Goal: Task Accomplishment & Management: Manage account settings

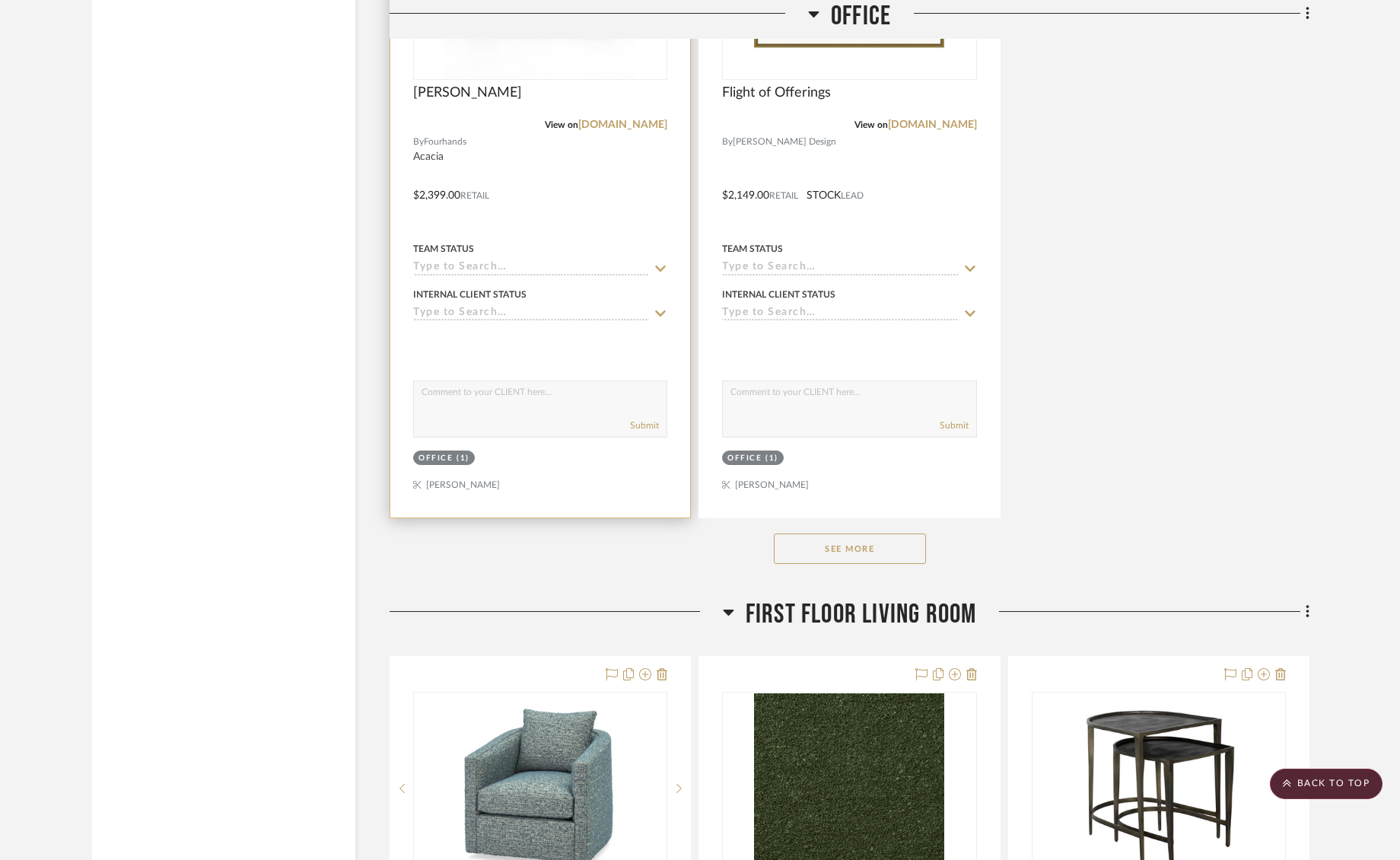
scroll to position [7647, 0]
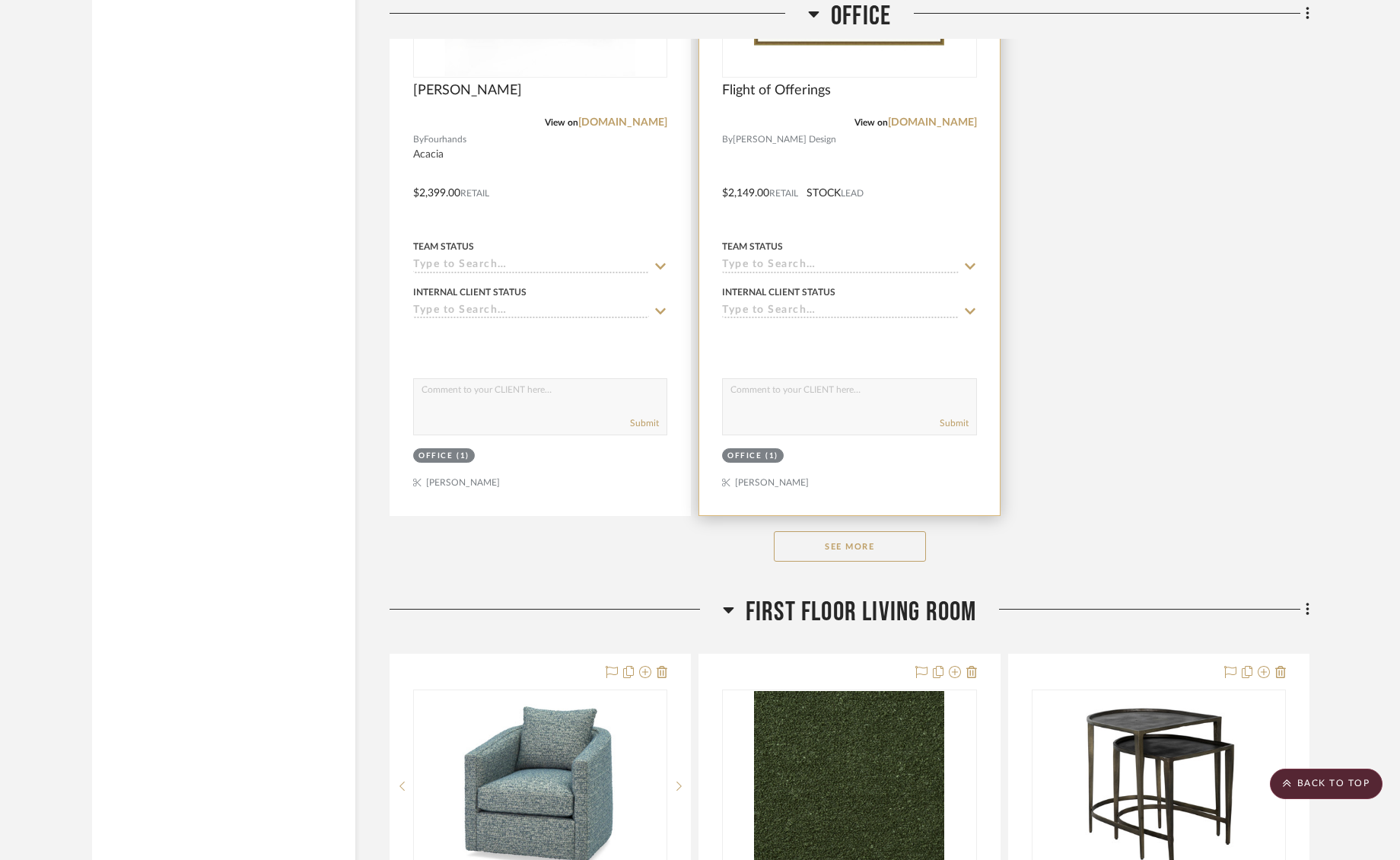
click at [710, 328] on div at bounding box center [849, 182] width 300 height 666
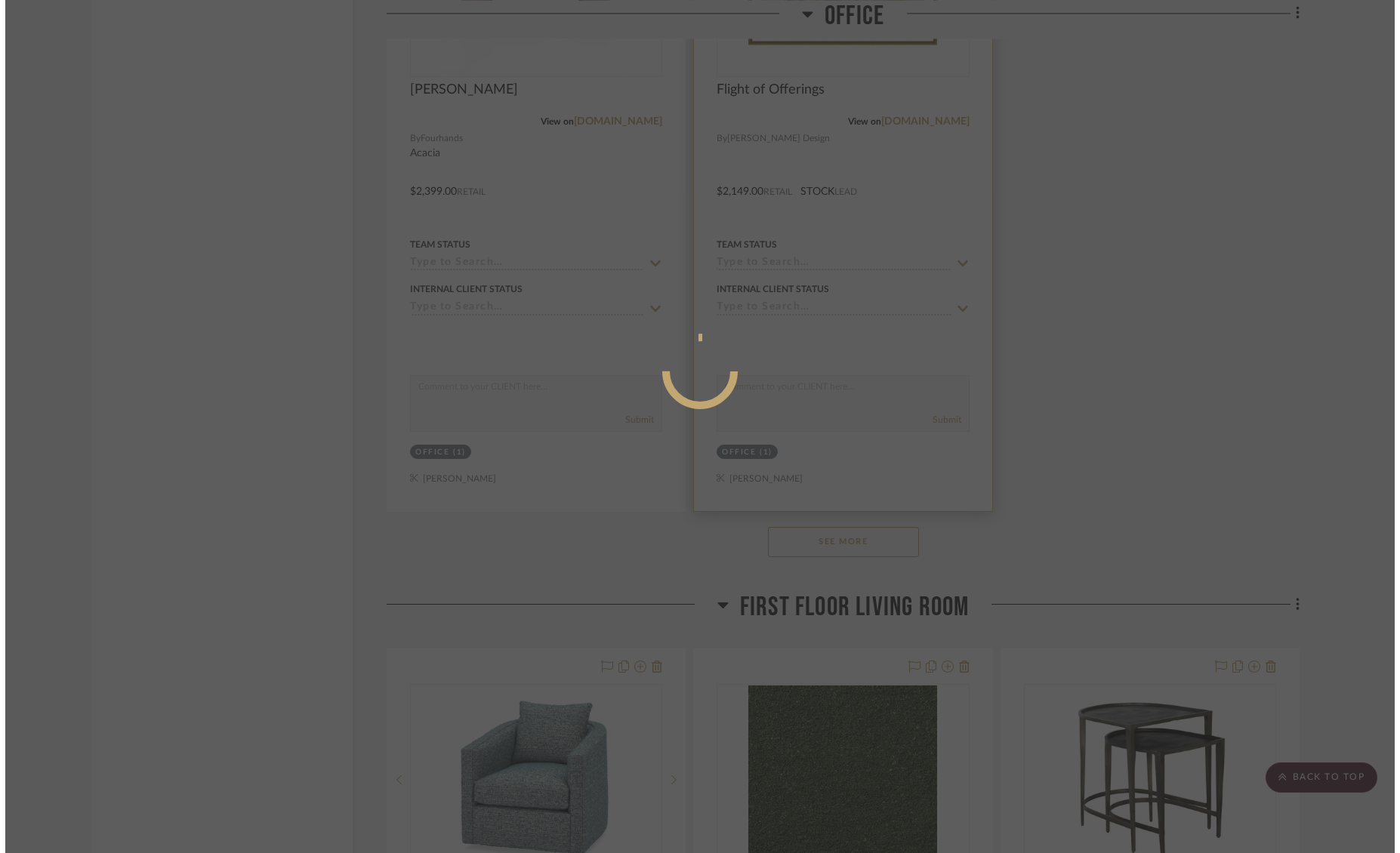
scroll to position [0, 0]
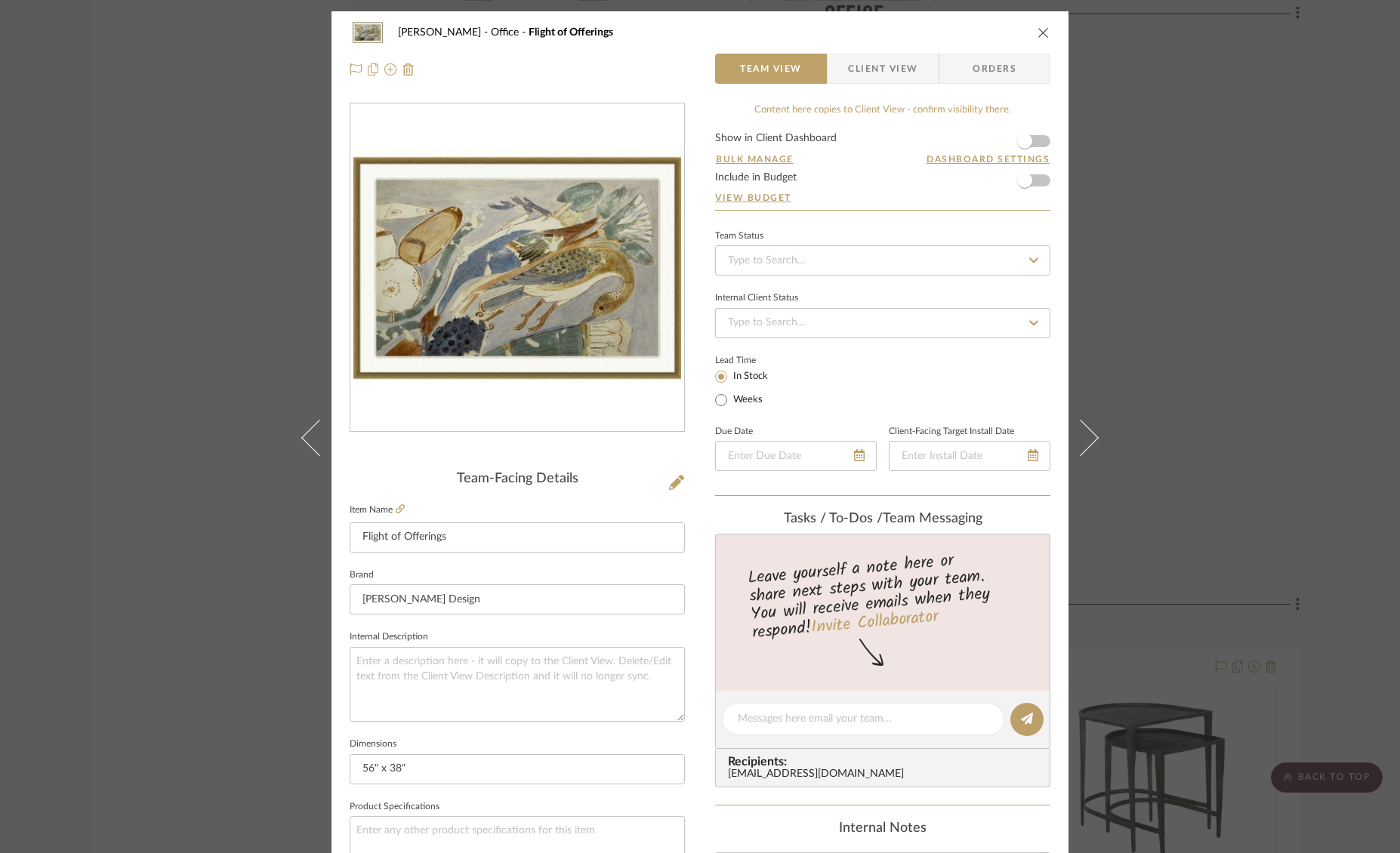
click at [1039, 37] on icon "close" at bounding box center [1043, 32] width 12 height 12
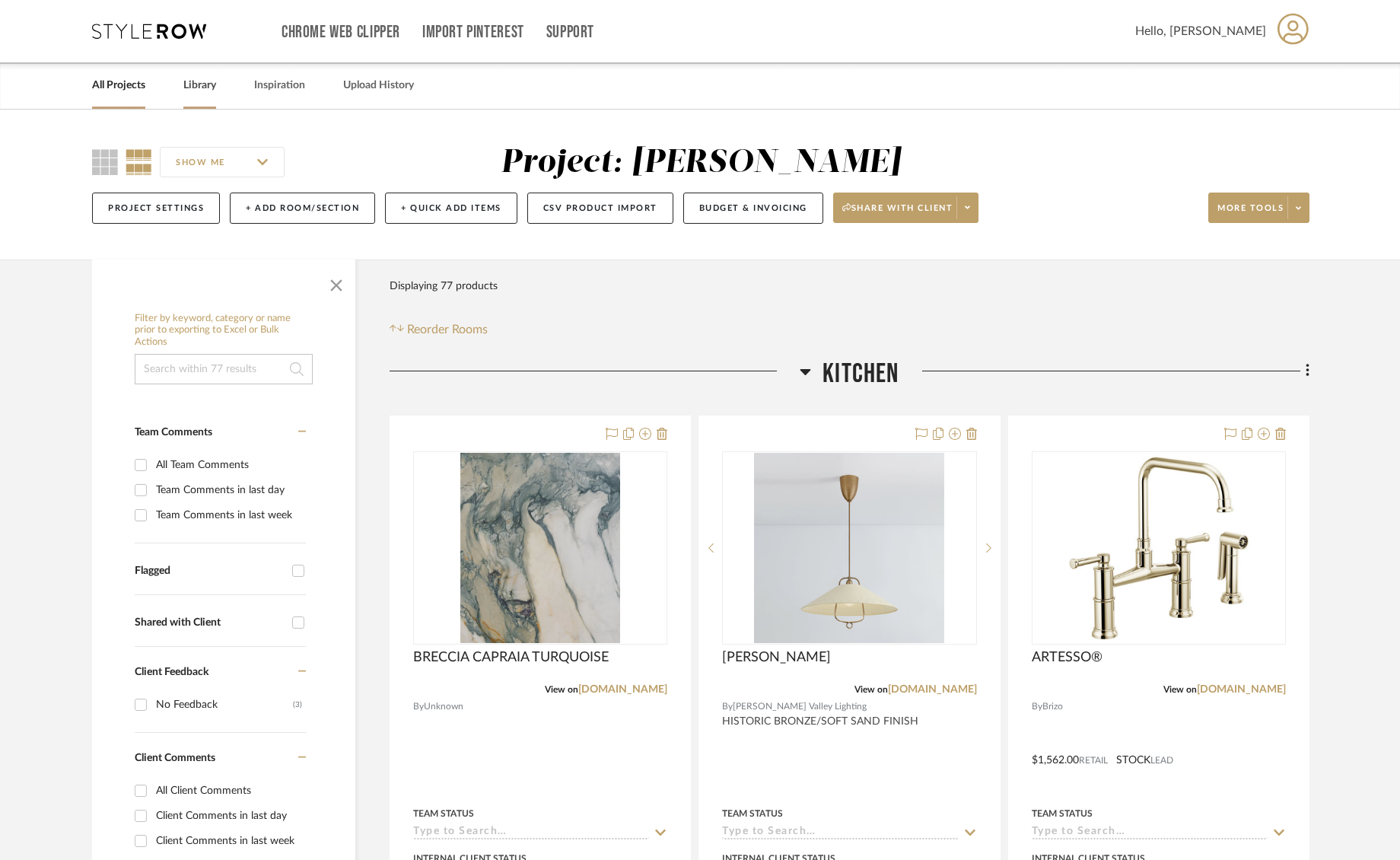
click at [209, 91] on link "Library" at bounding box center [200, 85] width 33 height 20
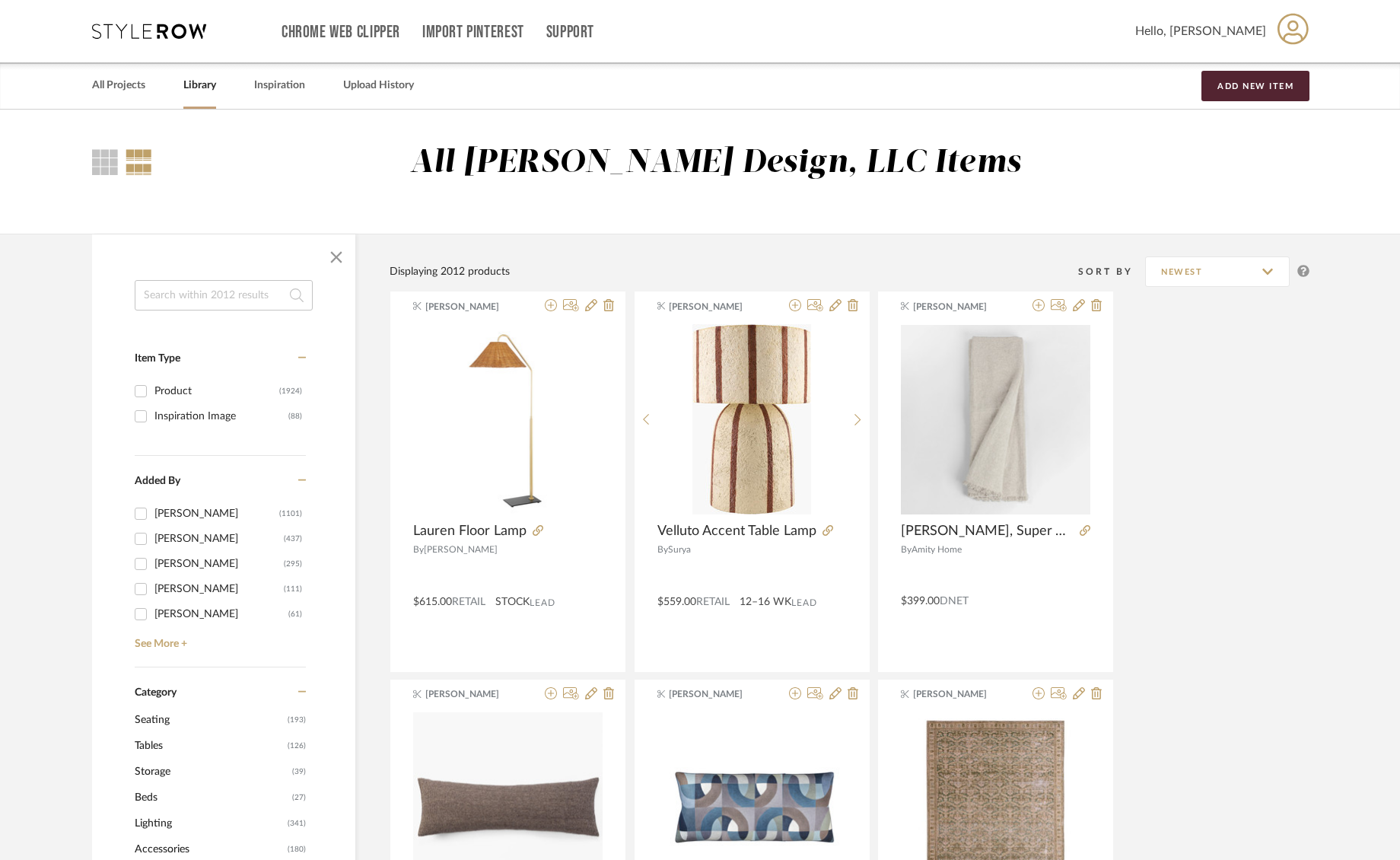
click at [256, 296] on input at bounding box center [224, 295] width 178 height 30
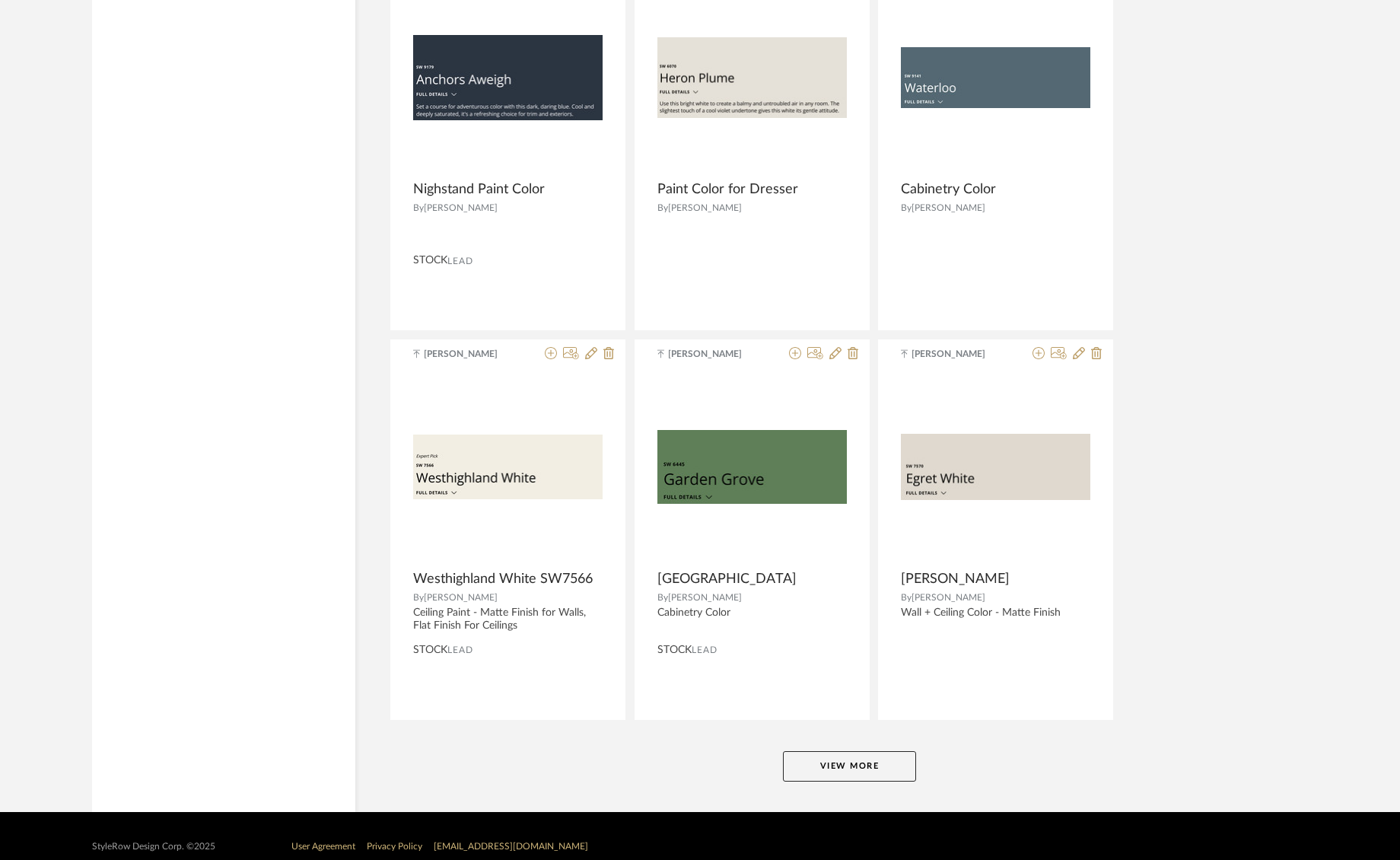
scroll to position [4300, 0]
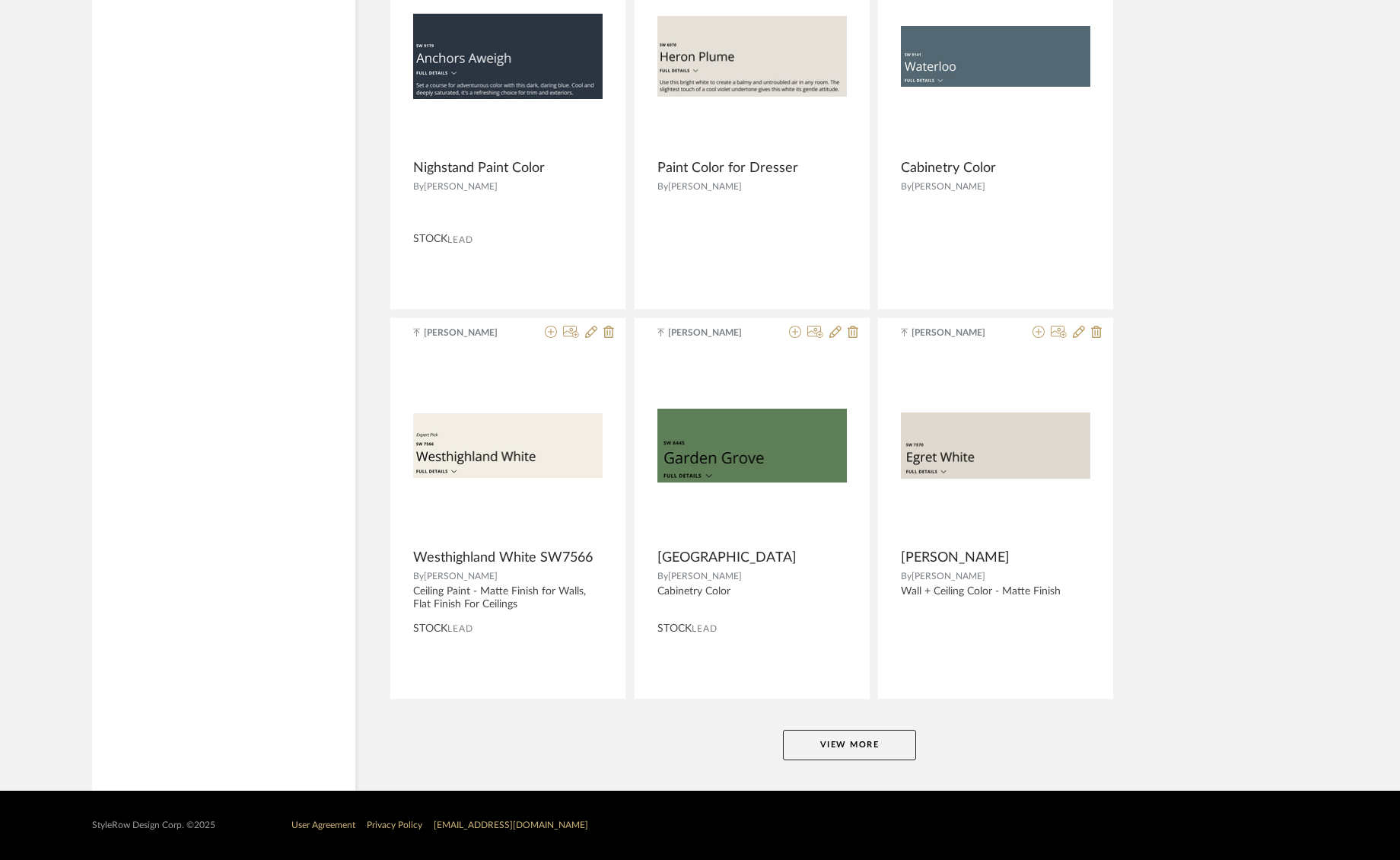
type input "paint"
click at [870, 742] on button "View More" at bounding box center [849, 745] width 133 height 30
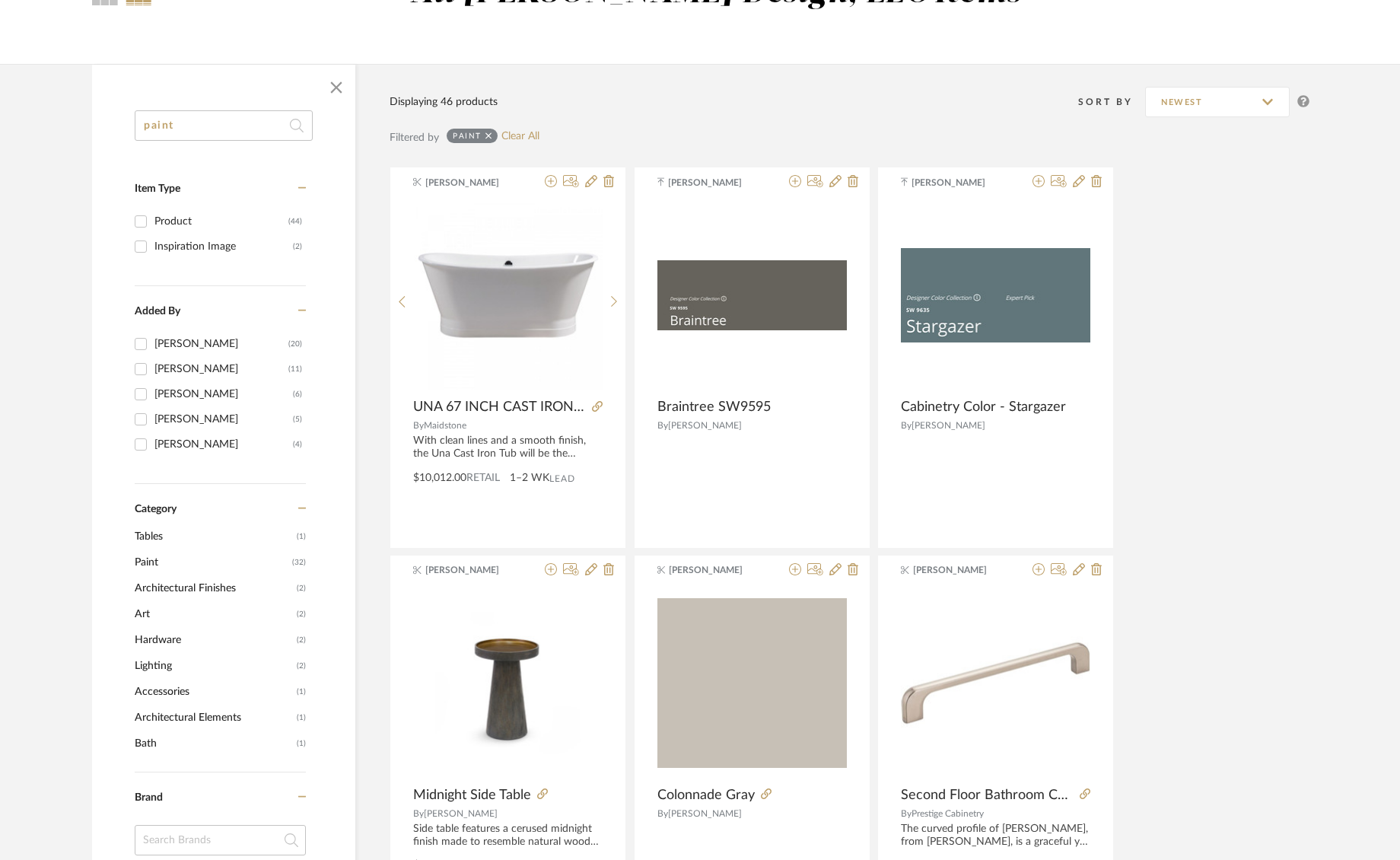
scroll to position [0, 0]
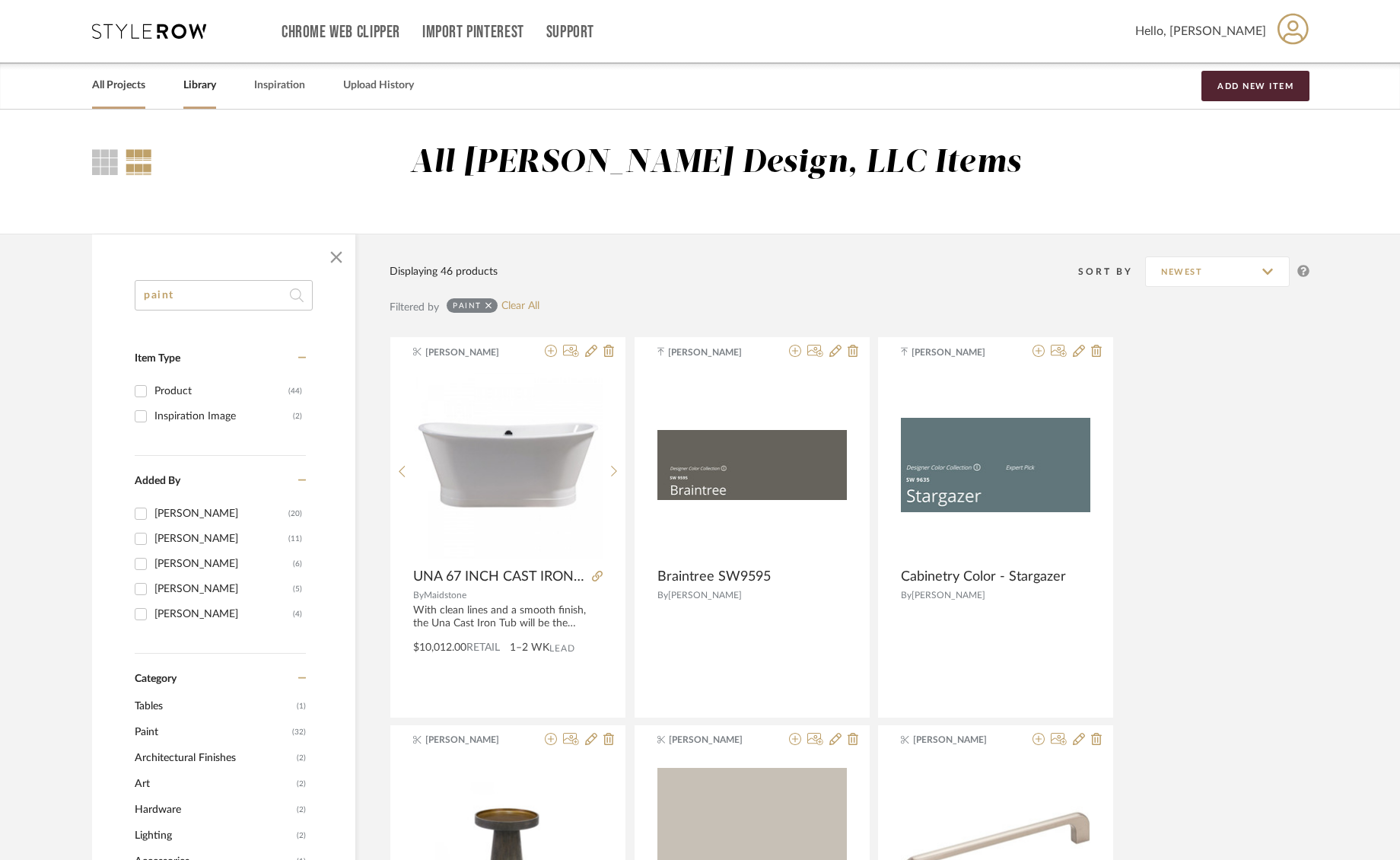
click at [105, 91] on link "All Projects" at bounding box center [118, 85] width 53 height 20
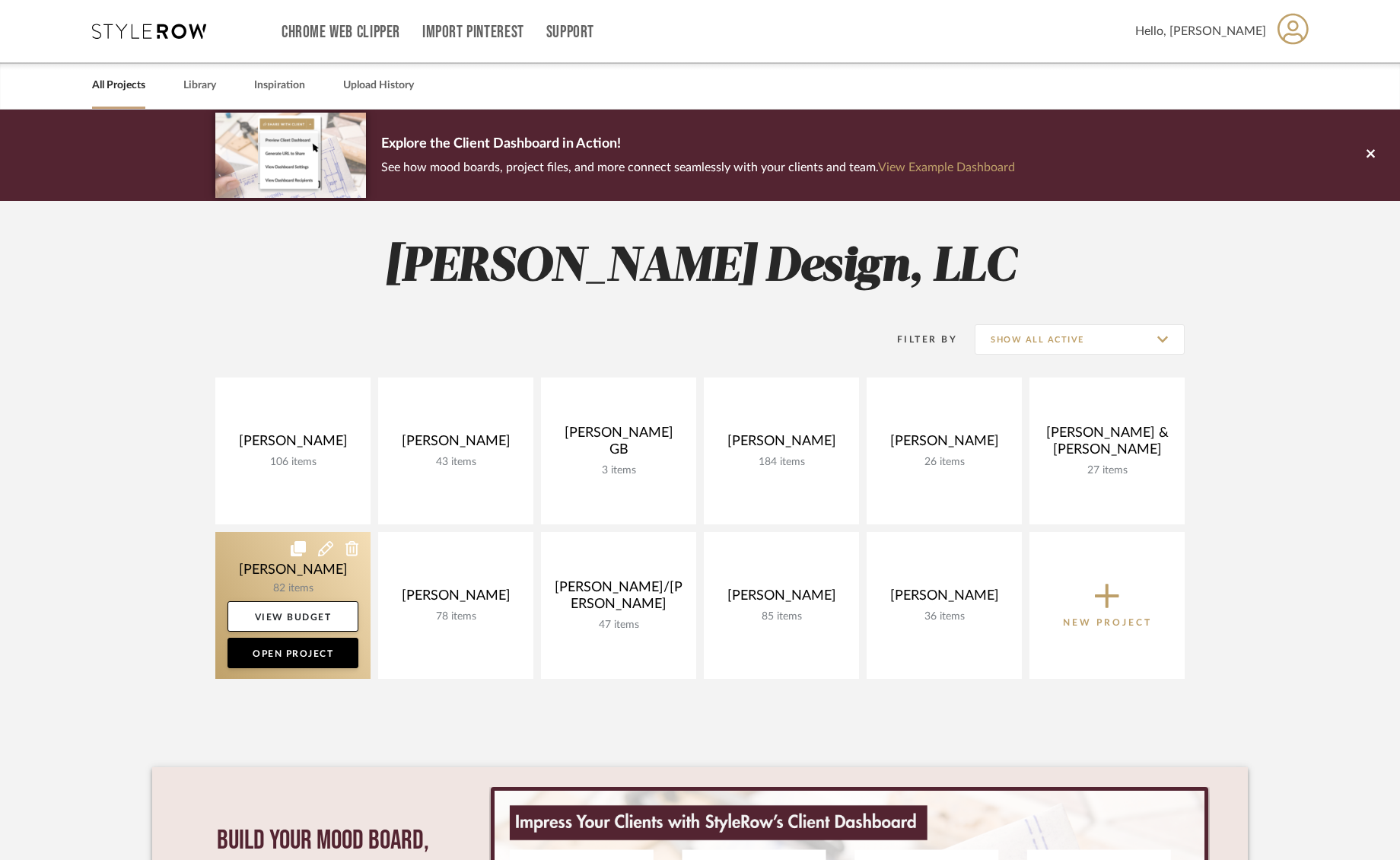
click at [283, 577] on link at bounding box center [293, 605] width 155 height 147
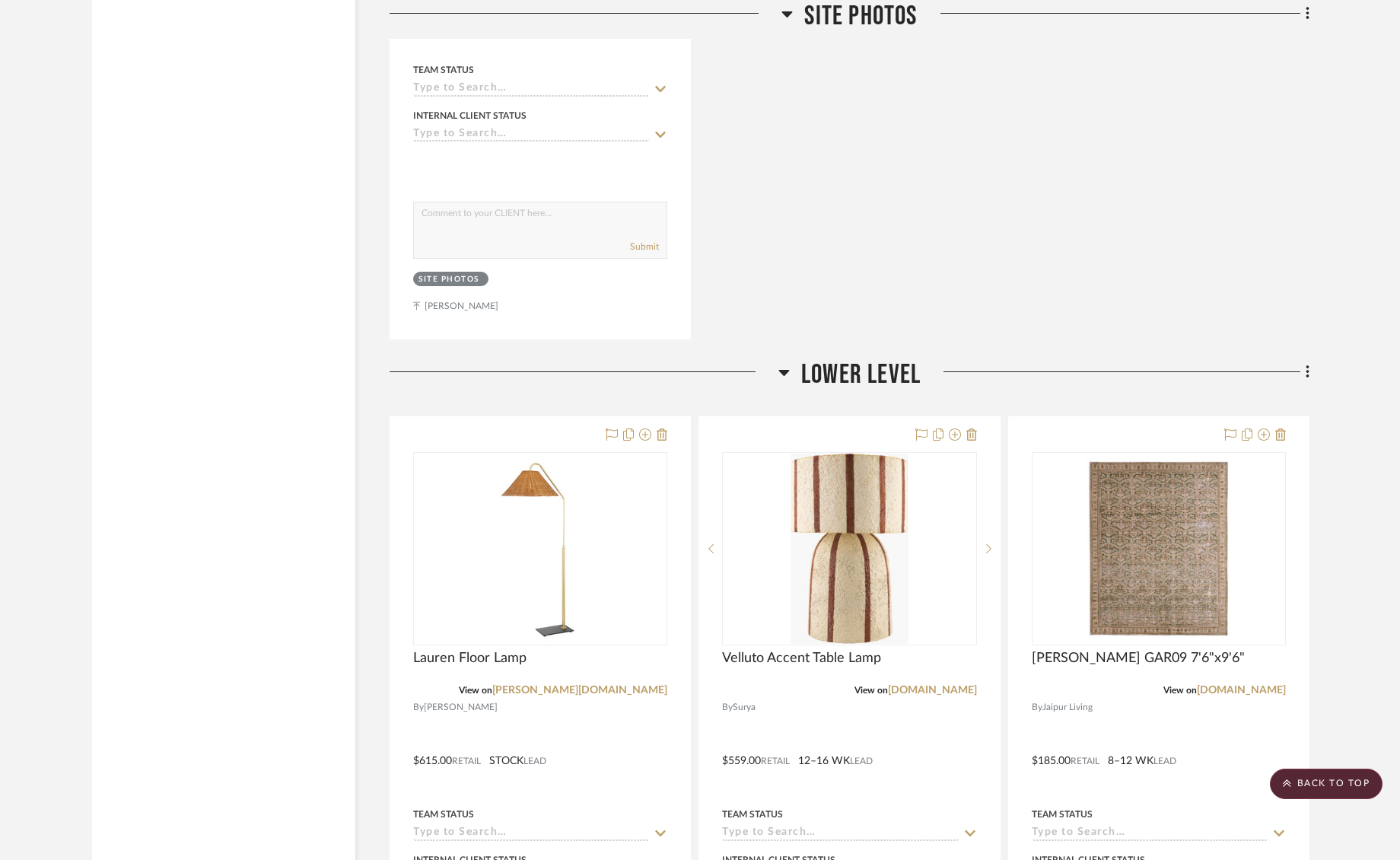
scroll to position [15728, 0]
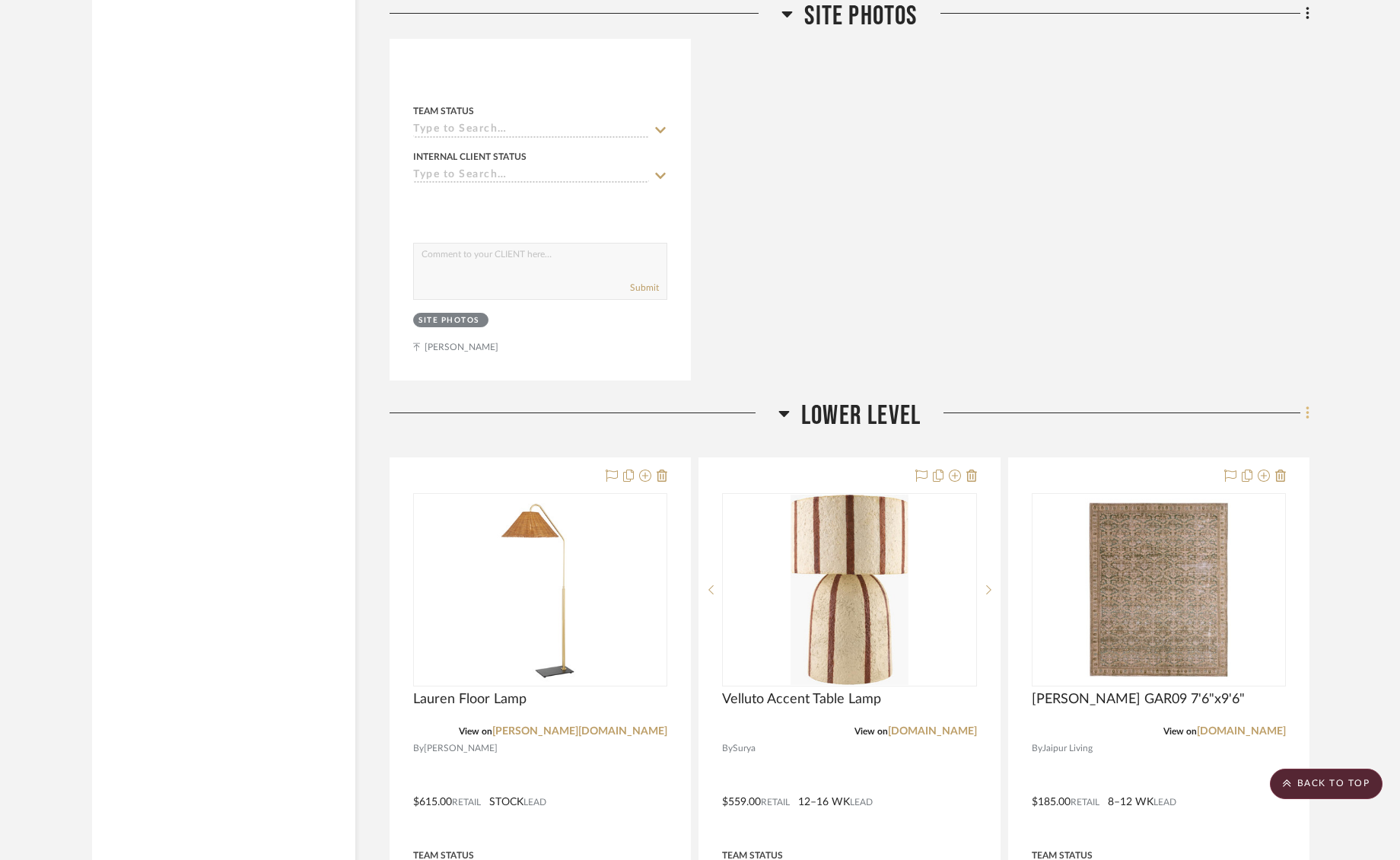
click at [1304, 402] on fa-icon at bounding box center [1305, 414] width 10 height 25
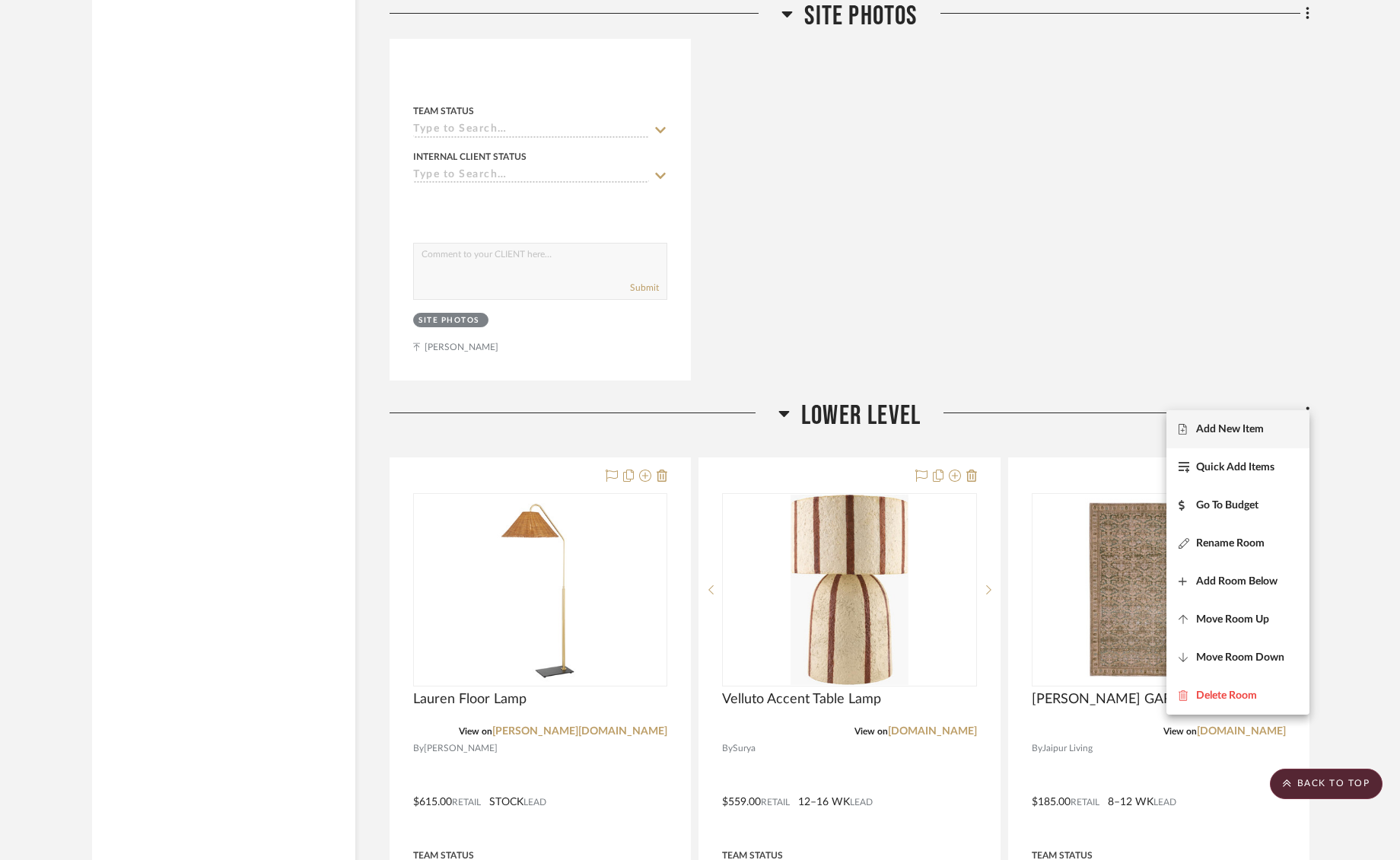
click at [1239, 432] on span "Add New Item" at bounding box center [1230, 430] width 68 height 13
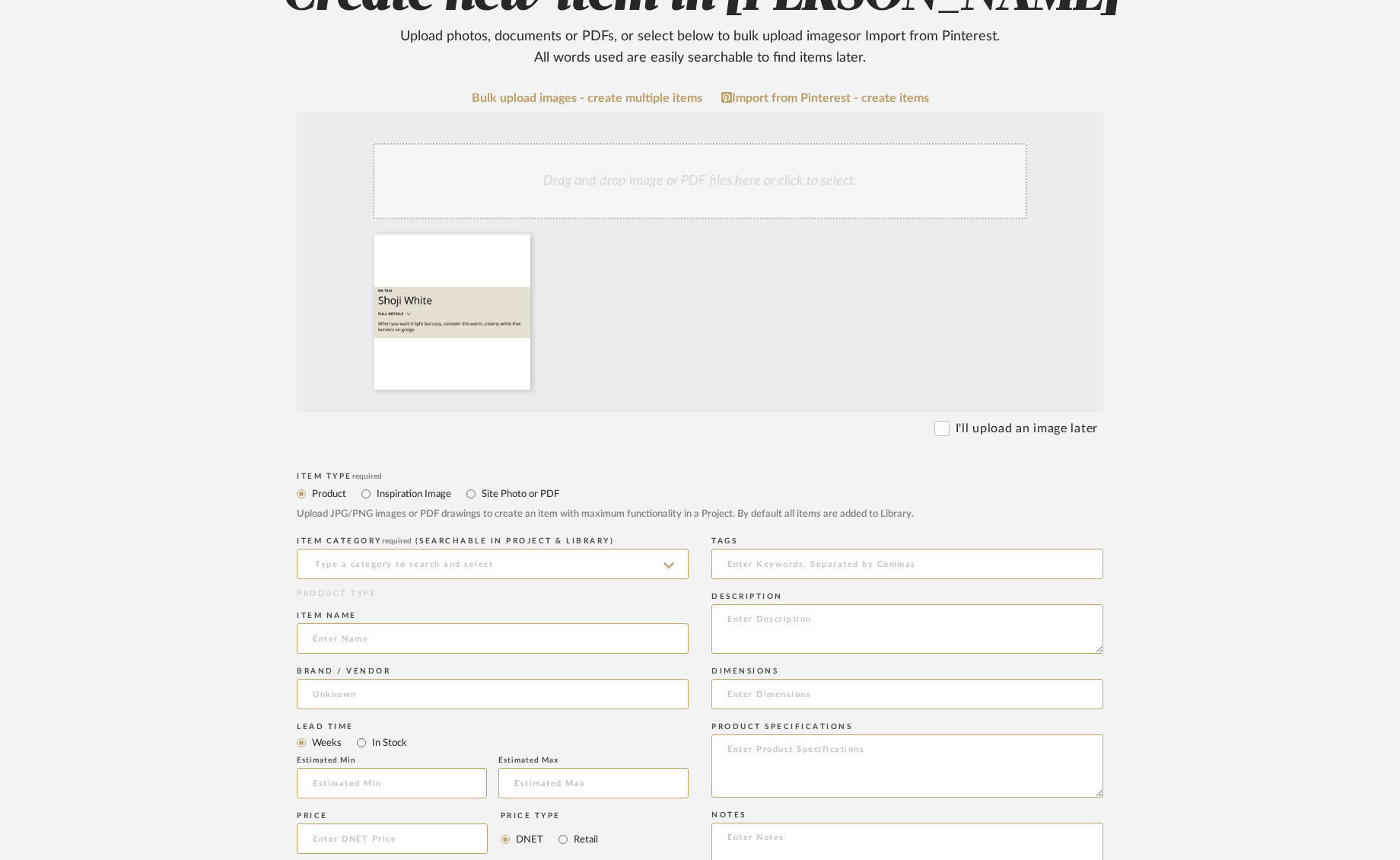
scroll to position [223, 0]
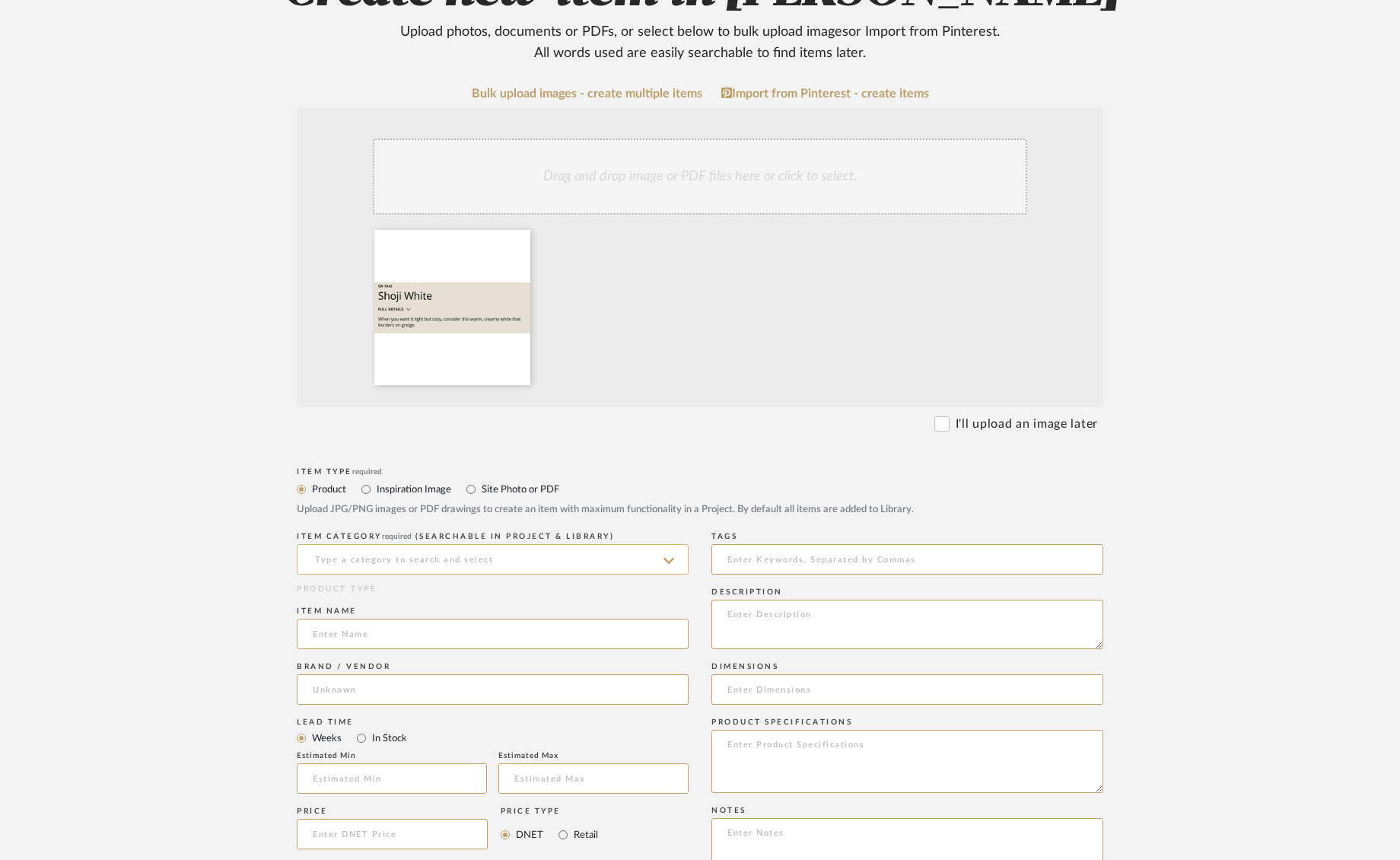
click at [372, 550] on input at bounding box center [493, 559] width 392 height 30
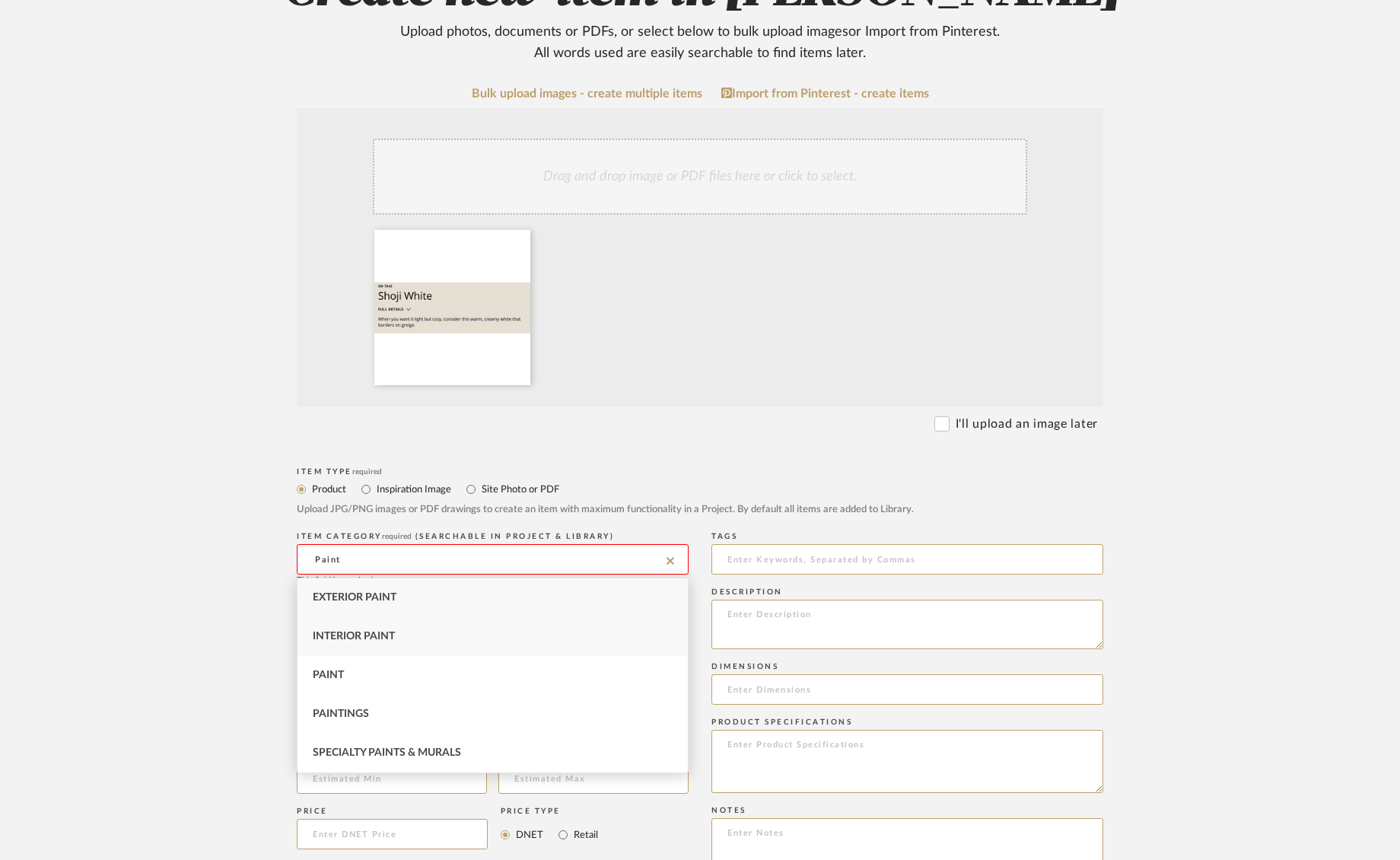
click at [350, 639] on span "Interior Paint" at bounding box center [354, 635] width 82 height 11
type input "Interior Paint"
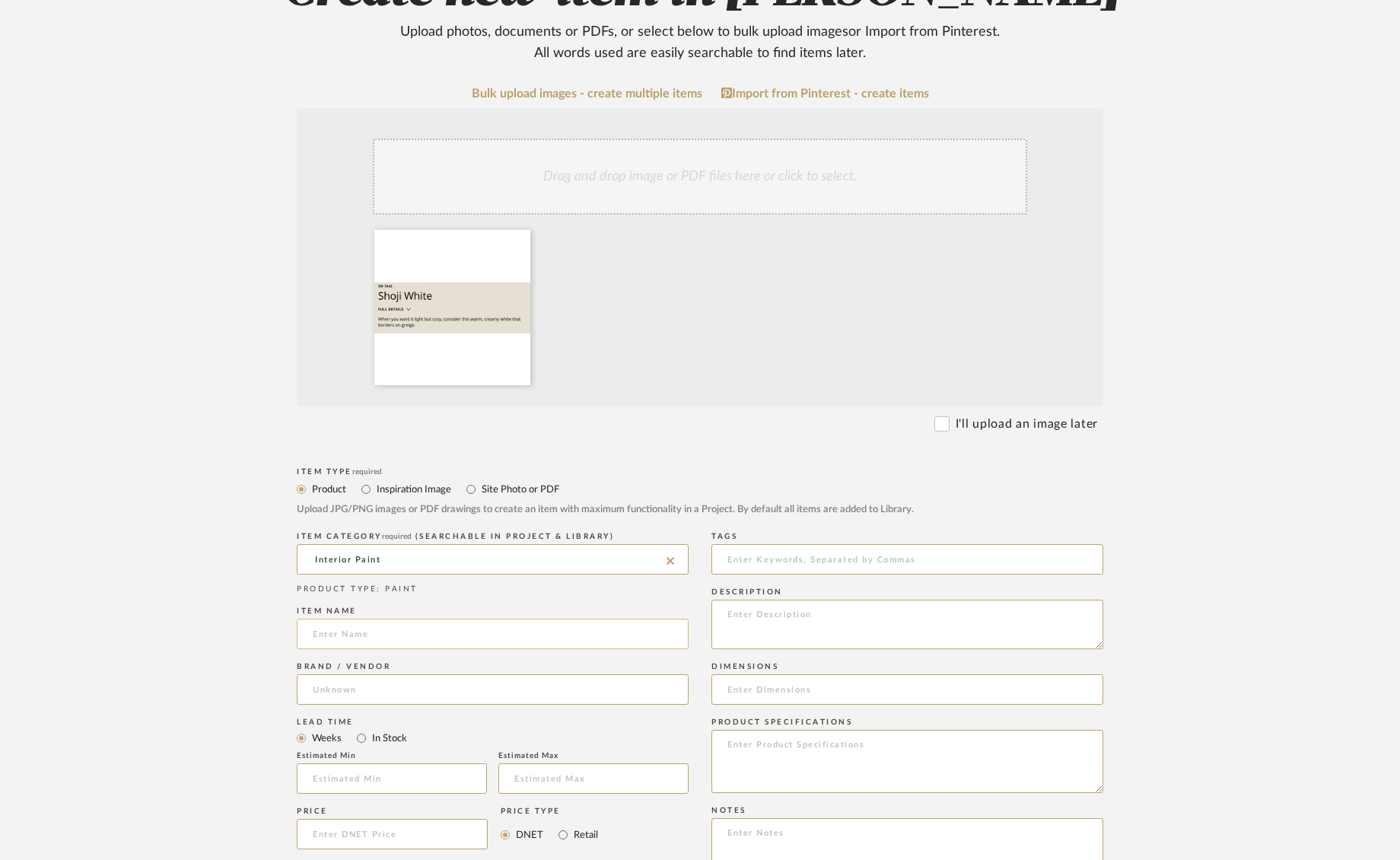
click at [375, 639] on input at bounding box center [493, 634] width 392 height 30
type input "[PERSON_NAME]"
click at [350, 690] on input at bounding box center [493, 689] width 392 height 30
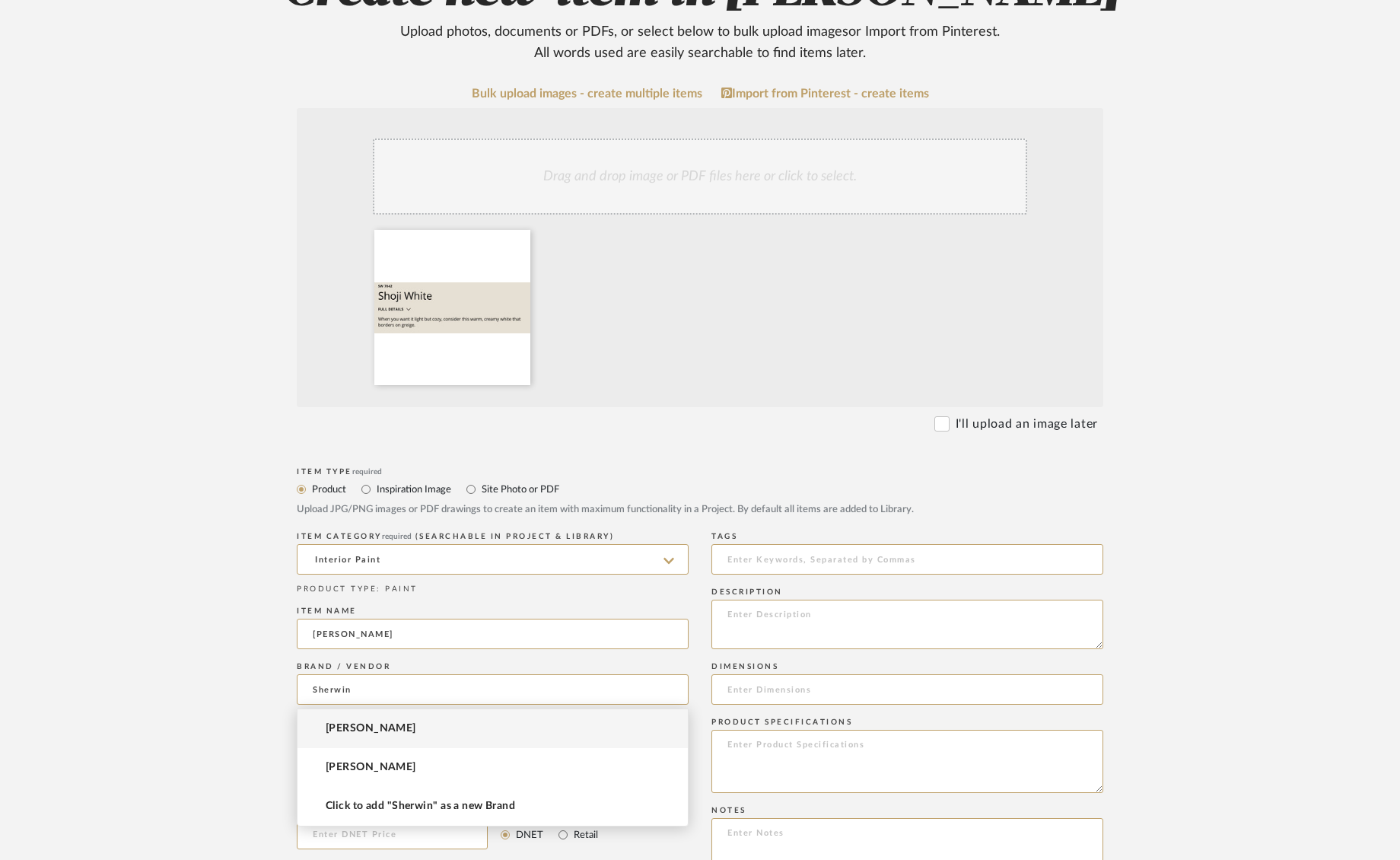
click at [353, 733] on span "[PERSON_NAME]" at bounding box center [371, 729] width 91 height 13
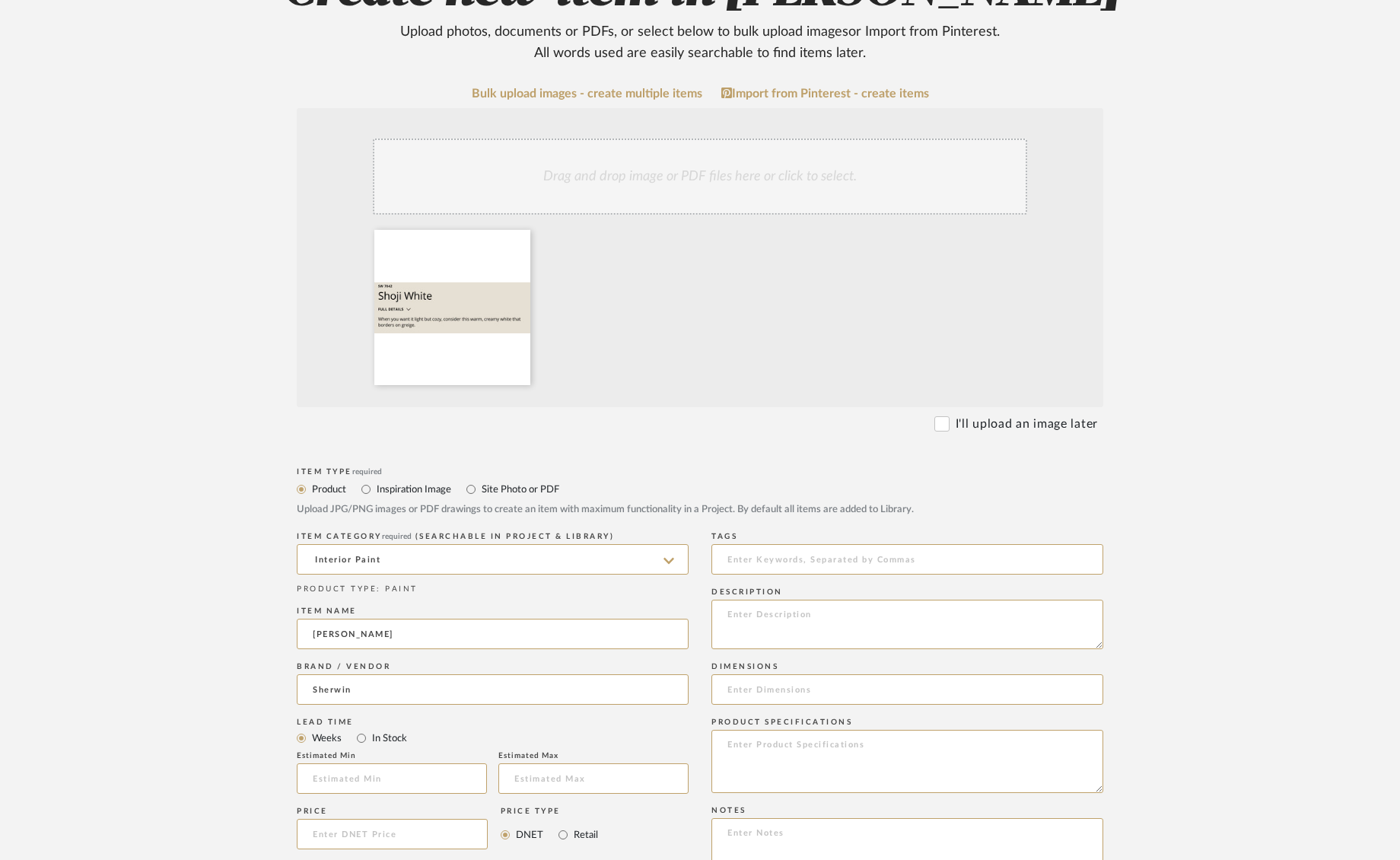
type input "[PERSON_NAME]"
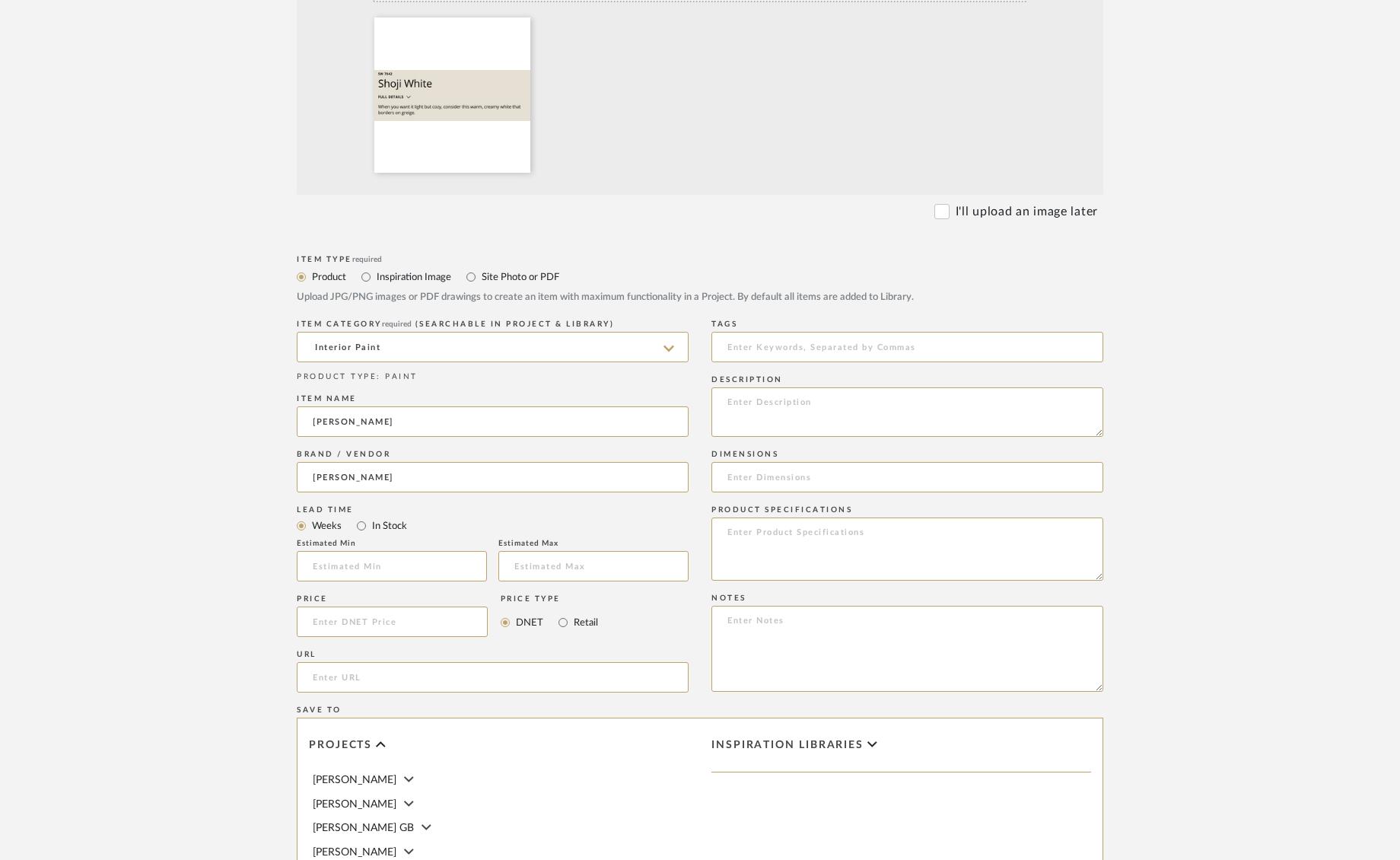
scroll to position [441, 0]
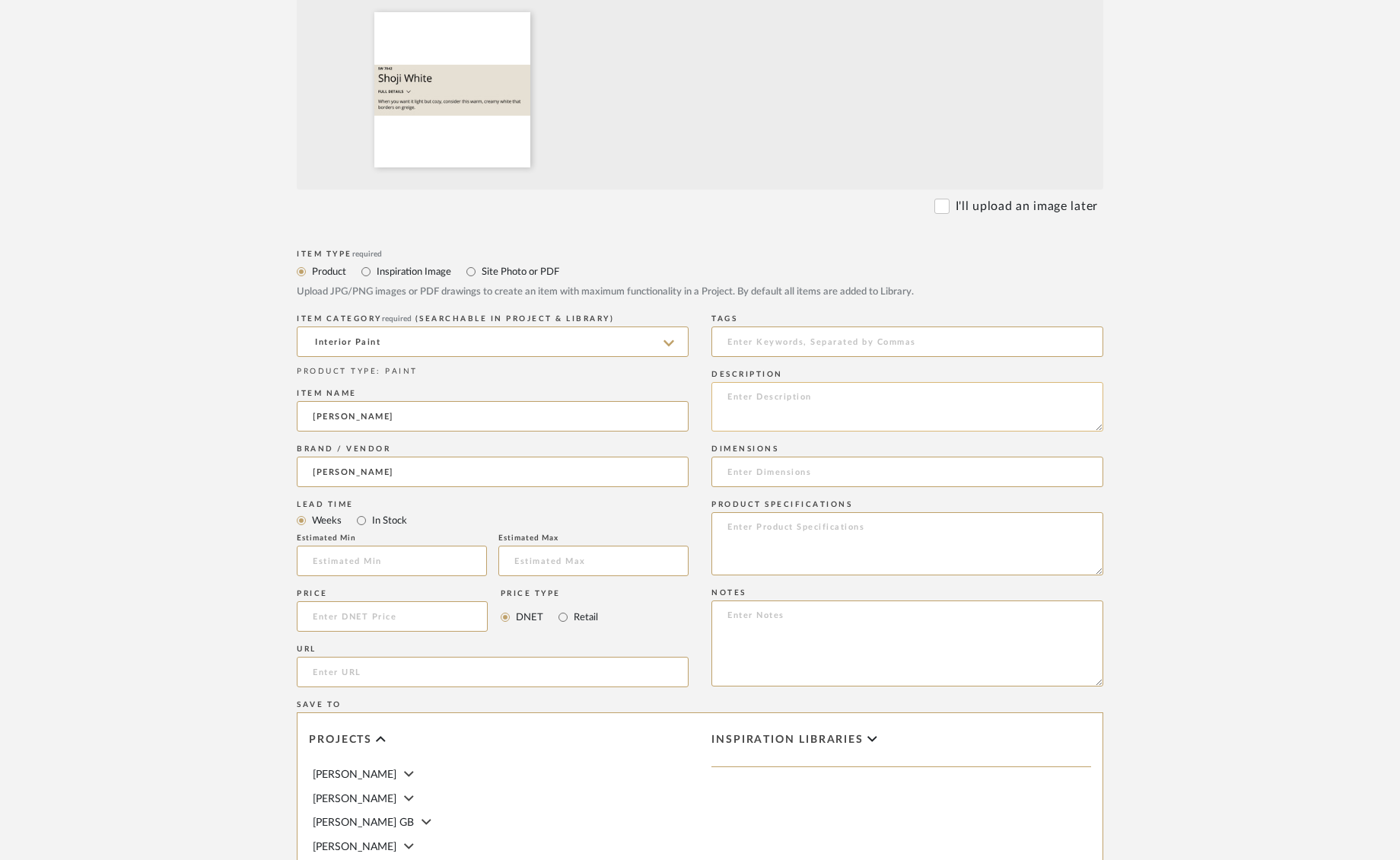
click at [787, 401] on textarea at bounding box center [907, 407] width 392 height 50
type textarea "Matte Finish - all walls and celings"
click at [753, 465] on input at bounding box center [907, 471] width 392 height 30
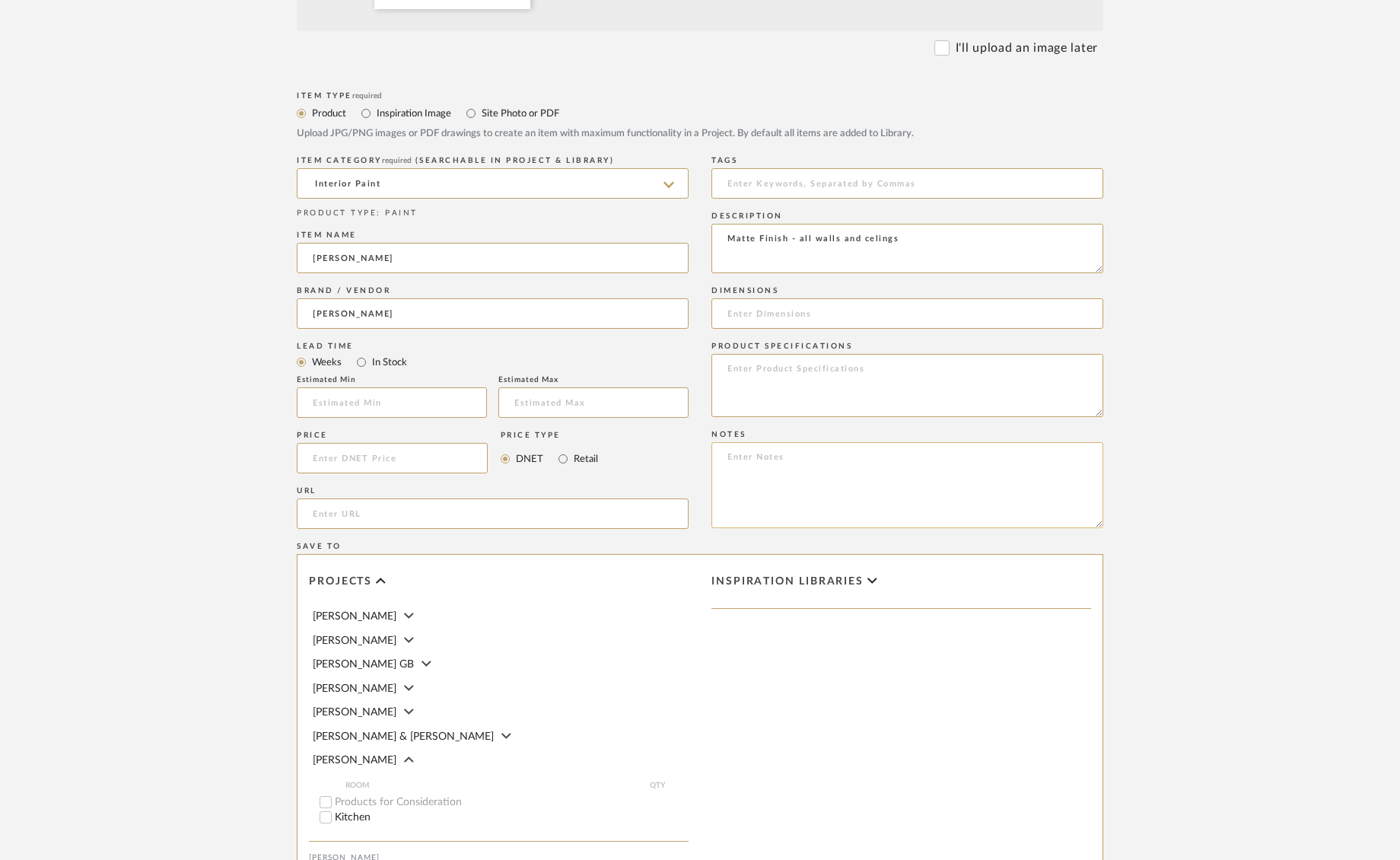
scroll to position [824, 0]
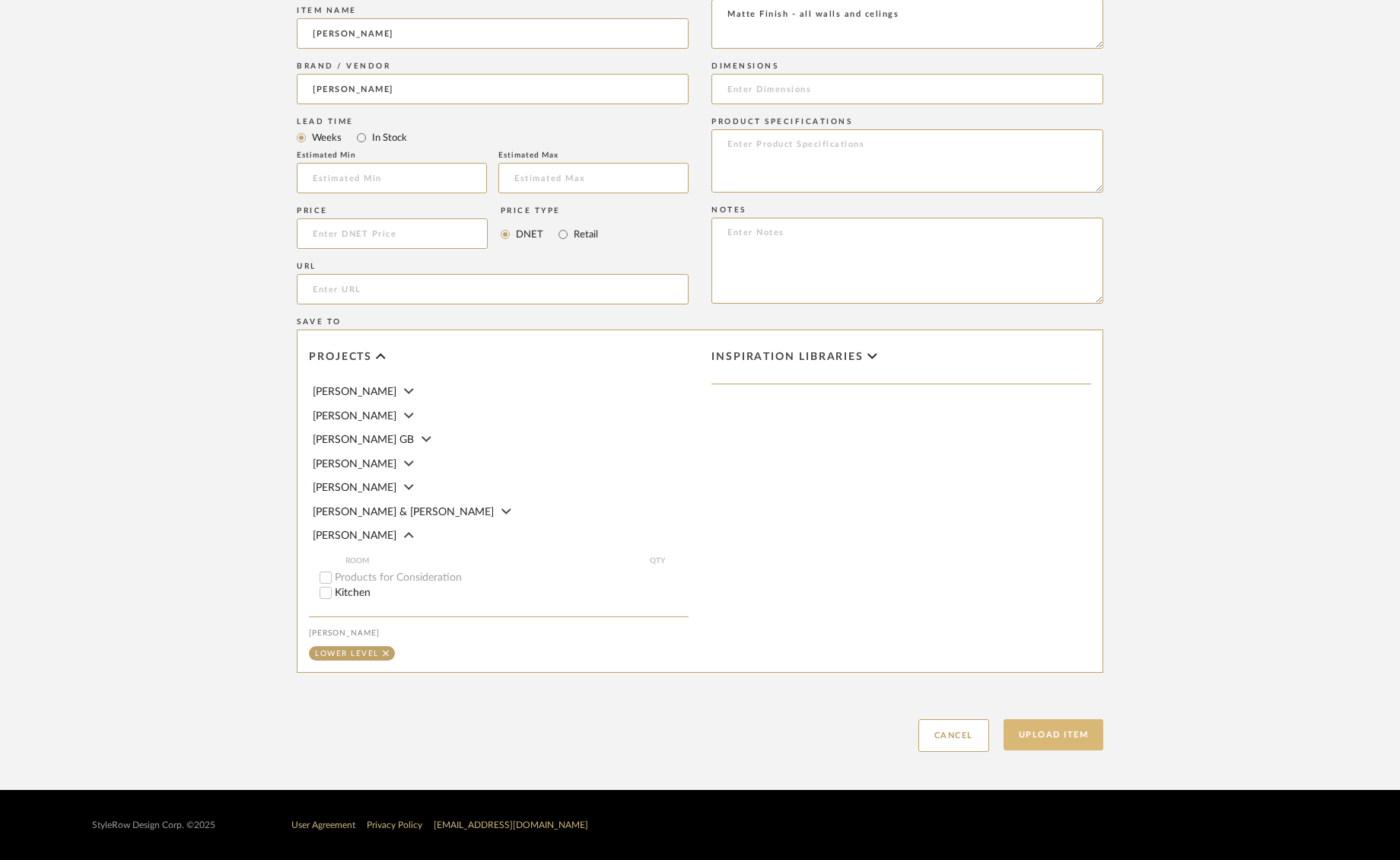
click at [1057, 733] on button "Upload Item" at bounding box center [1054, 735] width 100 height 31
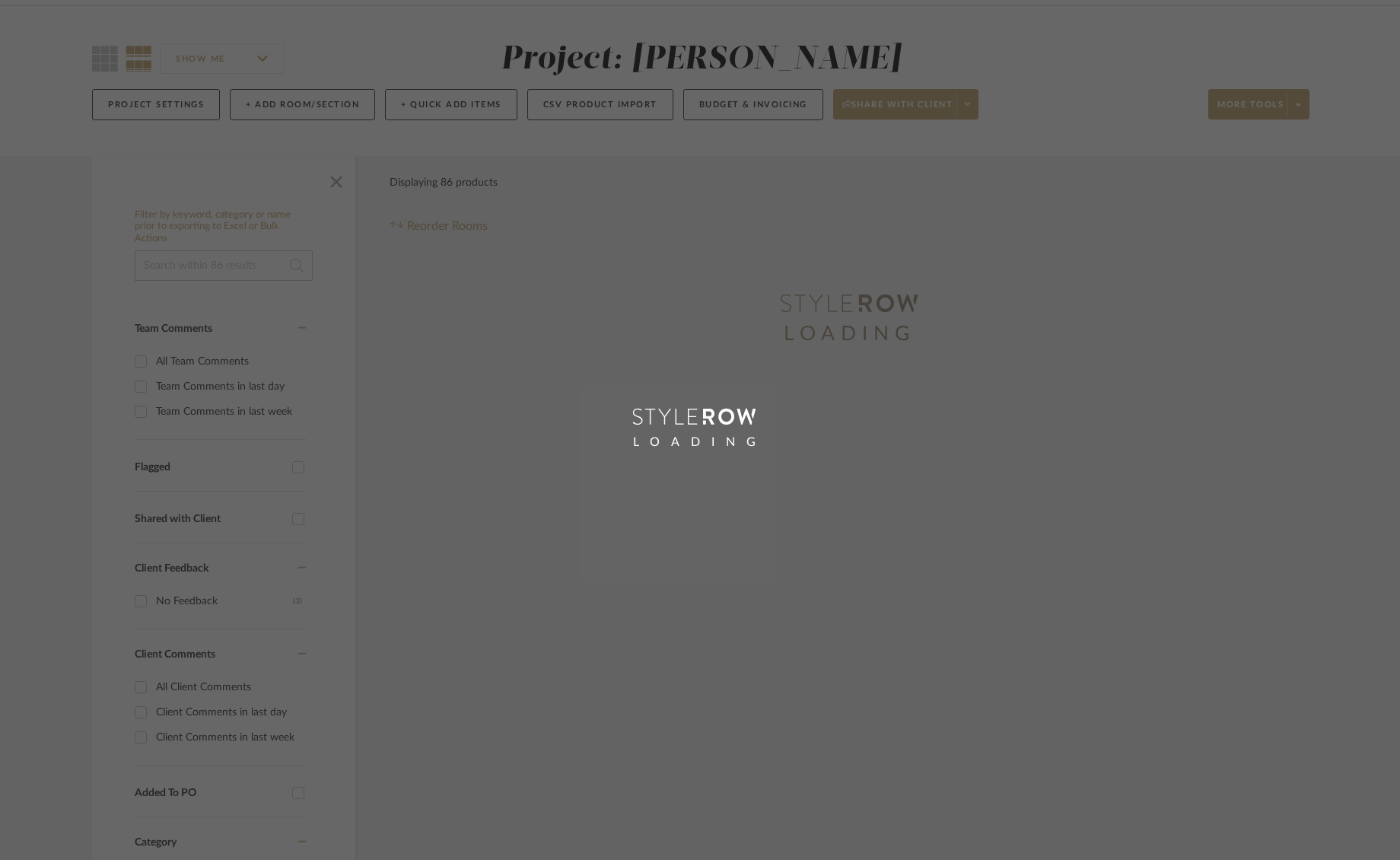
scroll to position [41, 0]
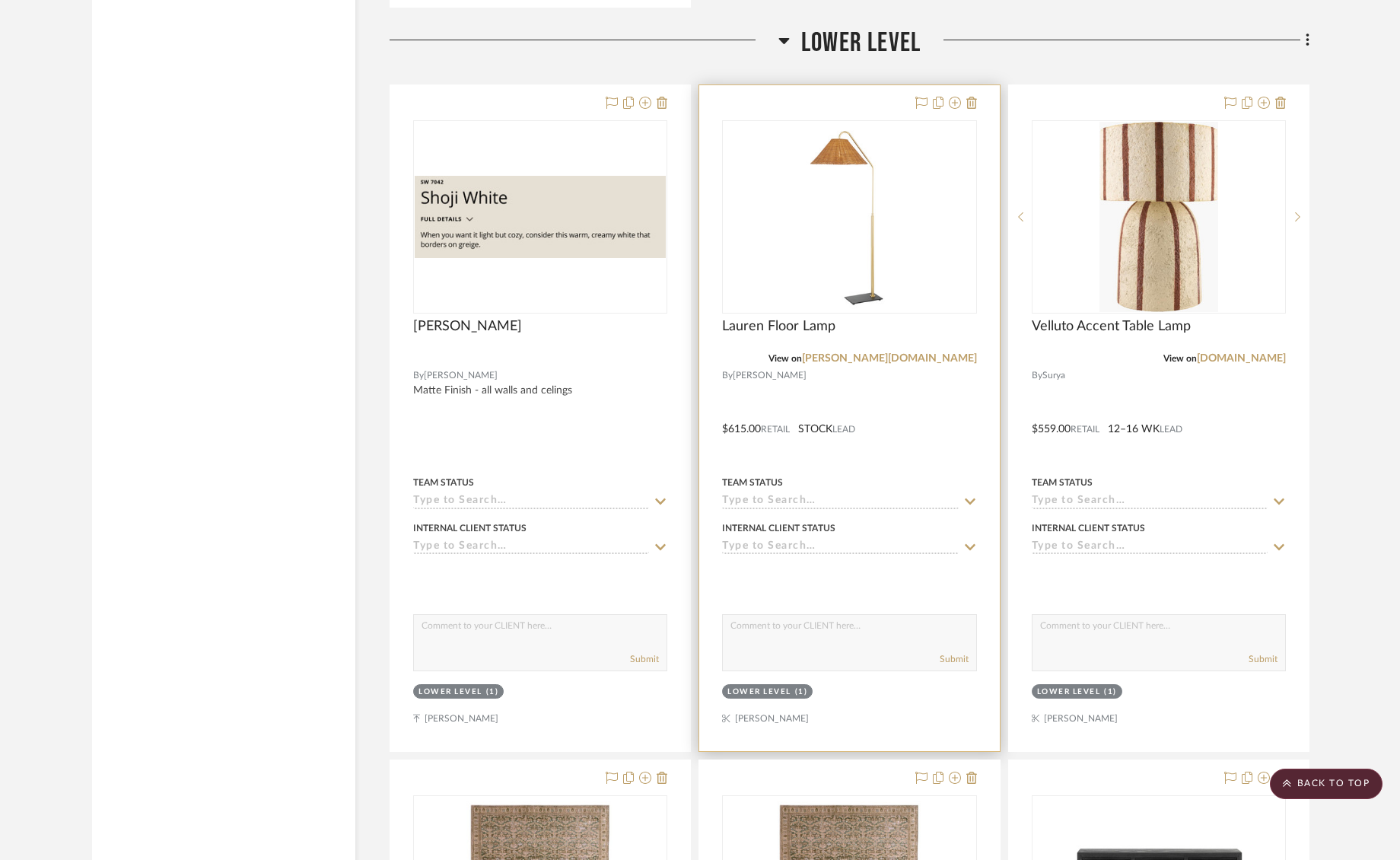
scroll to position [16079, 0]
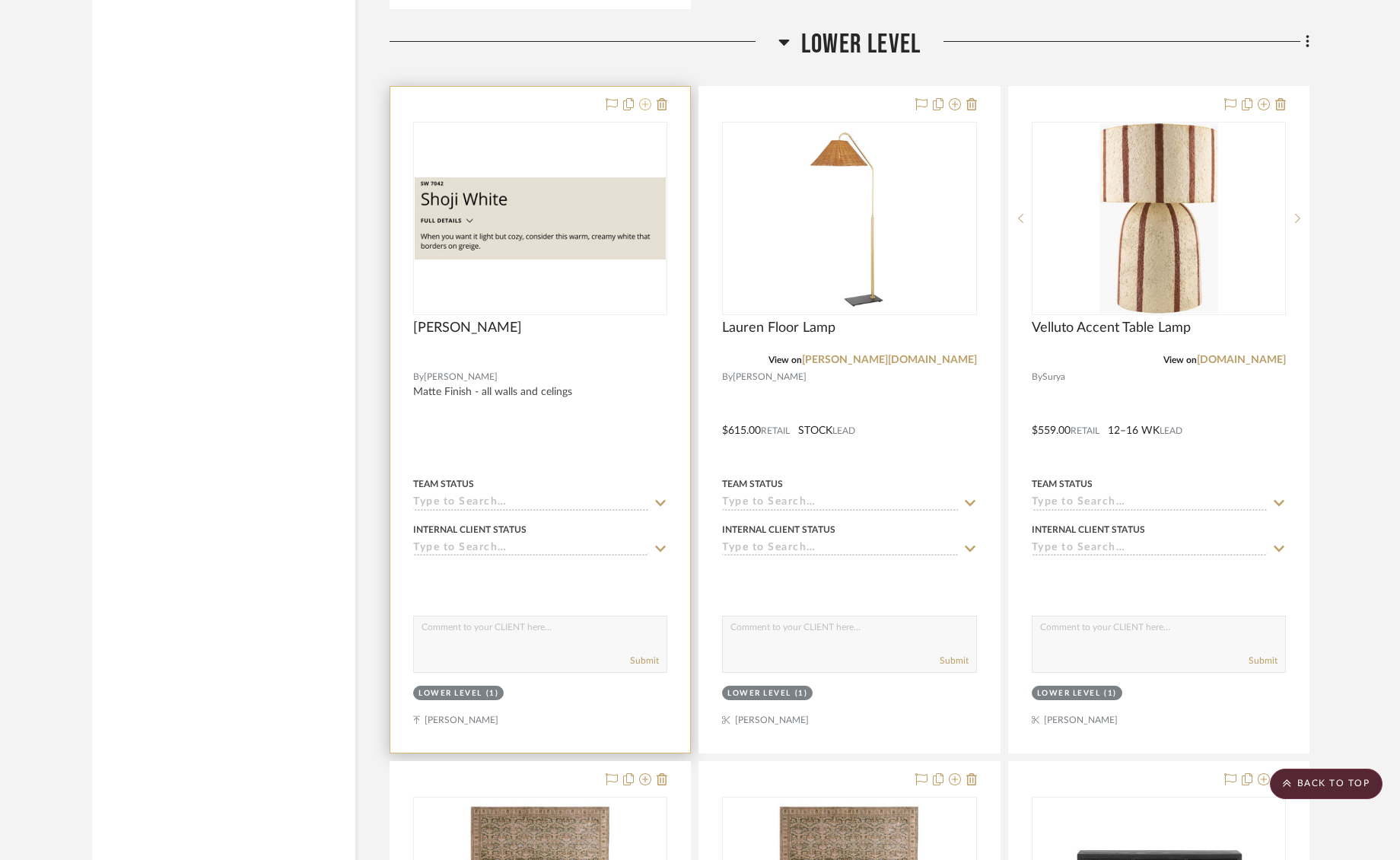
click at [648, 98] on icon at bounding box center [645, 104] width 12 height 12
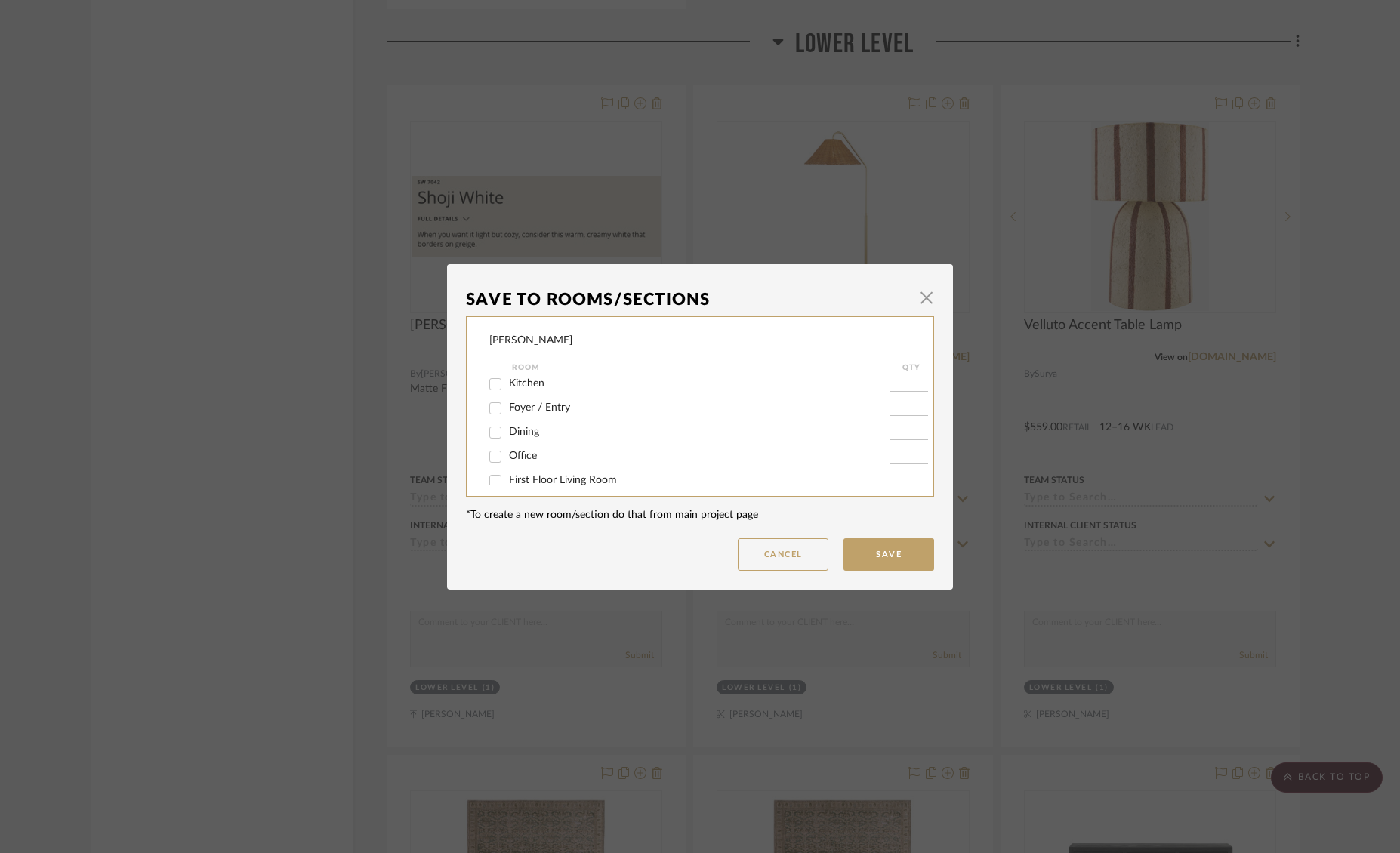
scroll to position [6, 0]
click at [489, 386] on input "Kitchen" at bounding box center [495, 383] width 24 height 24
checkbox input "true"
type input "1"
click at [491, 412] on input "Foyer / Entry" at bounding box center [495, 407] width 24 height 24
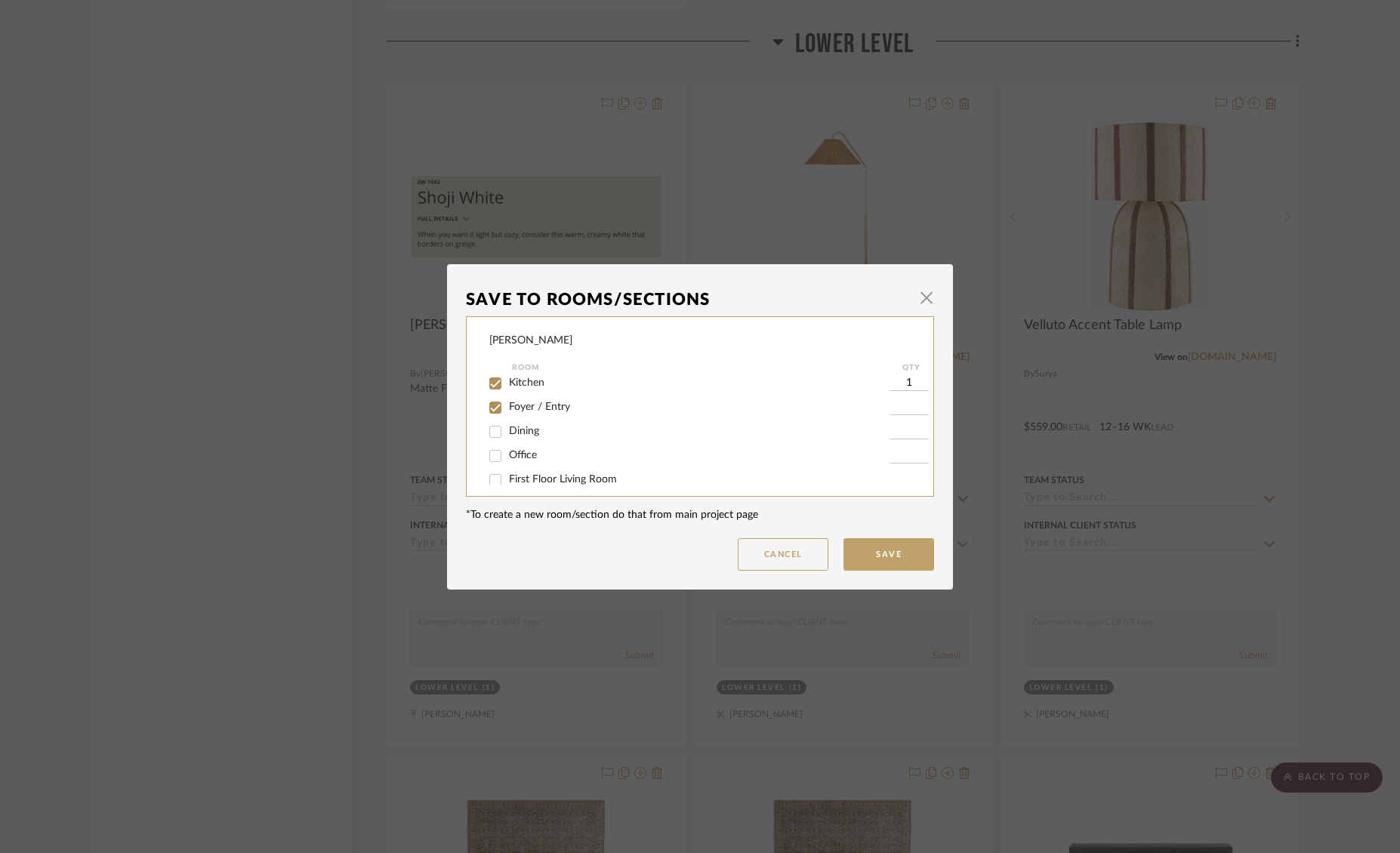
checkbox input "true"
type input "1"
click at [492, 433] on input "Dining" at bounding box center [495, 432] width 24 height 24
checkbox input "true"
type input "1"
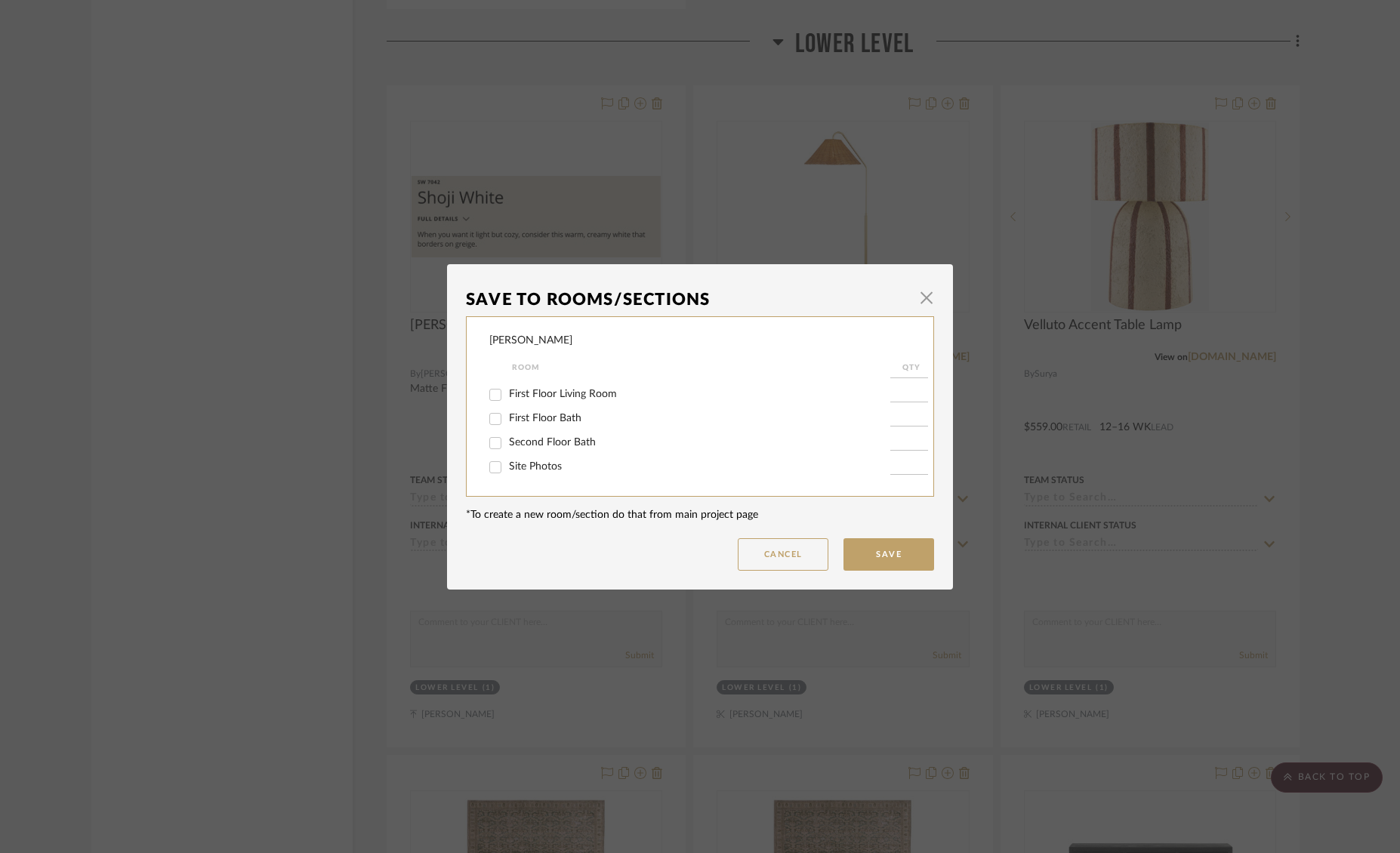
scroll to position [62, 0]
click at [493, 426] on input "First Floor Living Room" at bounding box center [495, 423] width 24 height 24
checkbox input "true"
type input "1"
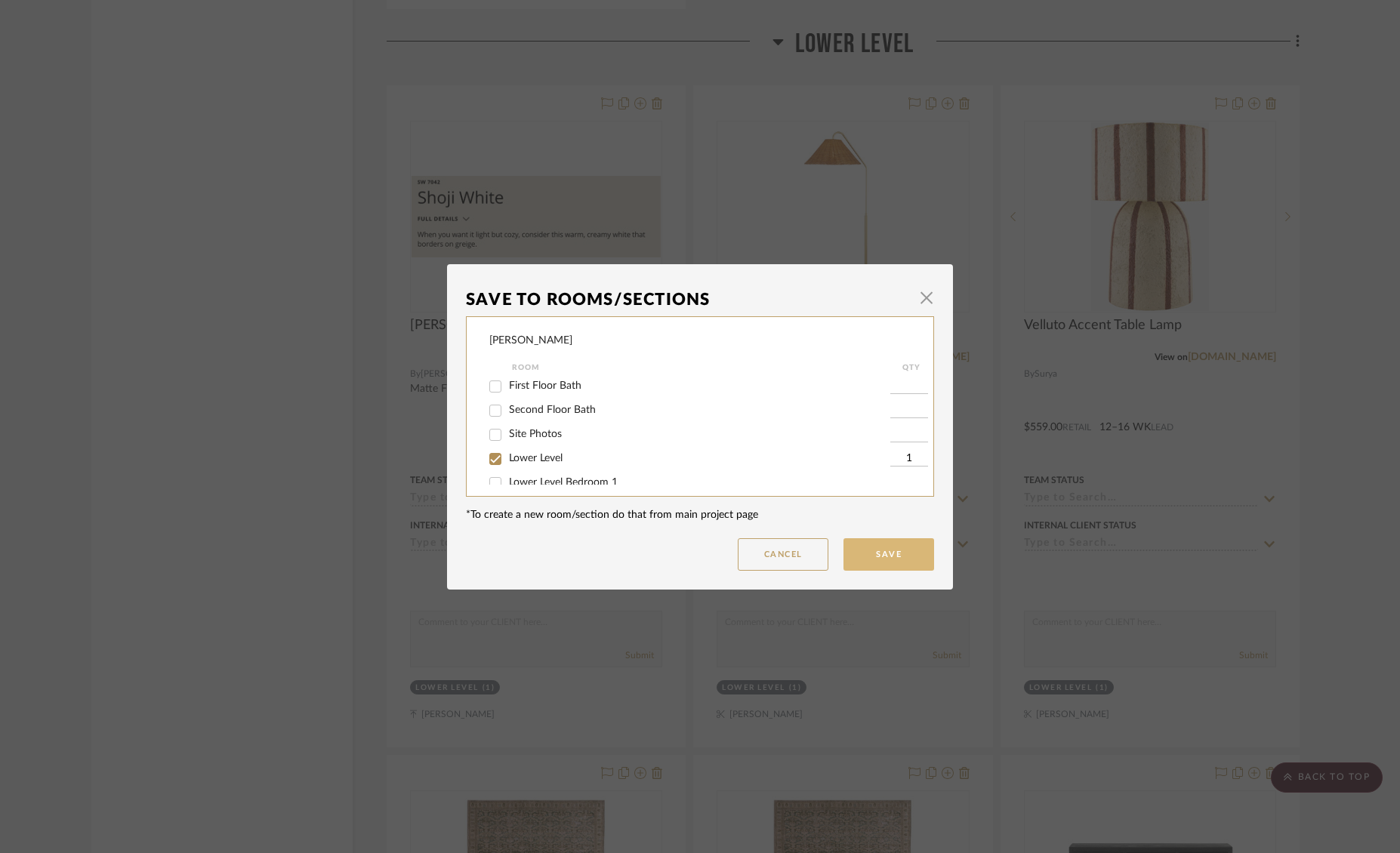
click at [898, 558] on button "Save" at bounding box center [889, 554] width 91 height 32
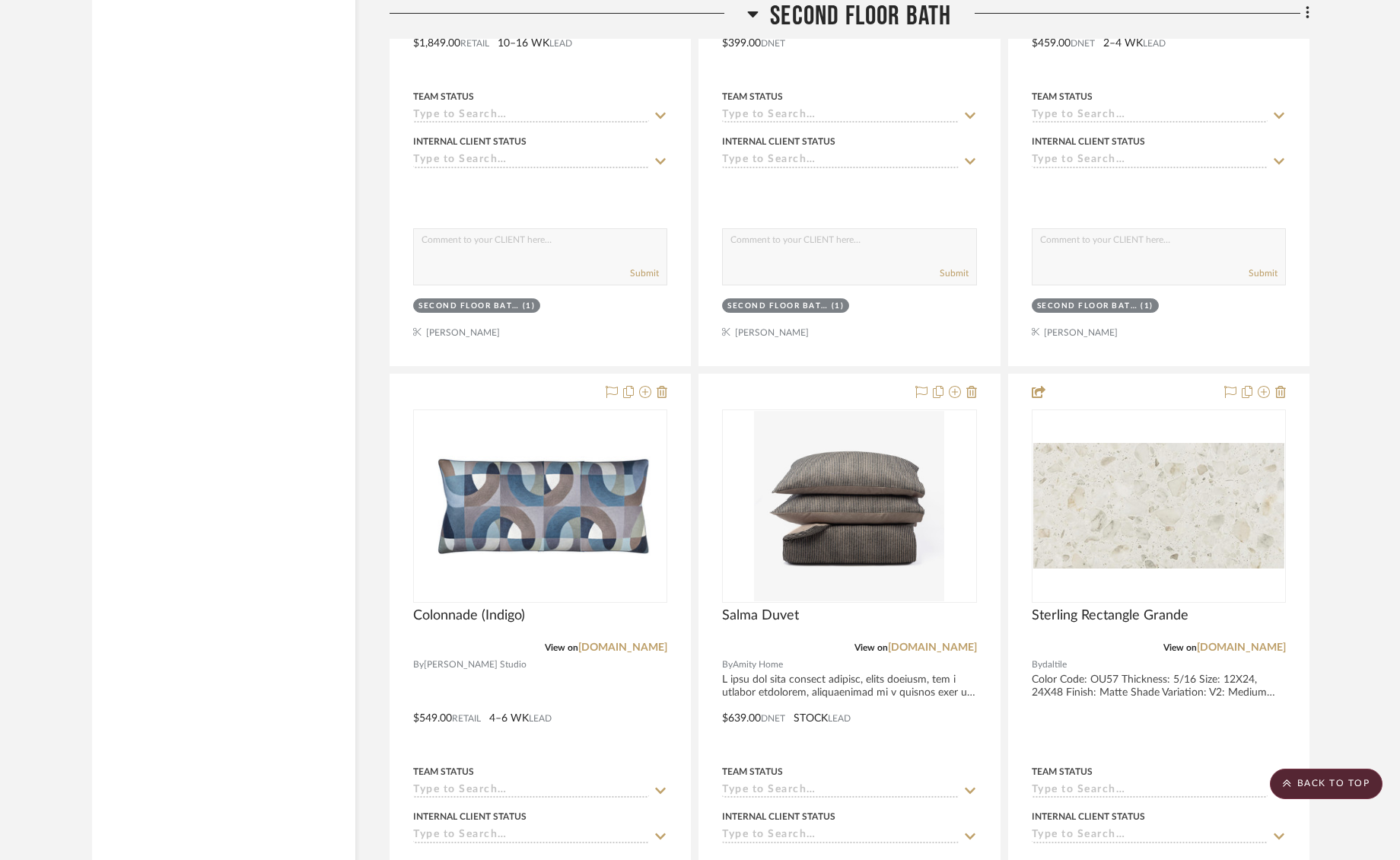
scroll to position [12912, 0]
click at [1306, 16] on icon at bounding box center [1309, 14] width 5 height 16
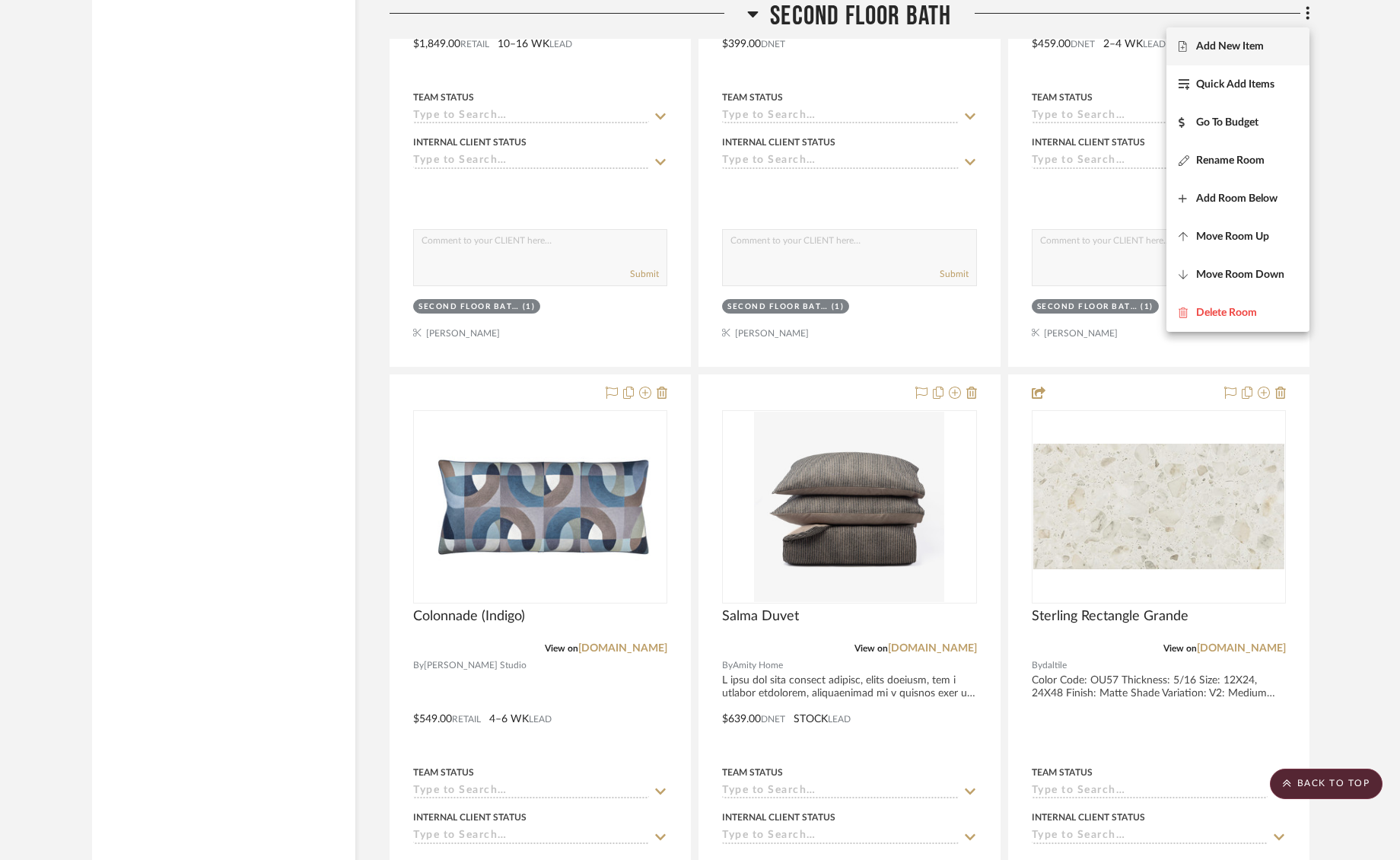
click at [1234, 47] on span "Add New Item" at bounding box center [1230, 47] width 68 height 13
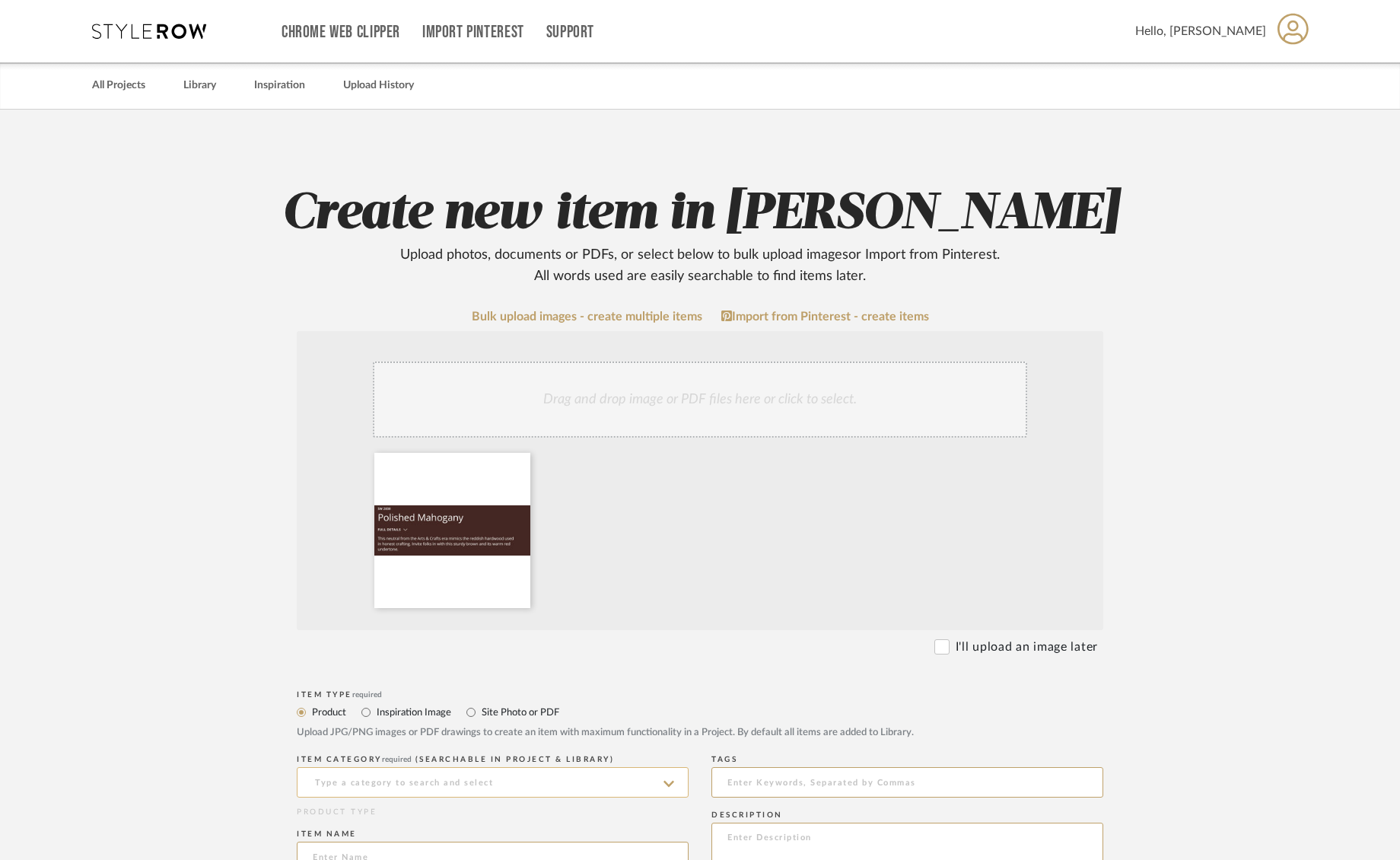
click at [586, 785] on input at bounding box center [493, 782] width 392 height 30
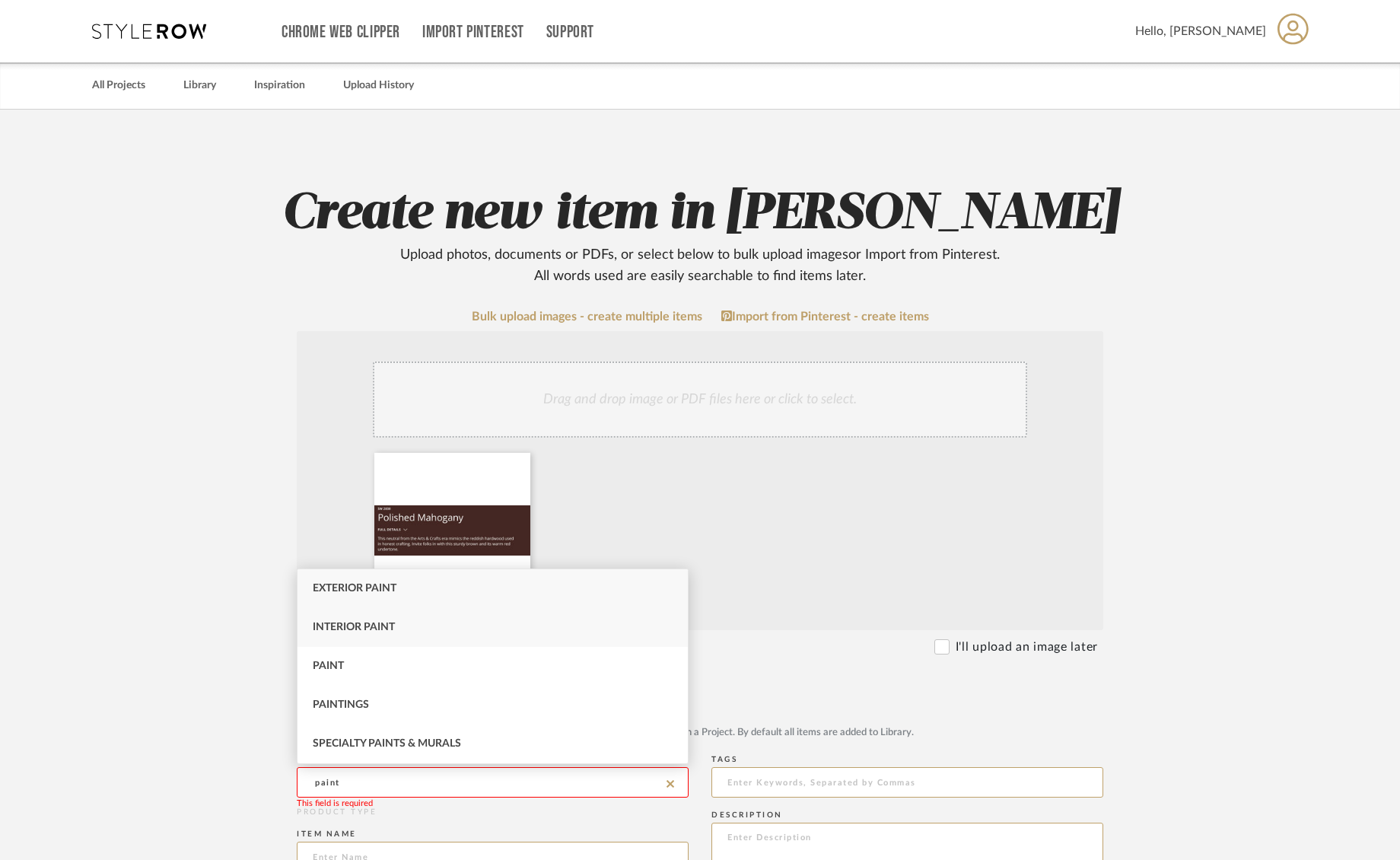
click at [380, 622] on span "Interior Paint" at bounding box center [354, 626] width 82 height 11
type input "Interior Paint"
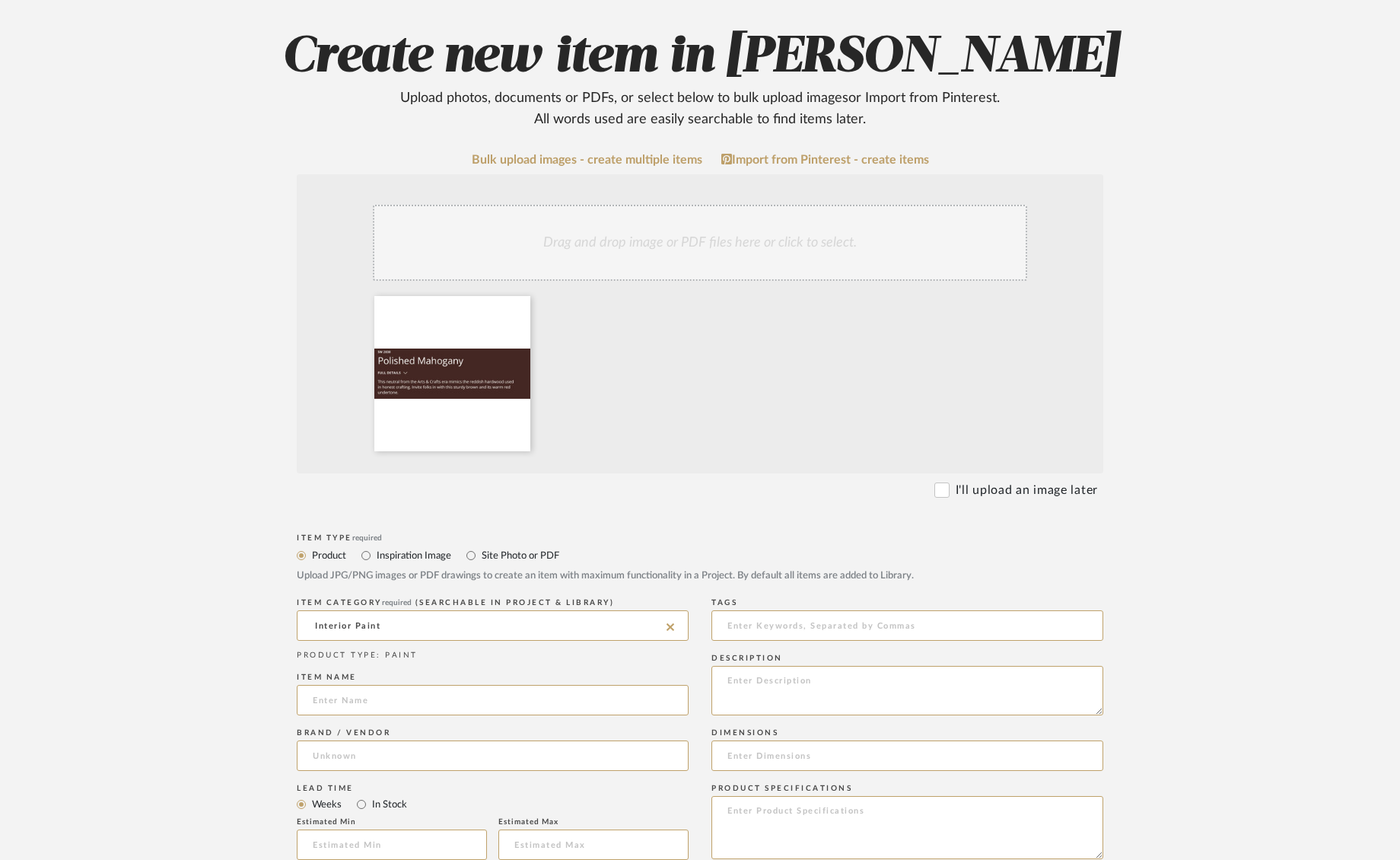
scroll to position [163, 0]
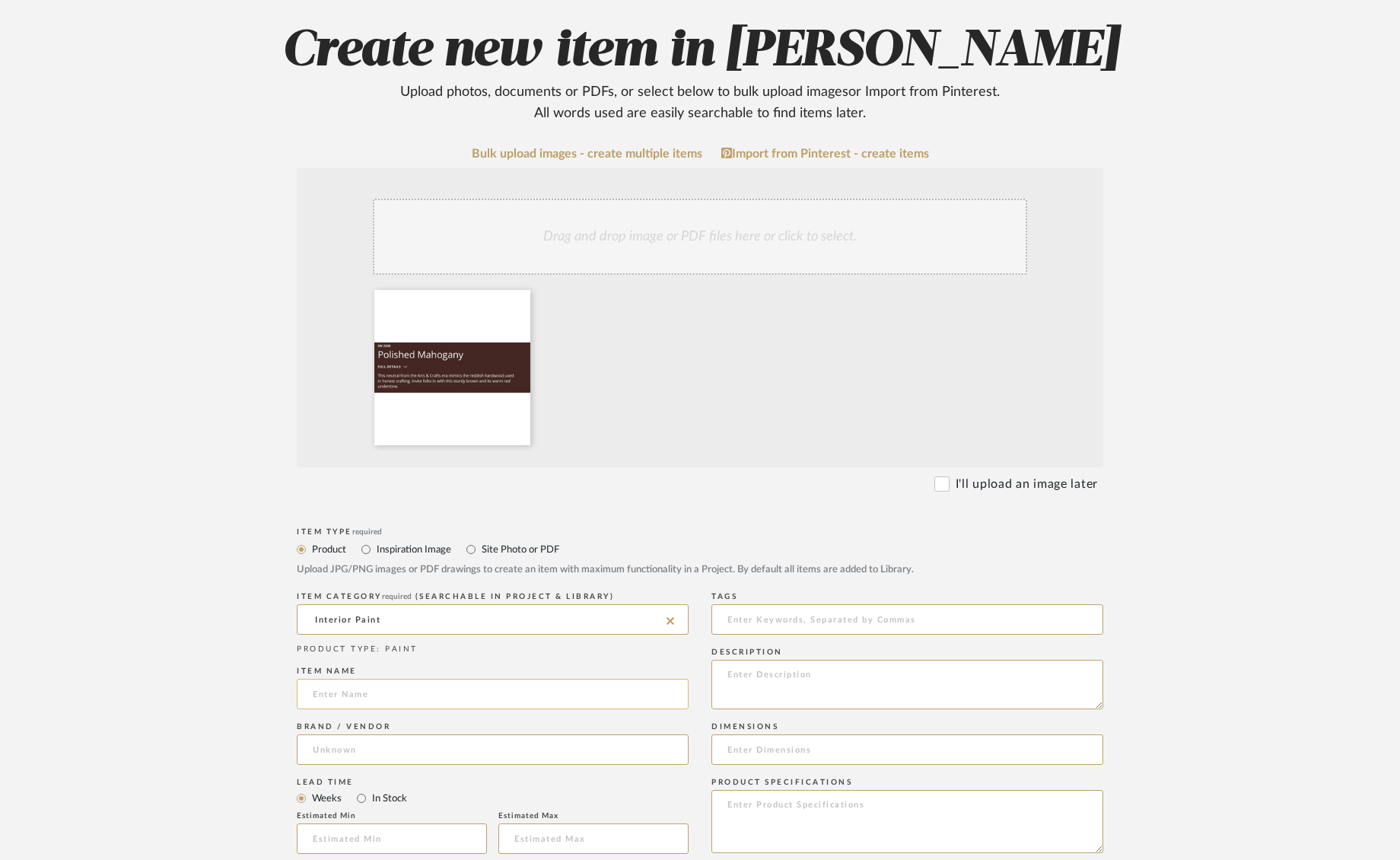
click at [414, 693] on input at bounding box center [493, 693] width 392 height 30
type input "Polished Mahogoney"
click at [351, 755] on input at bounding box center [493, 749] width 392 height 30
drag, startPoint x: 361, startPoint y: 791, endPoint x: 381, endPoint y: 752, distance: 43.8
click at [361, 791] on span "[PERSON_NAME]" at bounding box center [371, 789] width 91 height 13
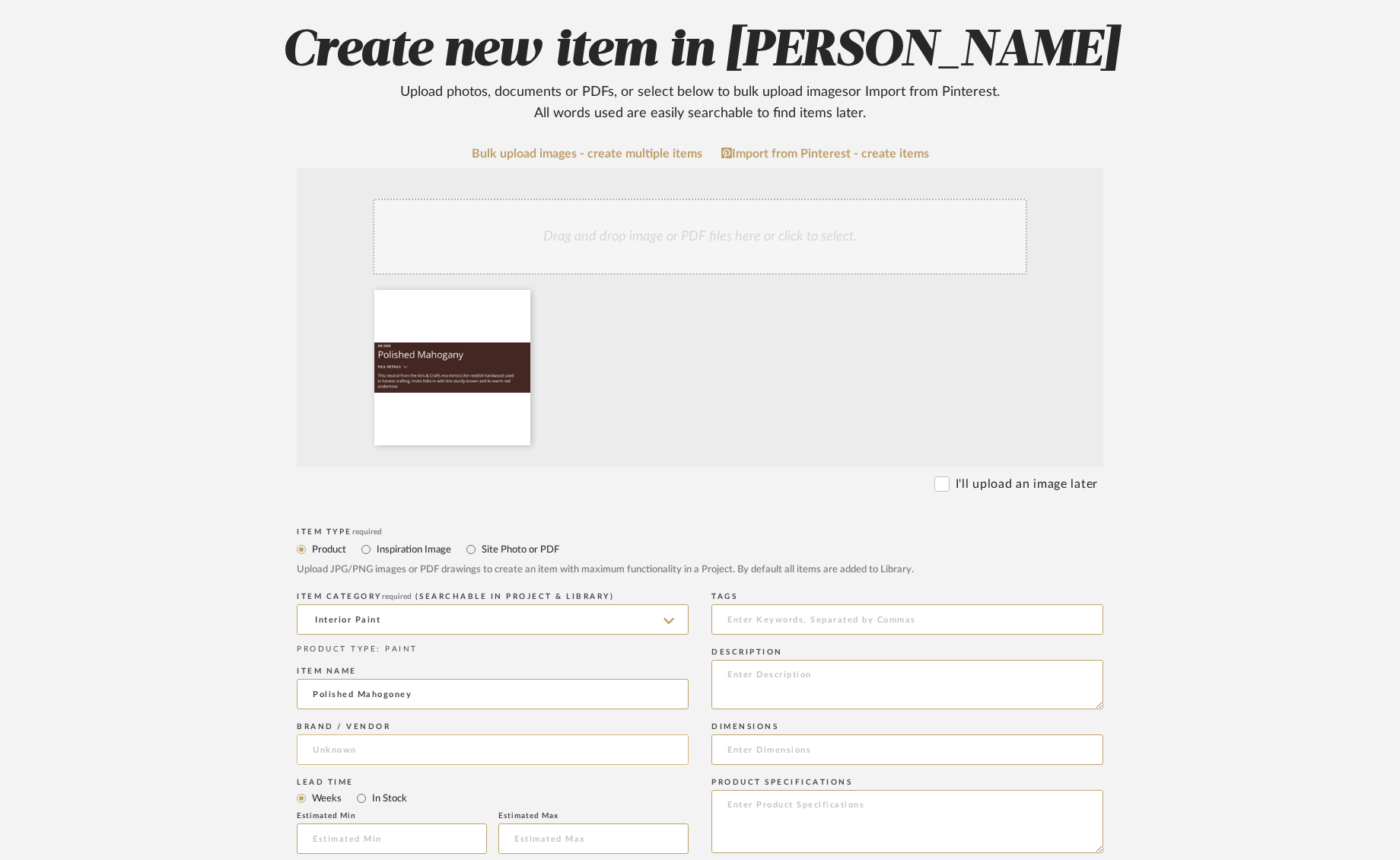
type input "[PERSON_NAME]"
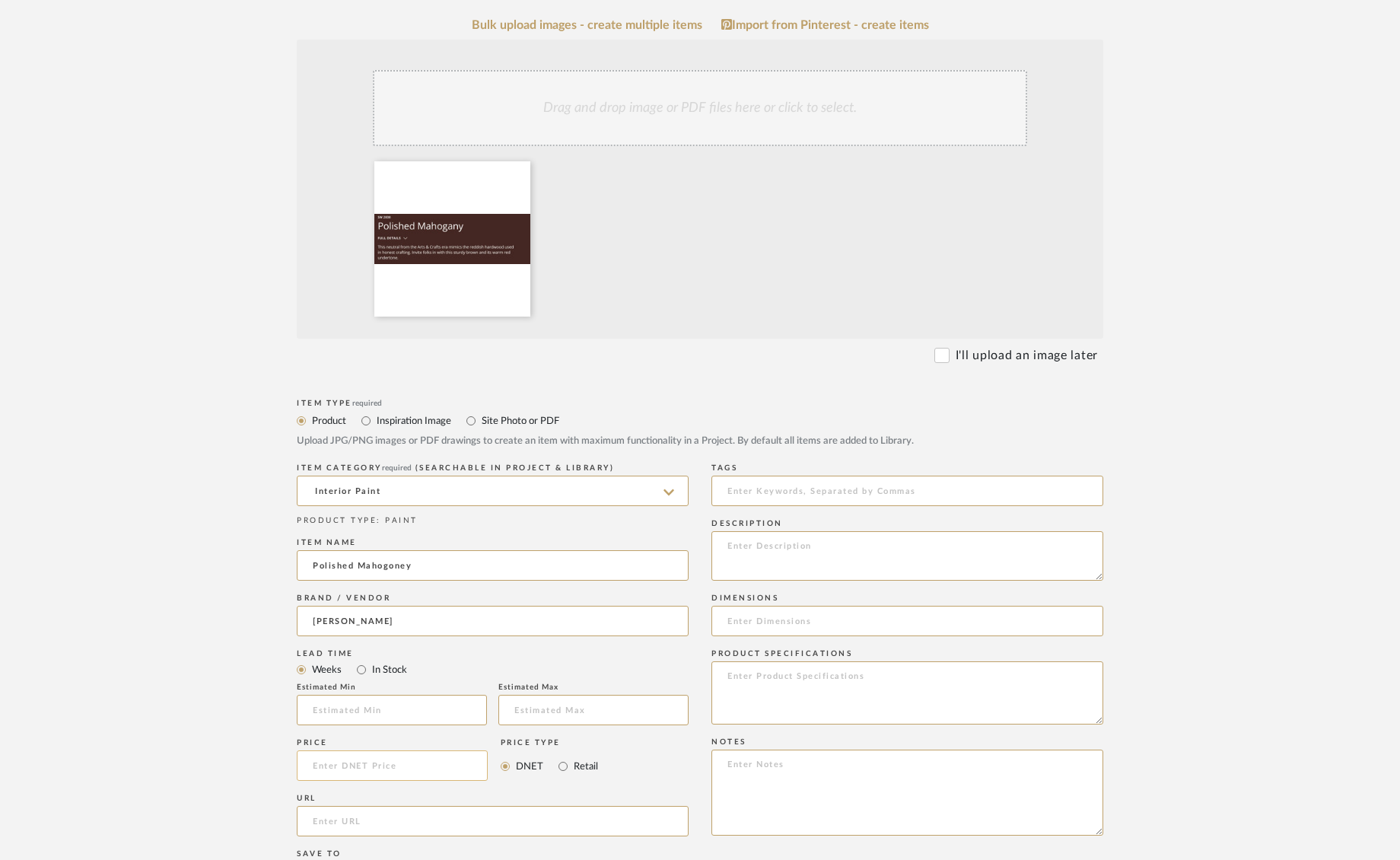
scroll to position [302, 0]
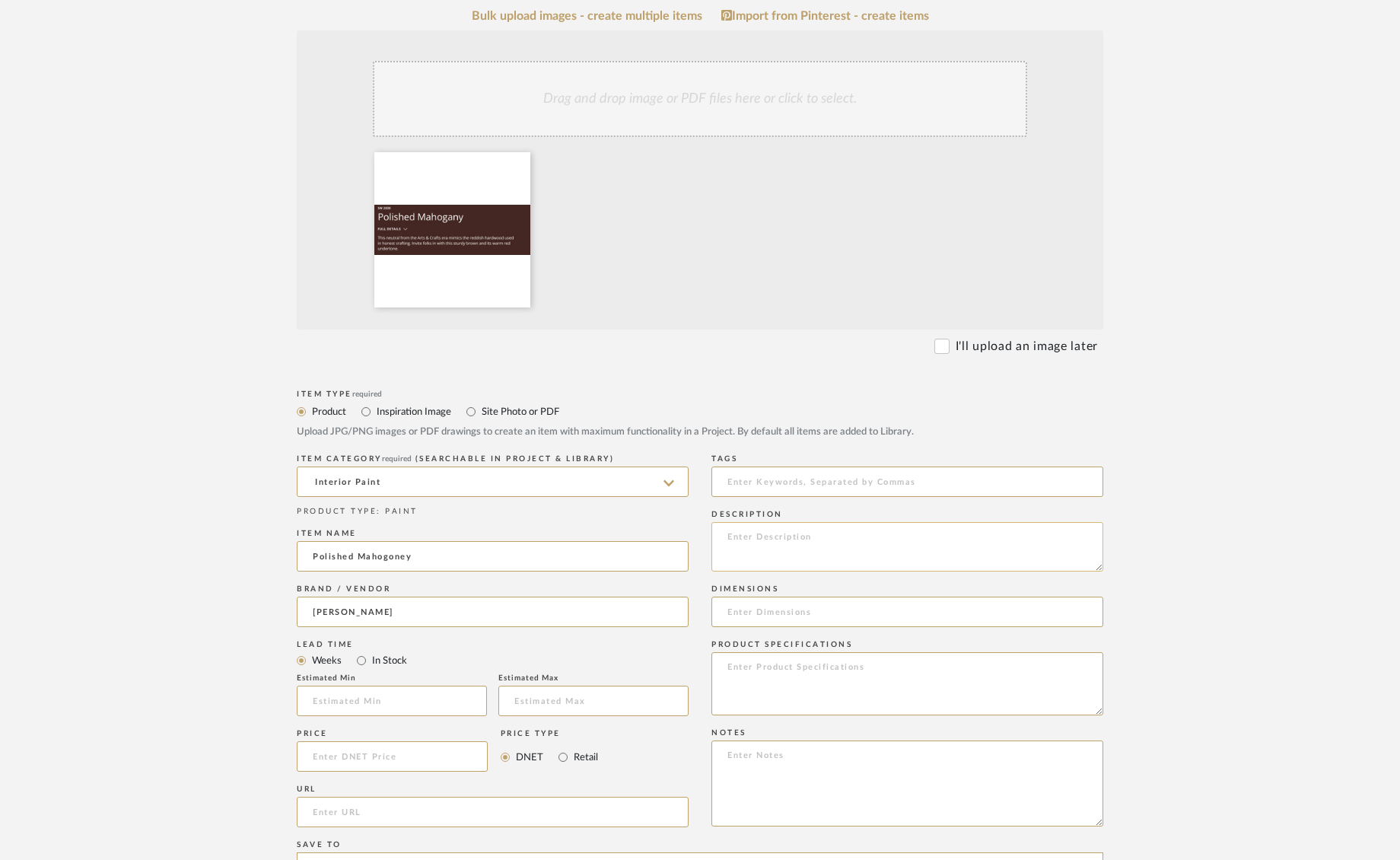
click at [810, 554] on textarea at bounding box center [907, 546] width 392 height 50
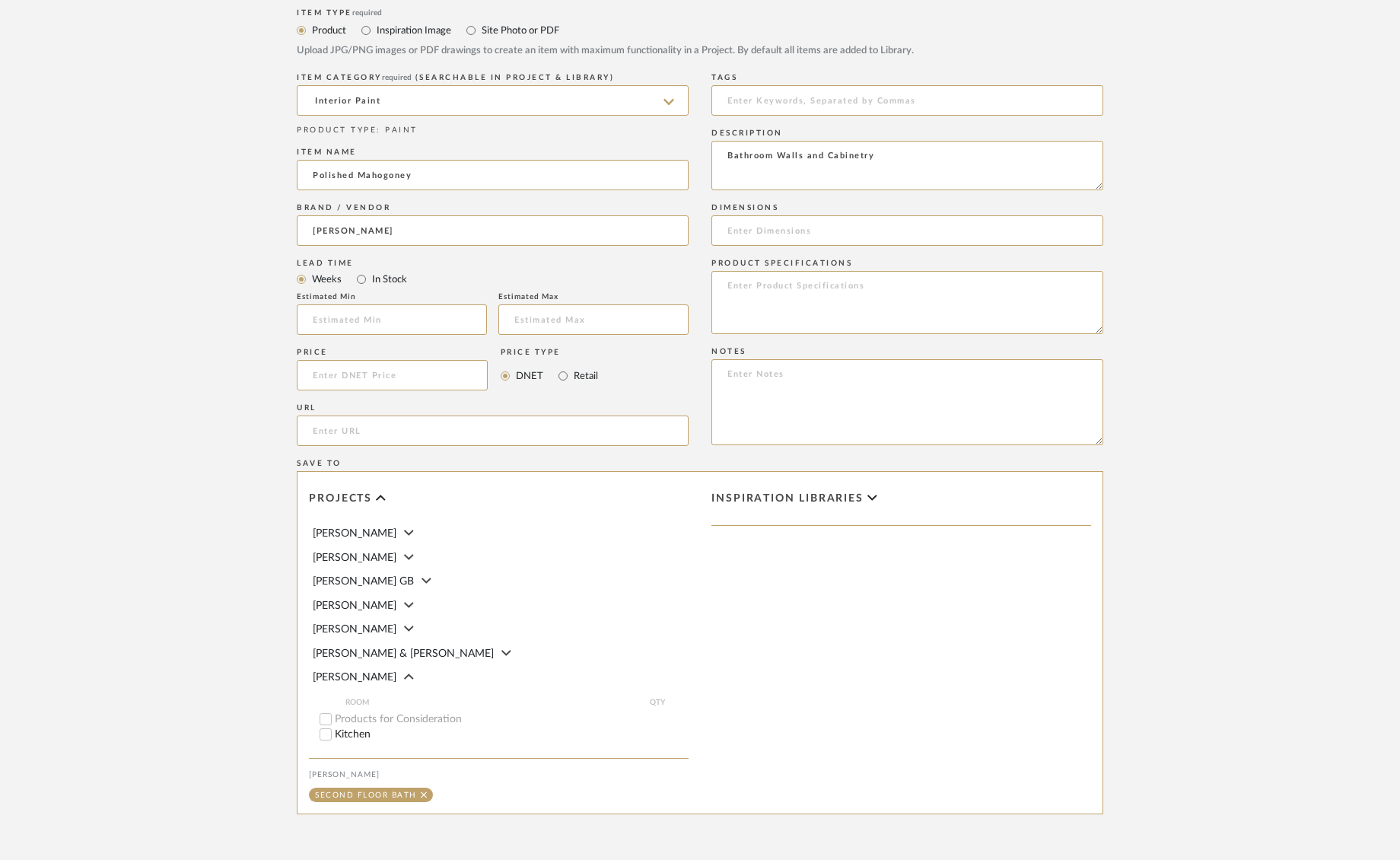
scroll to position [824, 0]
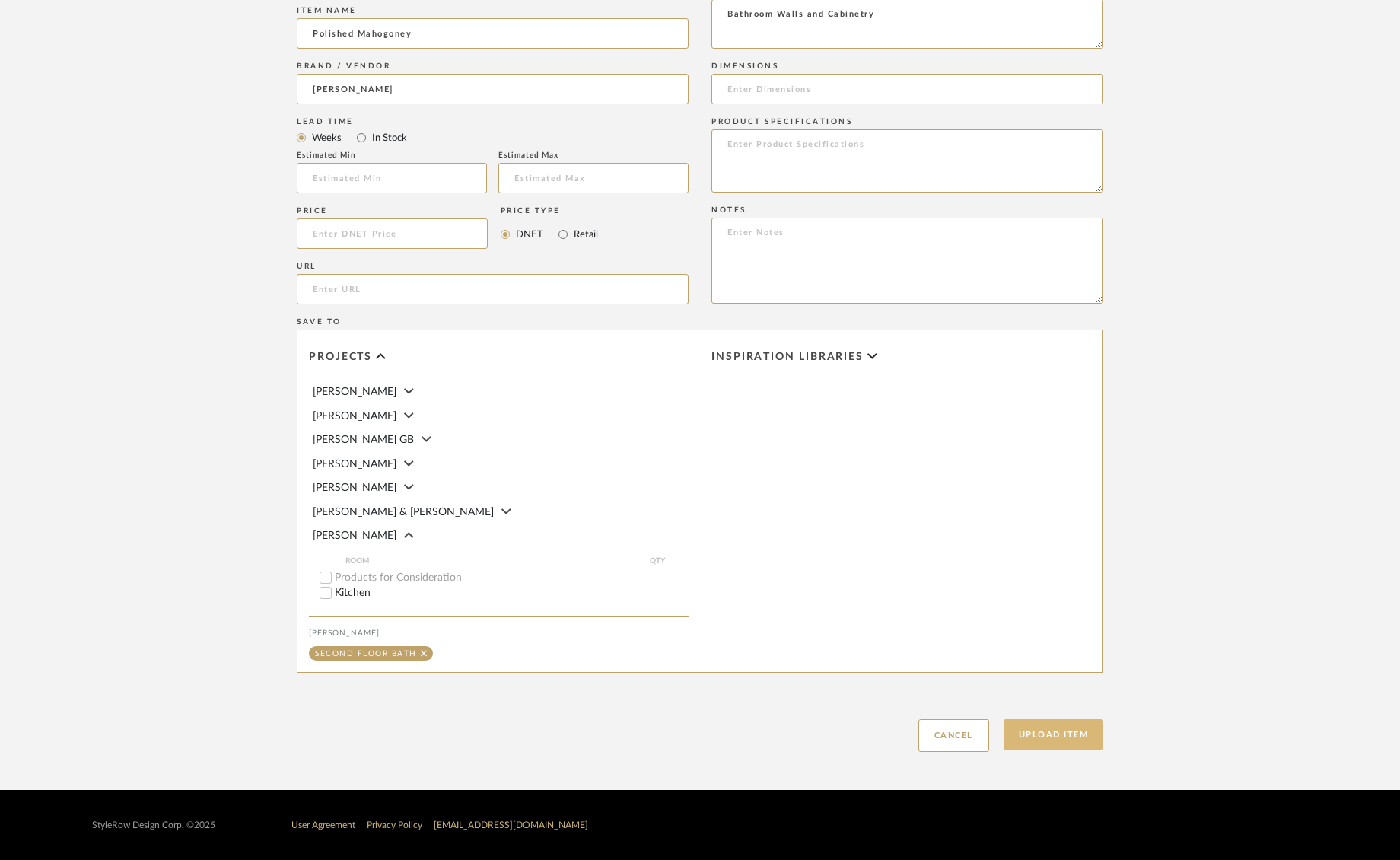
type textarea "Bathroom Walls and Cabinetry"
click at [1049, 742] on button "Upload Item" at bounding box center [1054, 735] width 100 height 31
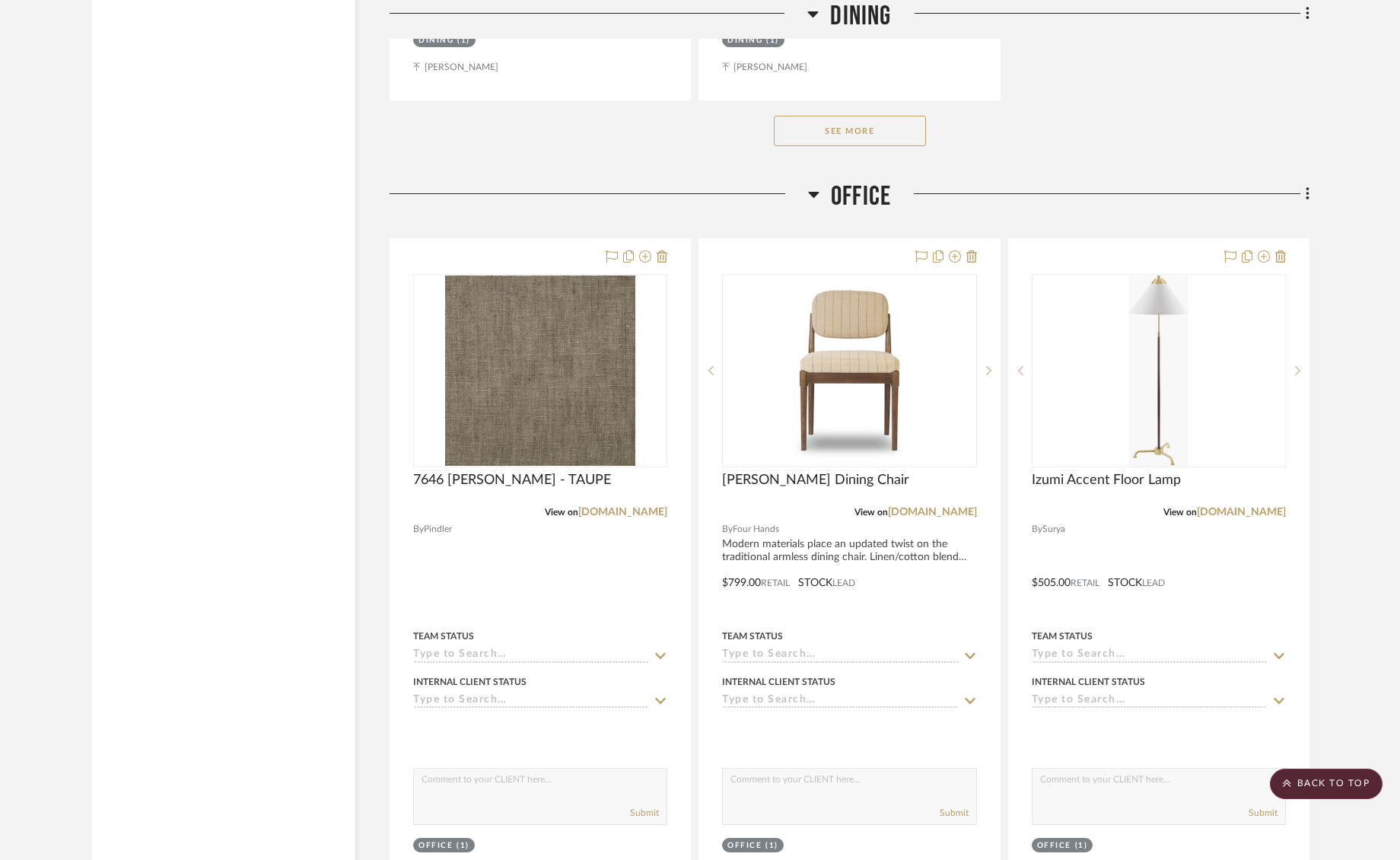
scroll to position [5893, 0]
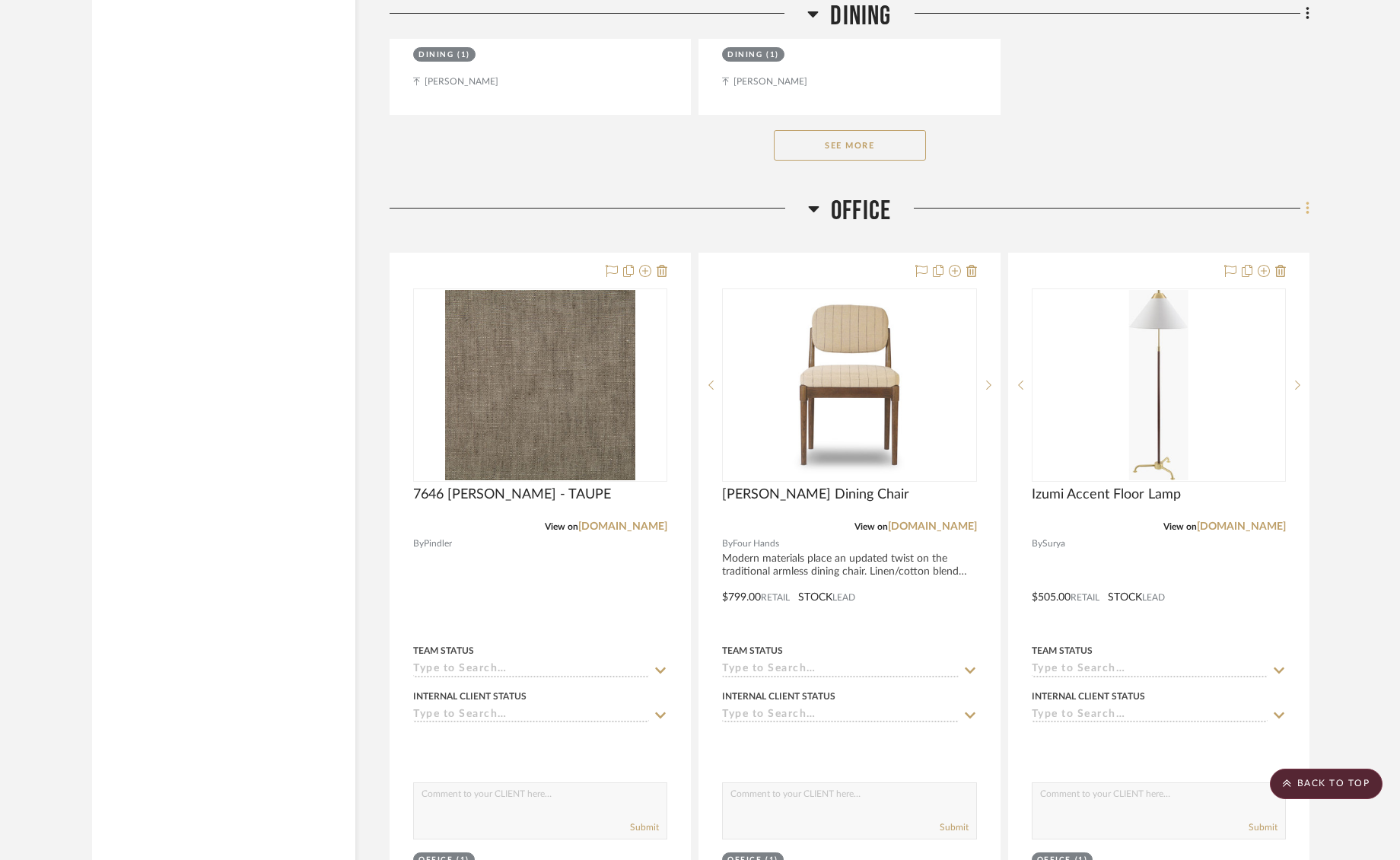
click at [1307, 205] on icon at bounding box center [1308, 208] width 3 height 13
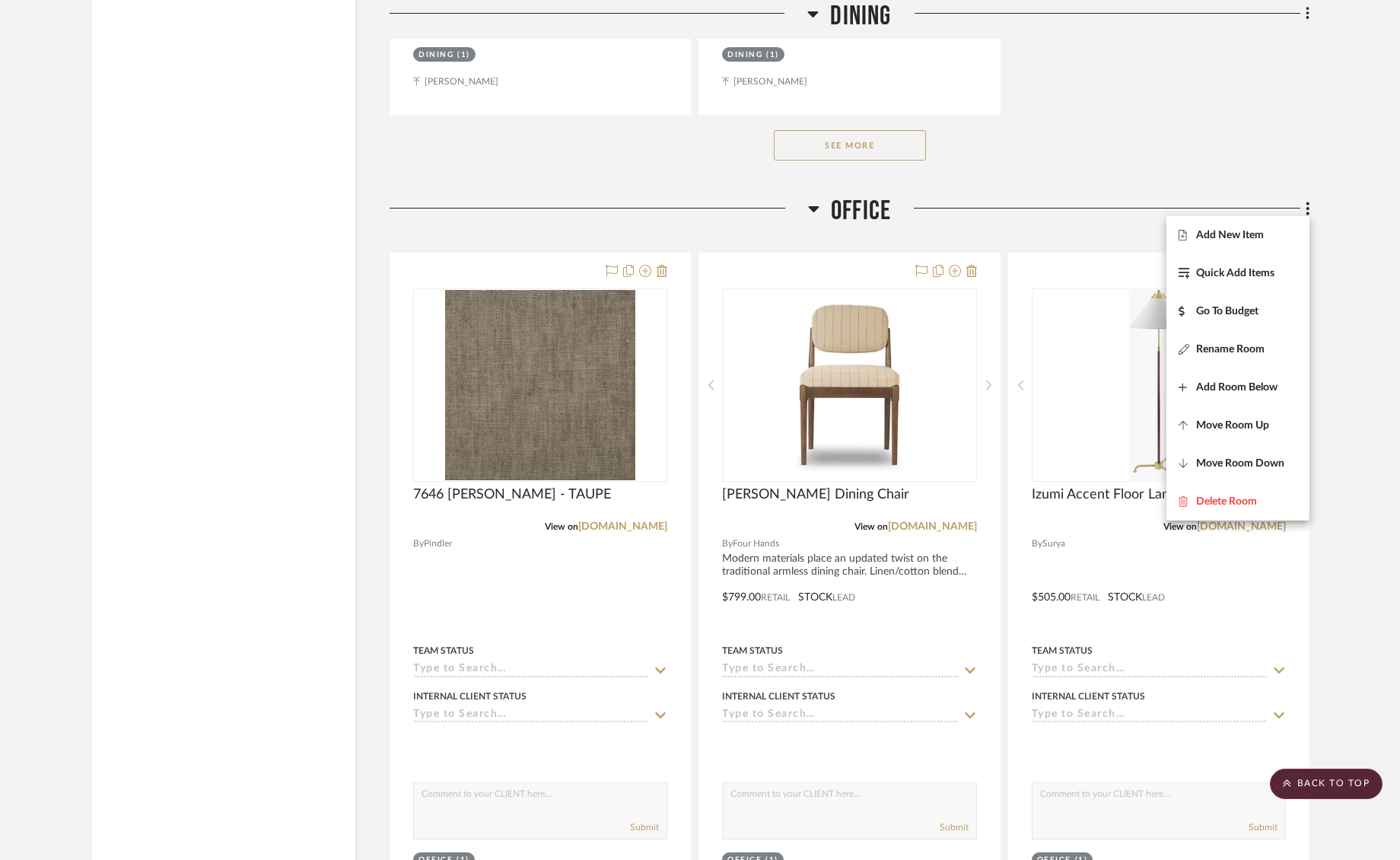
click at [1236, 238] on span "Add New Item" at bounding box center [1230, 235] width 68 height 13
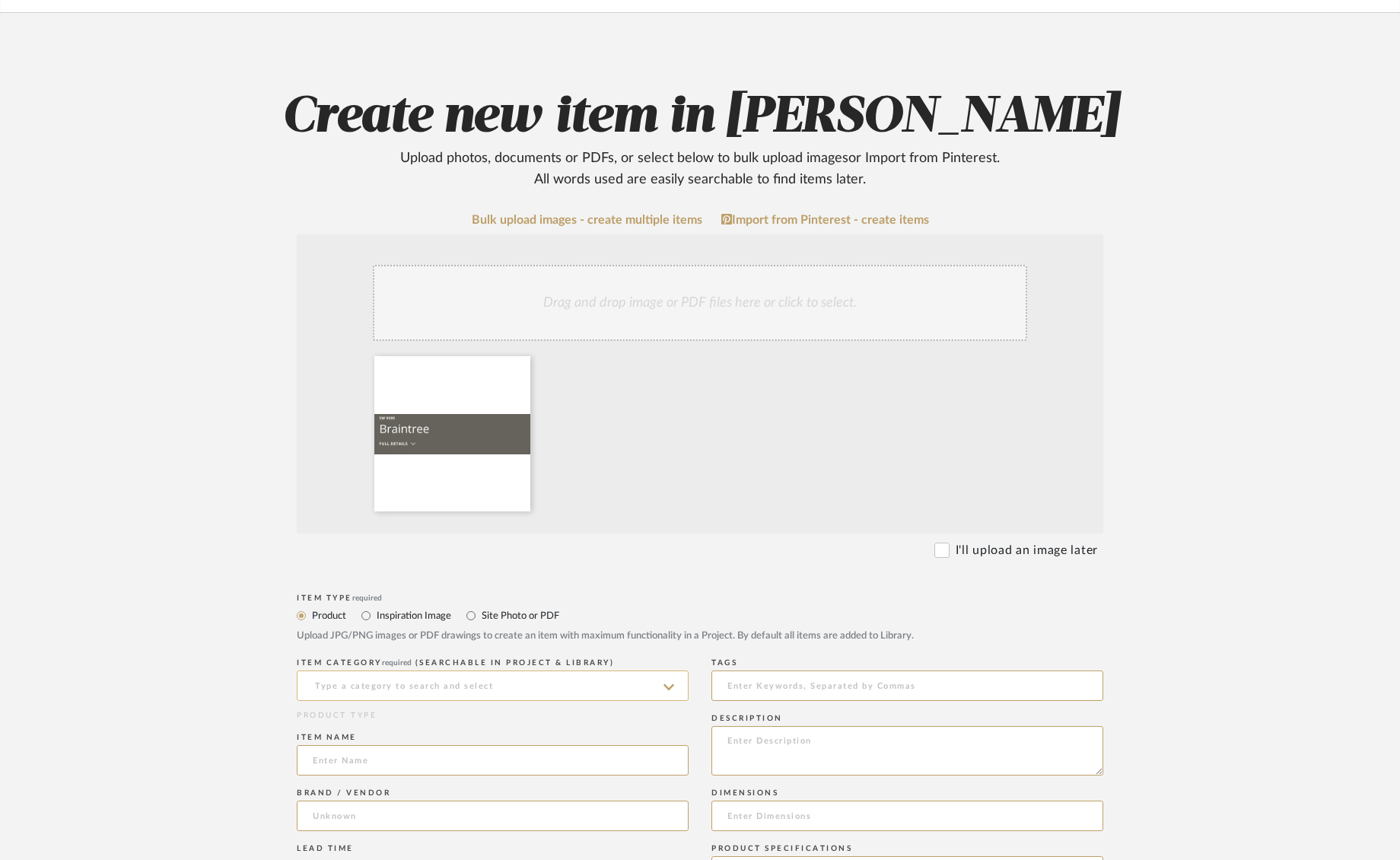
click at [523, 690] on input at bounding box center [493, 685] width 392 height 30
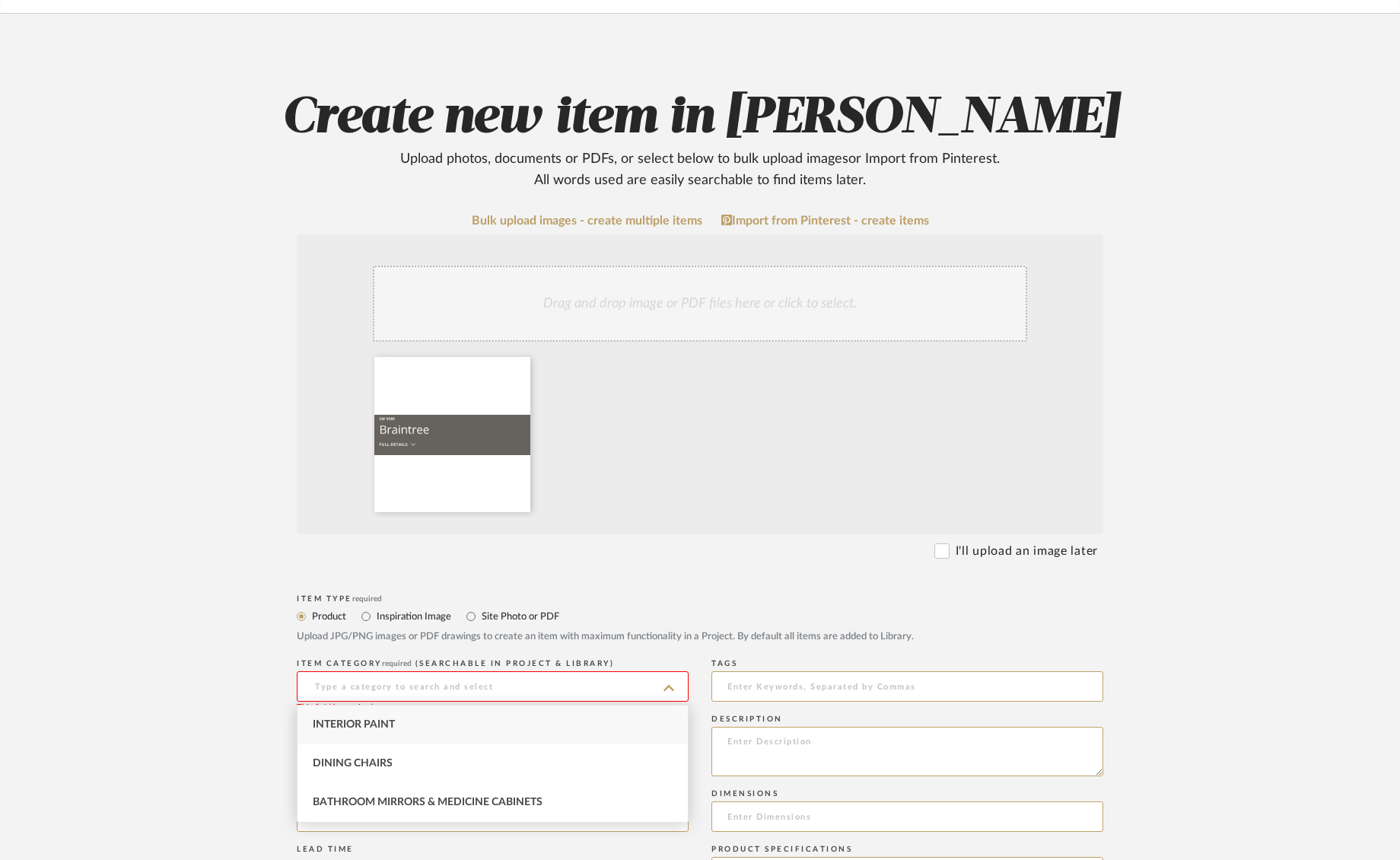
click at [467, 725] on div "Interior Paint" at bounding box center [493, 725] width 390 height 39
type input "Interior Paint"
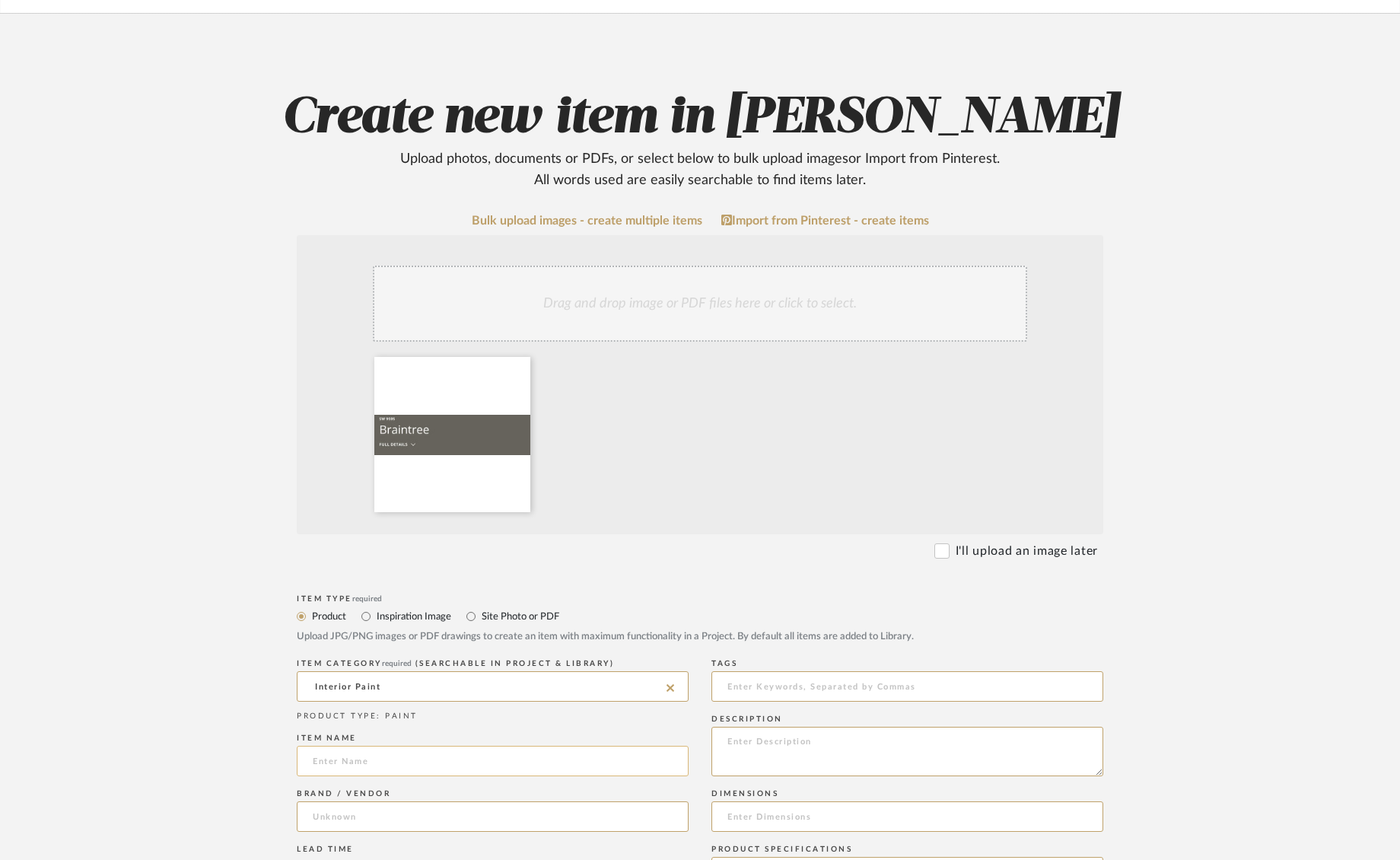
click at [450, 761] on input at bounding box center [493, 760] width 392 height 30
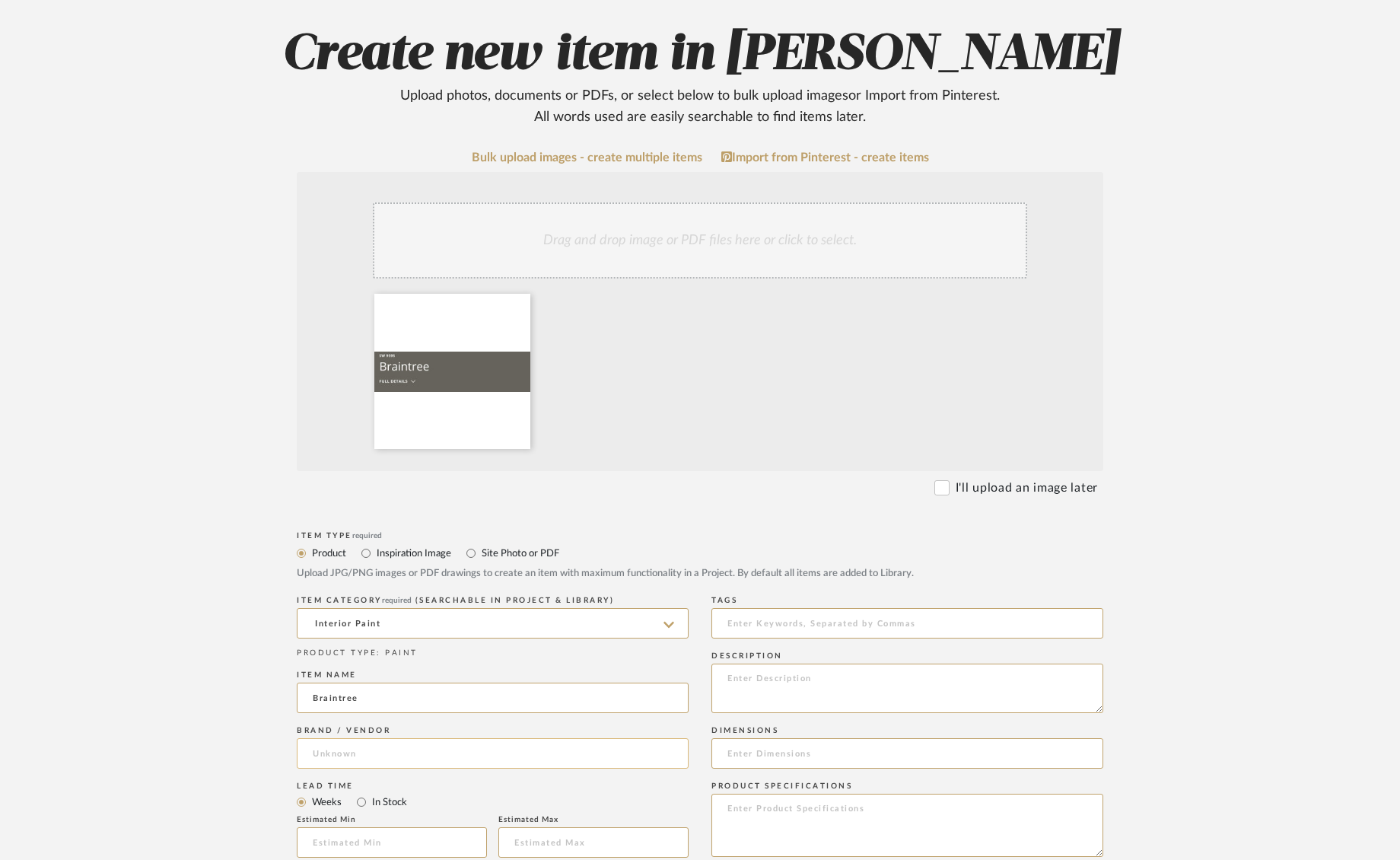
type input "Braintree"
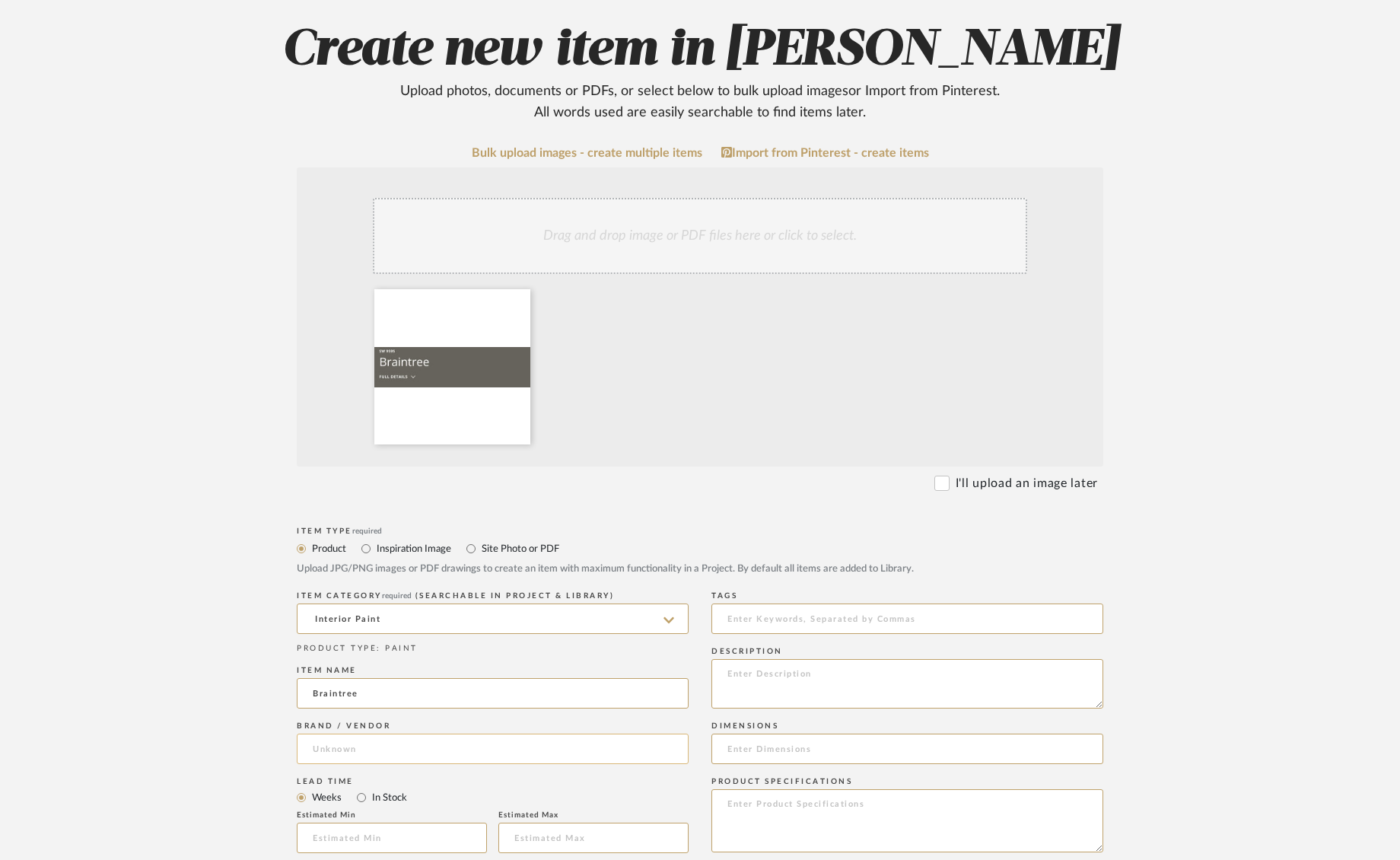
click at [410, 750] on input at bounding box center [493, 748] width 392 height 30
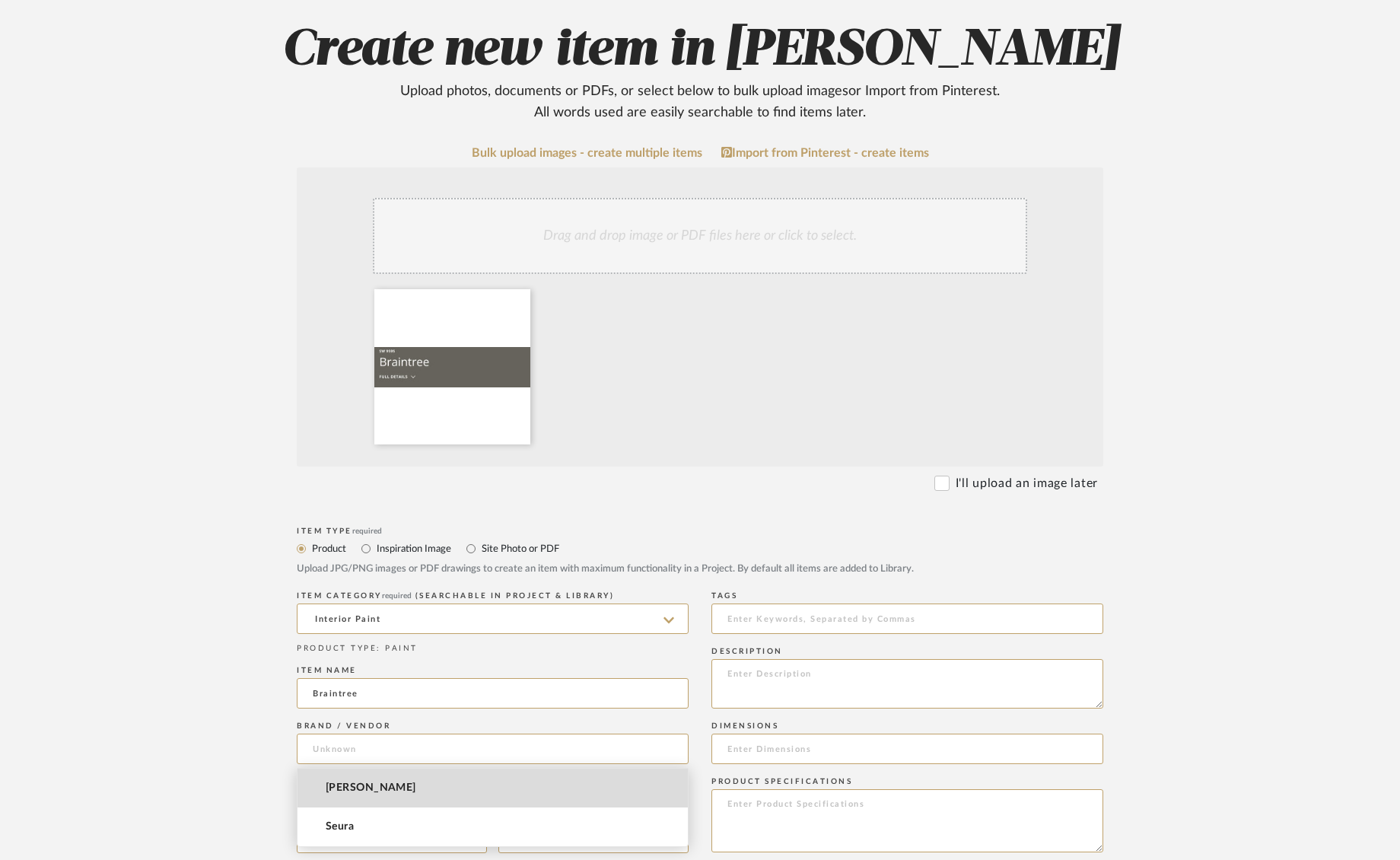
click at [391, 782] on span "[PERSON_NAME]" at bounding box center [371, 788] width 91 height 13
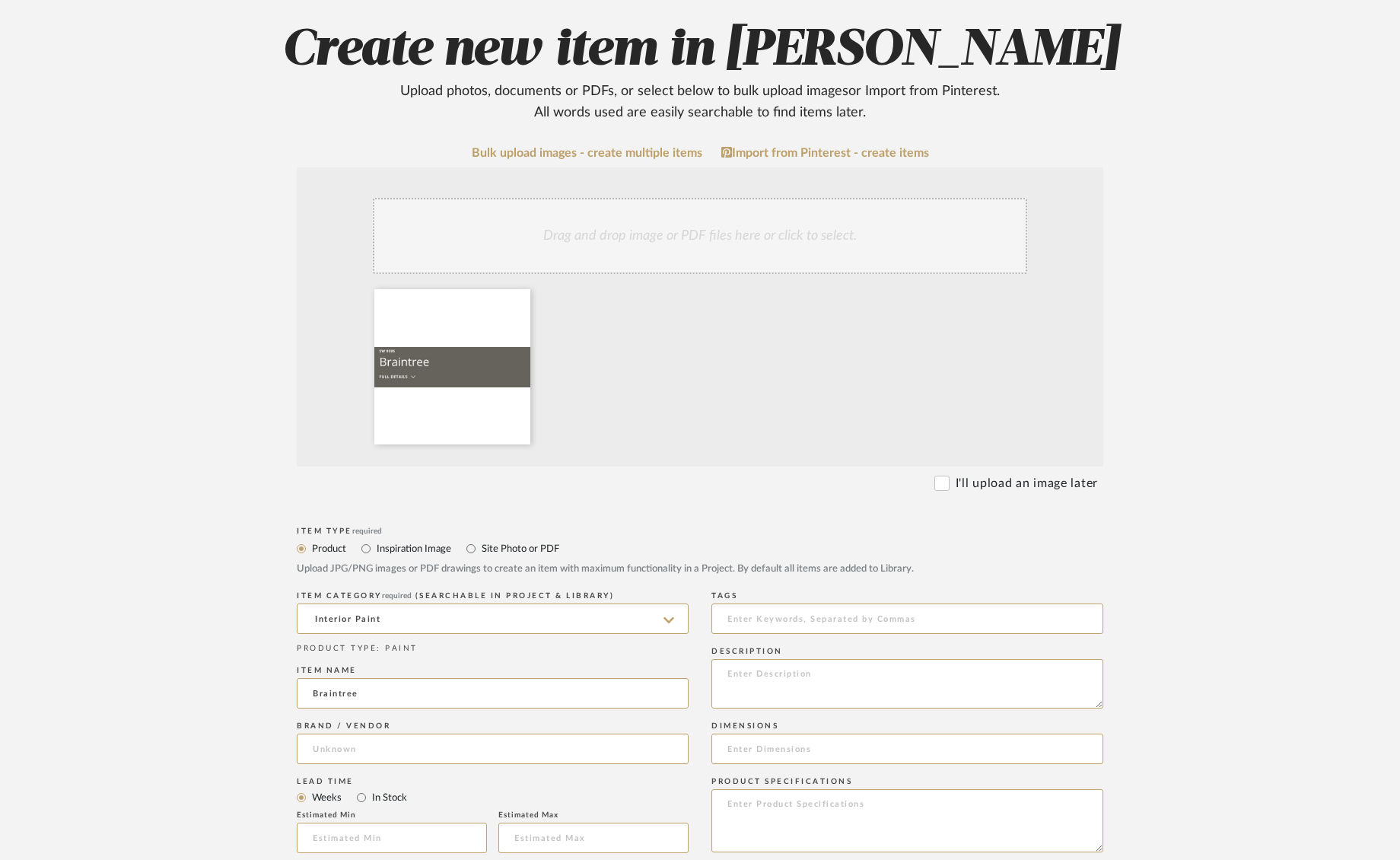
type input "[PERSON_NAME]"
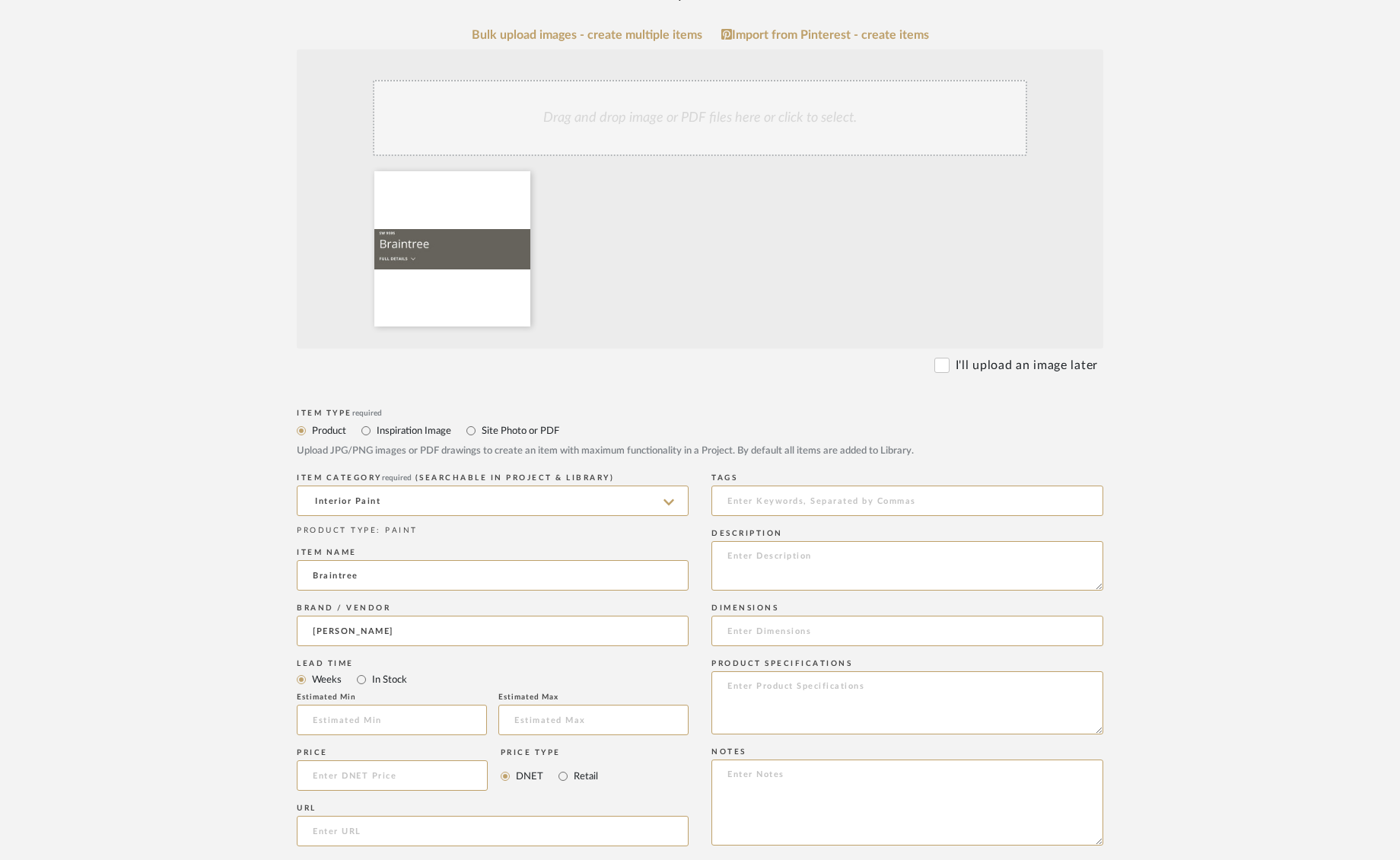
scroll to position [292, 0]
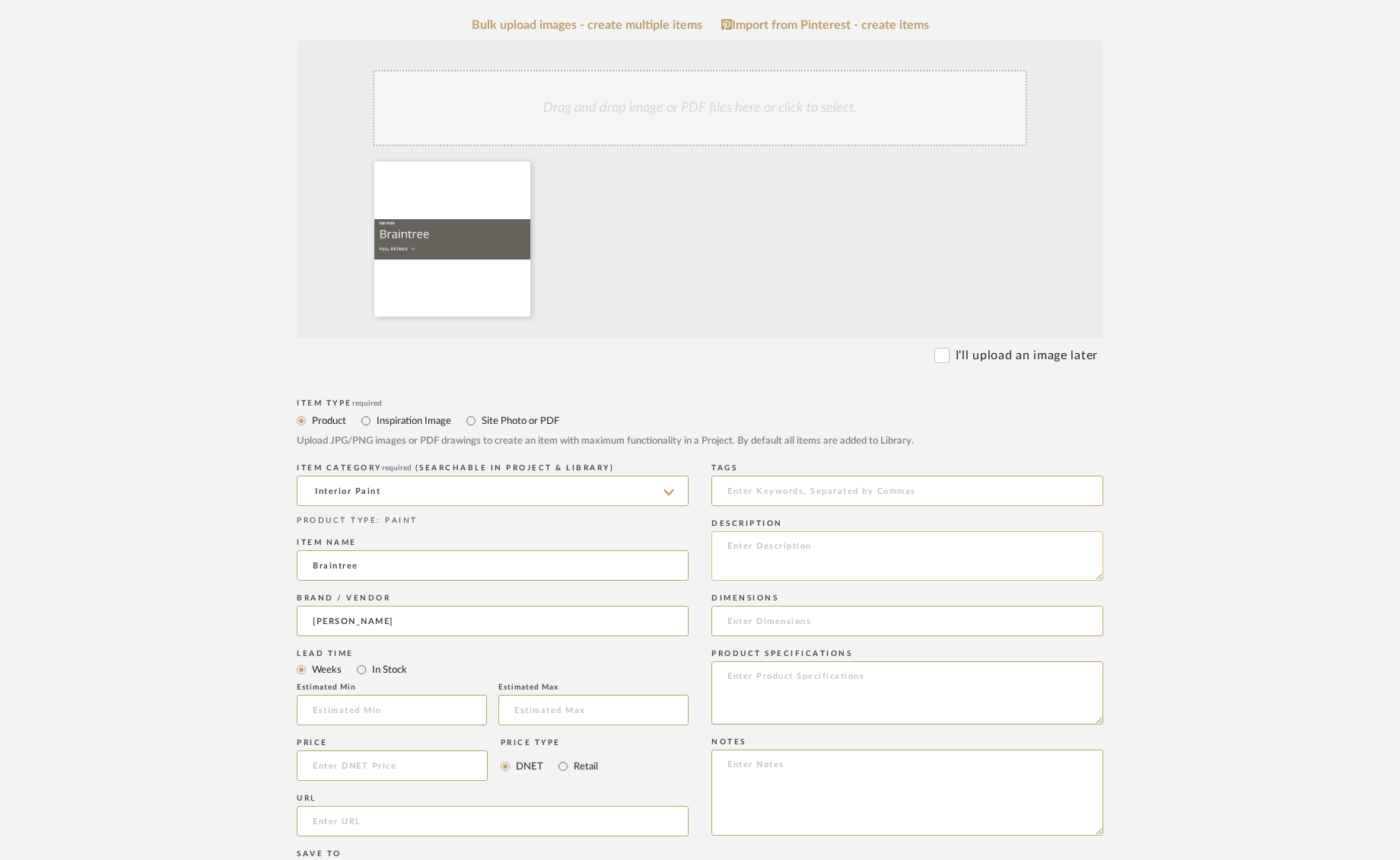
click at [815, 560] on textarea at bounding box center [907, 555] width 392 height 50
type textarea "B"
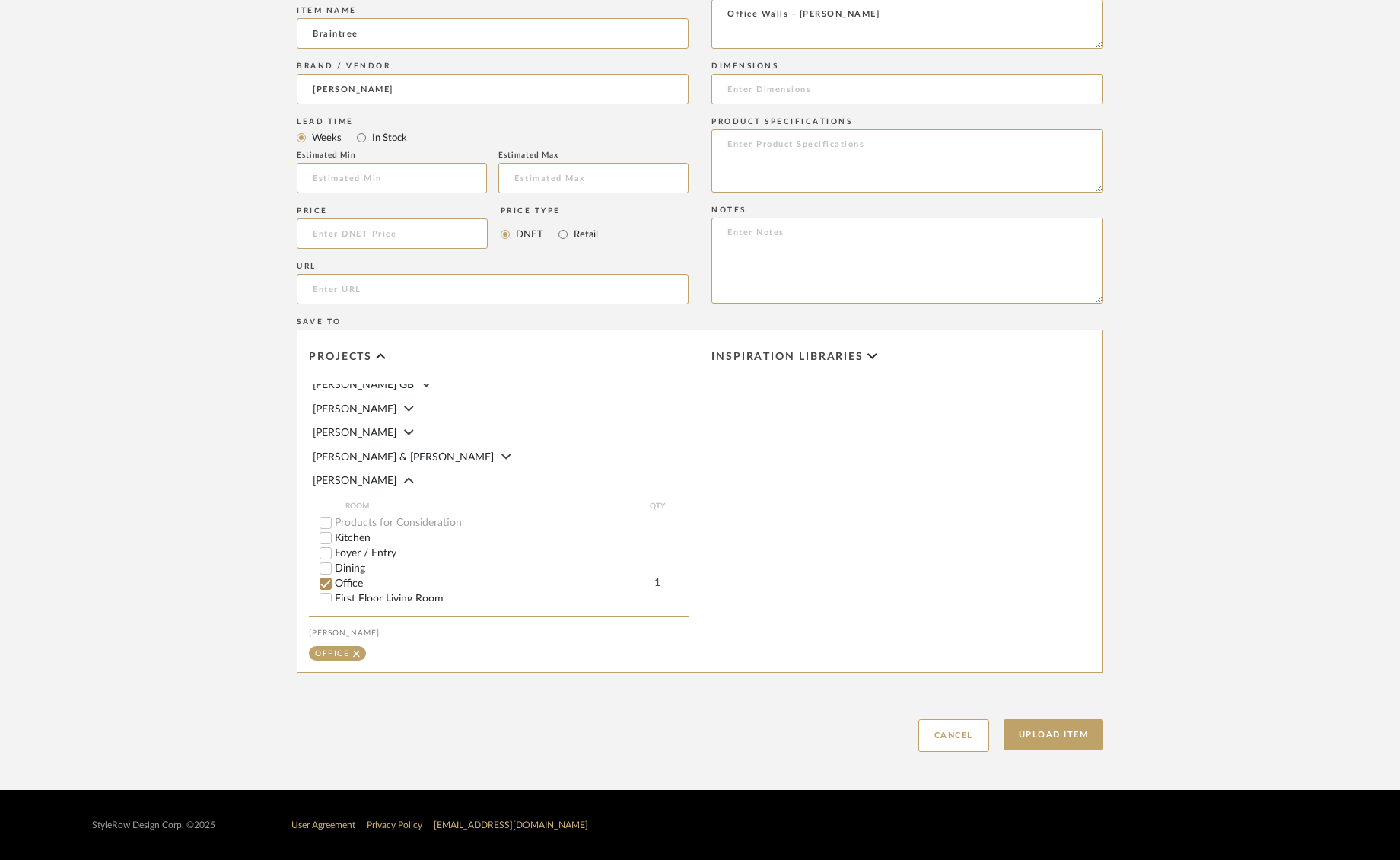
scroll to position [56, 0]
type textarea "Office Walls - [PERSON_NAME]"
click at [1079, 736] on button "Upload Item" at bounding box center [1054, 735] width 100 height 31
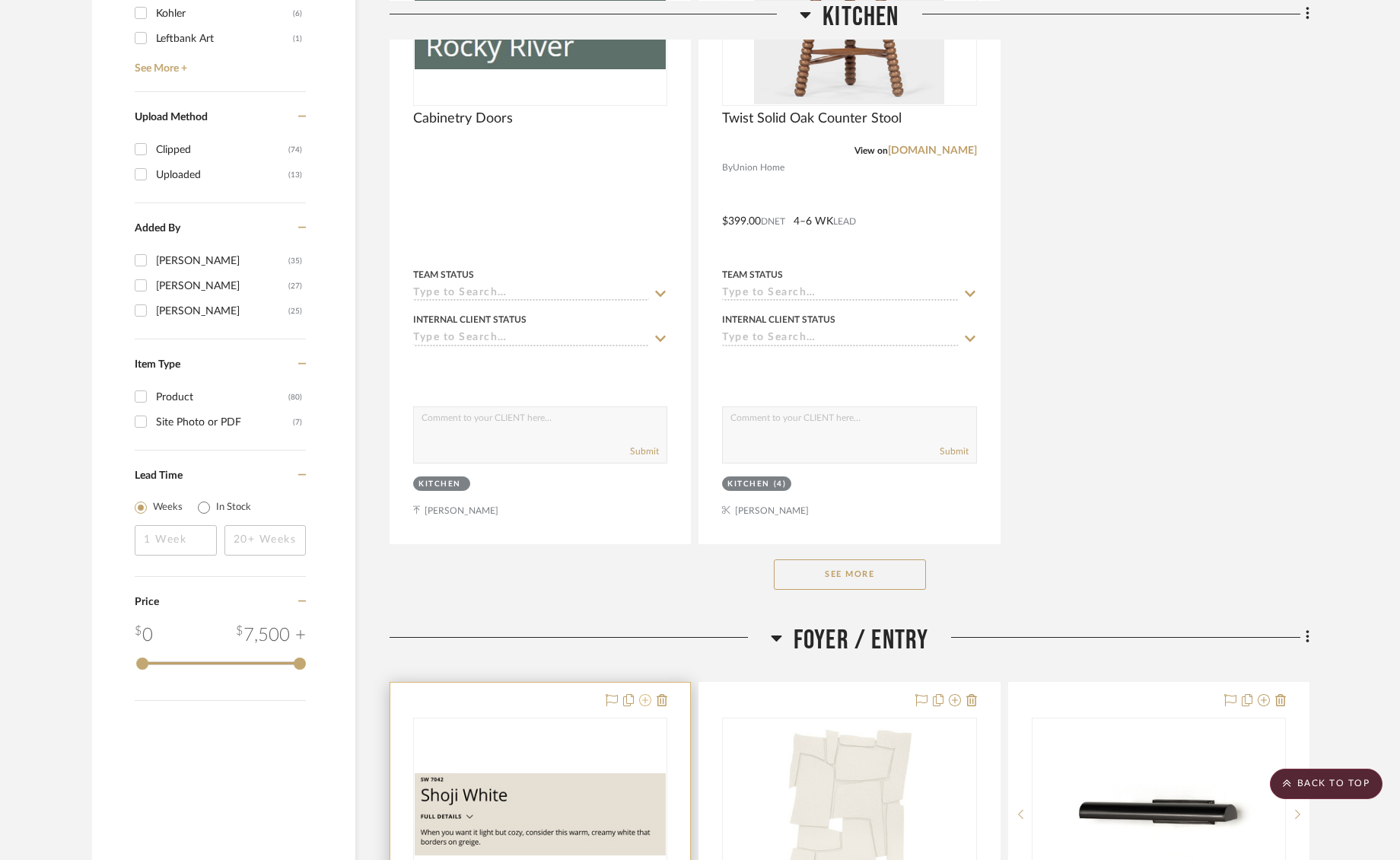
scroll to position [1891, 0]
click at [646, 697] on icon at bounding box center [645, 698] width 12 height 12
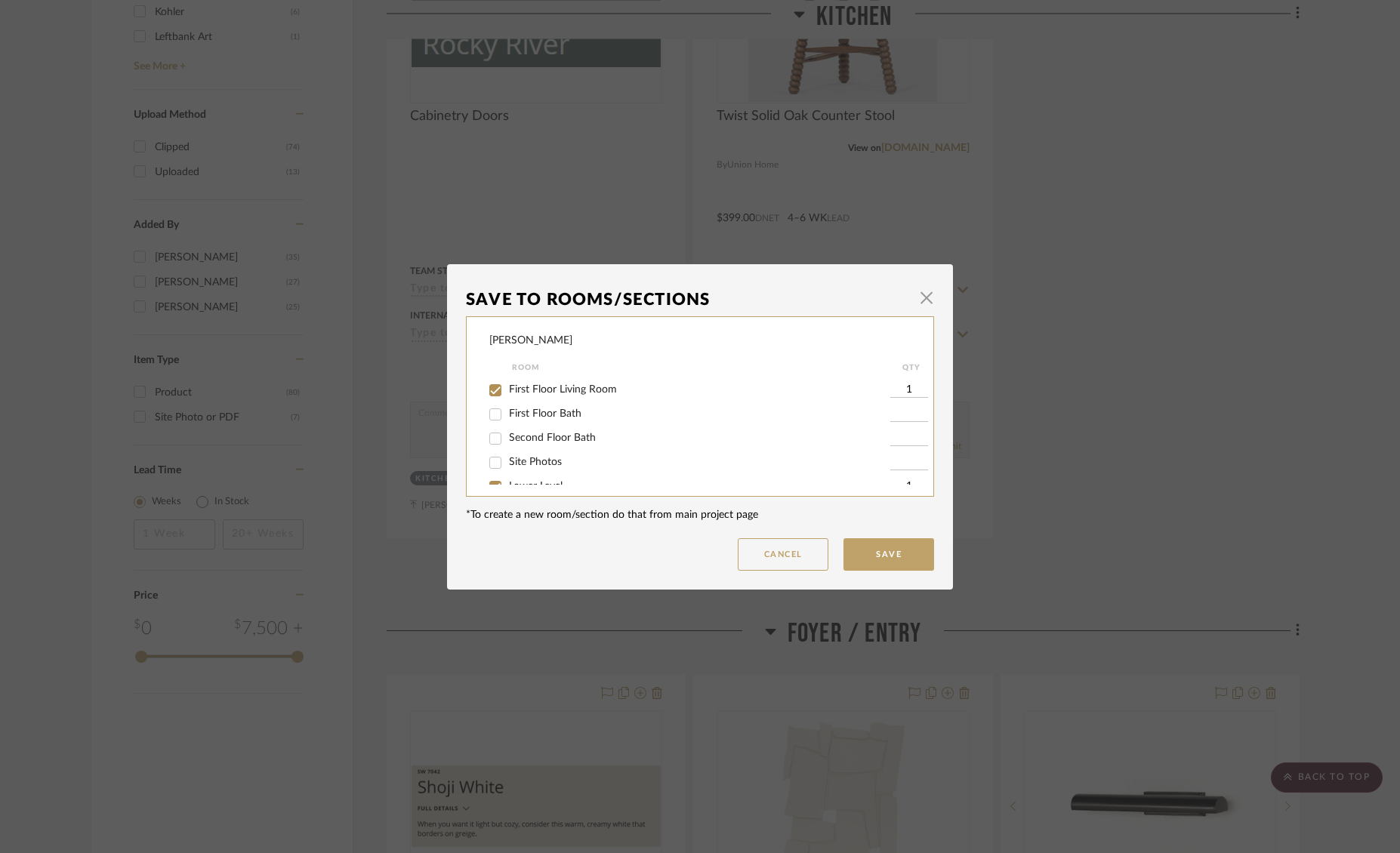
scroll to position [53, 0]
click at [493, 404] on input "Office" at bounding box center [495, 408] width 24 height 24
checkbox input "true"
type input "1"
click at [889, 554] on button "Save" at bounding box center [889, 554] width 91 height 32
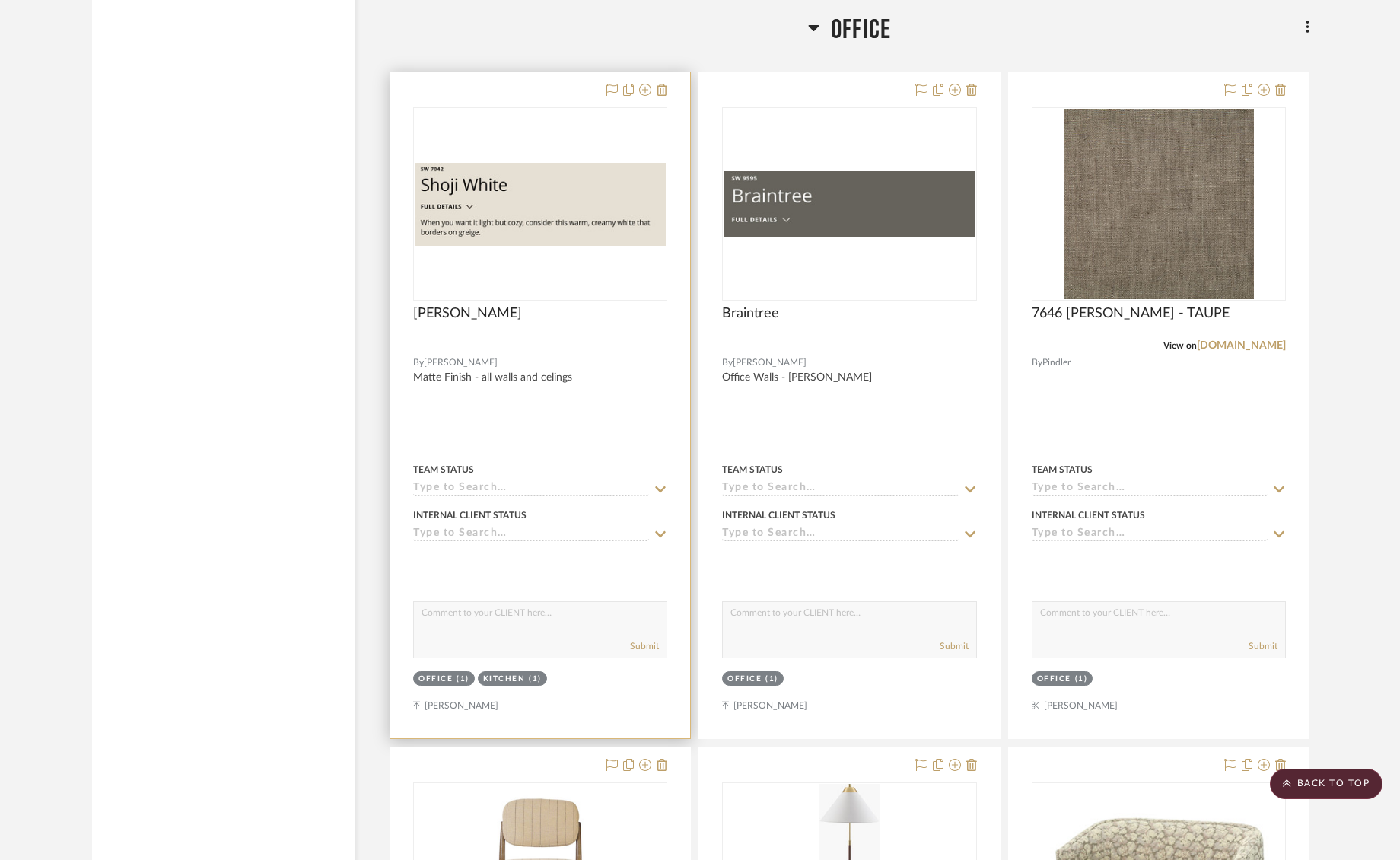
scroll to position [6078, 0]
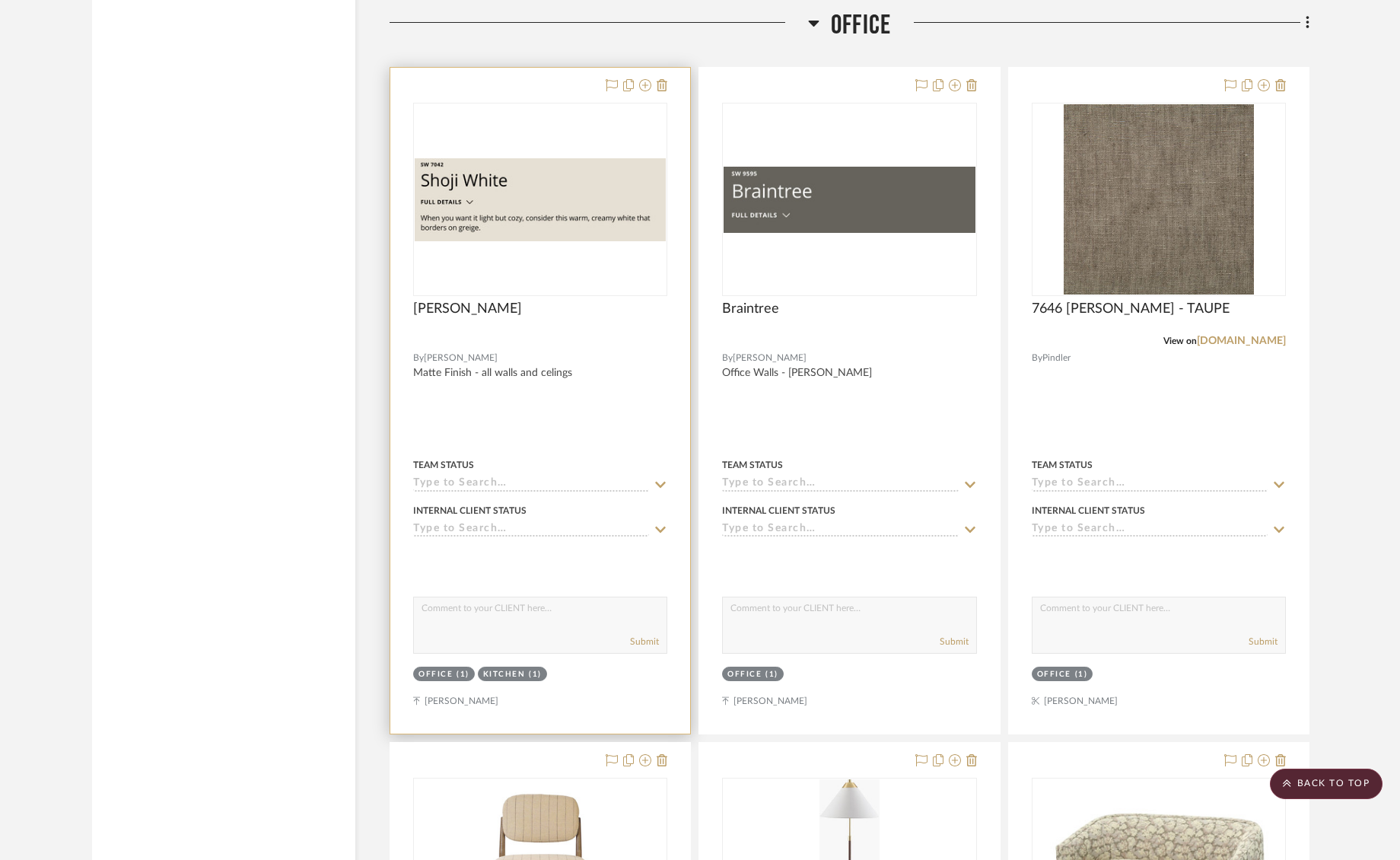
click at [501, 407] on div at bounding box center [540, 400] width 300 height 666
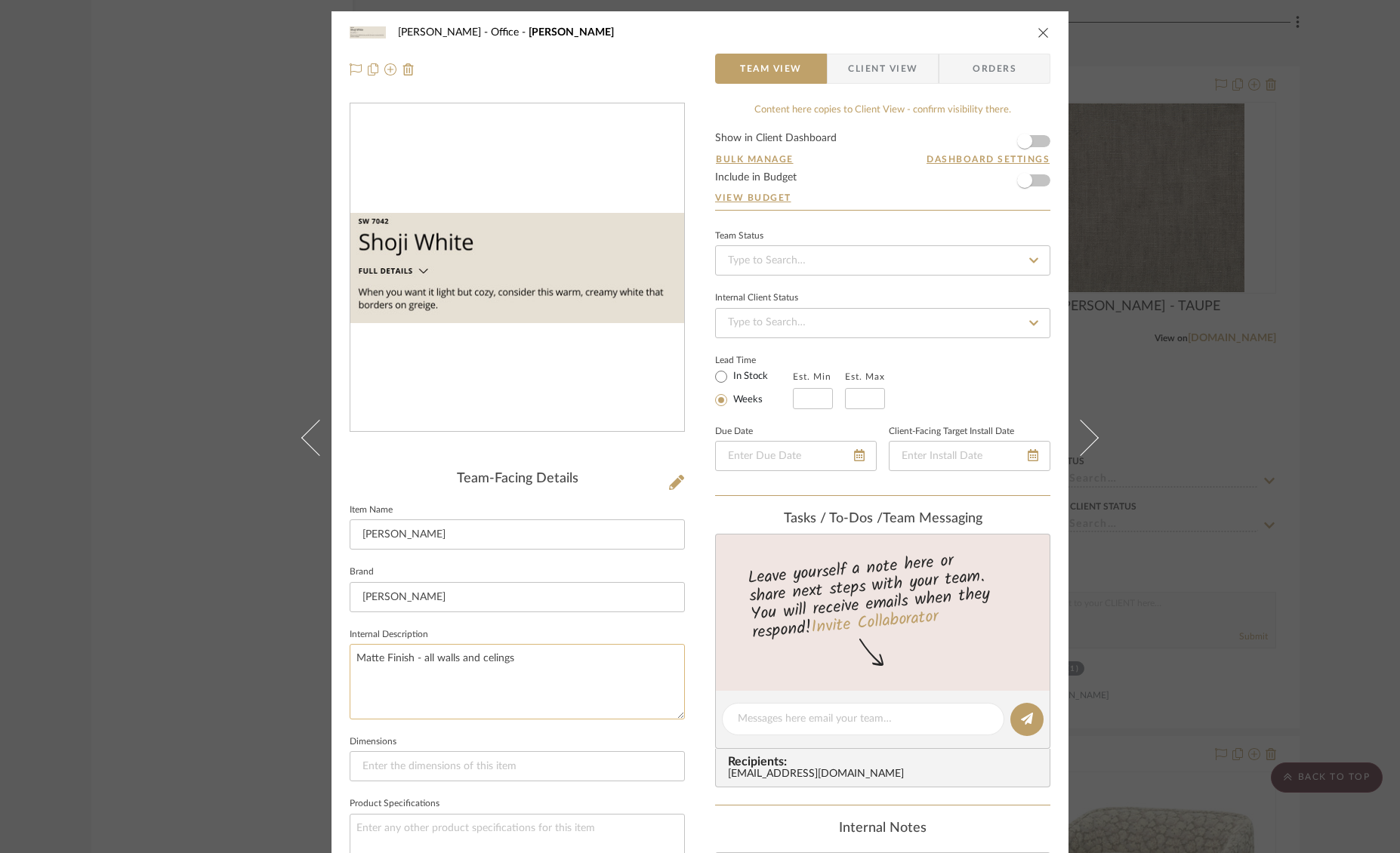
click at [514, 658] on textarea "Matte Finish - all walls and celings" at bounding box center [517, 681] width 335 height 75
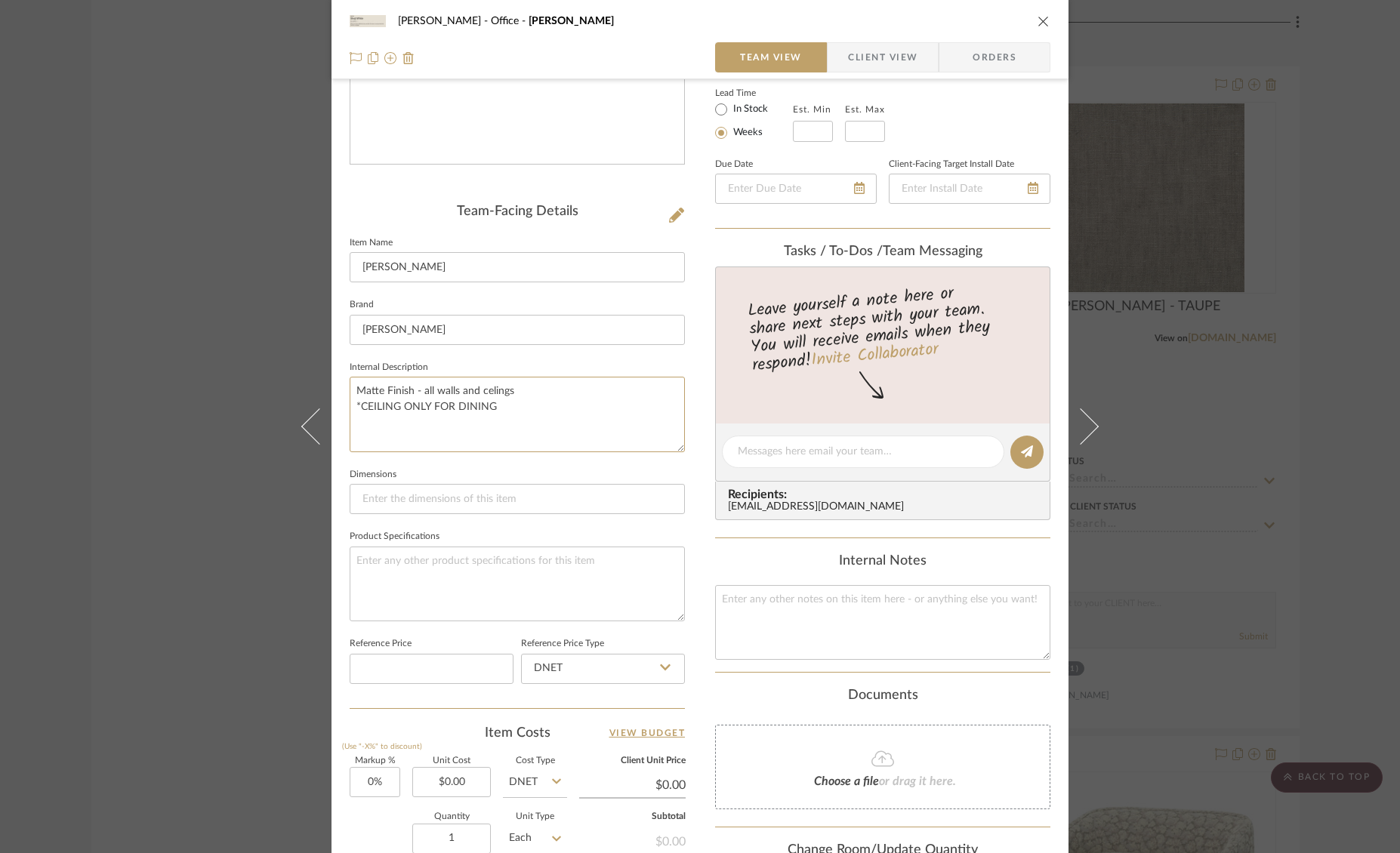
scroll to position [271, 0]
click at [498, 383] on textarea "Matte Finish - all walls and celings *CEILING ONLY FOR DINING" at bounding box center [517, 410] width 335 height 75
click at [510, 386] on textarea "Matte Finish - all walls and celings *CEILING ONLY FOR DINING" at bounding box center [517, 410] width 335 height 75
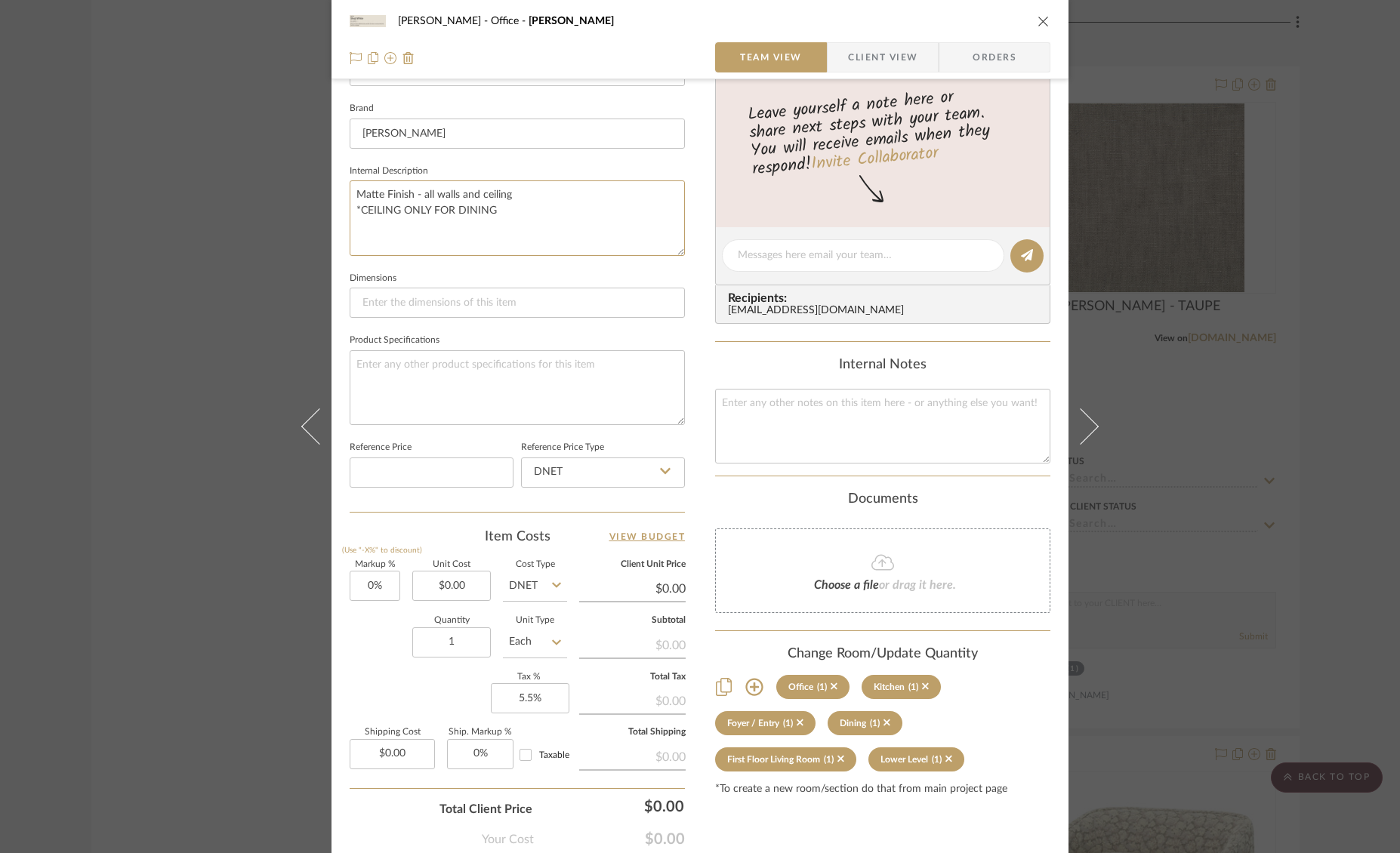
scroll to position [548, 0]
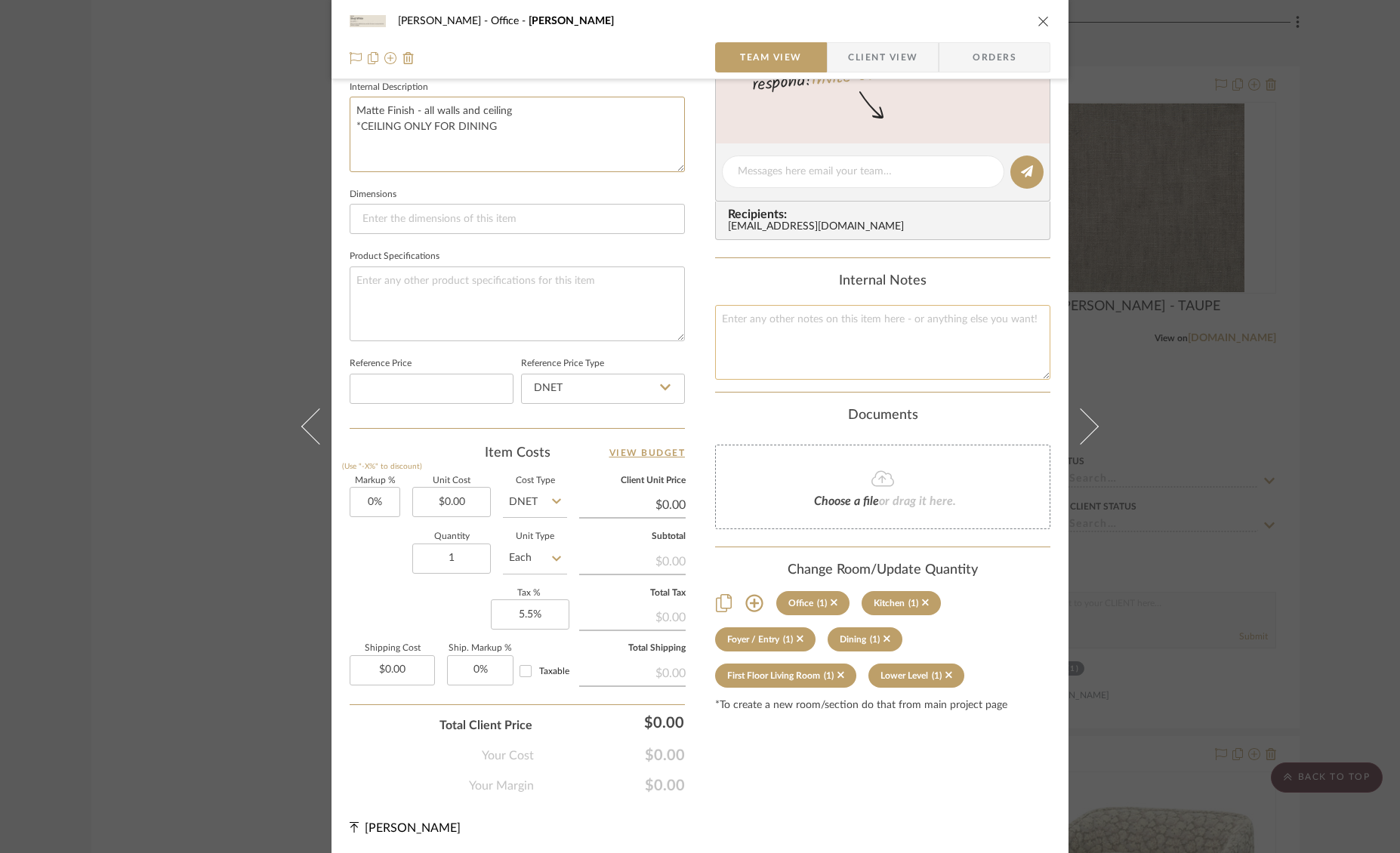
type textarea "Matte Finish - all walls and ceiling *CEILING ONLY FOR DINING"
click at [843, 342] on textarea at bounding box center [882, 342] width 335 height 75
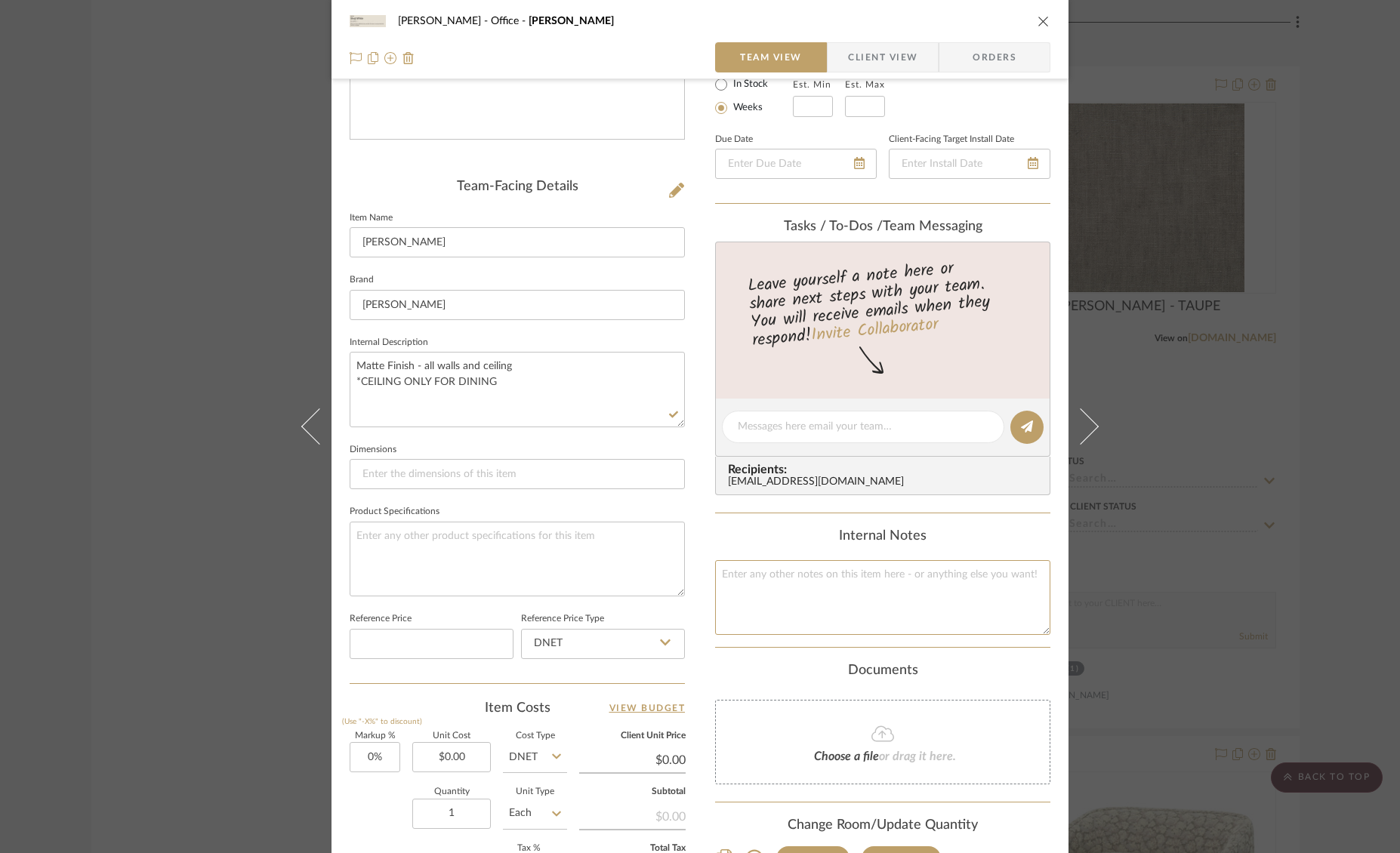
scroll to position [292, 0]
drag, startPoint x: 497, startPoint y: 377, endPoint x: 348, endPoint y: 380, distance: 149.0
click at [338, 377] on div "[PERSON_NAME] Office [PERSON_NAME] Team View Client View Orders Team-Facing Det…" at bounding box center [699, 415] width 736 height 1391
click at [506, 539] on textarea at bounding box center [517, 560] width 335 height 75
paste textarea "*CEILING ONLY FOR DINING"
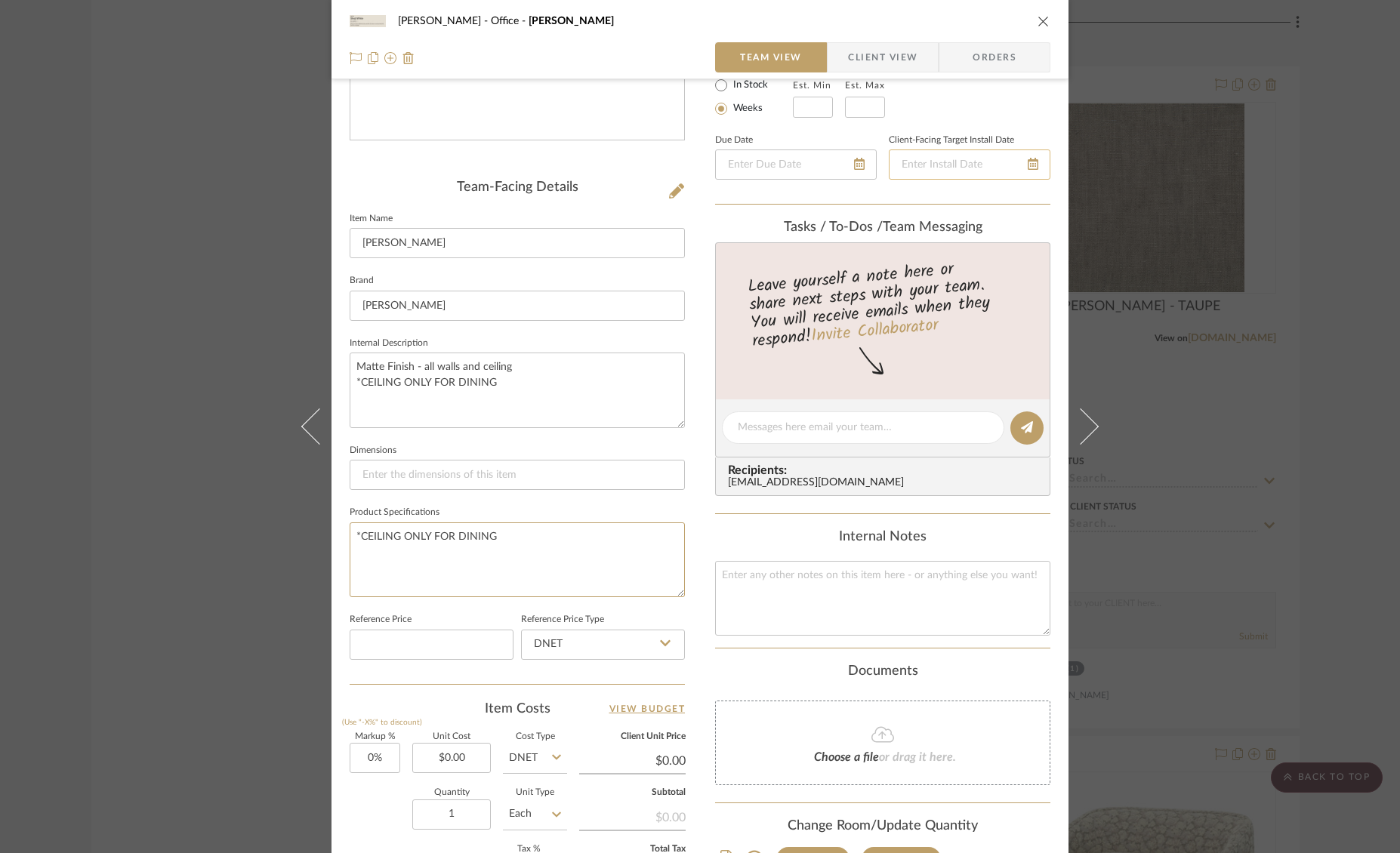
scroll to position [0, 0]
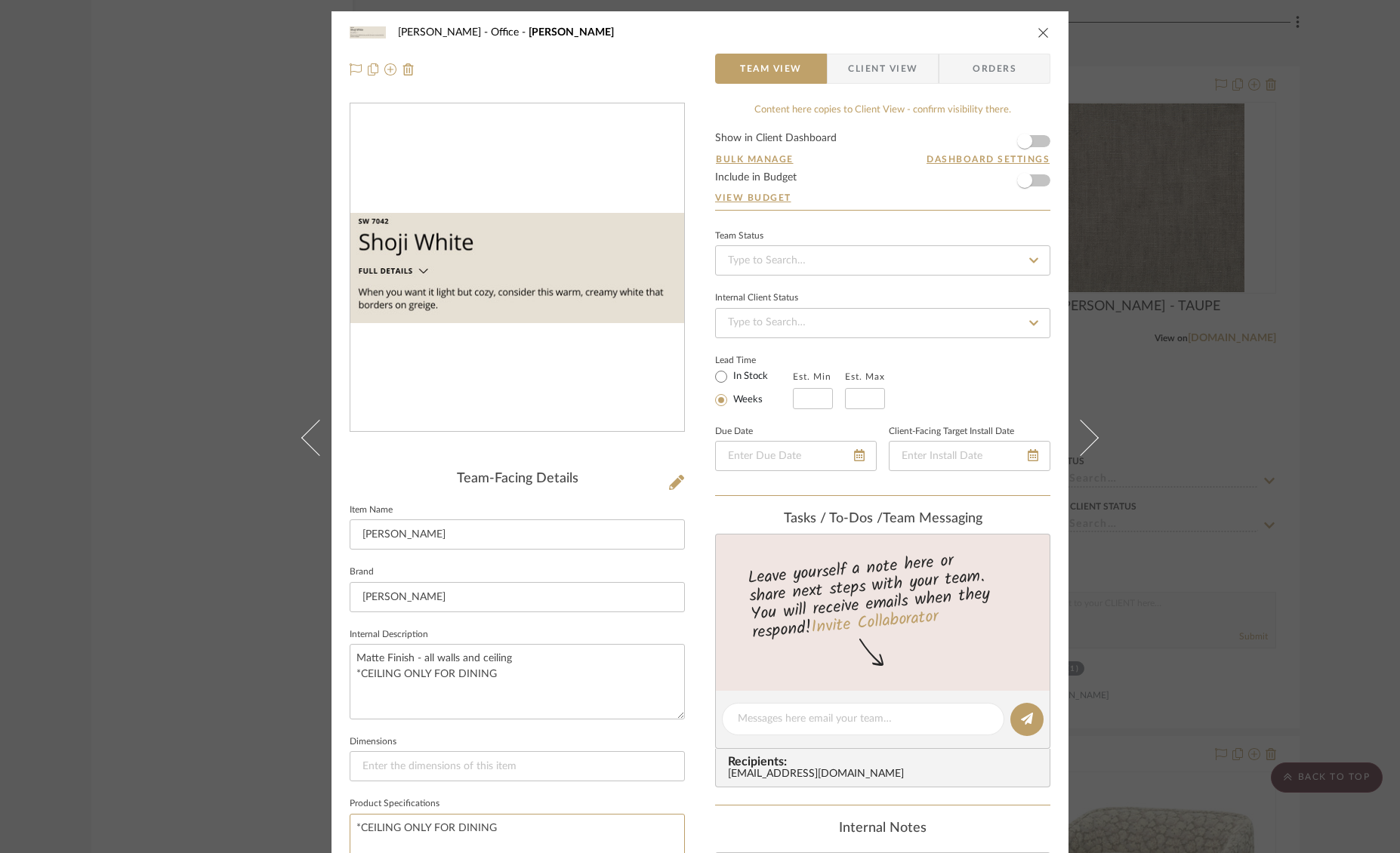
type textarea "*CEILING ONLY FOR DINING"
click at [1039, 36] on icon "close" at bounding box center [1043, 32] width 12 height 12
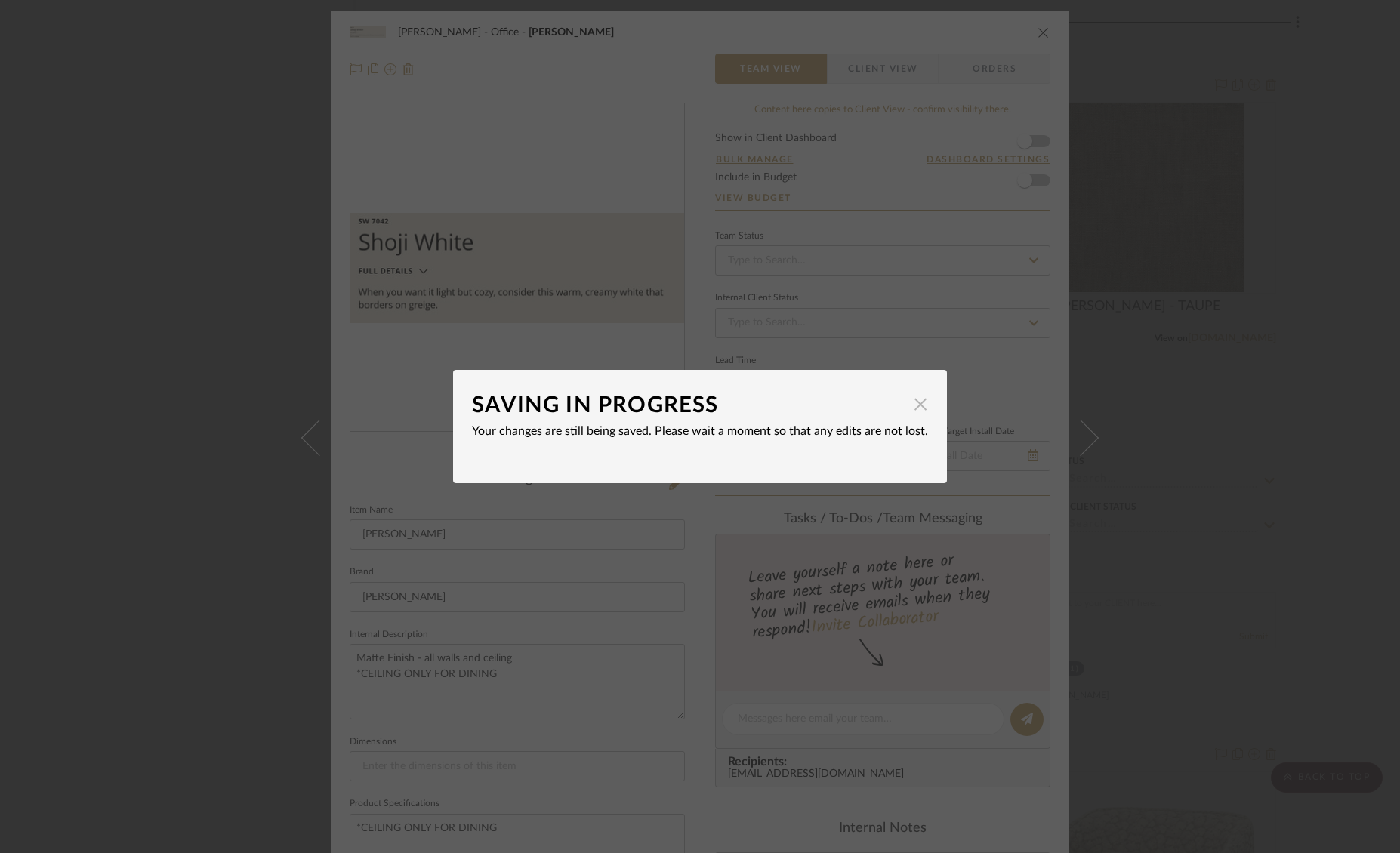
click at [915, 408] on span "button" at bounding box center [920, 403] width 30 height 30
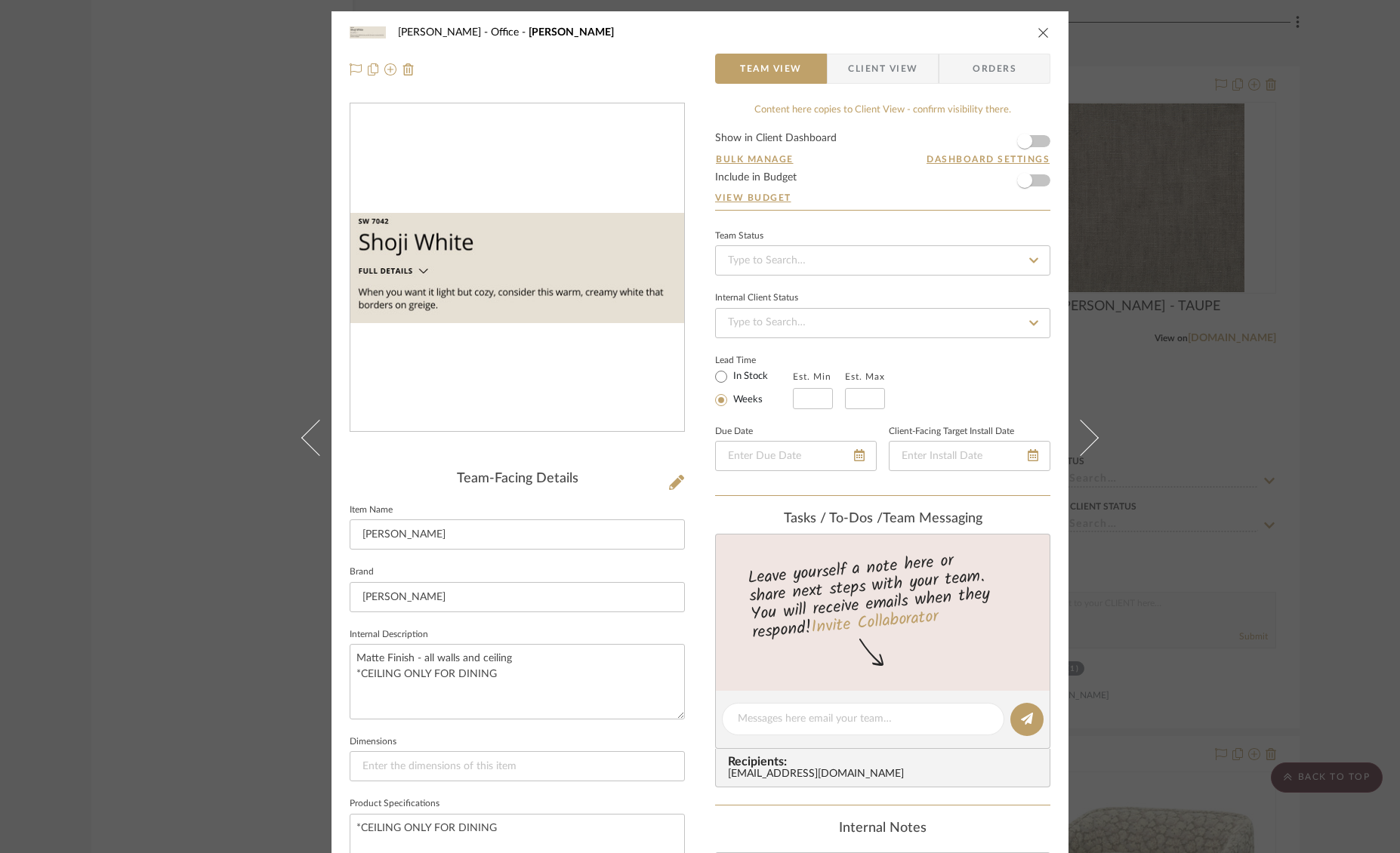
click at [1046, 34] on div "[PERSON_NAME] Office [PERSON_NAME] Team View Client View Orders" at bounding box center [699, 51] width 736 height 79
click at [1037, 32] on icon "close" at bounding box center [1043, 32] width 12 height 12
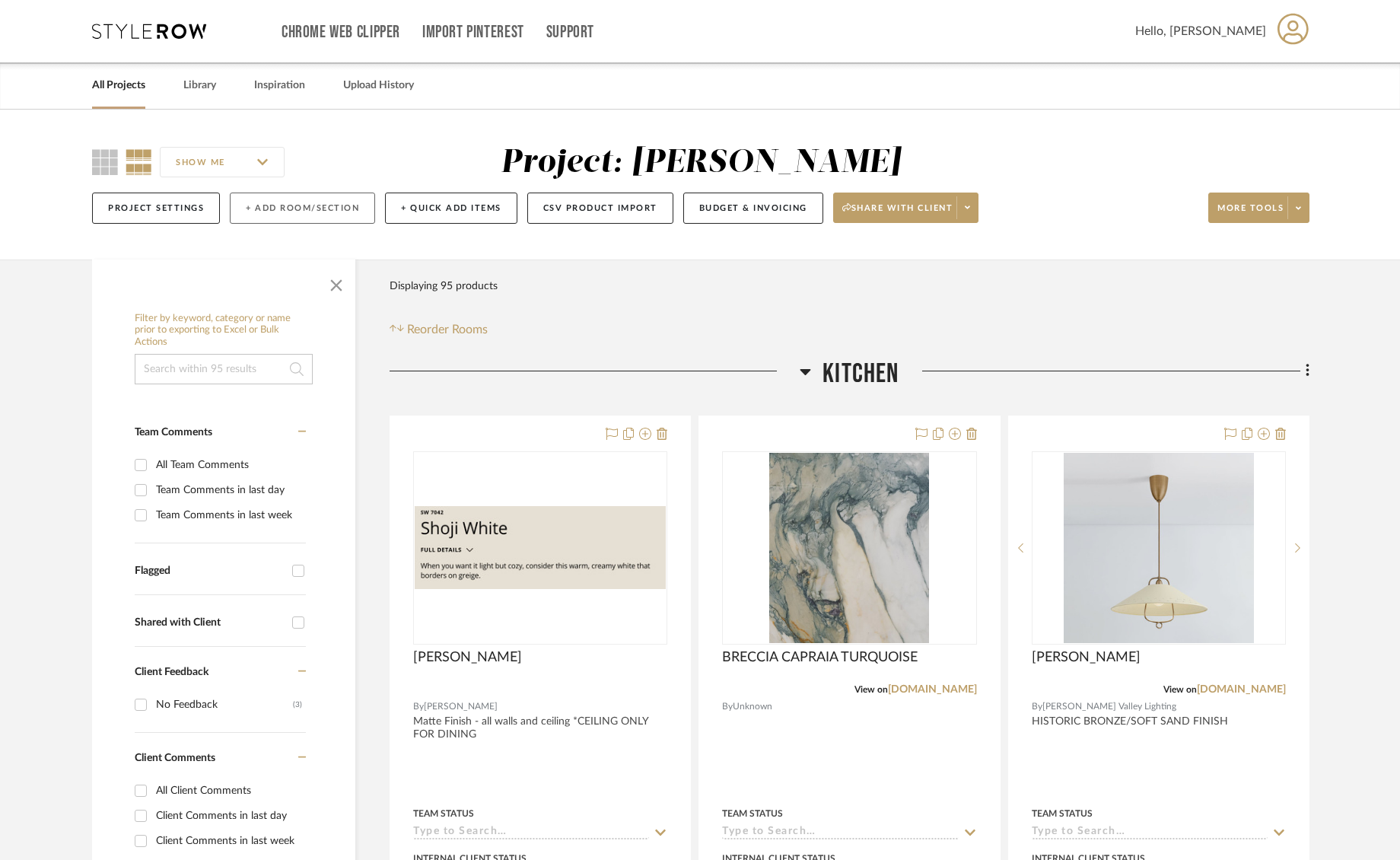
click at [292, 212] on button "+ Add Room/Section" at bounding box center [302, 208] width 145 height 31
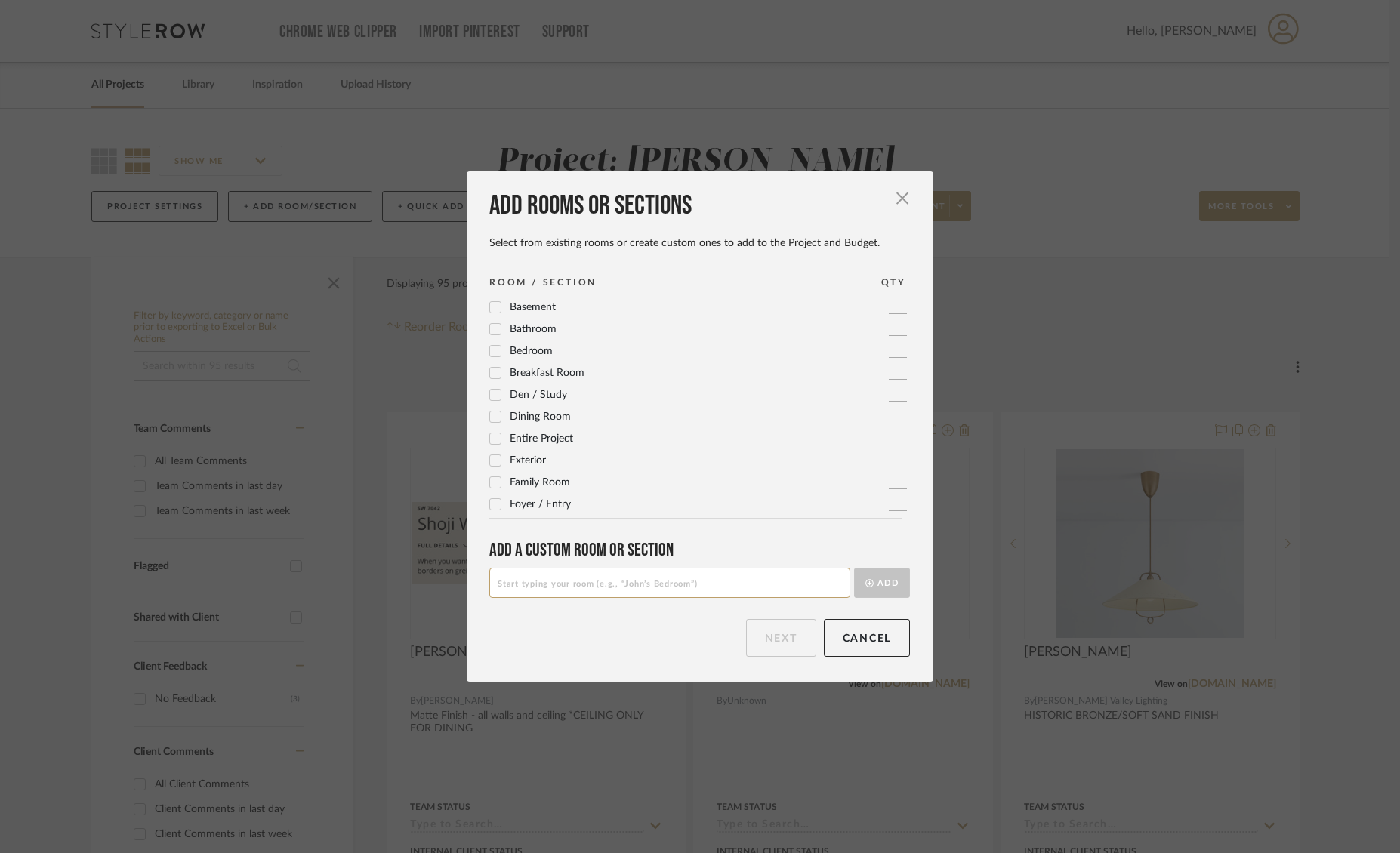
drag, startPoint x: 529, startPoint y: 592, endPoint x: 578, endPoint y: 600, distance: 49.6
click at [530, 592] on input at bounding box center [669, 582] width 361 height 30
type input "O"
type input "Primary Bedroom"
click at [880, 586] on button "Add" at bounding box center [881, 582] width 56 height 30
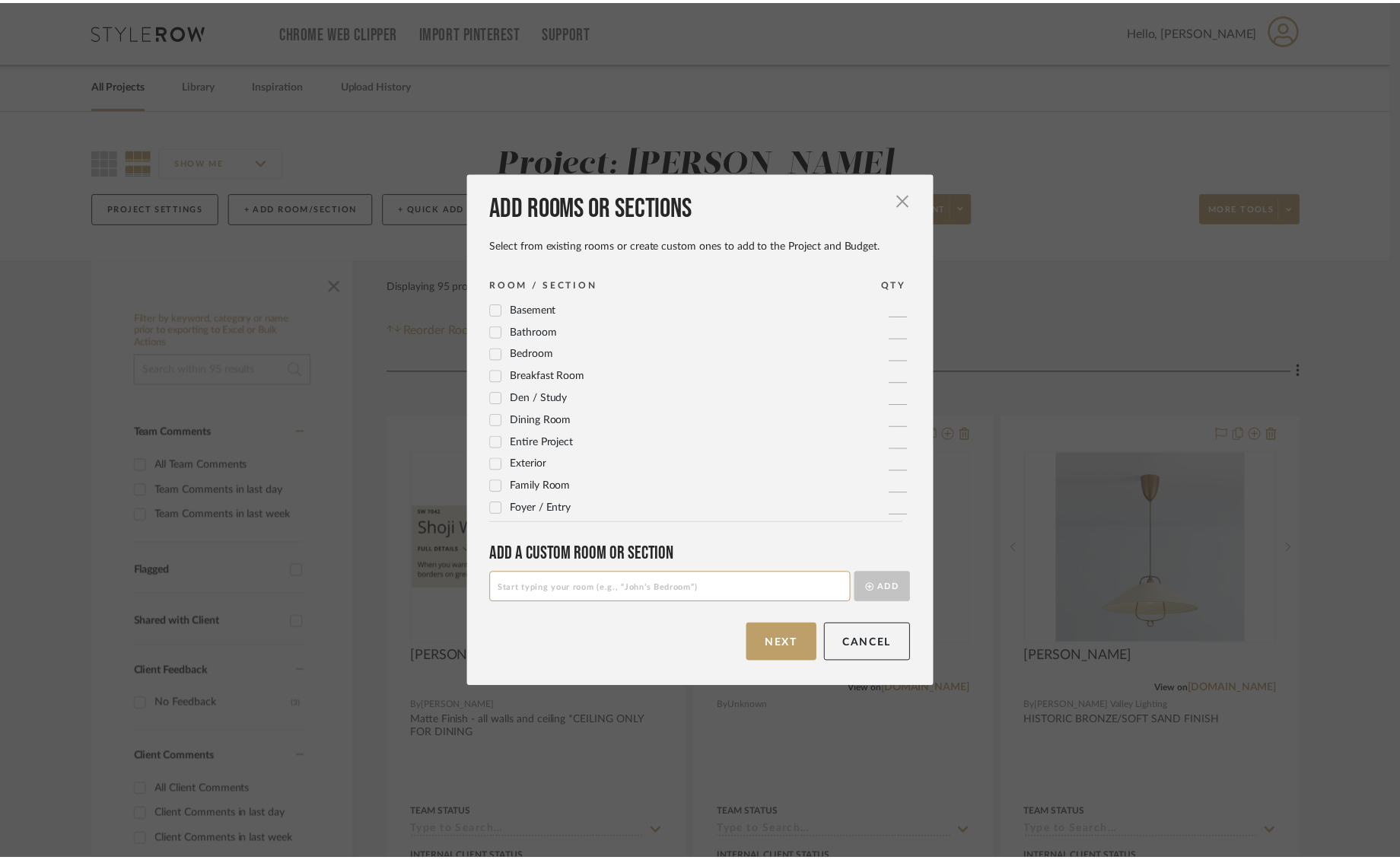
scroll to position [508, 0]
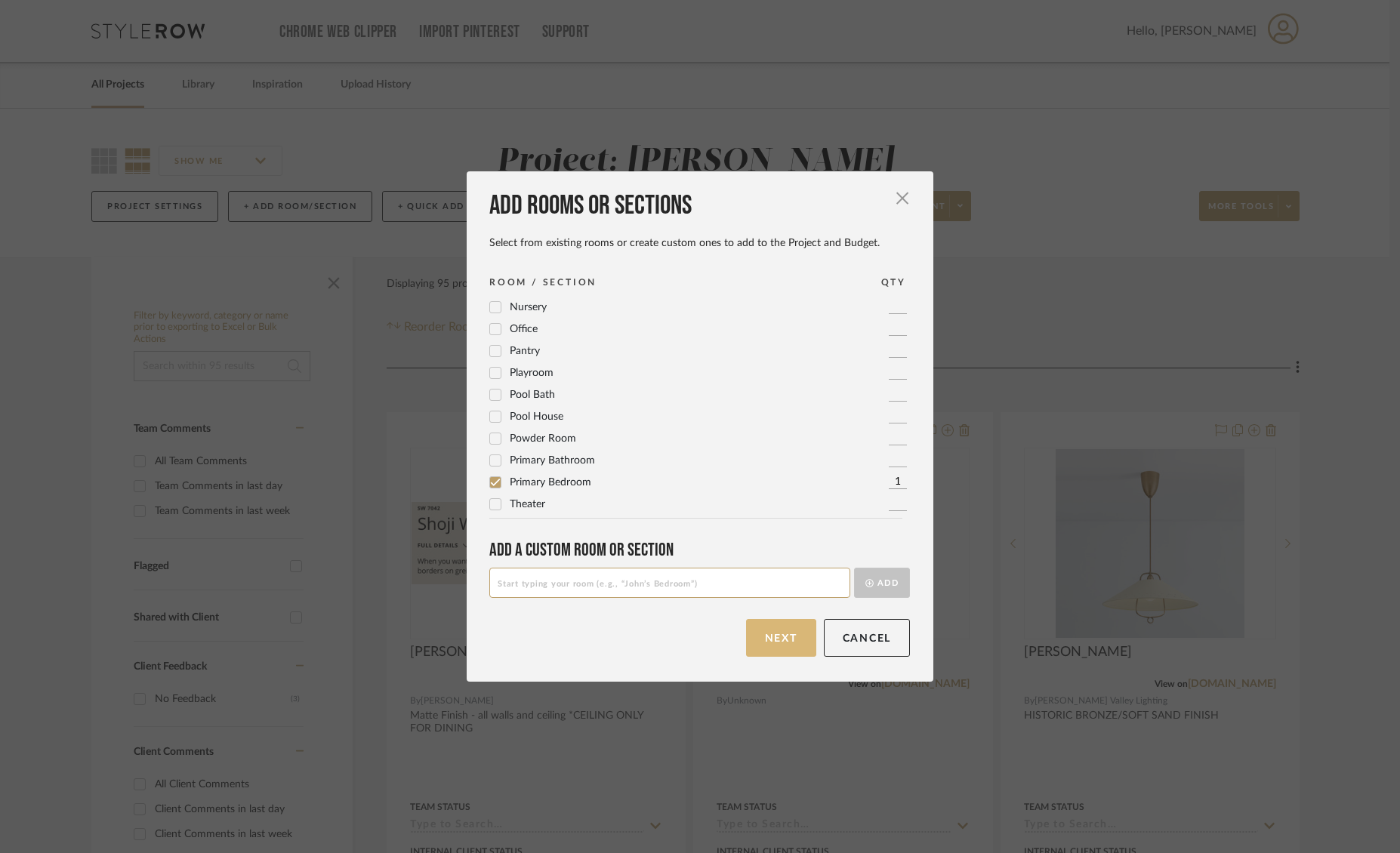
click at [793, 636] on button "Next" at bounding box center [781, 638] width 70 height 38
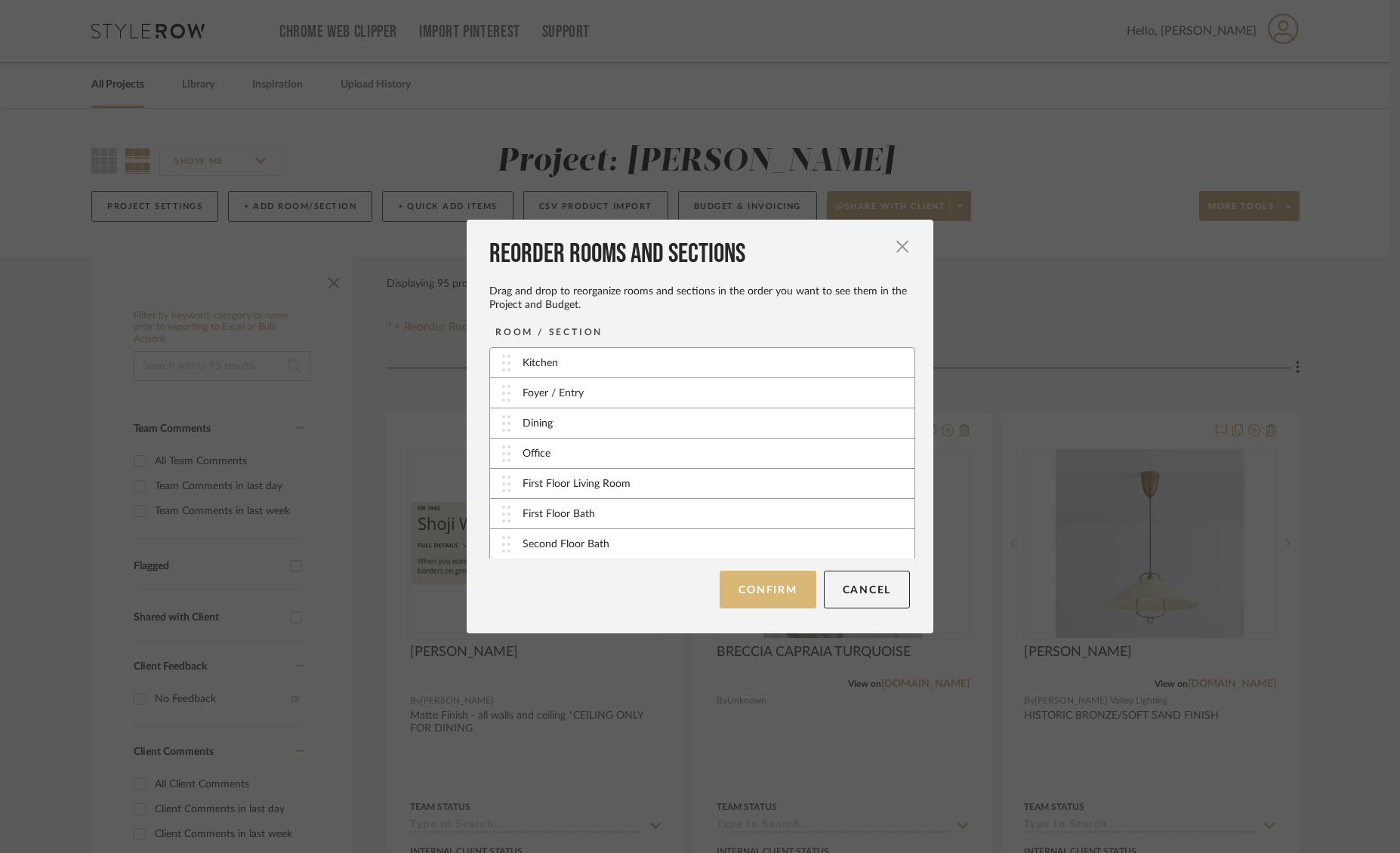
click at [777, 592] on button "Confirm" at bounding box center [767, 589] width 96 height 38
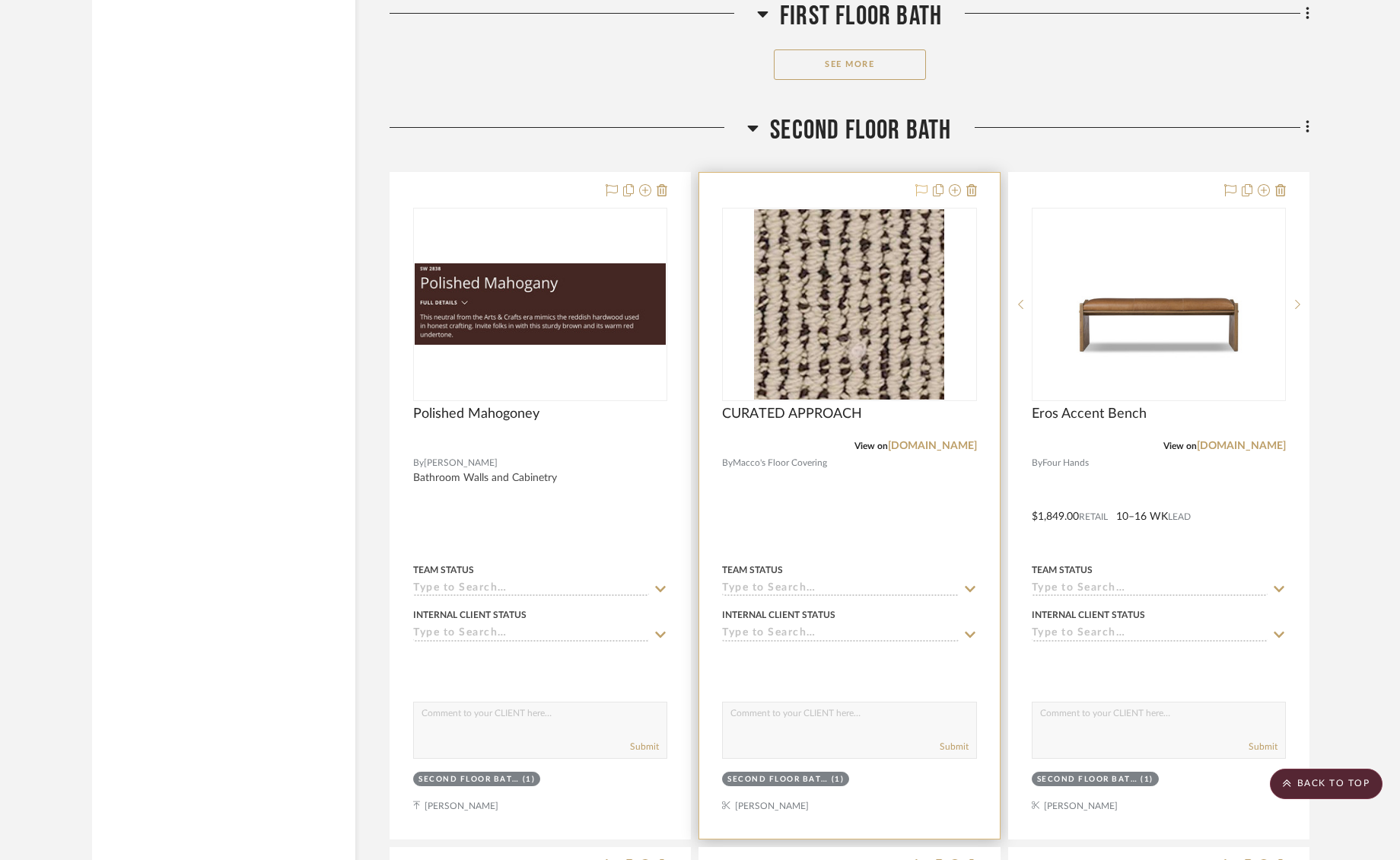
scroll to position [13113, 0]
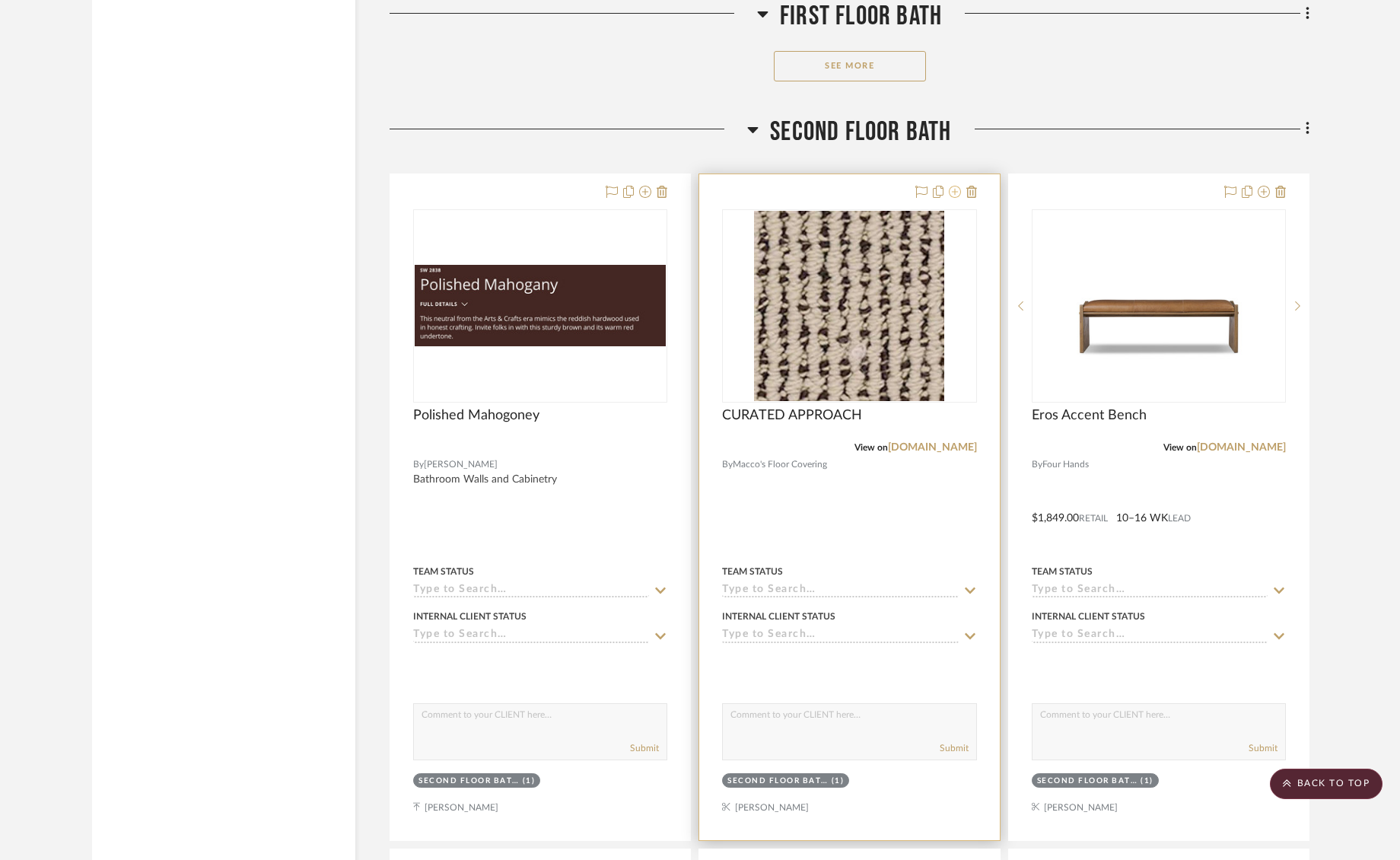
click at [953, 185] on icon at bounding box center [955, 191] width 12 height 12
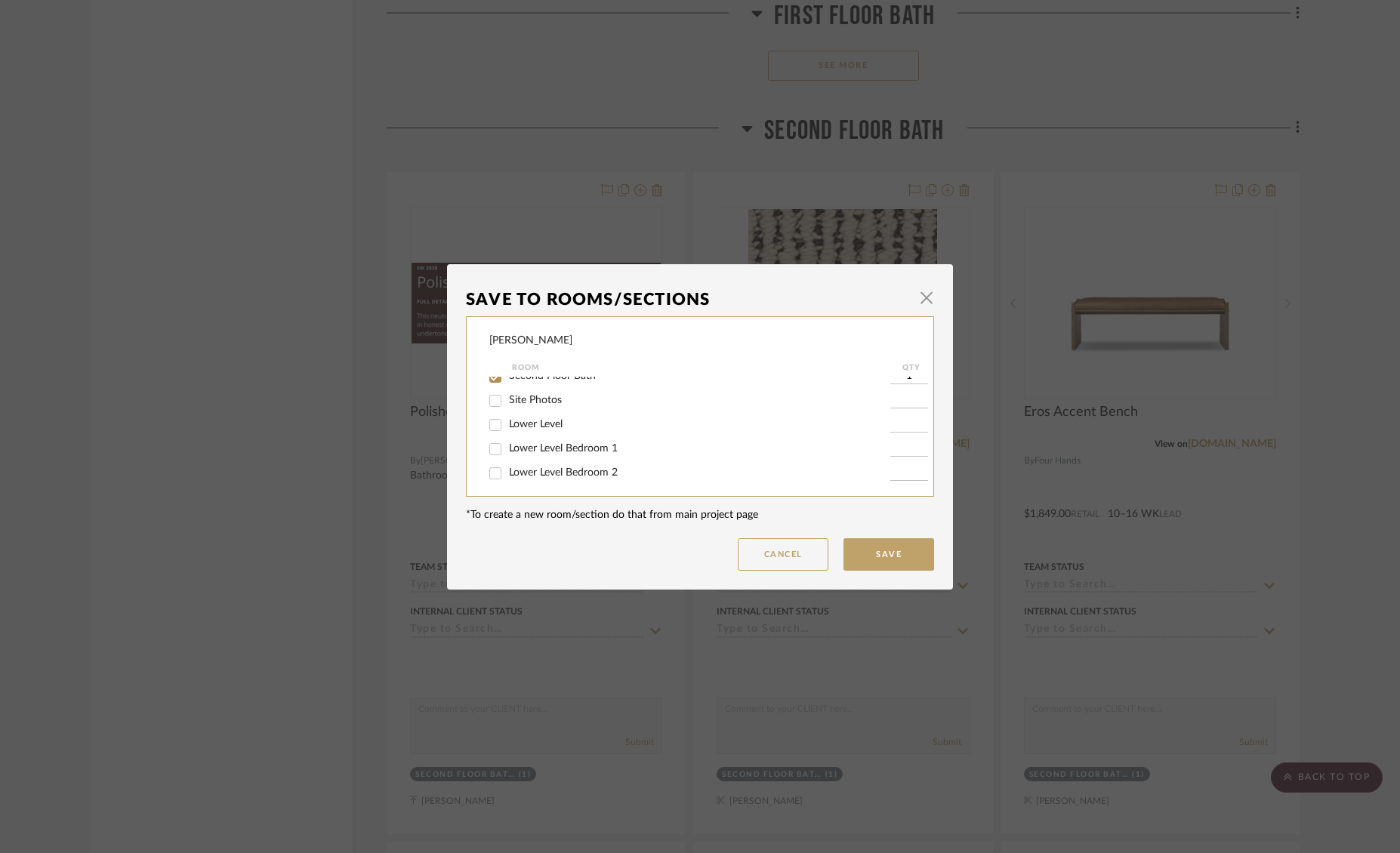
scroll to position [140, 0]
click at [490, 399] on input "Second Floor Bath" at bounding box center [495, 394] width 24 height 24
checkbox input "false"
click at [491, 470] on input "Primary Bedroom" at bounding box center [495, 469] width 24 height 24
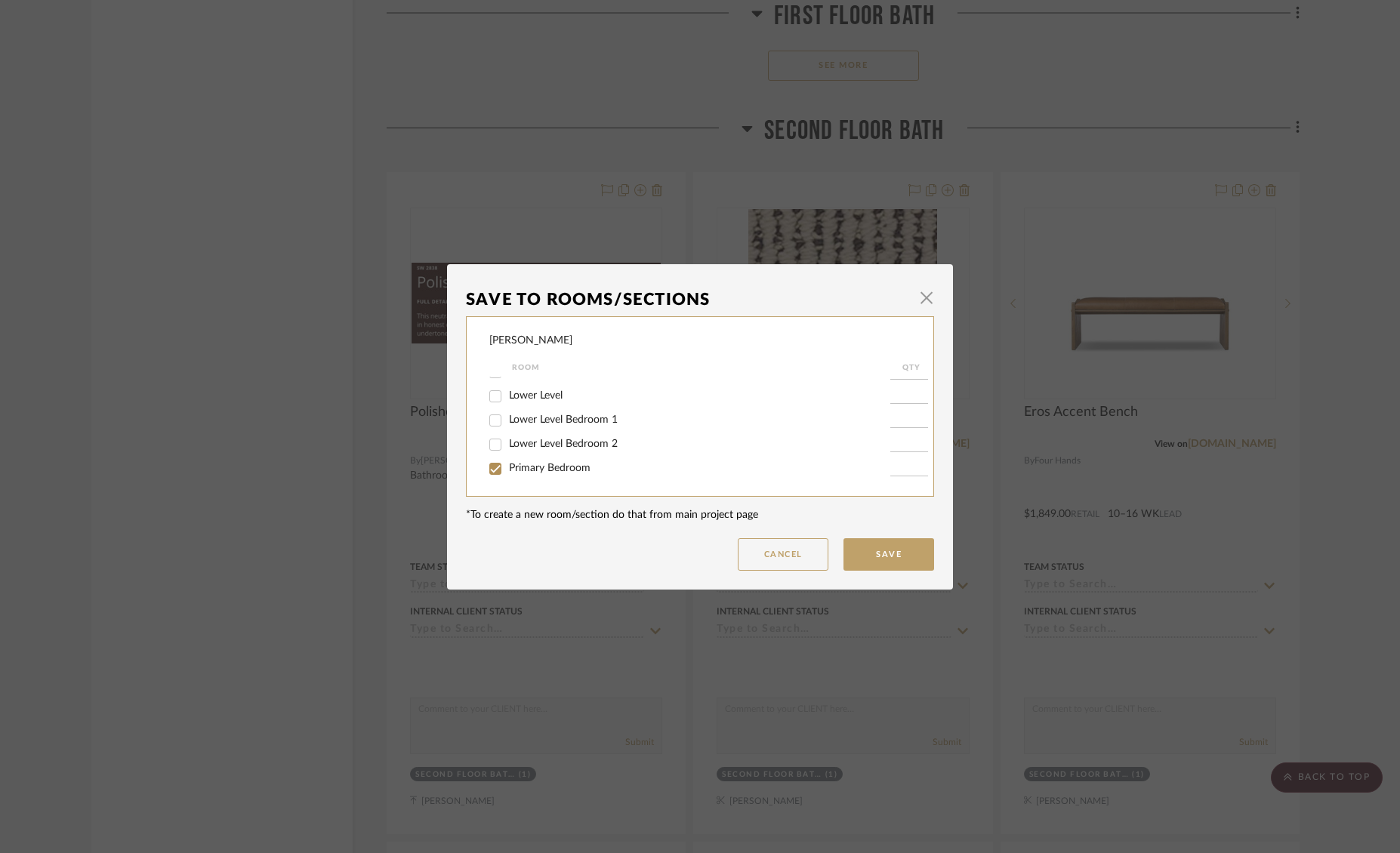
checkbox input "true"
type input "1"
click at [866, 548] on button "Save" at bounding box center [889, 554] width 91 height 32
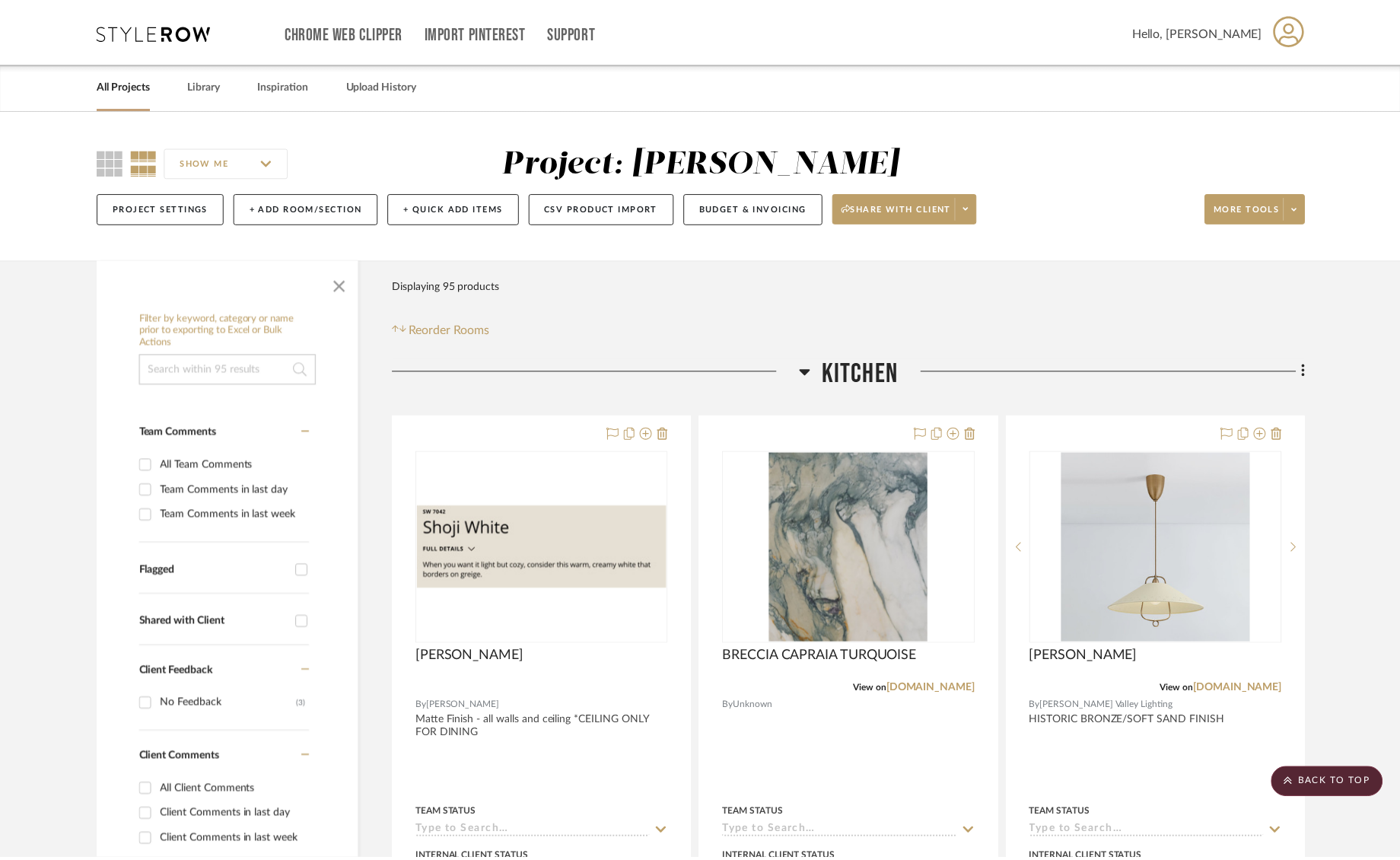
scroll to position [13113, 0]
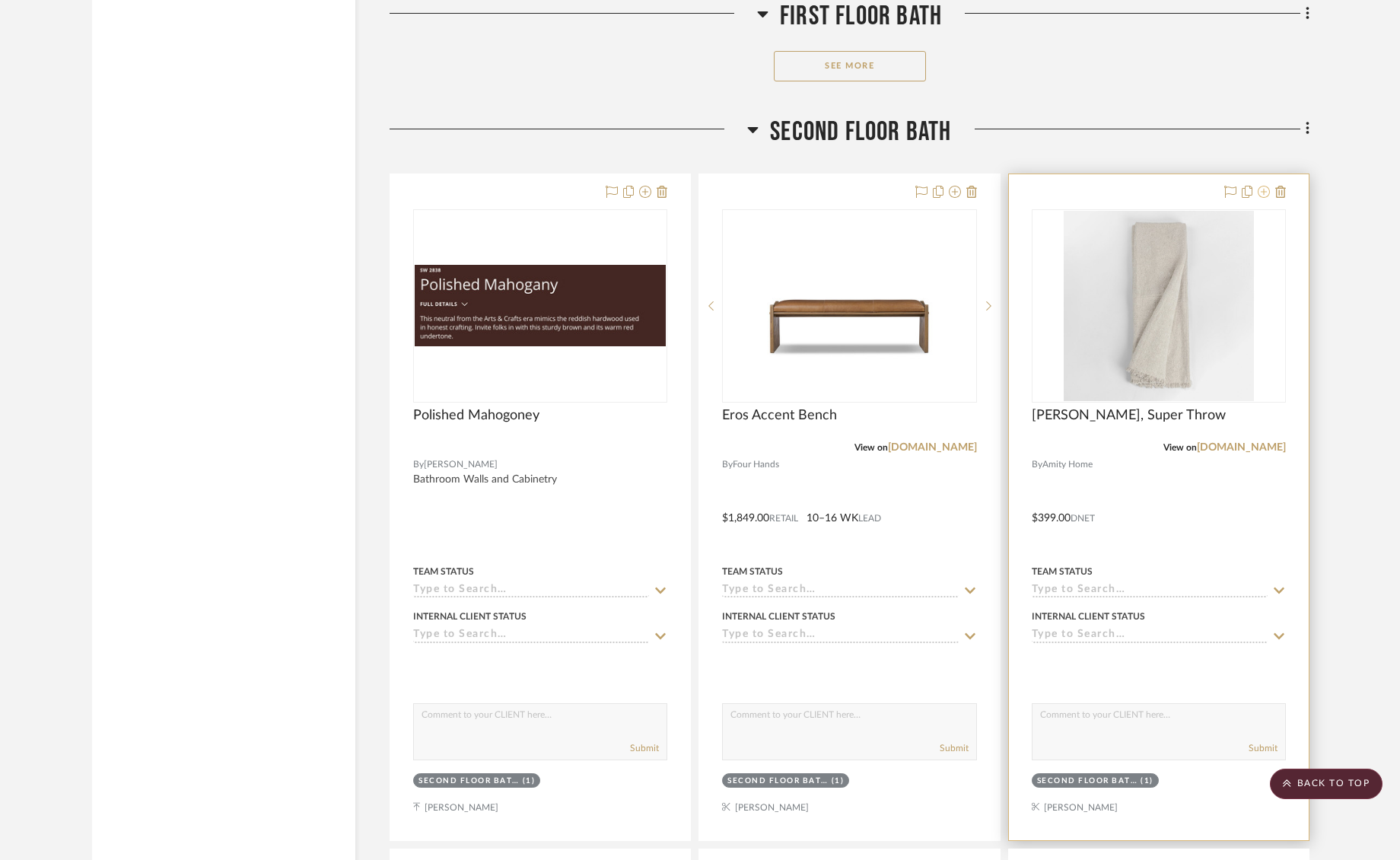
click at [1269, 185] on icon at bounding box center [1264, 191] width 12 height 12
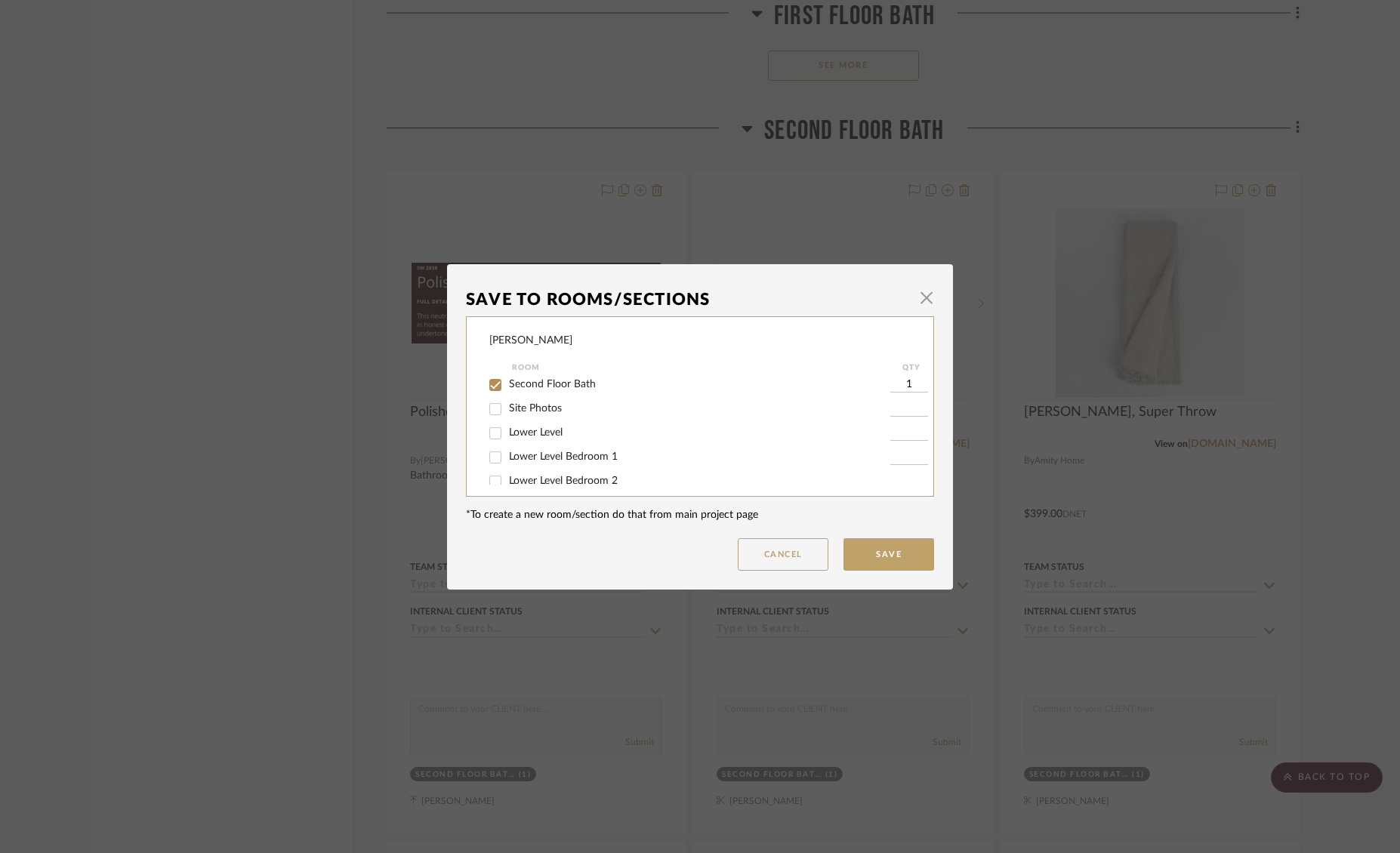
scroll to position [141, 0]
drag, startPoint x: 493, startPoint y: 399, endPoint x: 538, endPoint y: 403, distance: 45.2
click at [493, 399] on input "Second Floor Bath" at bounding box center [495, 393] width 24 height 24
checkbox input "false"
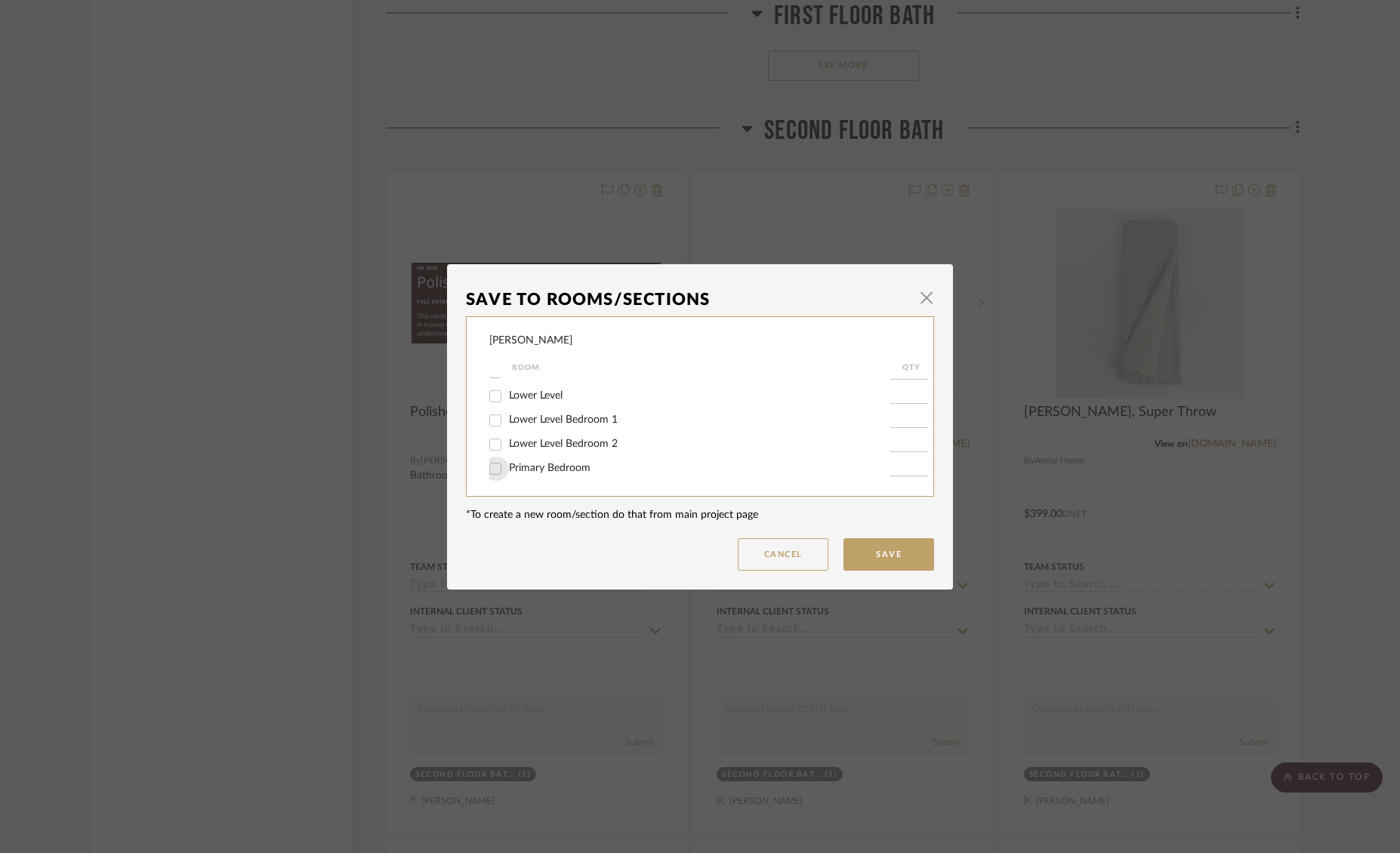
click at [486, 471] on input "Primary Bedroom" at bounding box center [495, 469] width 24 height 24
checkbox input "true"
type input "1"
click at [875, 557] on button "Save" at bounding box center [889, 554] width 91 height 32
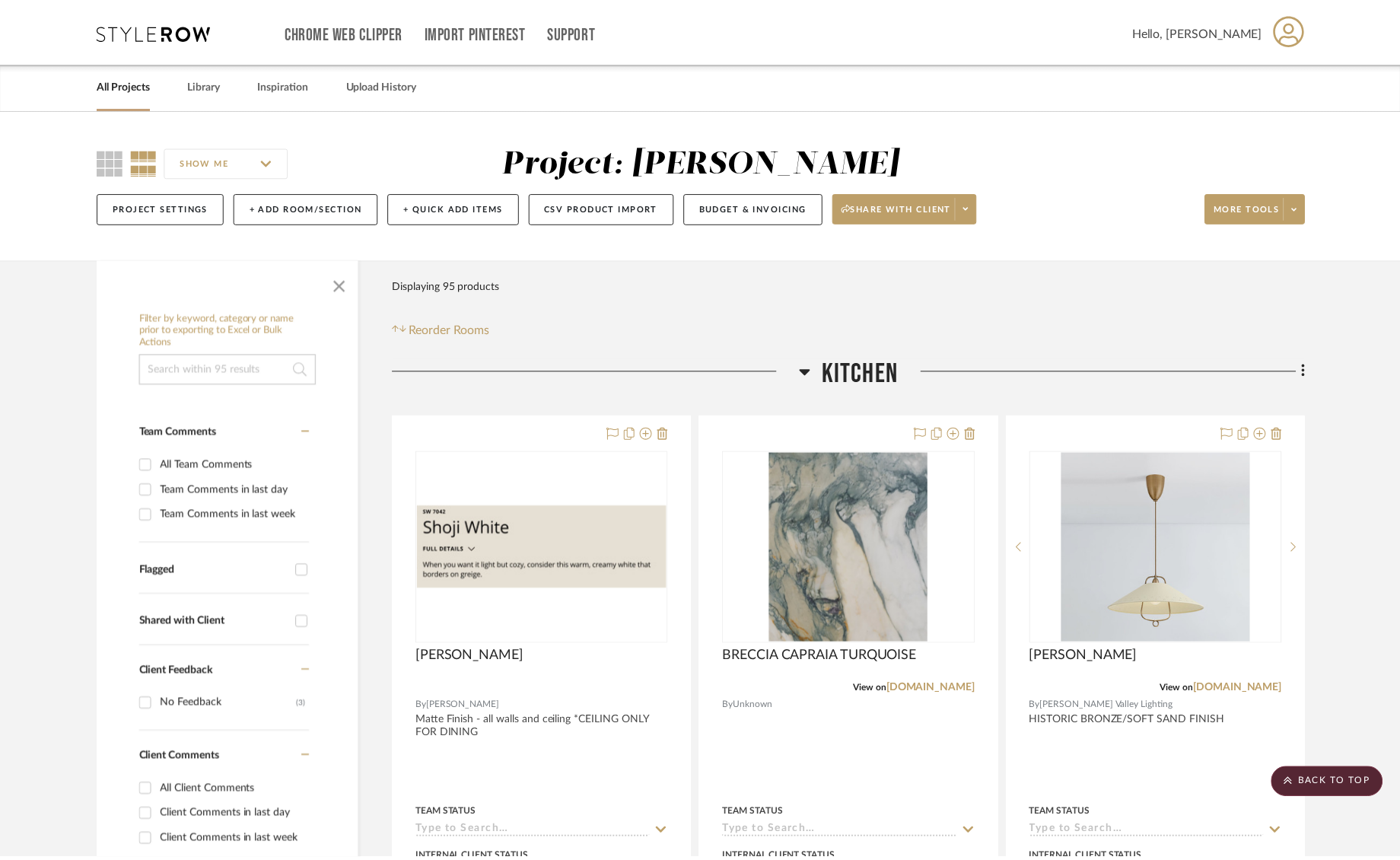
scroll to position [13113, 0]
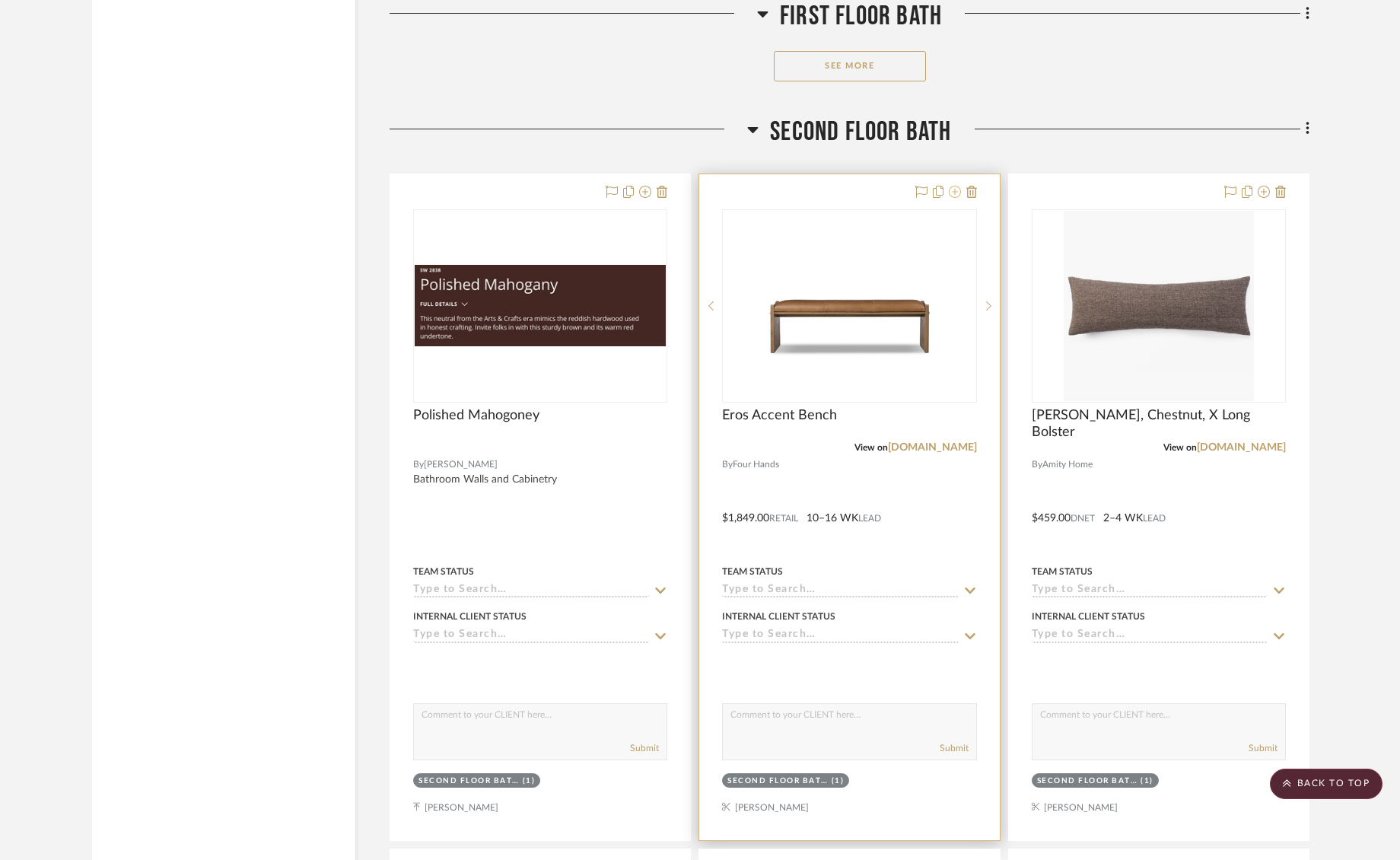
click at [956, 185] on icon at bounding box center [955, 191] width 12 height 12
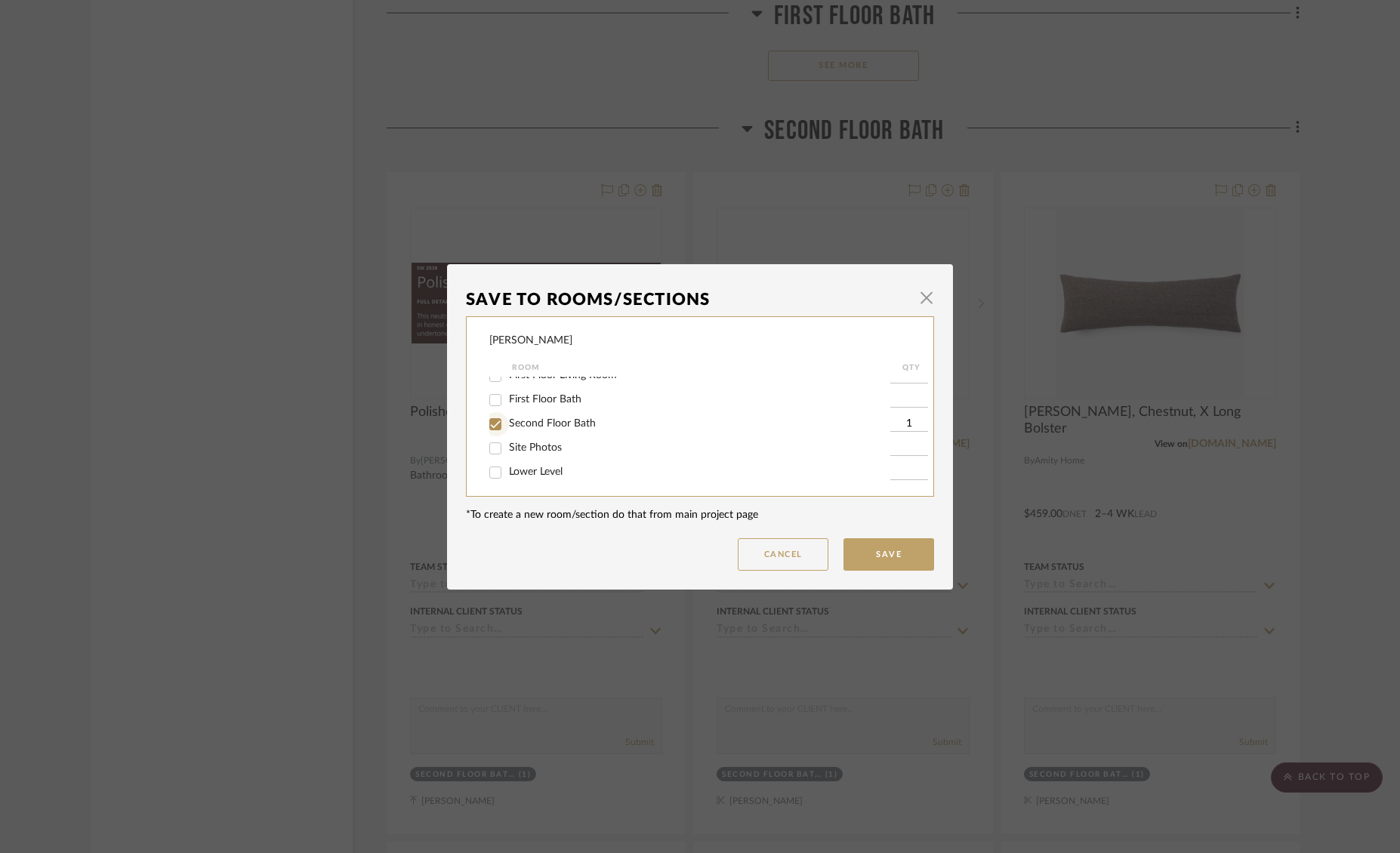
drag, startPoint x: 490, startPoint y: 426, endPoint x: 574, endPoint y: 439, distance: 85.0
click at [491, 426] on input "Second Floor Bath" at bounding box center [495, 424] width 24 height 24
checkbox input "false"
drag, startPoint x: 497, startPoint y: 468, endPoint x: 570, endPoint y: 490, distance: 76.2
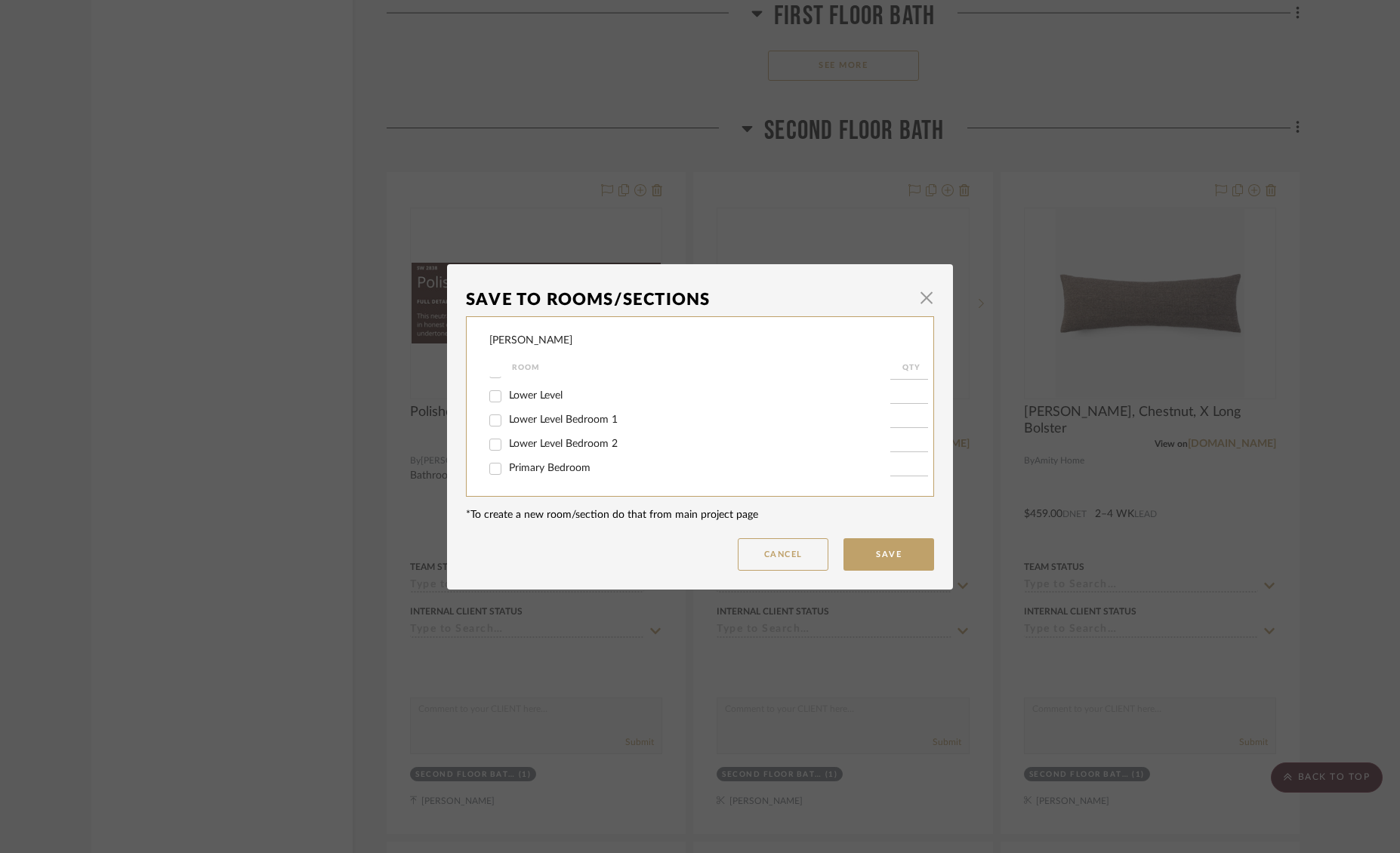
click at [499, 468] on input "Primary Bedroom" at bounding box center [495, 469] width 24 height 24
checkbox input "true"
type input "1"
click at [869, 548] on button "Save" at bounding box center [889, 554] width 91 height 32
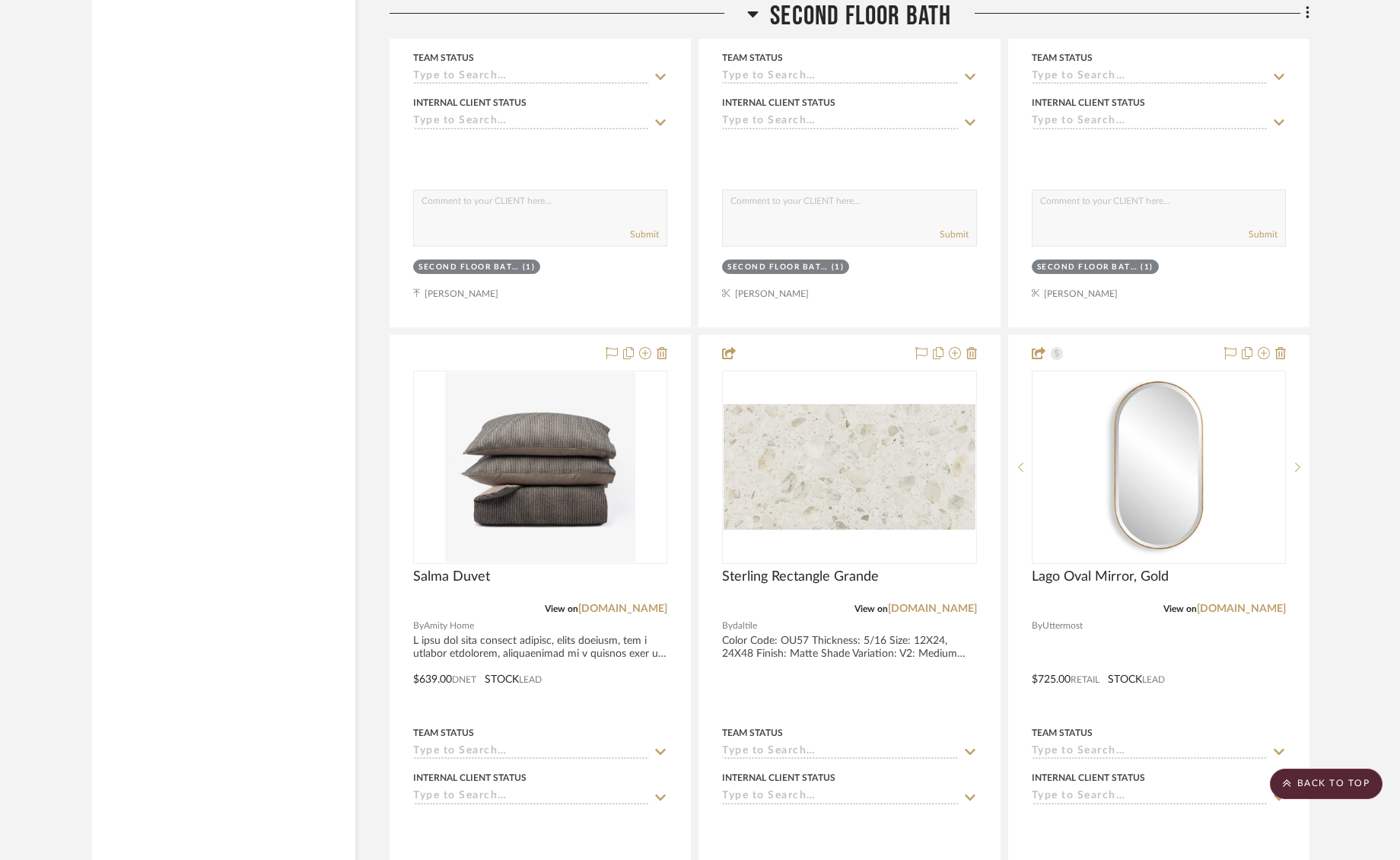
scroll to position [13628, 0]
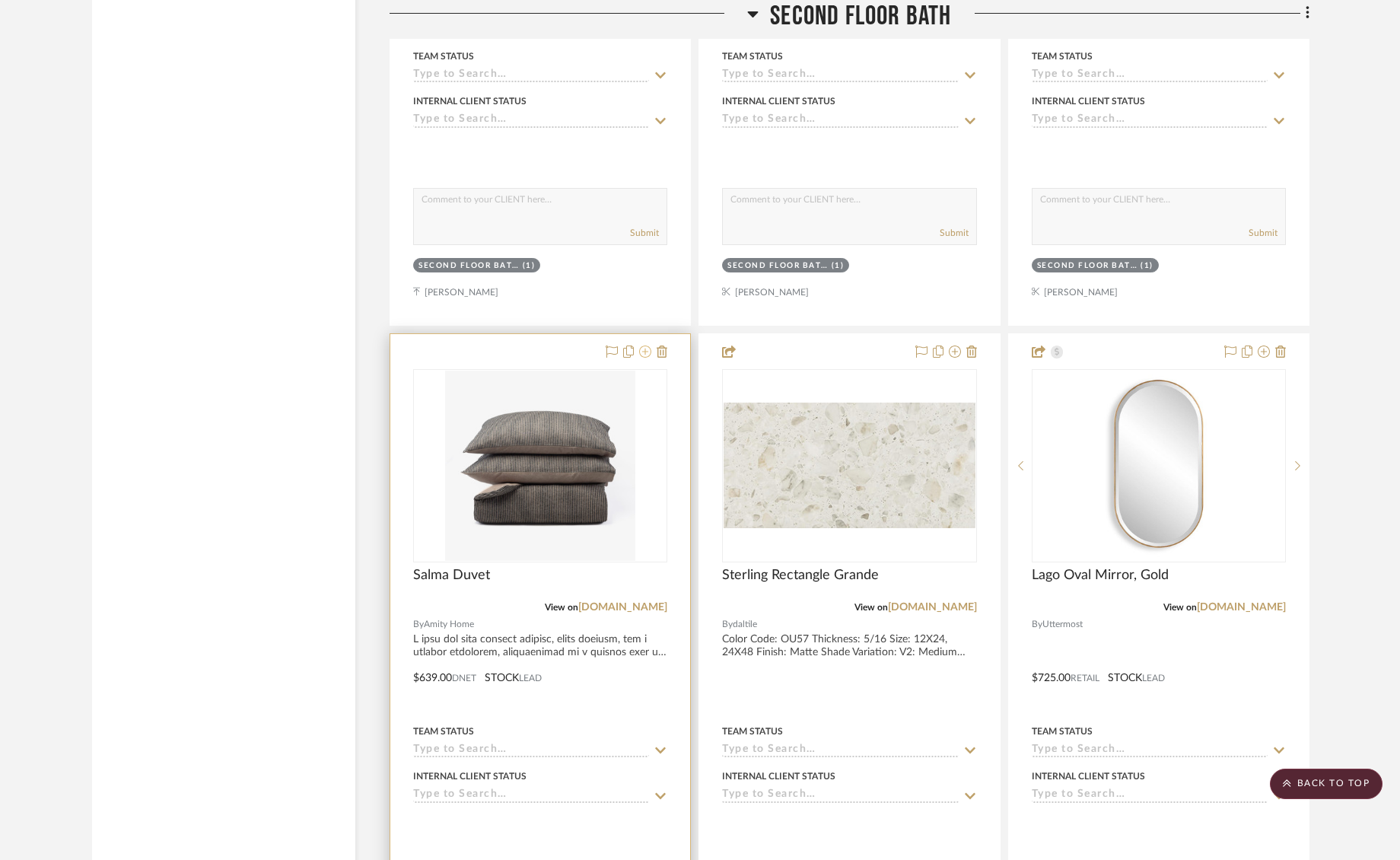
click at [645, 345] on icon at bounding box center [645, 351] width 12 height 12
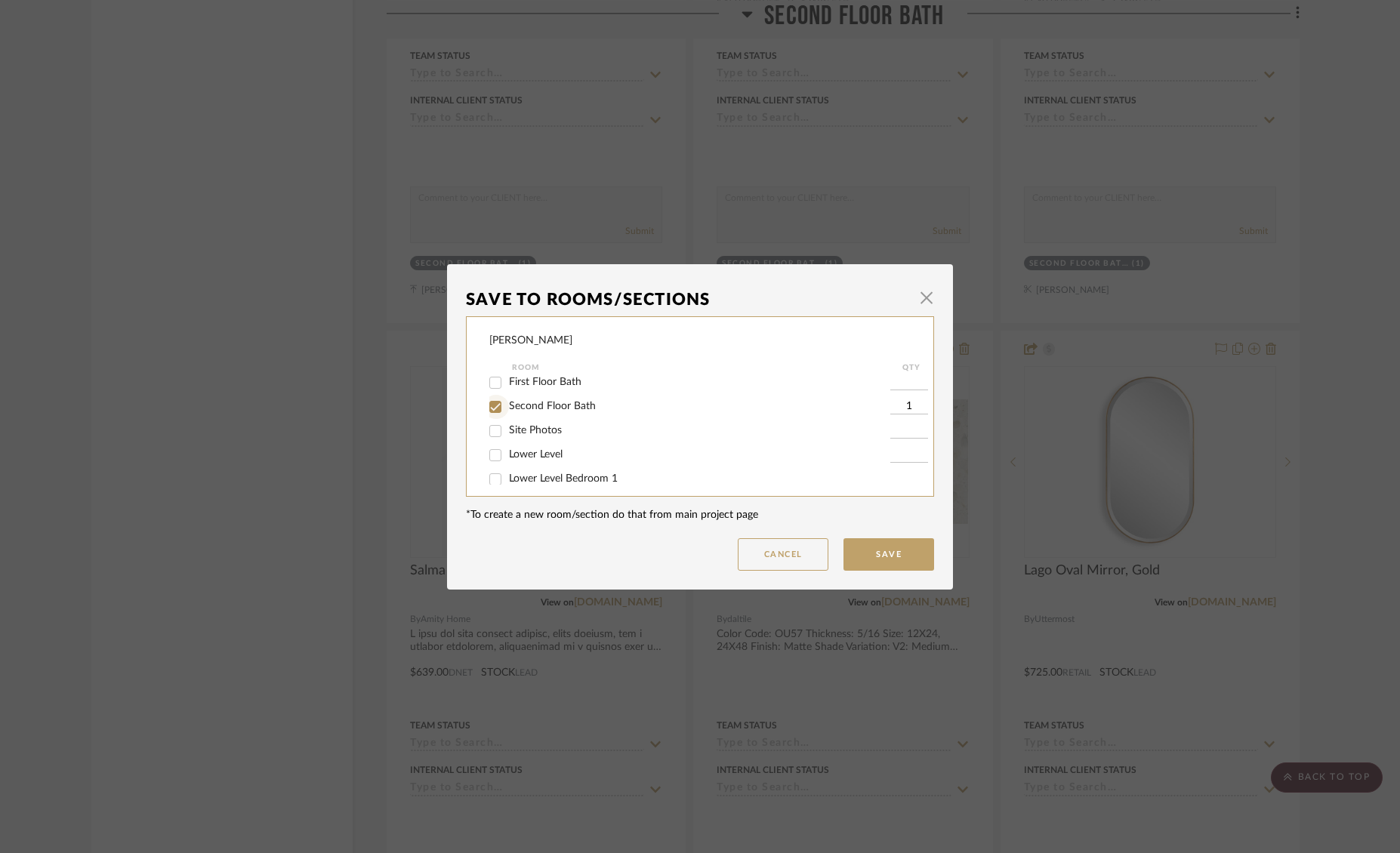
click at [491, 410] on input "Second Floor Bath" at bounding box center [495, 407] width 24 height 24
checkbox input "false"
drag, startPoint x: 488, startPoint y: 467, endPoint x: 672, endPoint y: 516, distance: 190.4
click at [488, 467] on input "Primary Bedroom" at bounding box center [495, 469] width 24 height 24
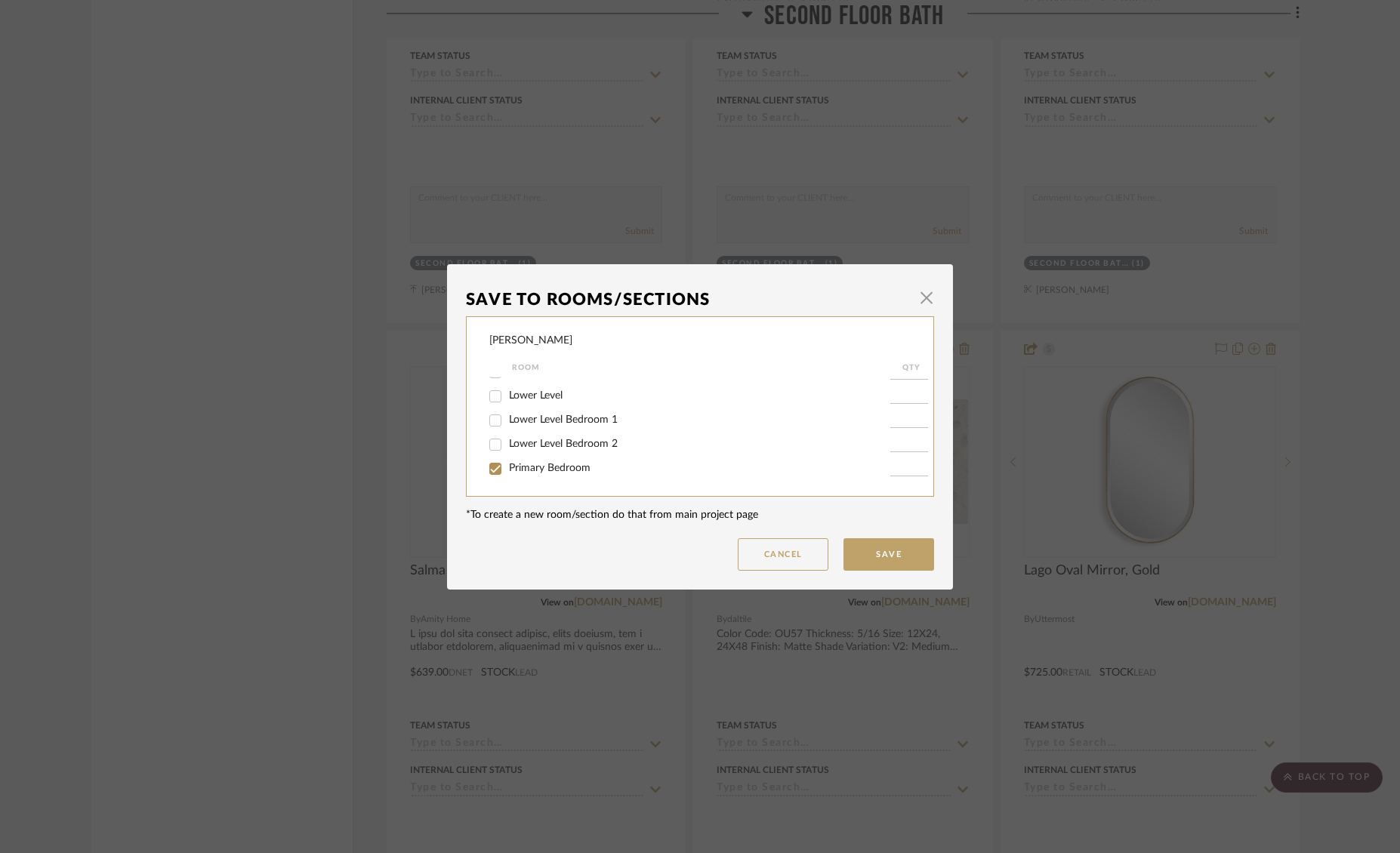
checkbox input "true"
type input "1"
click at [856, 549] on button "Save" at bounding box center [889, 554] width 91 height 32
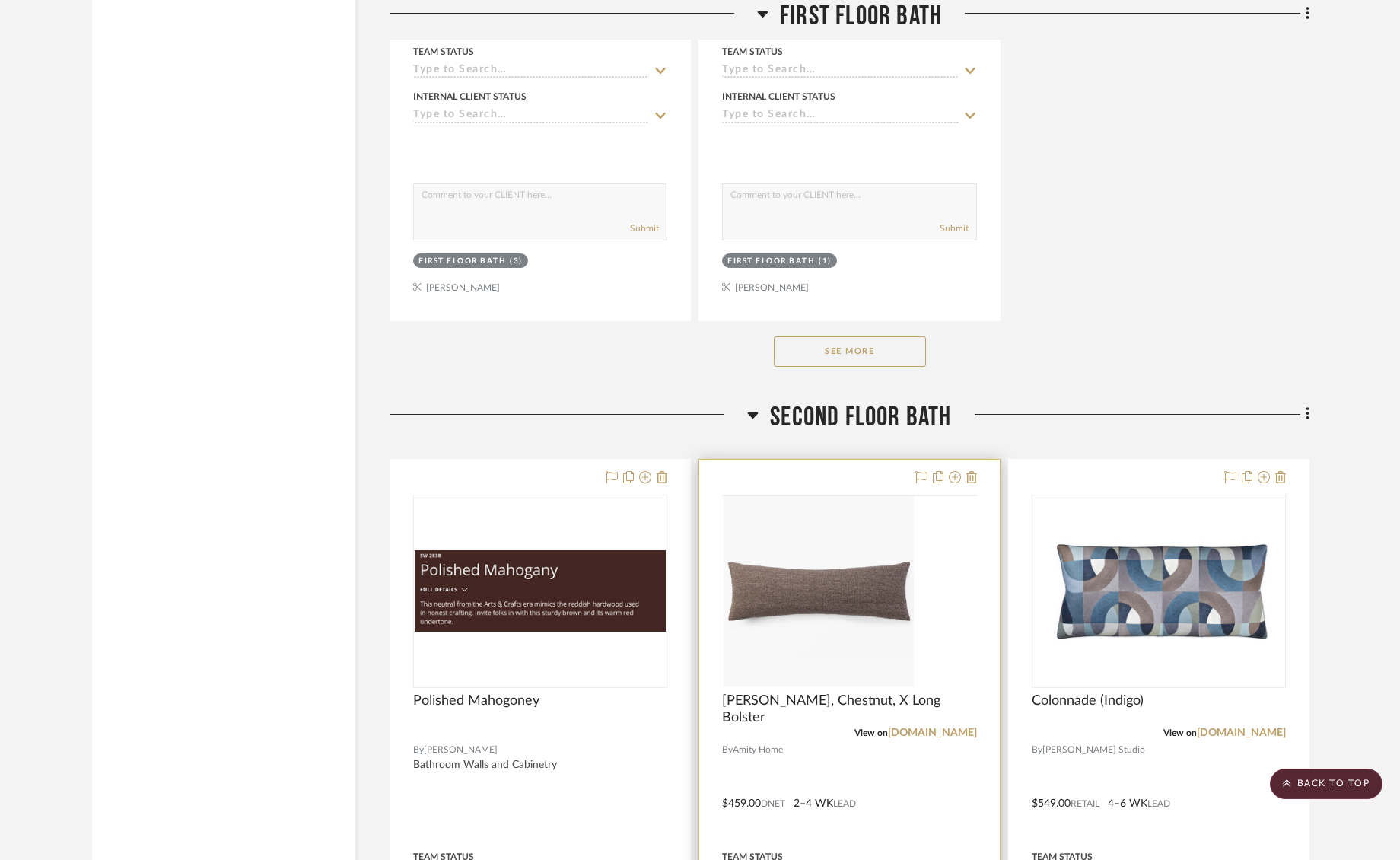
scroll to position [12830, 0]
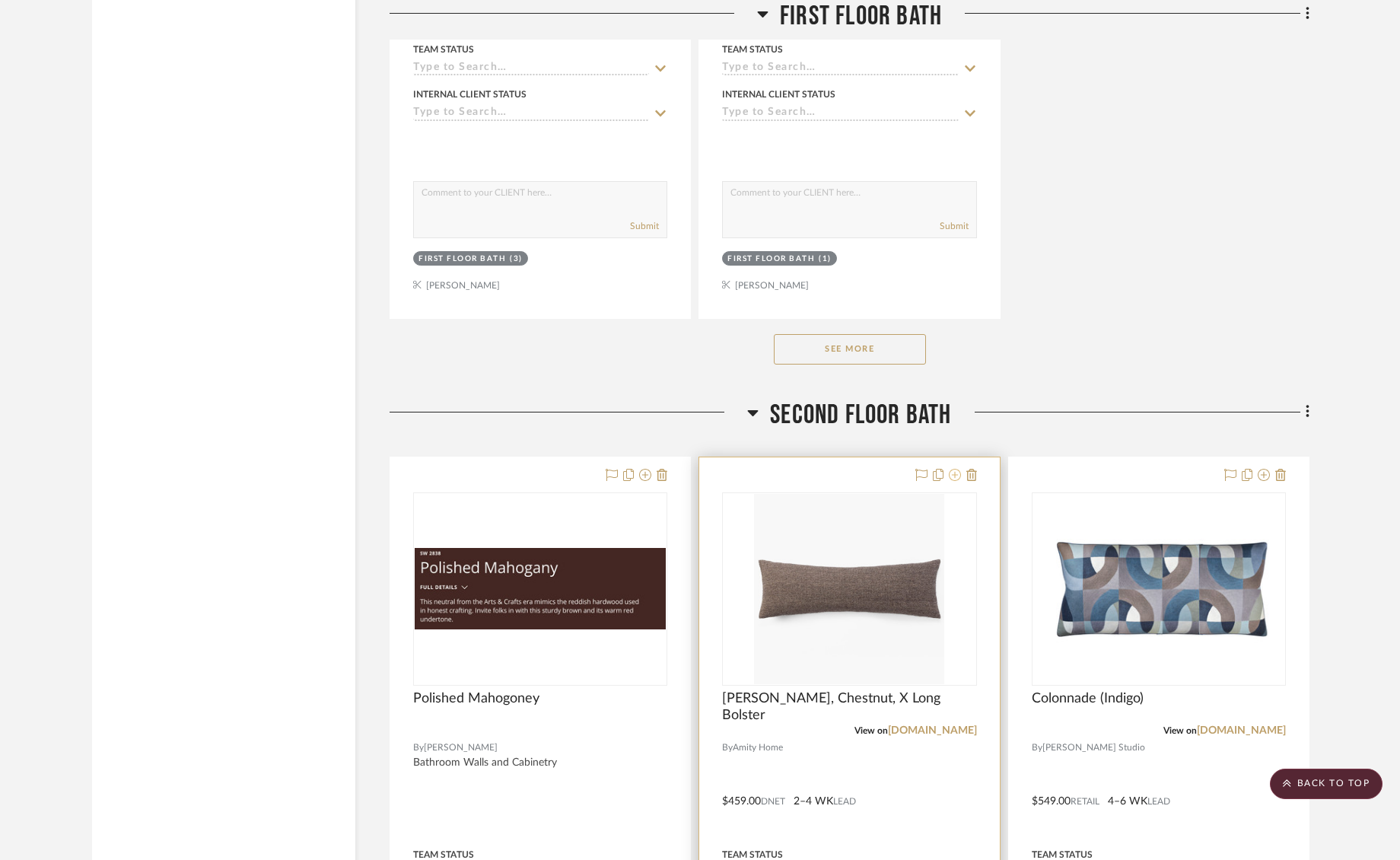
click at [959, 469] on icon at bounding box center [955, 475] width 12 height 12
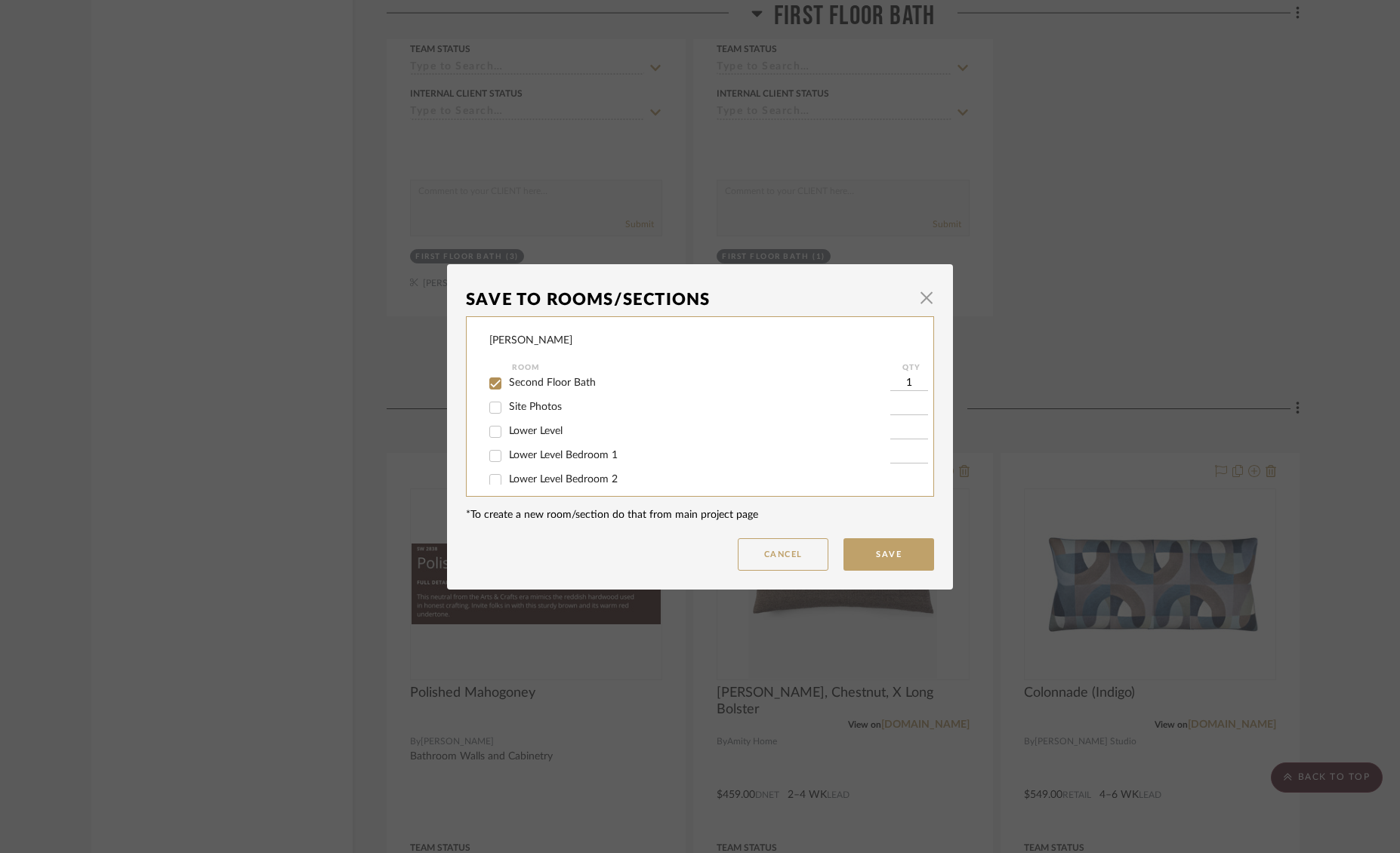
scroll to position [129, 0]
drag, startPoint x: 495, startPoint y: 408, endPoint x: 638, endPoint y: 416, distance: 143.2
click at [501, 407] on input "Second Floor Bath" at bounding box center [495, 405] width 24 height 24
checkbox input "false"
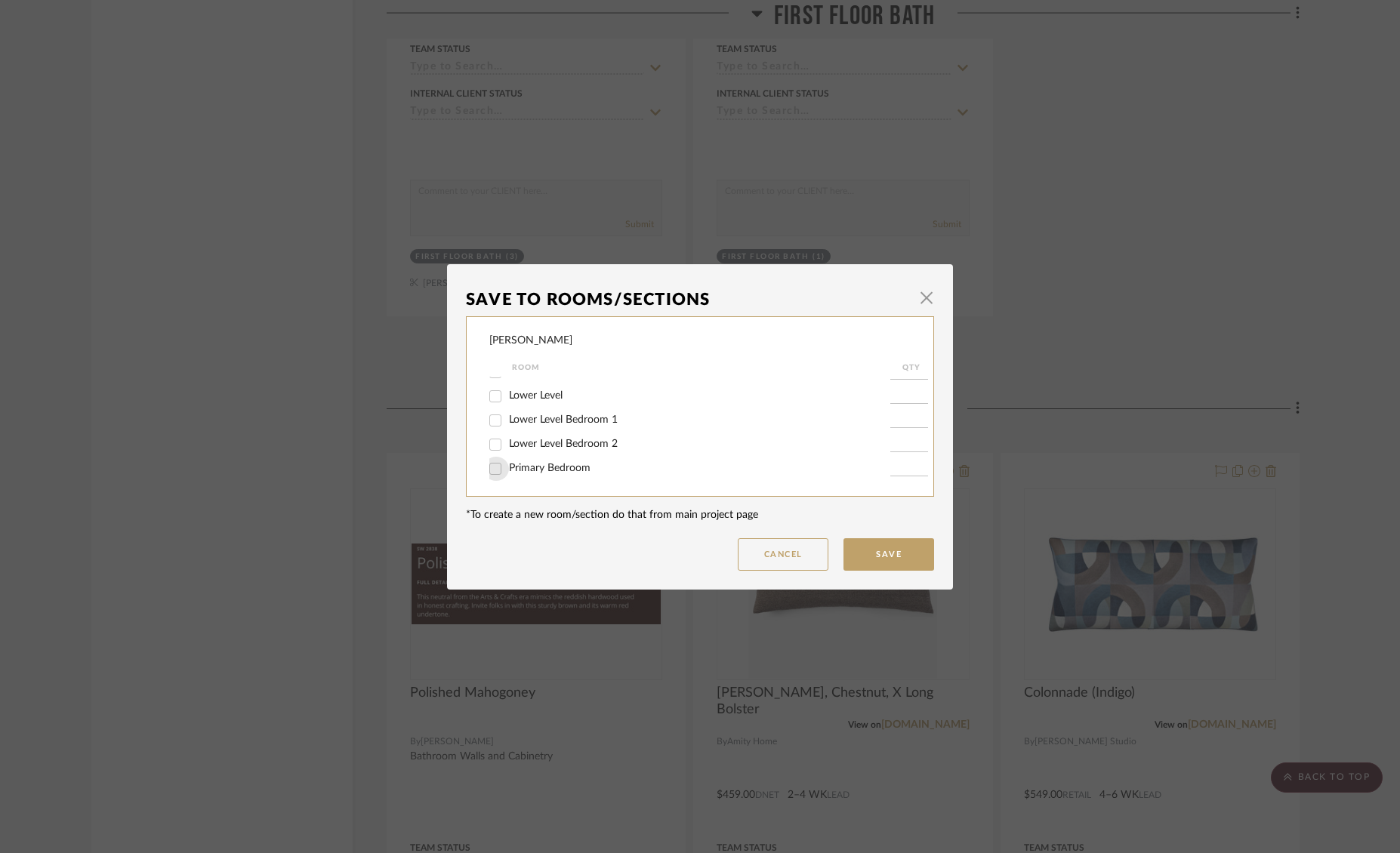
click at [493, 471] on input "Primary Bedroom" at bounding box center [495, 469] width 24 height 24
checkbox input "true"
type input "1"
click at [891, 546] on button "Save" at bounding box center [889, 554] width 91 height 32
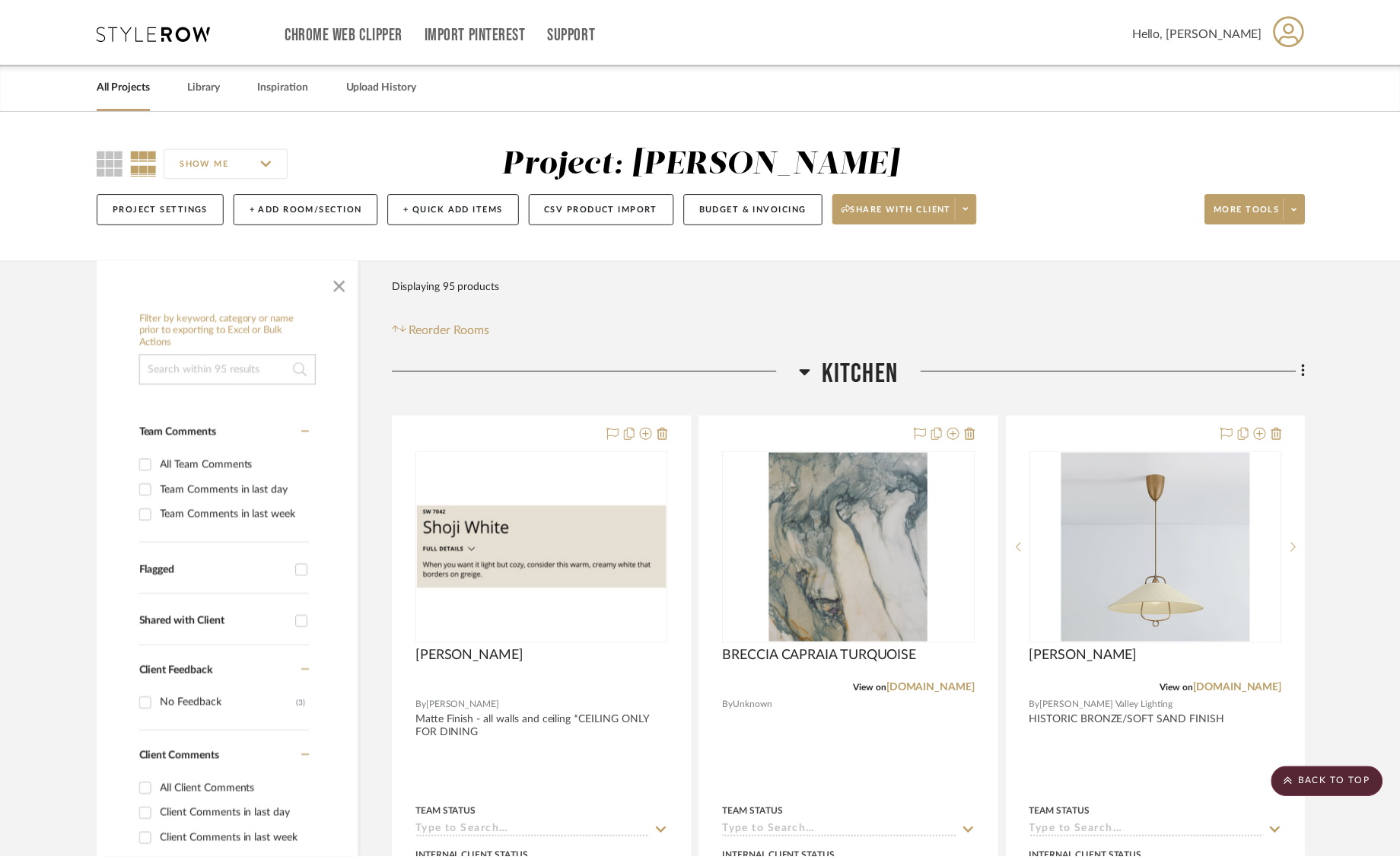
scroll to position [12830, 0]
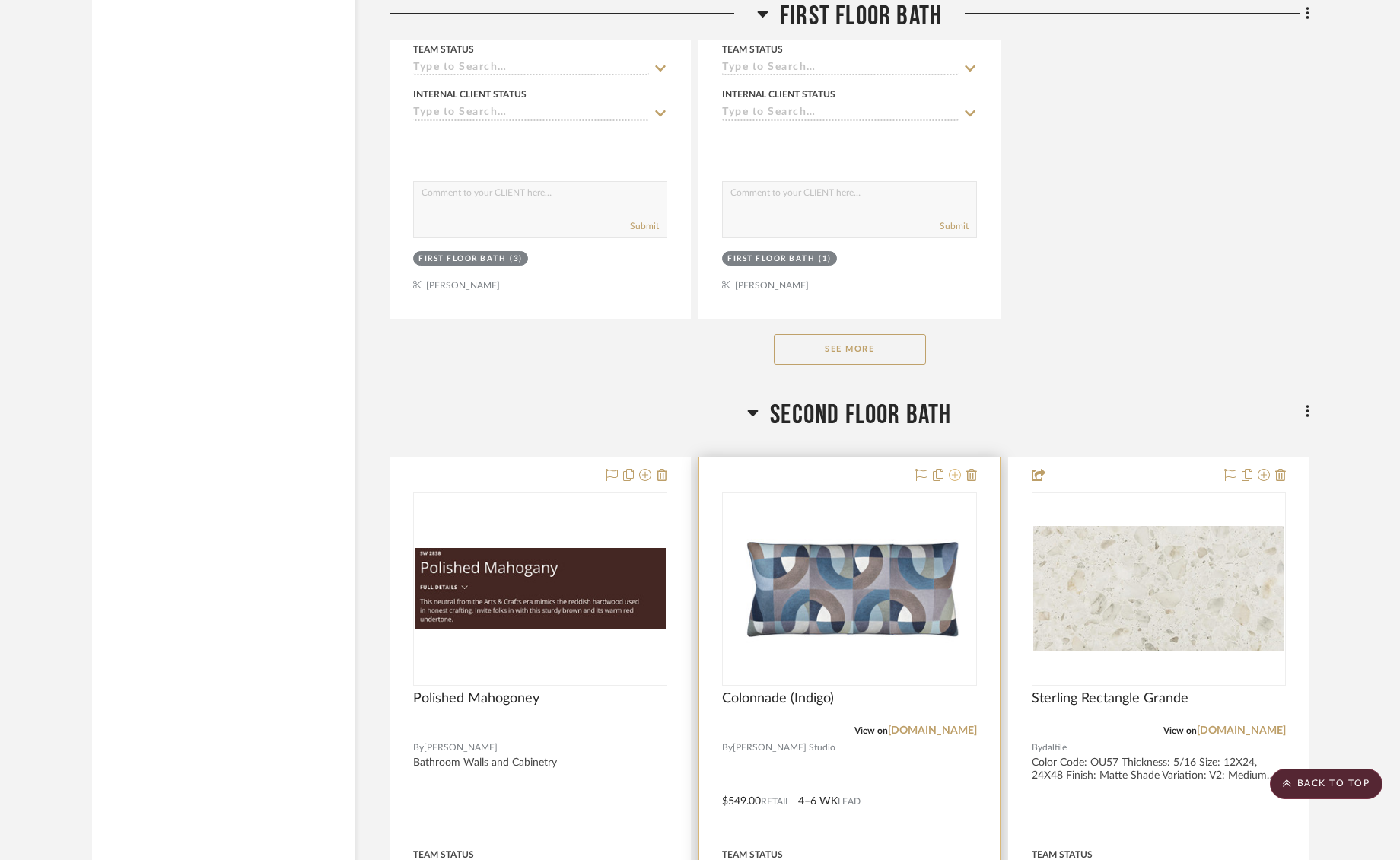
click at [957, 469] on icon at bounding box center [955, 475] width 12 height 12
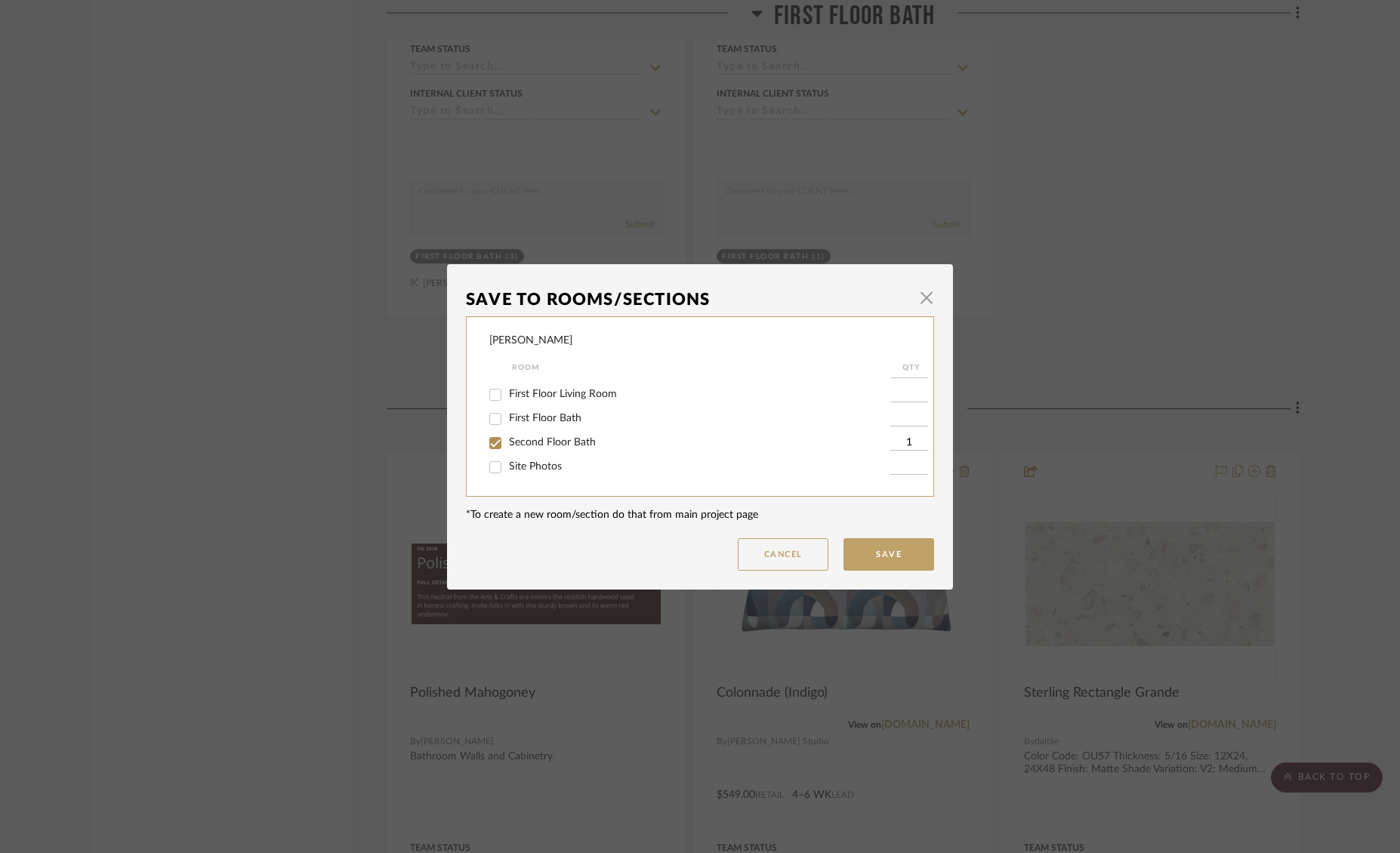
scroll to position [100, 0]
click at [493, 437] on input "Second Floor Bath" at bounding box center [495, 433] width 24 height 24
checkbox input "false"
click at [493, 471] on input "Primary Bedroom" at bounding box center [495, 469] width 24 height 24
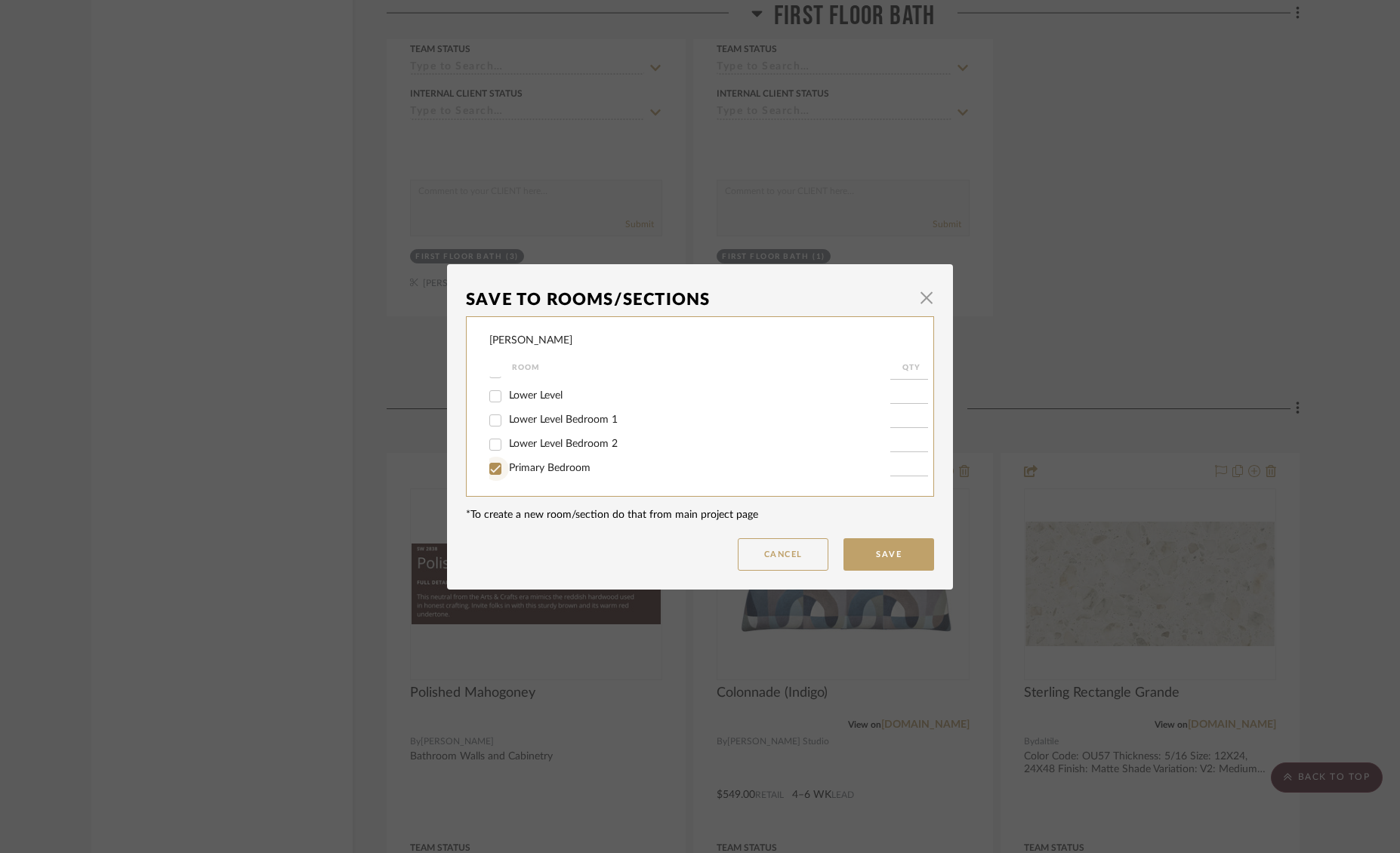
checkbox input "true"
type input "1"
click at [882, 551] on button "Save" at bounding box center [889, 554] width 91 height 32
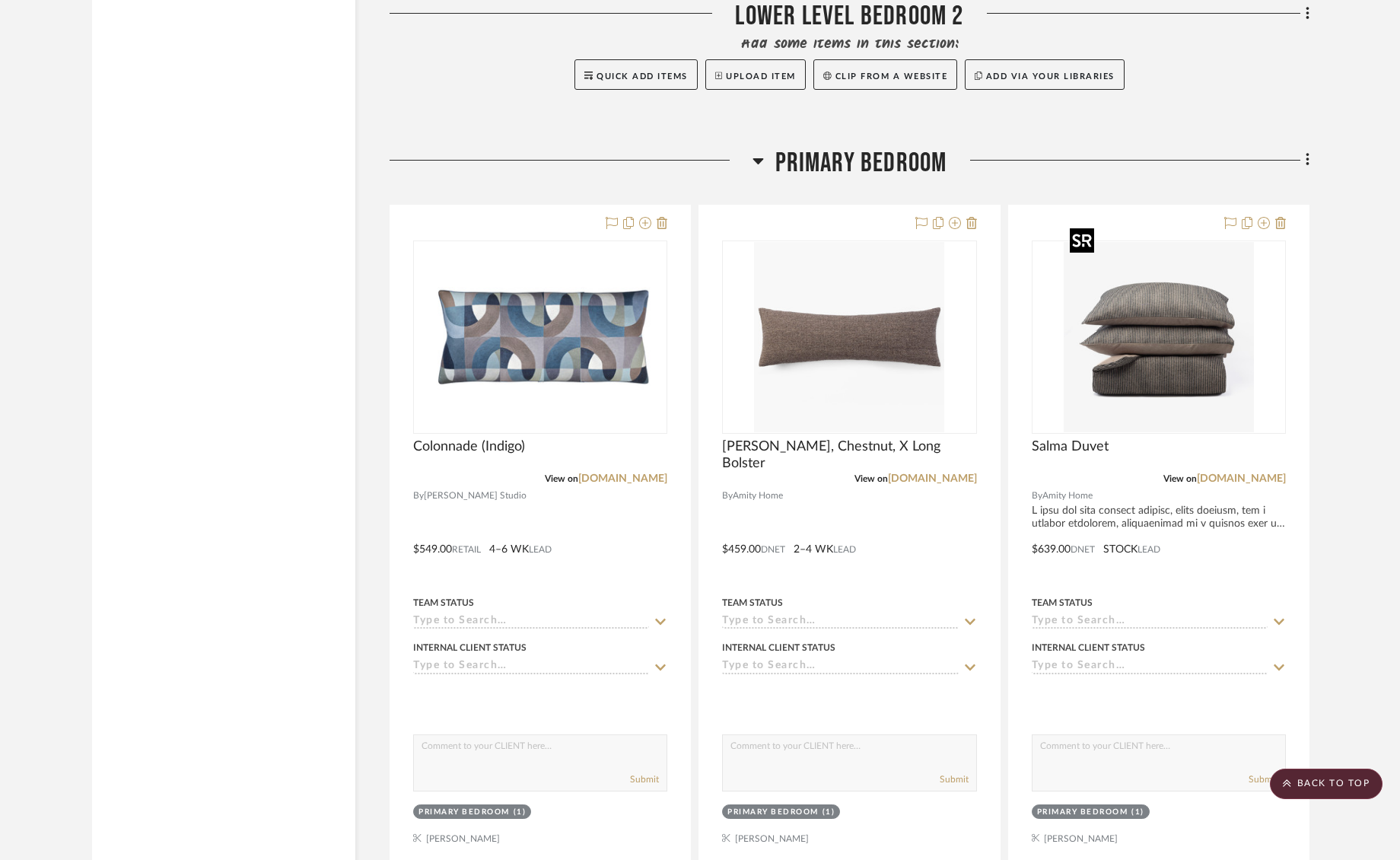
scroll to position [19117, 0]
click at [1308, 150] on icon at bounding box center [1309, 158] width 5 height 16
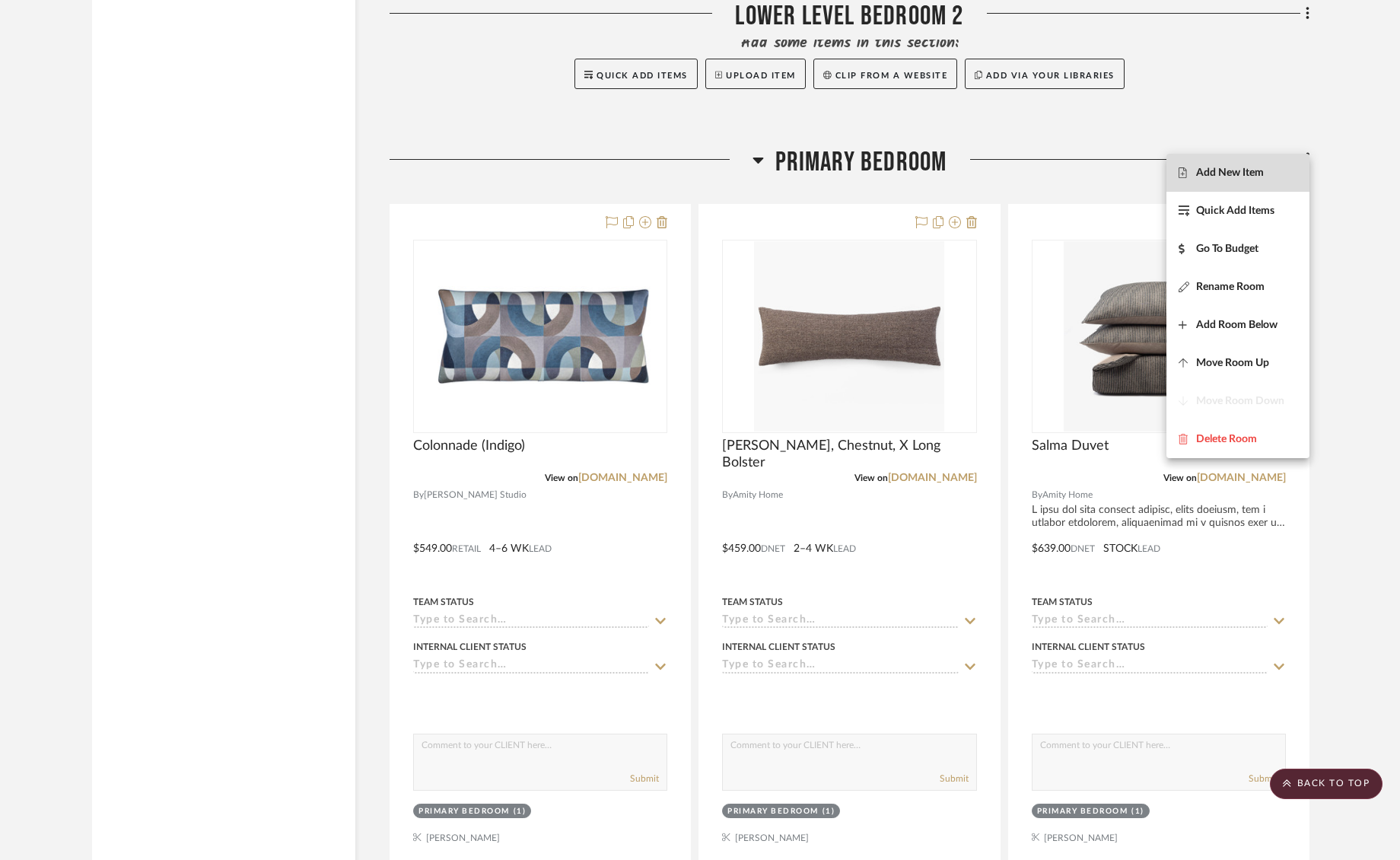
click at [1233, 176] on span "Add New Item" at bounding box center [1230, 172] width 68 height 13
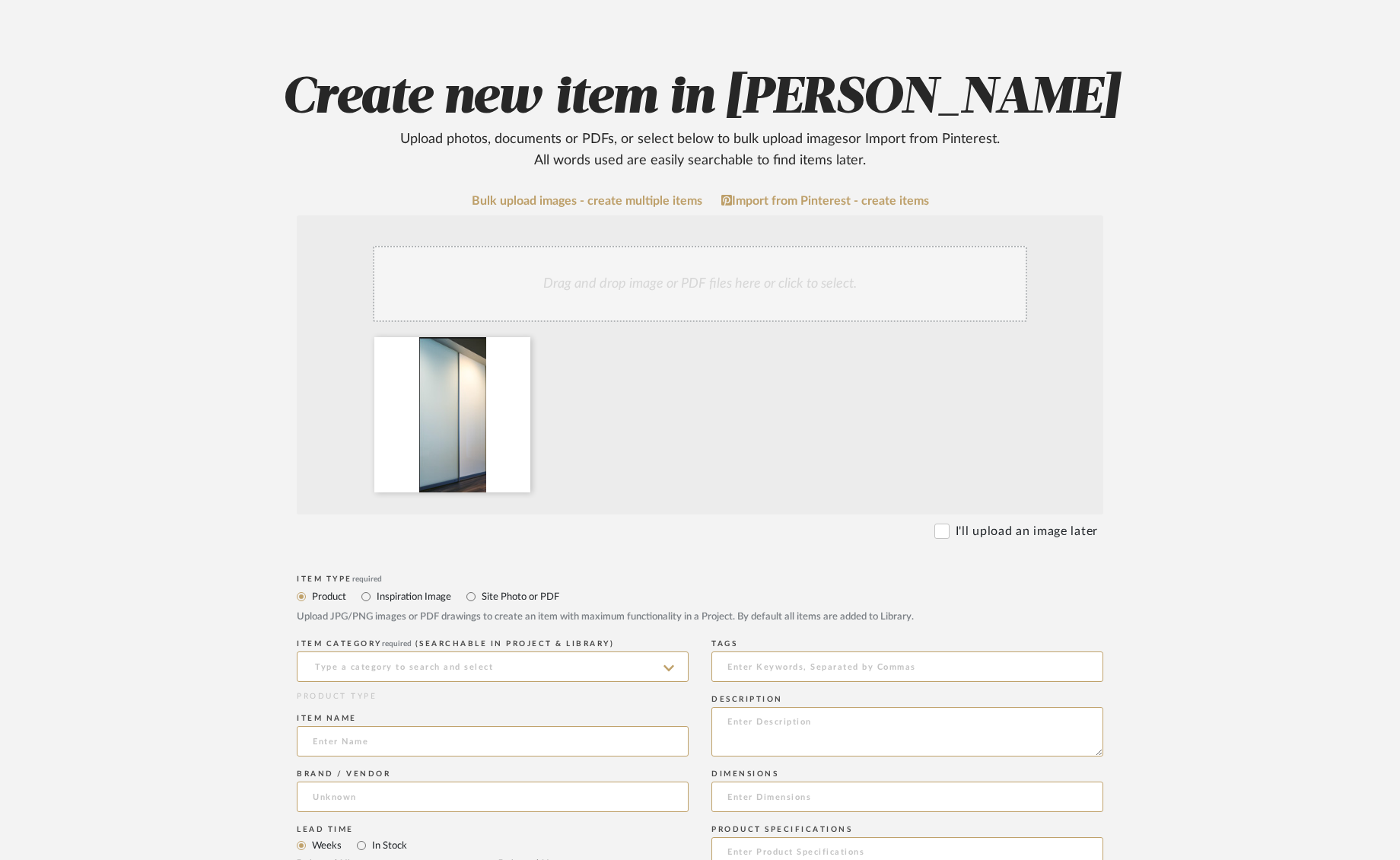
scroll to position [158, 0]
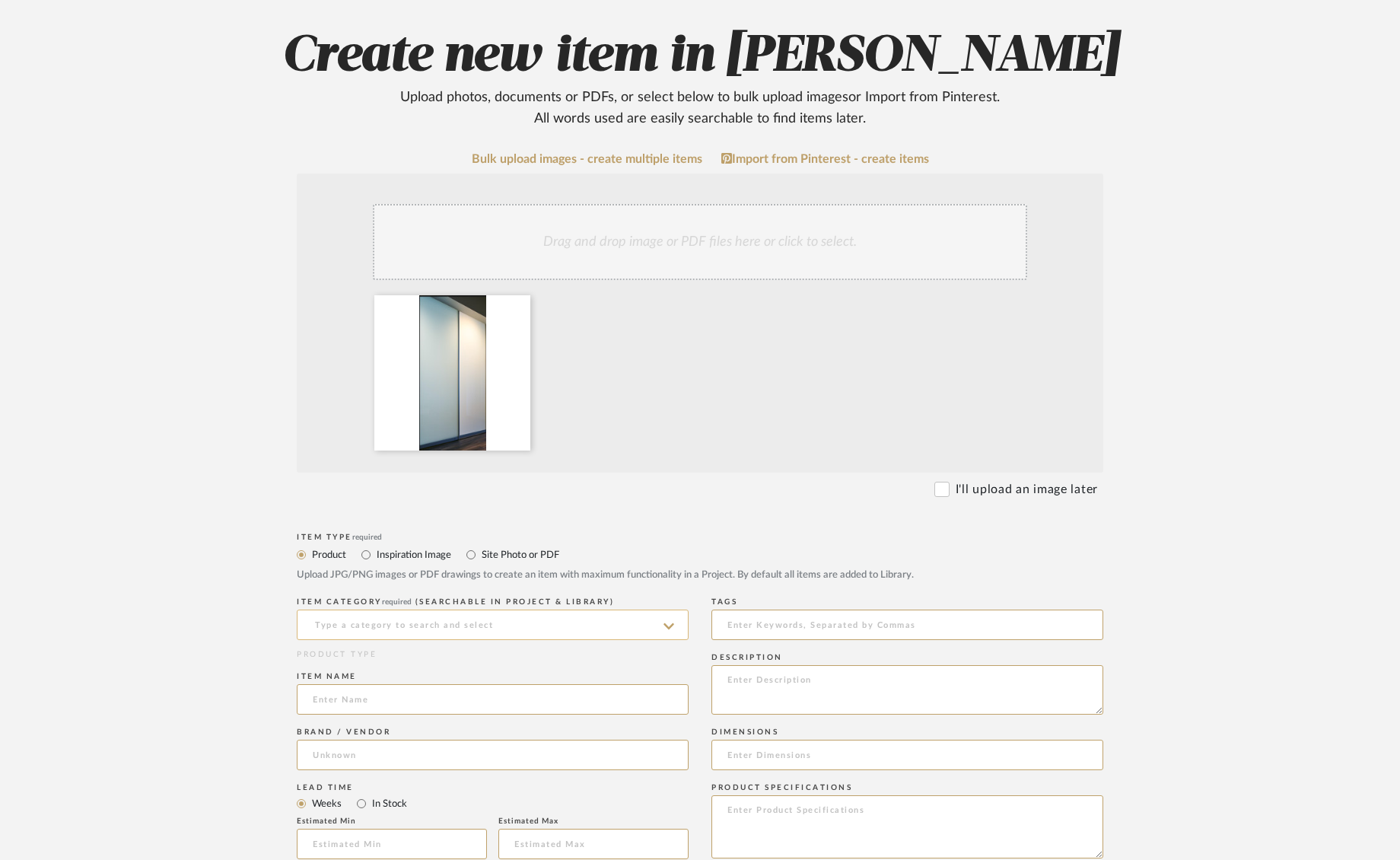
click at [579, 625] on input at bounding box center [493, 624] width 392 height 30
type input "g"
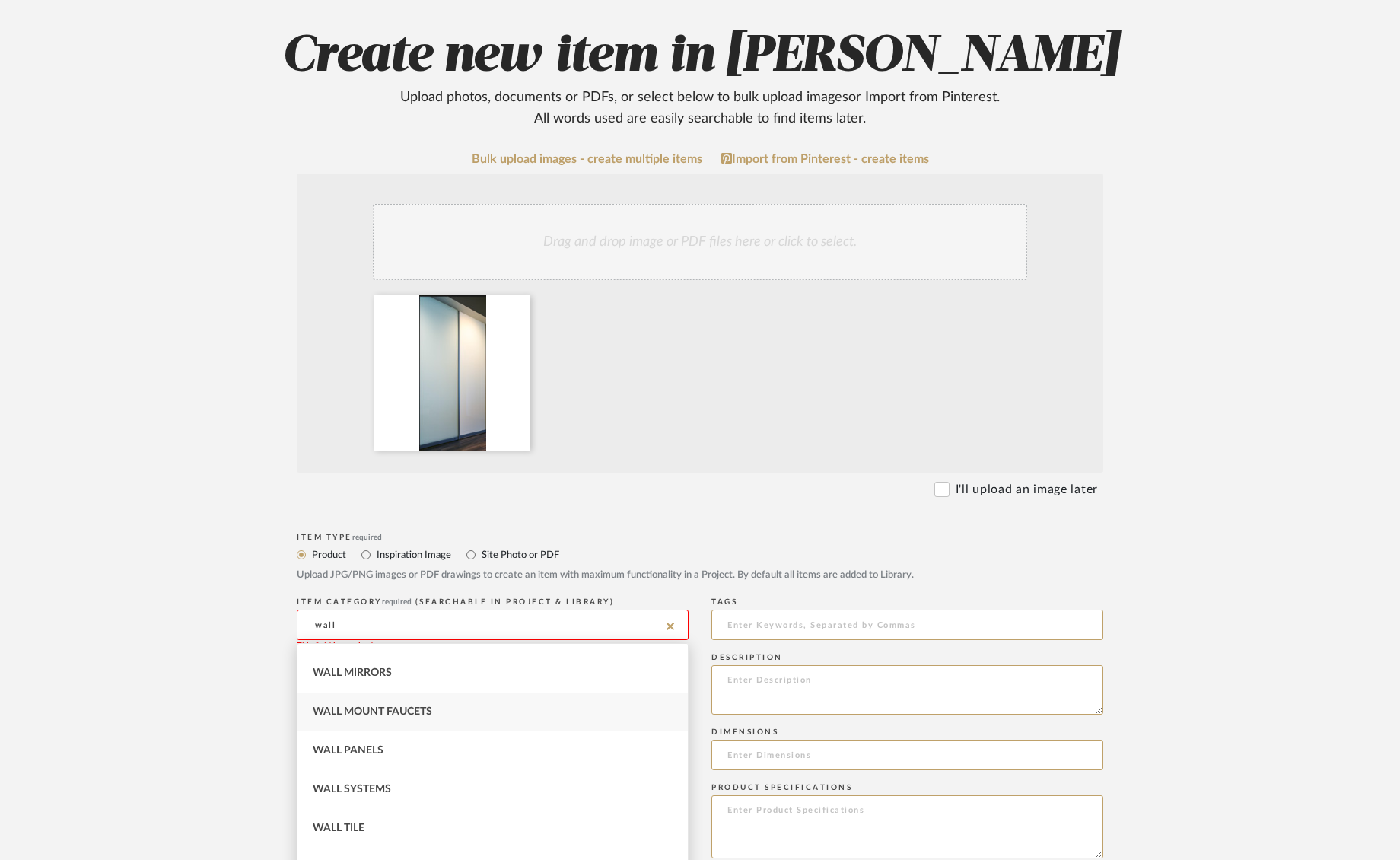
scroll to position [401, 0]
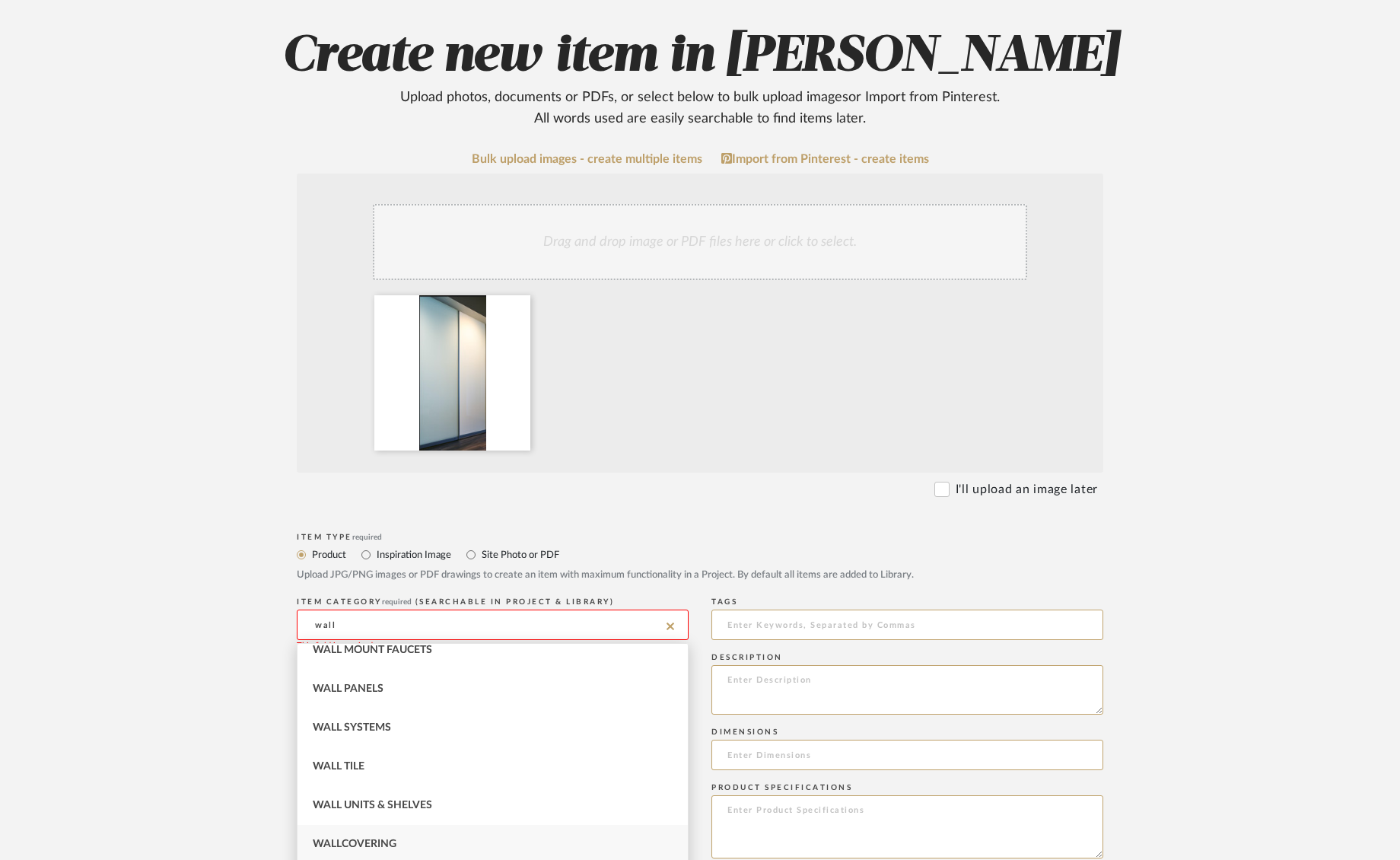
click at [349, 839] on span "Wallcovering" at bounding box center [354, 844] width 83 height 11
type input "Wallcovering"
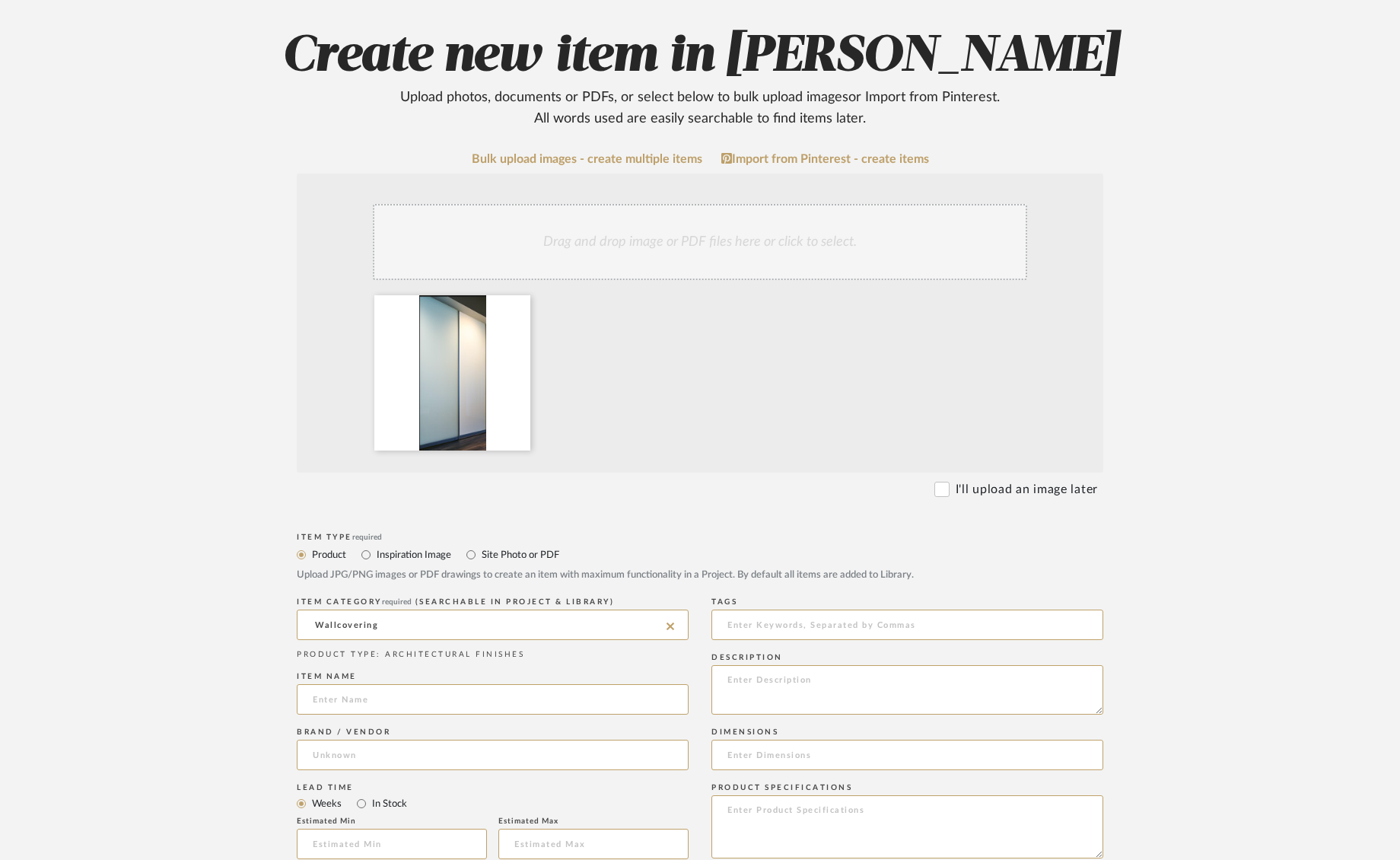
click at [669, 626] on icon at bounding box center [670, 626] width 7 height 7
type input "p"
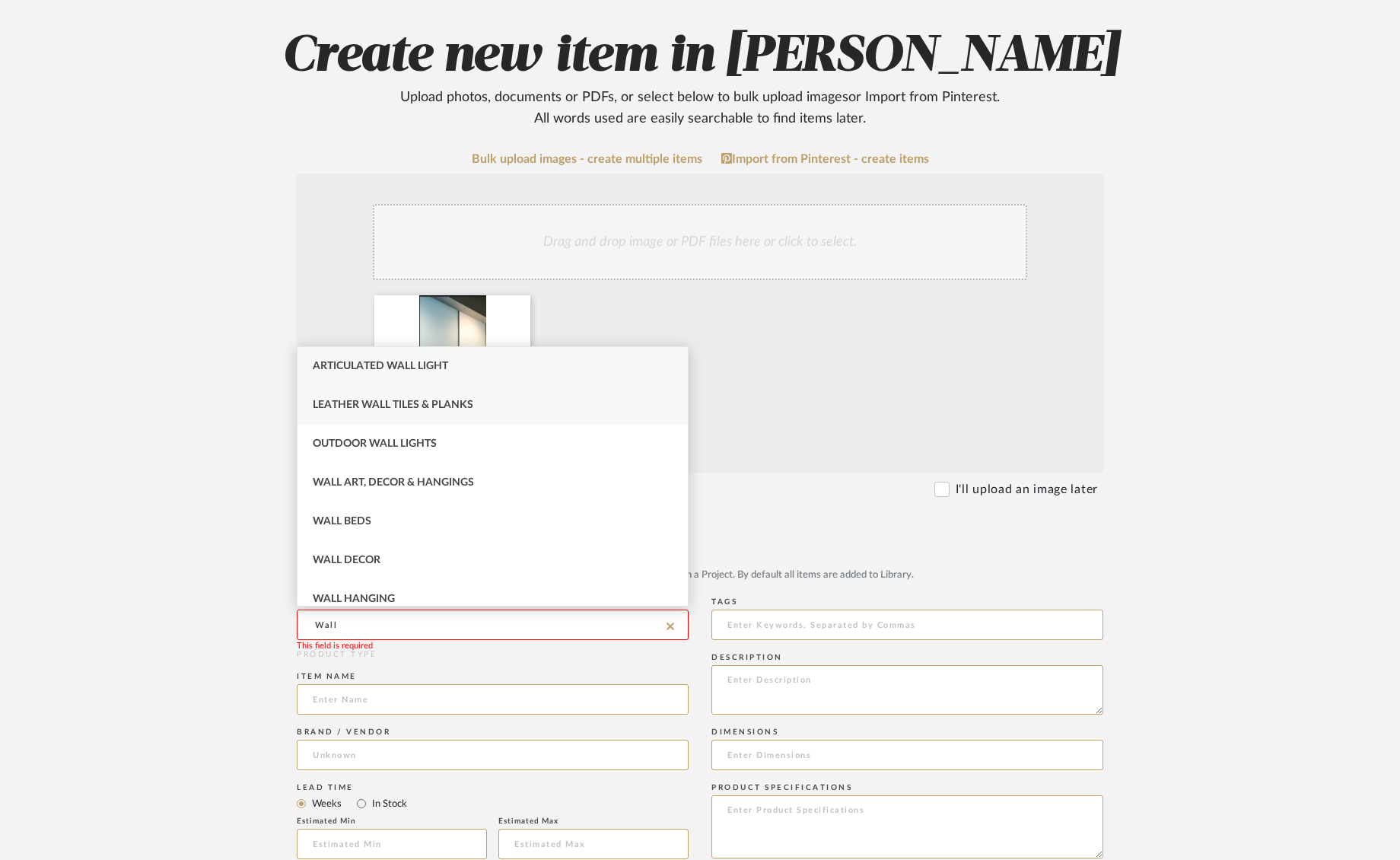
click at [474, 409] on span "Leather Wall Tiles & Planks" at bounding box center [393, 404] width 161 height 11
type input "Leather Wall Tiles & Planks"
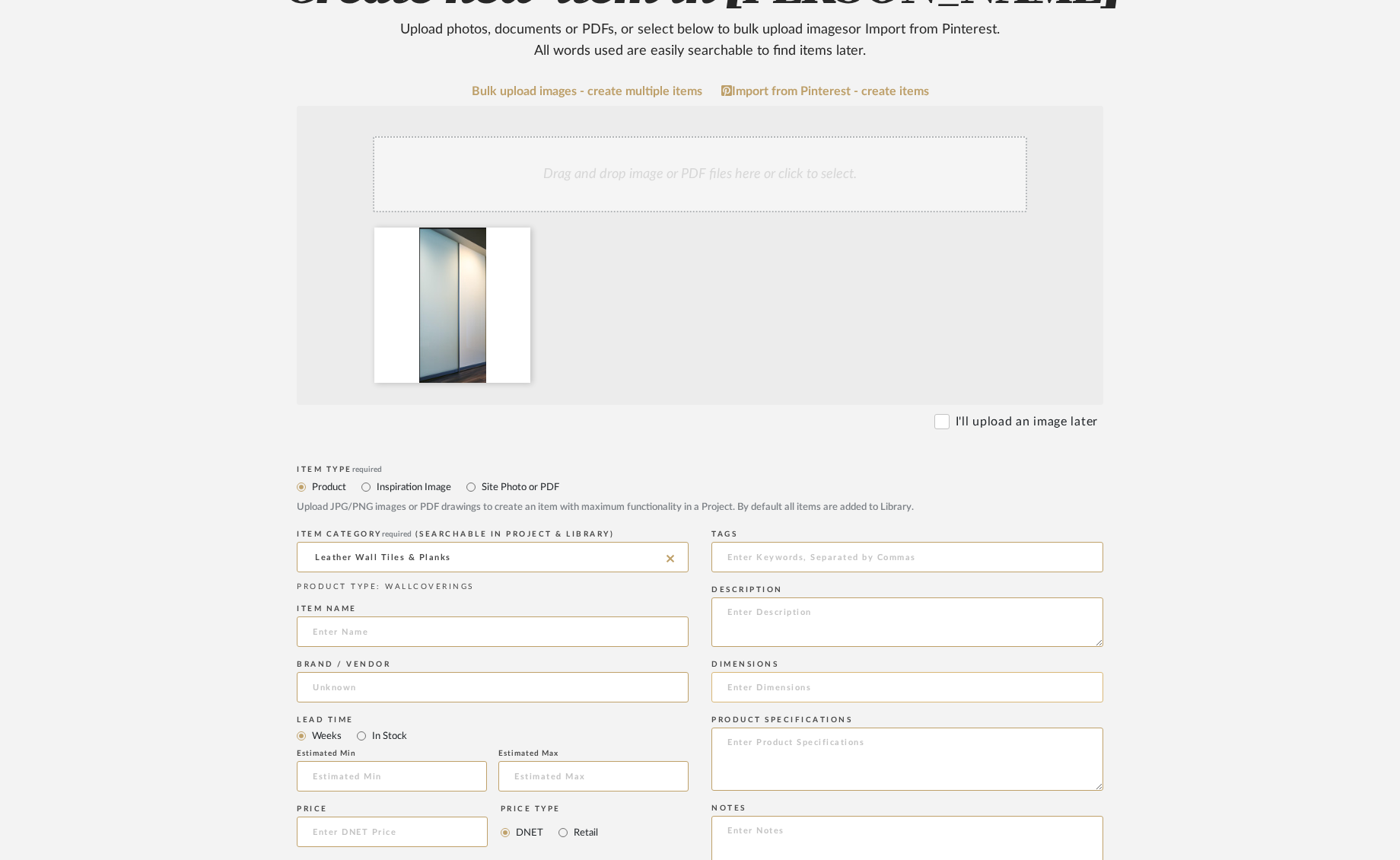
scroll to position [261, 0]
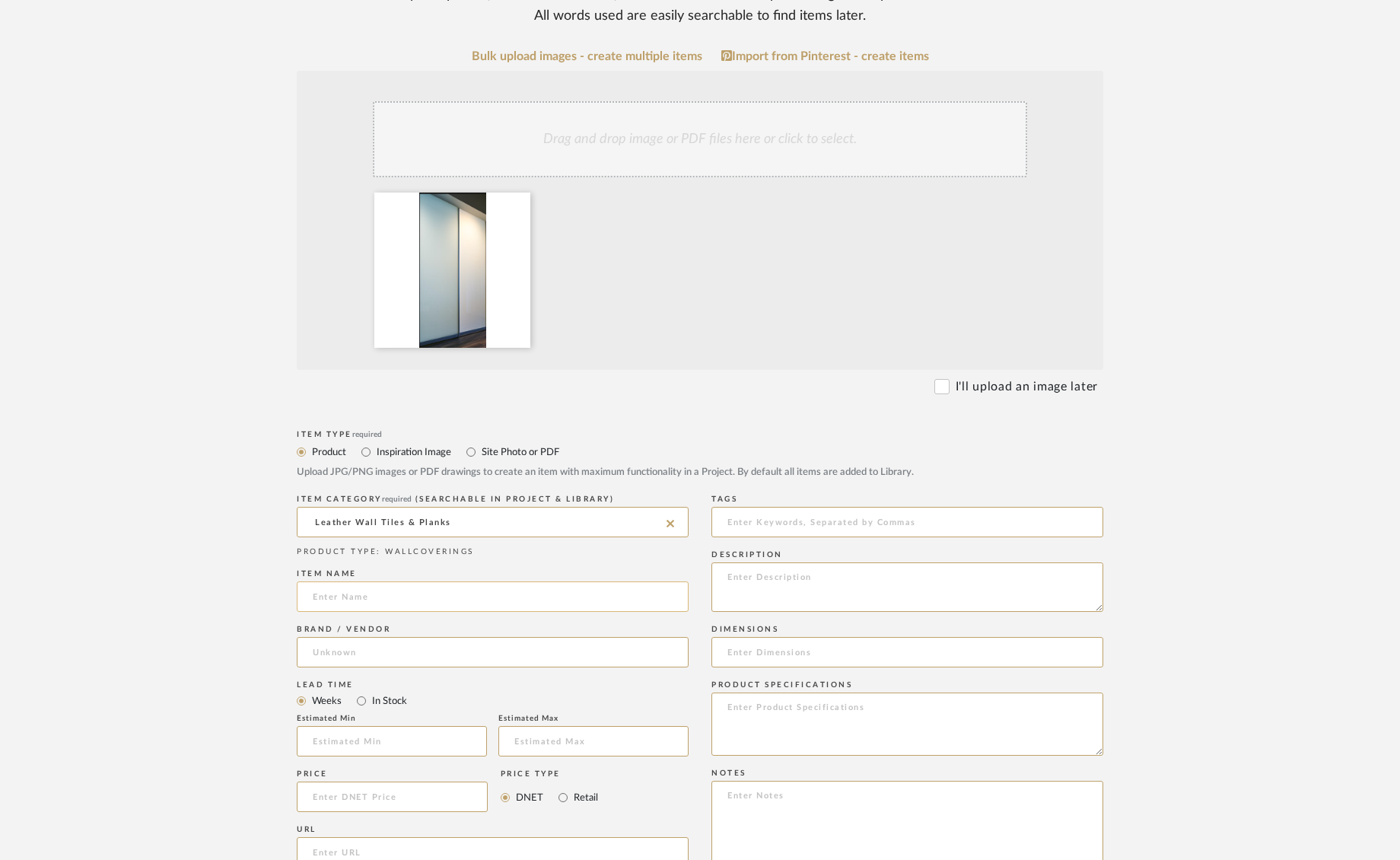
click at [456, 593] on input at bounding box center [493, 596] width 392 height 30
type input "W"
type input "G"
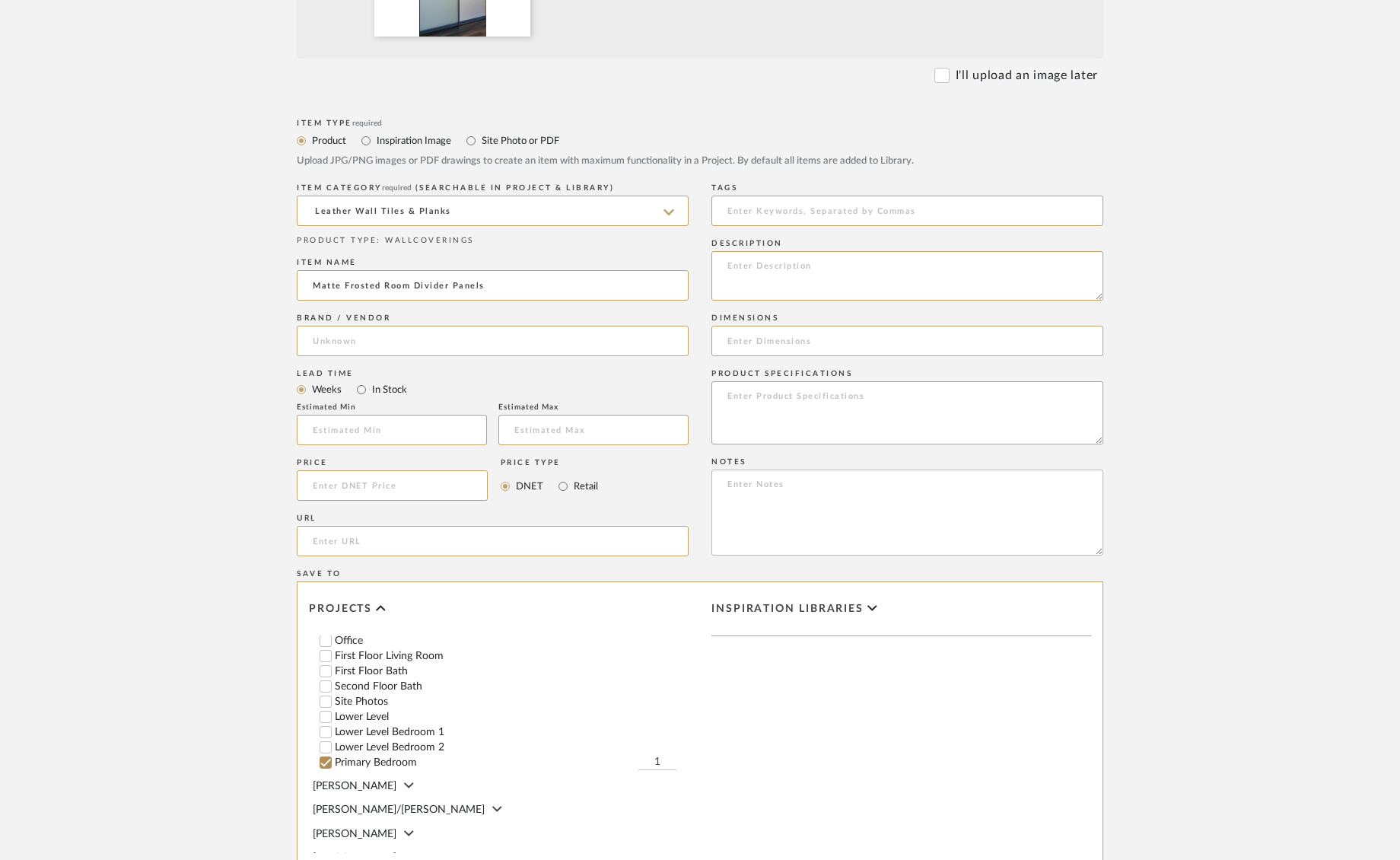
scroll to position [824, 0]
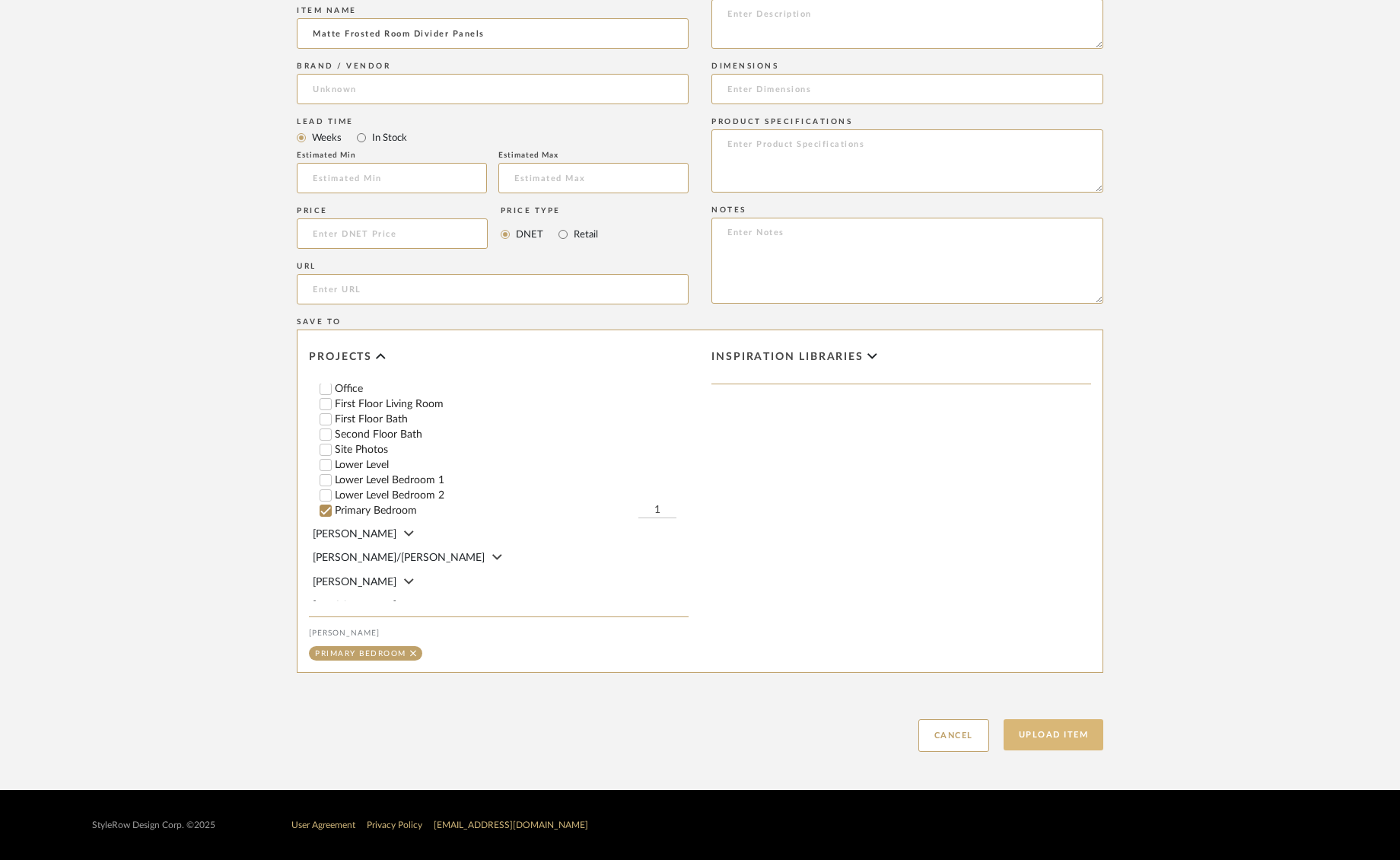
type input "Matte Frosted Room Divider Panels"
click at [1062, 731] on button "Upload Item" at bounding box center [1054, 735] width 100 height 31
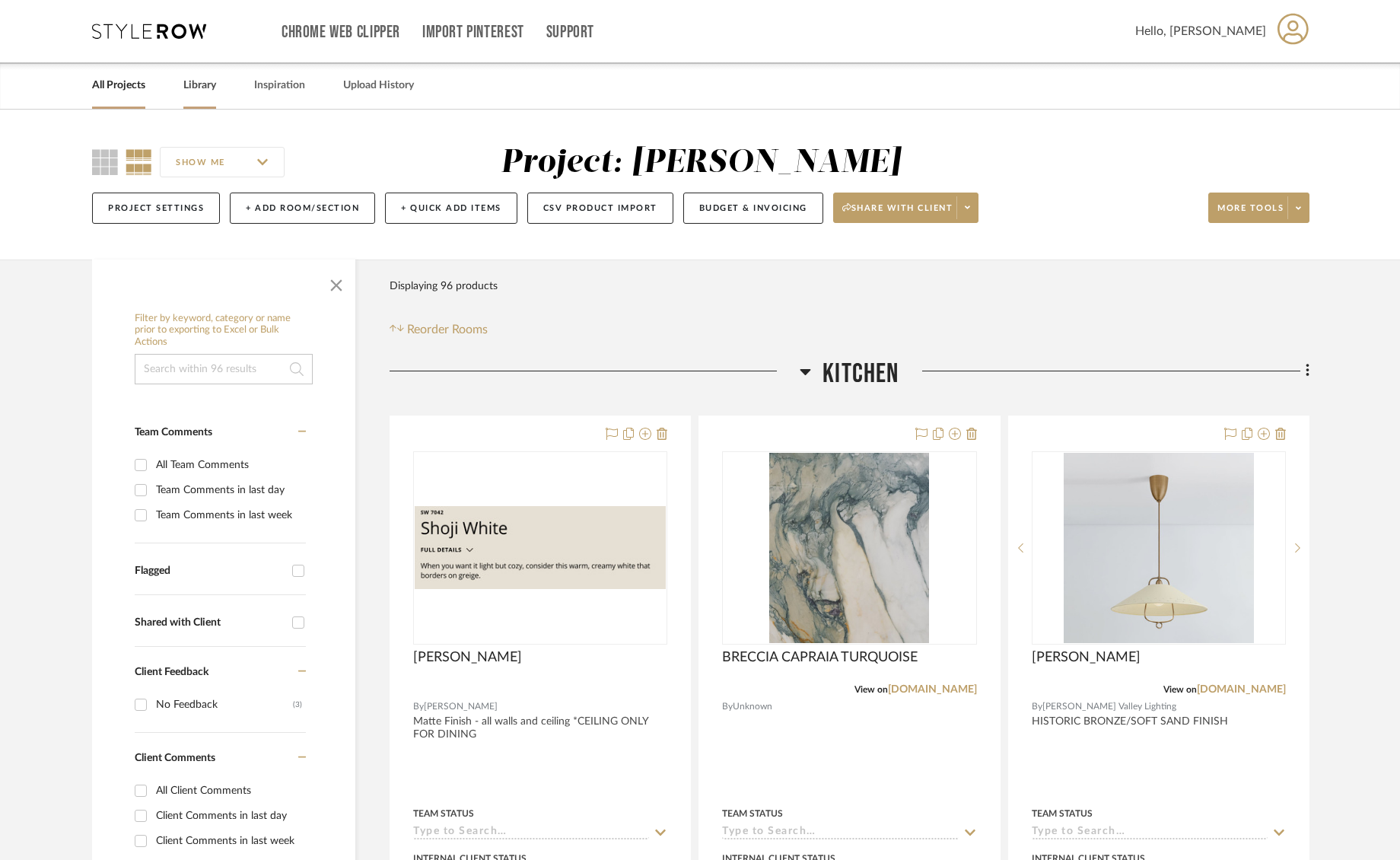
click at [199, 84] on link "Library" at bounding box center [200, 85] width 33 height 20
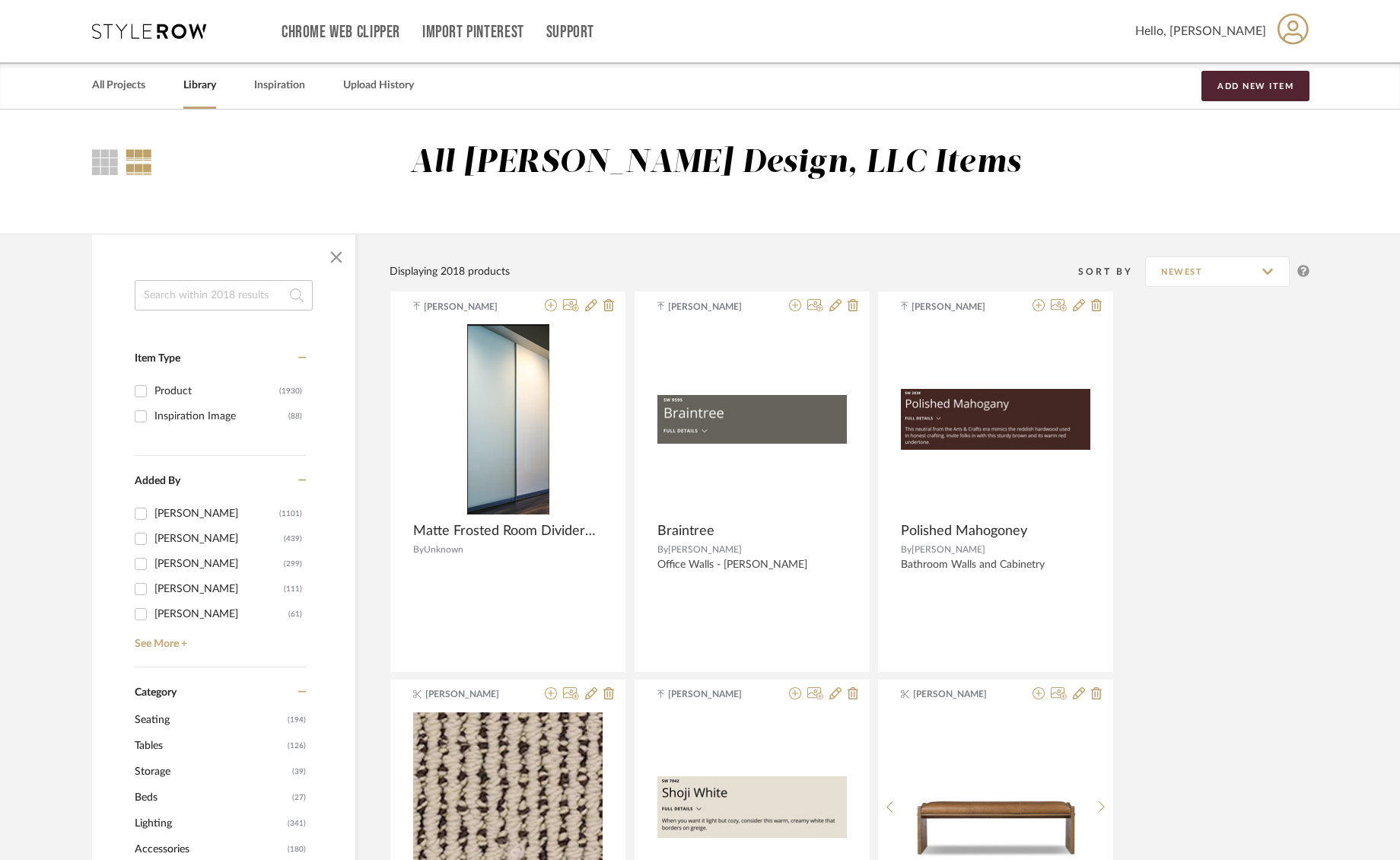
click at [217, 295] on input at bounding box center [224, 295] width 178 height 30
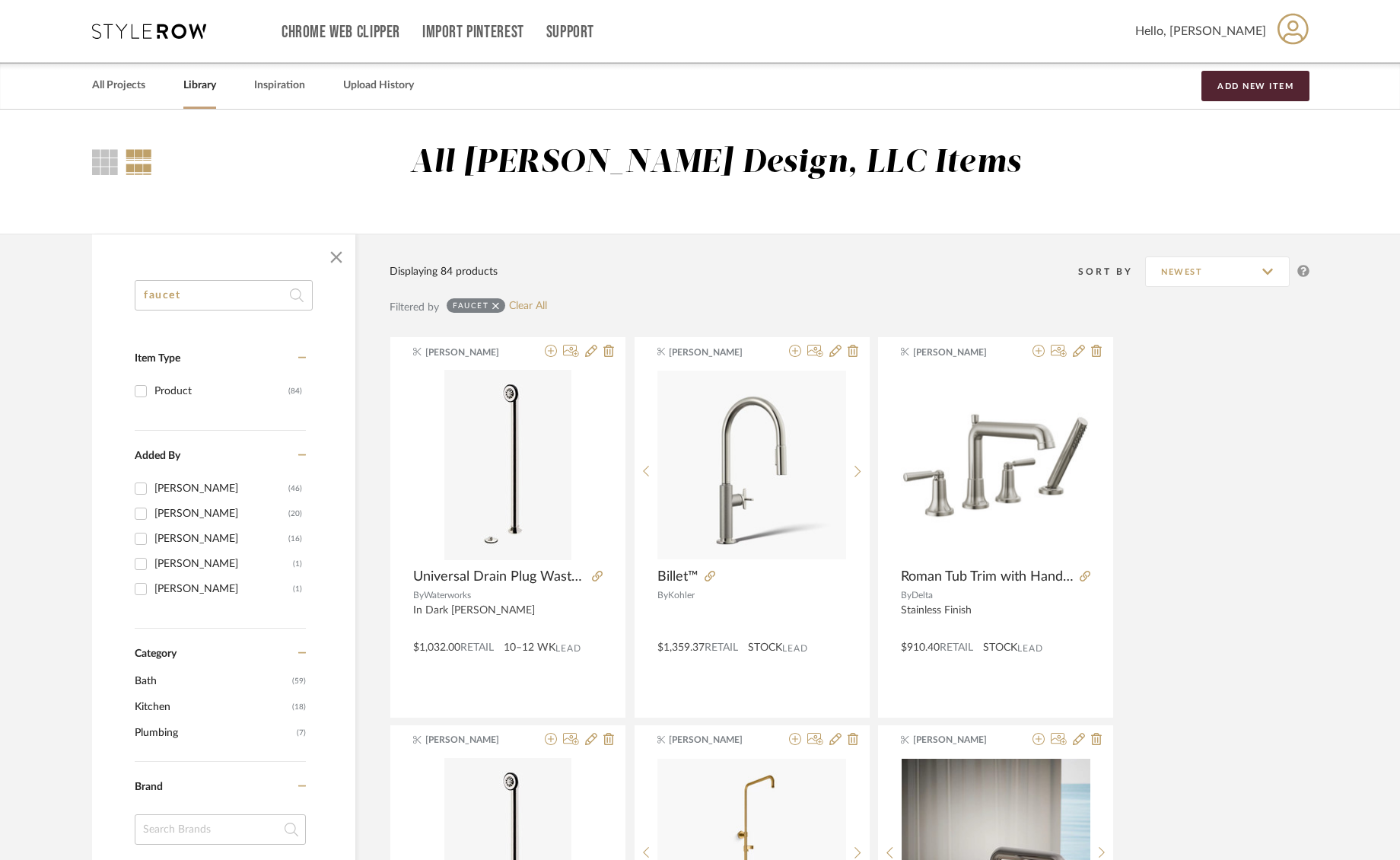
click at [145, 288] on input "faucet" at bounding box center [224, 295] width 178 height 30
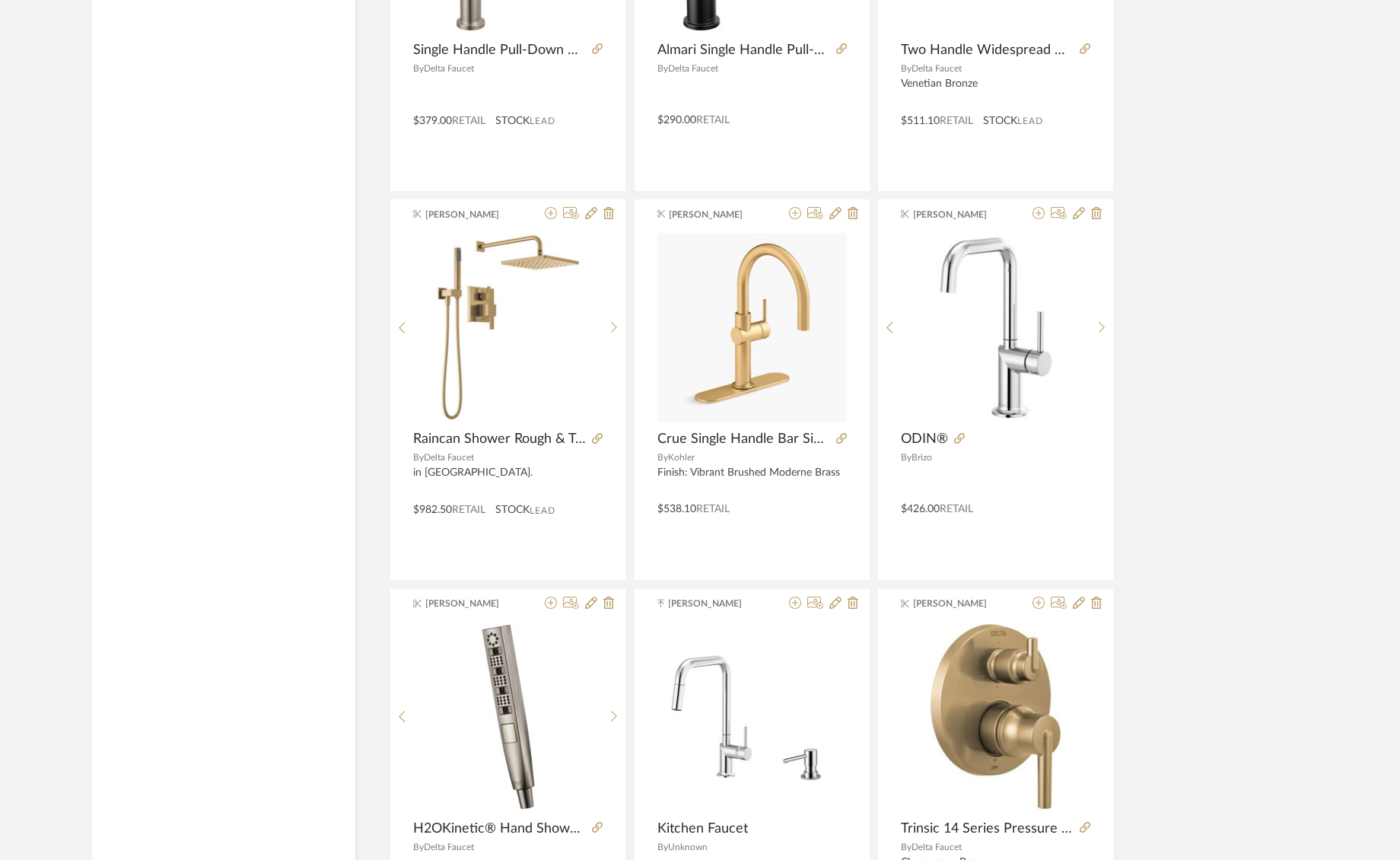
scroll to position [1706, 0]
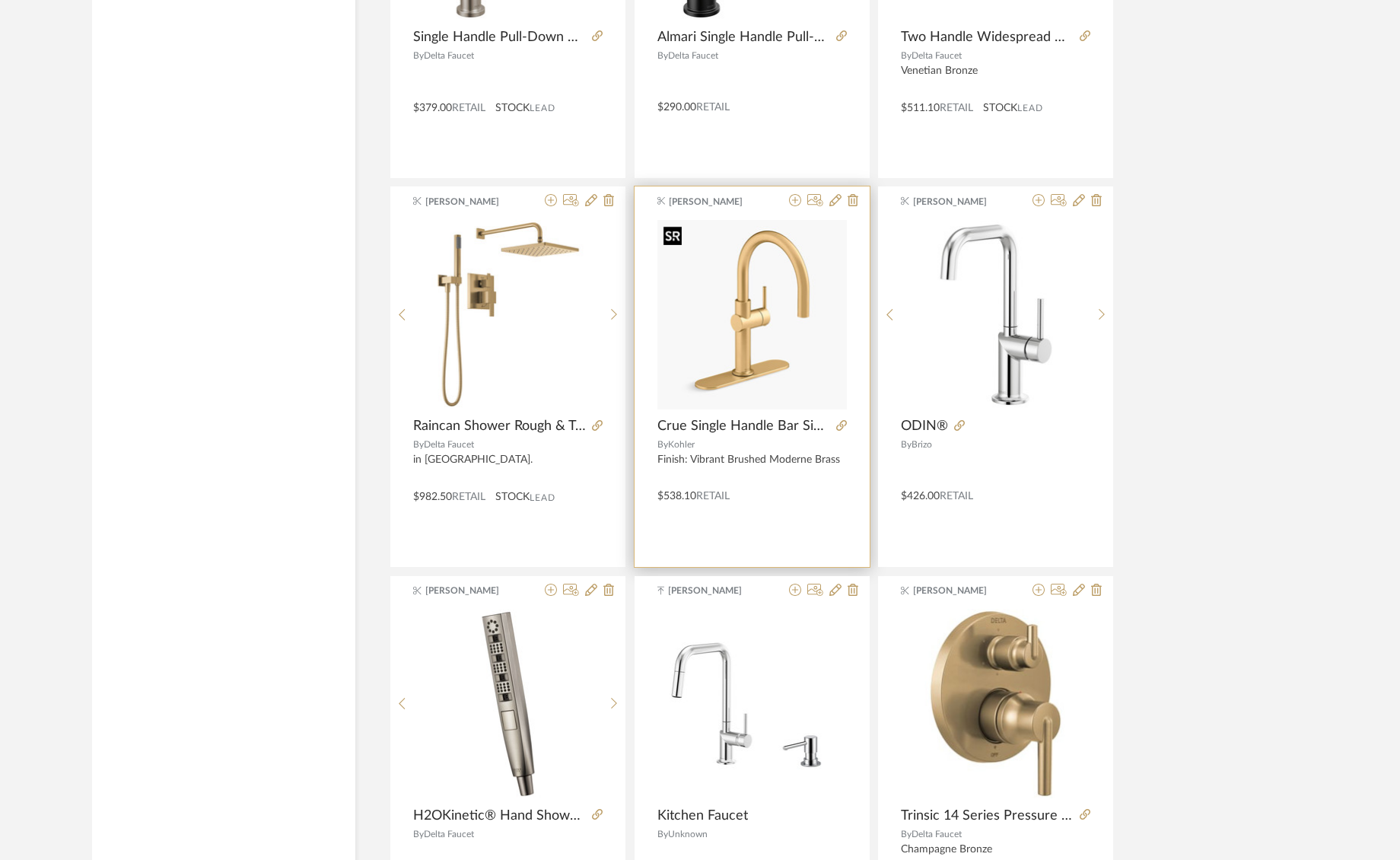
click at [742, 381] on img "0" at bounding box center [752, 314] width 189 height 189
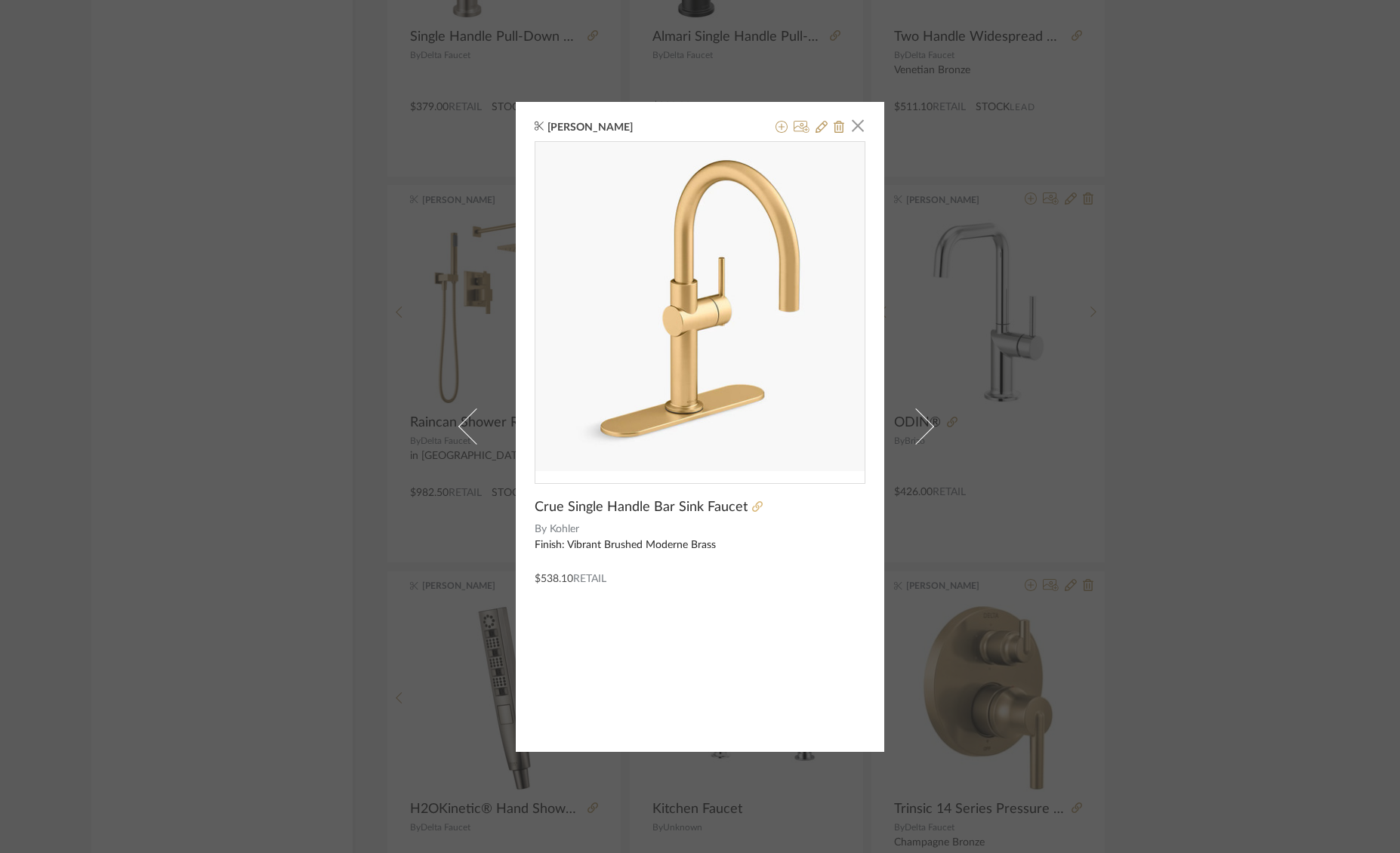
click at [752, 508] on icon at bounding box center [757, 506] width 11 height 11
drag, startPoint x: 844, startPoint y: 128, endPoint x: 819, endPoint y: 145, distance: 30.2
click at [844, 129] on span "button" at bounding box center [857, 126] width 30 height 30
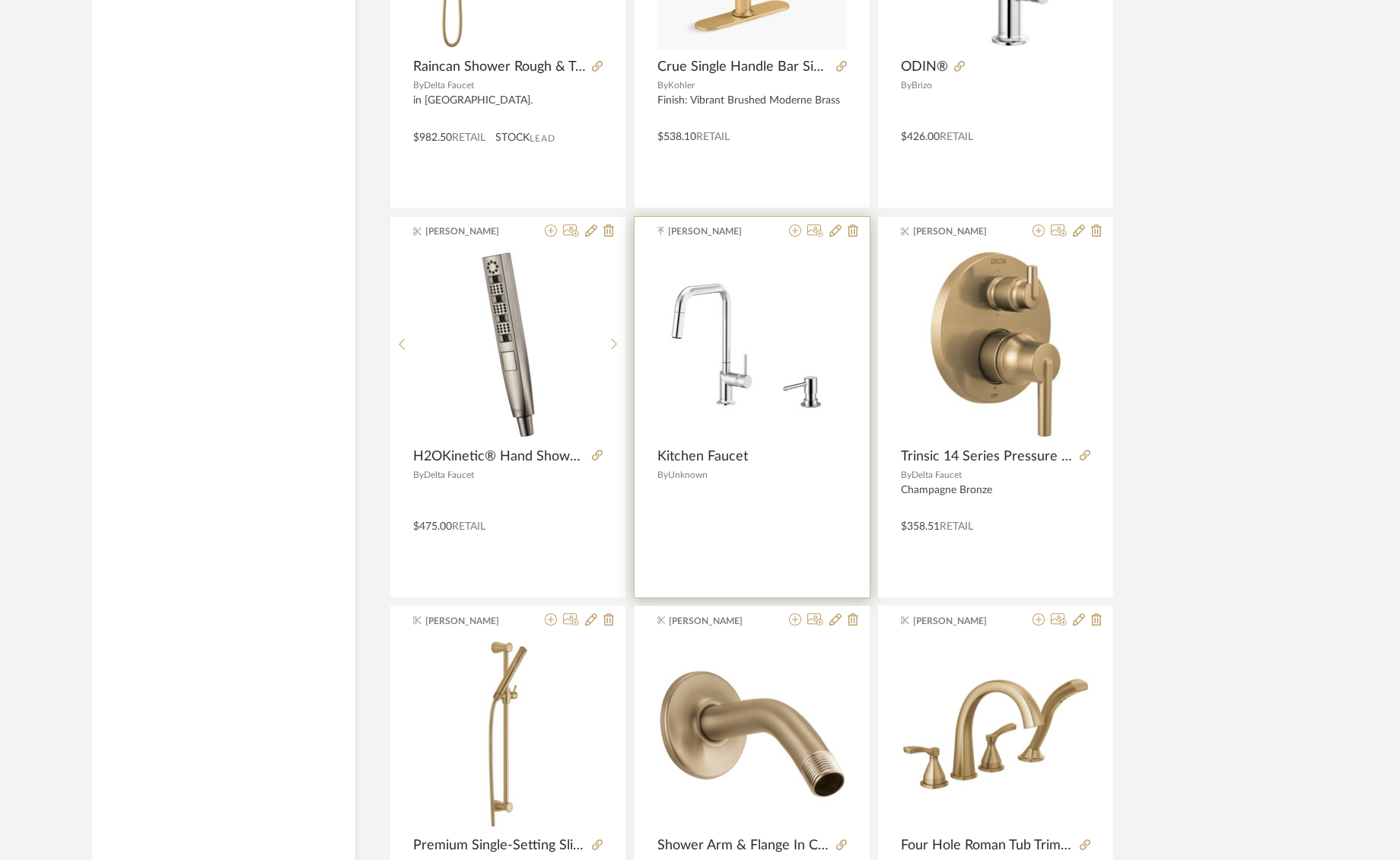
scroll to position [2067, 0]
click at [735, 370] on img "0" at bounding box center [752, 342] width 189 height 136
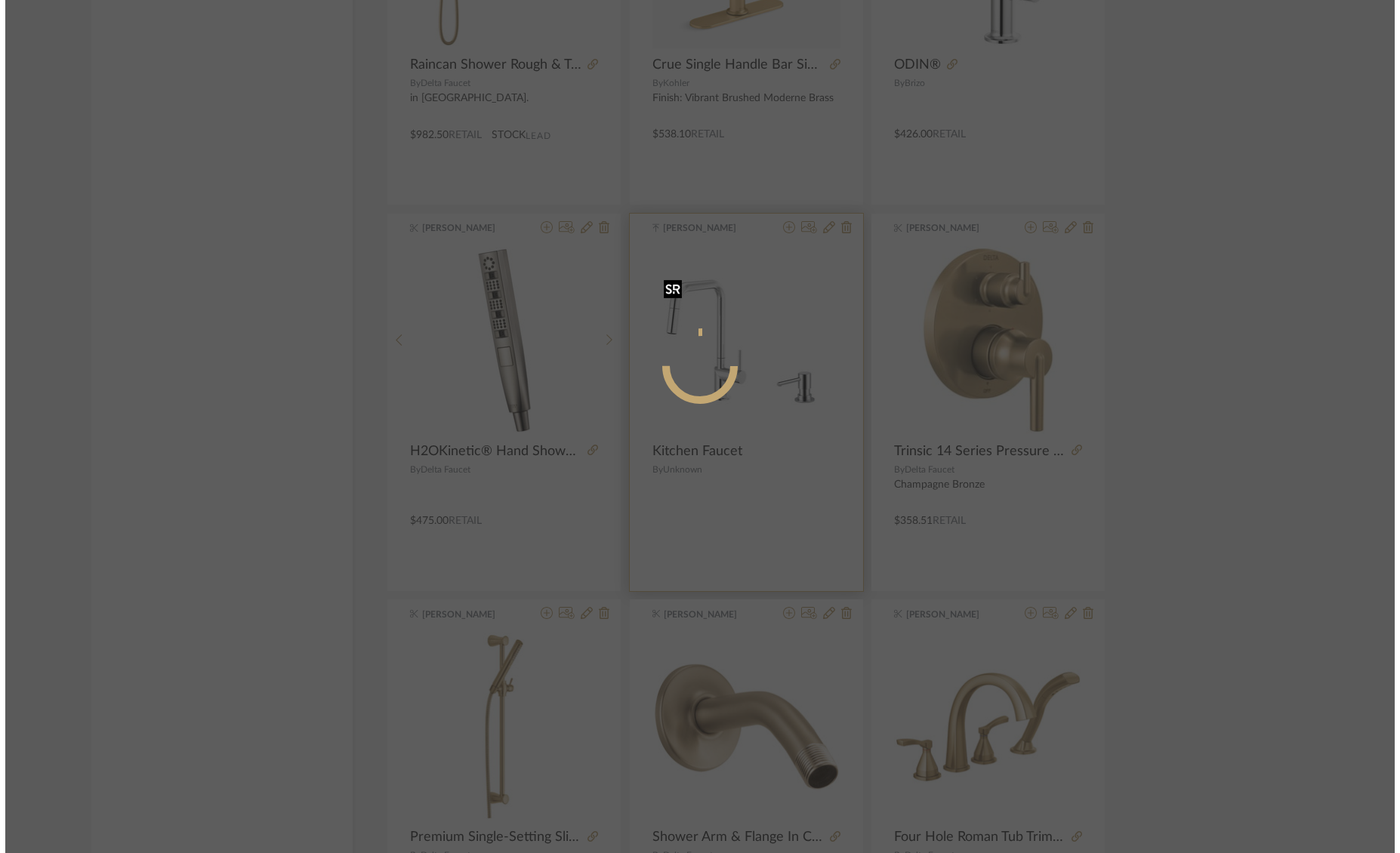
scroll to position [0, 0]
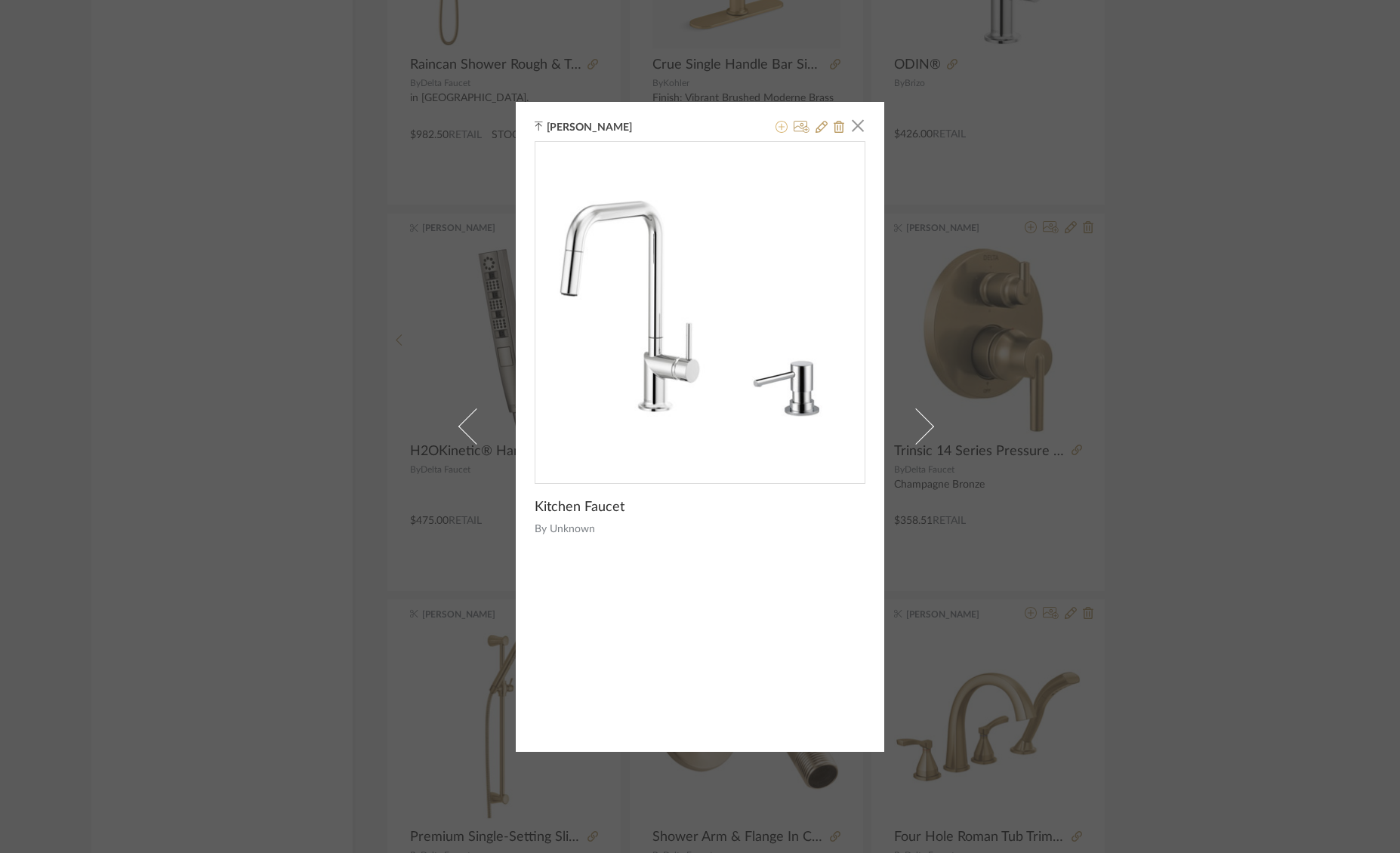
click at [779, 126] on icon at bounding box center [781, 126] width 12 height 12
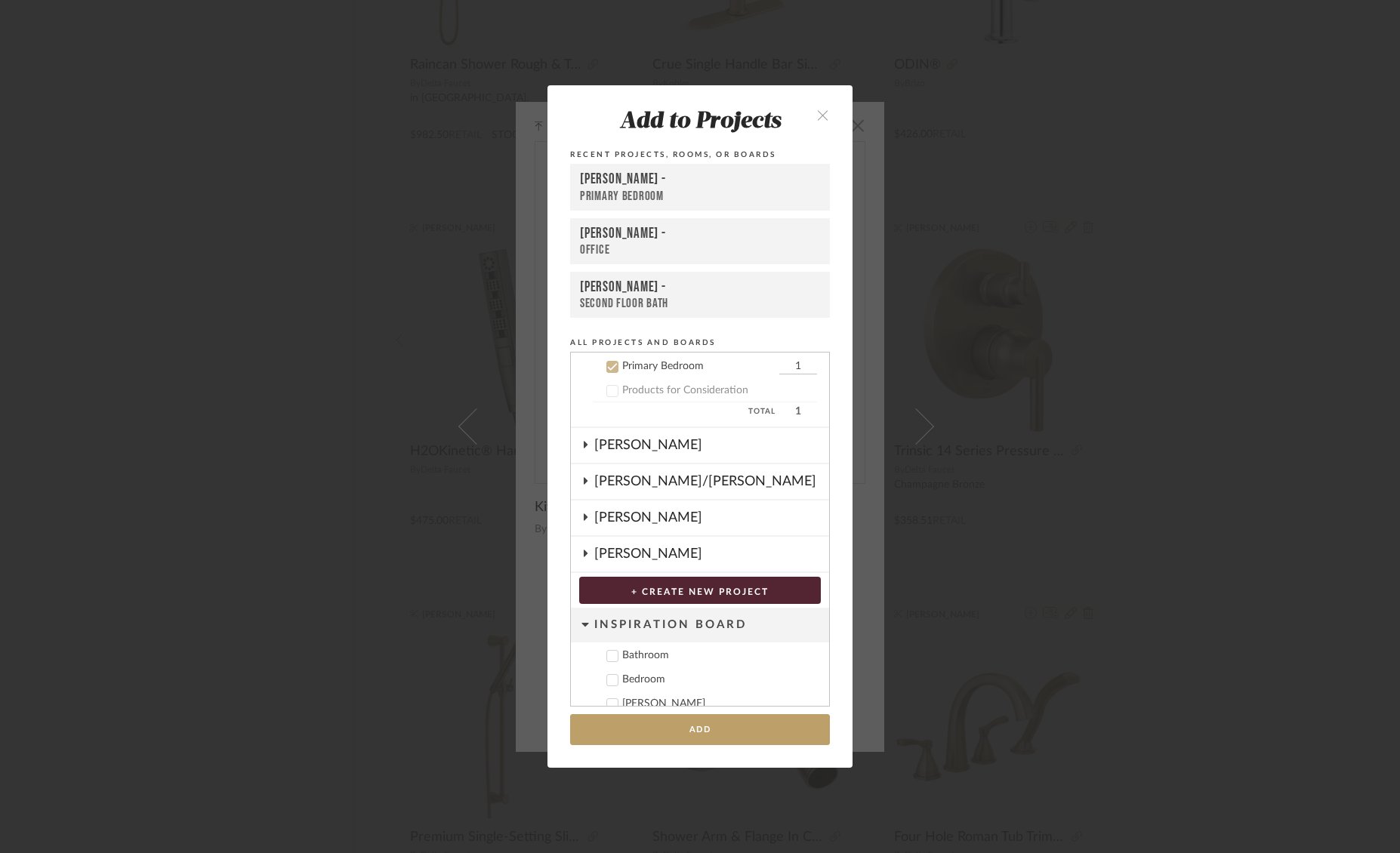
scroll to position [544, 0]
click at [608, 367] on icon at bounding box center [612, 365] width 10 height 7
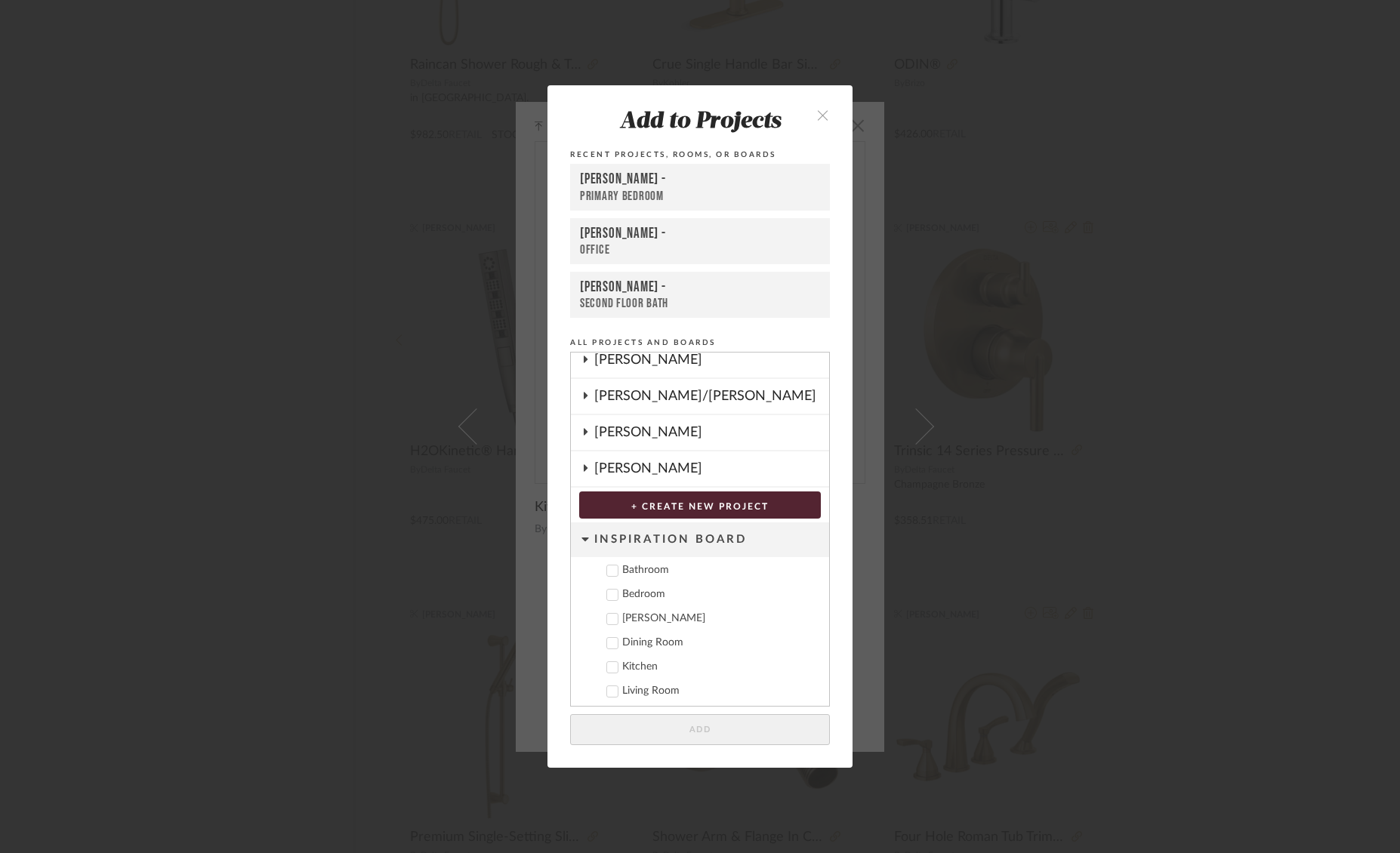
scroll to position [612, 0]
click at [829, 112] on button "close" at bounding box center [822, 114] width 45 height 31
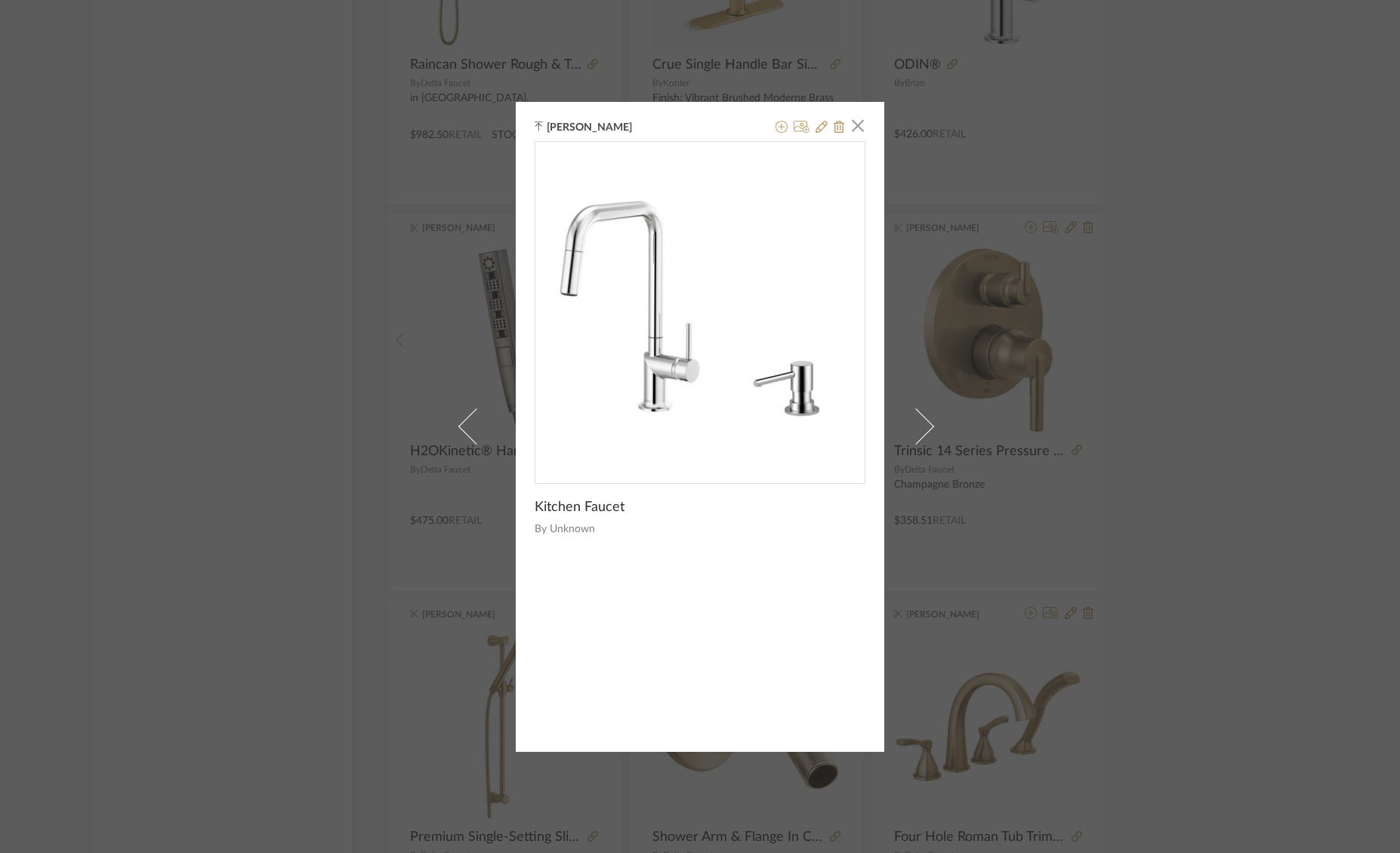
click at [860, 118] on div "[PERSON_NAME] × Kitchen Faucet By Unknown" at bounding box center [699, 427] width 369 height 650
click at [852, 126] on span "button" at bounding box center [857, 126] width 30 height 30
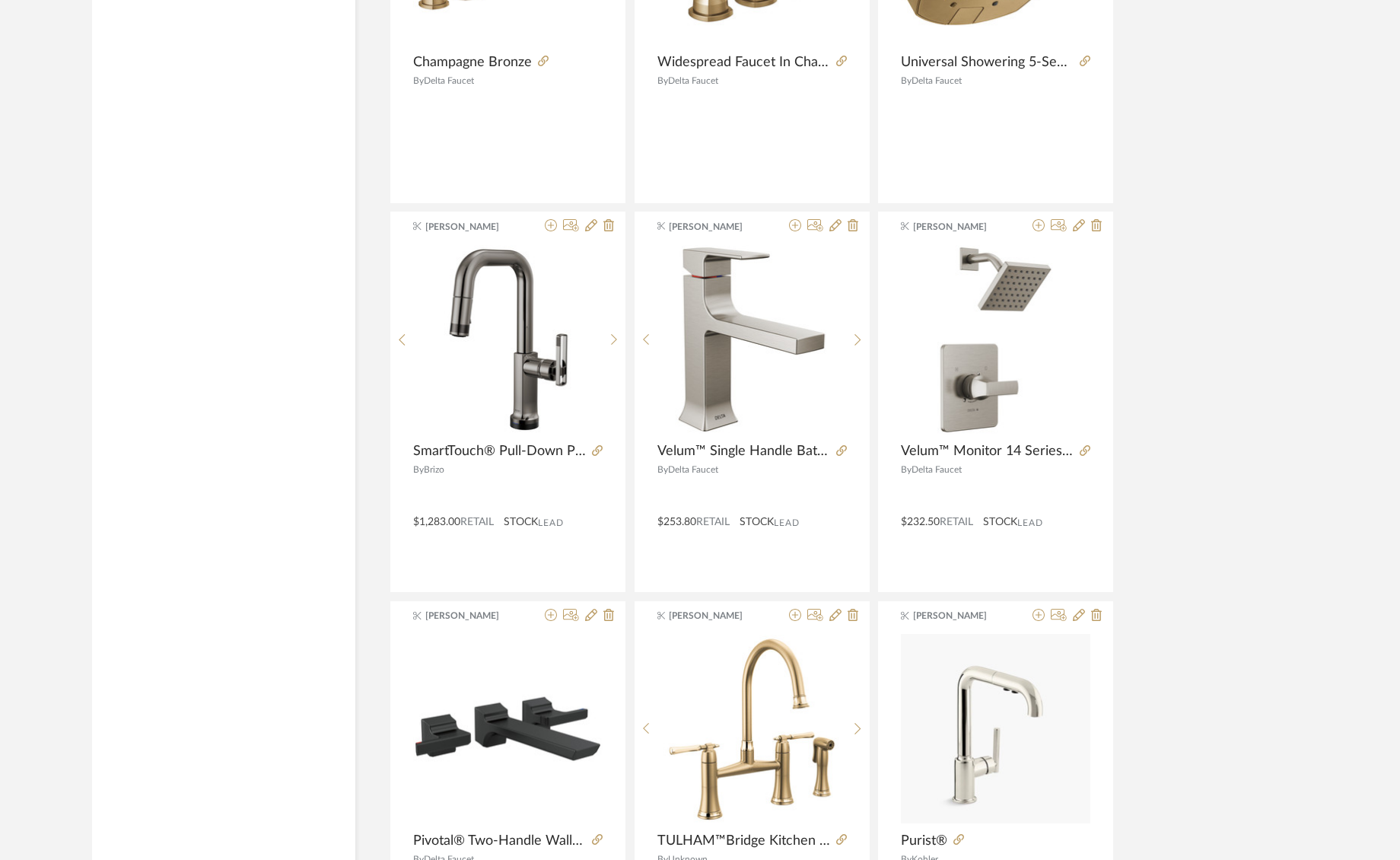
scroll to position [3241, 0]
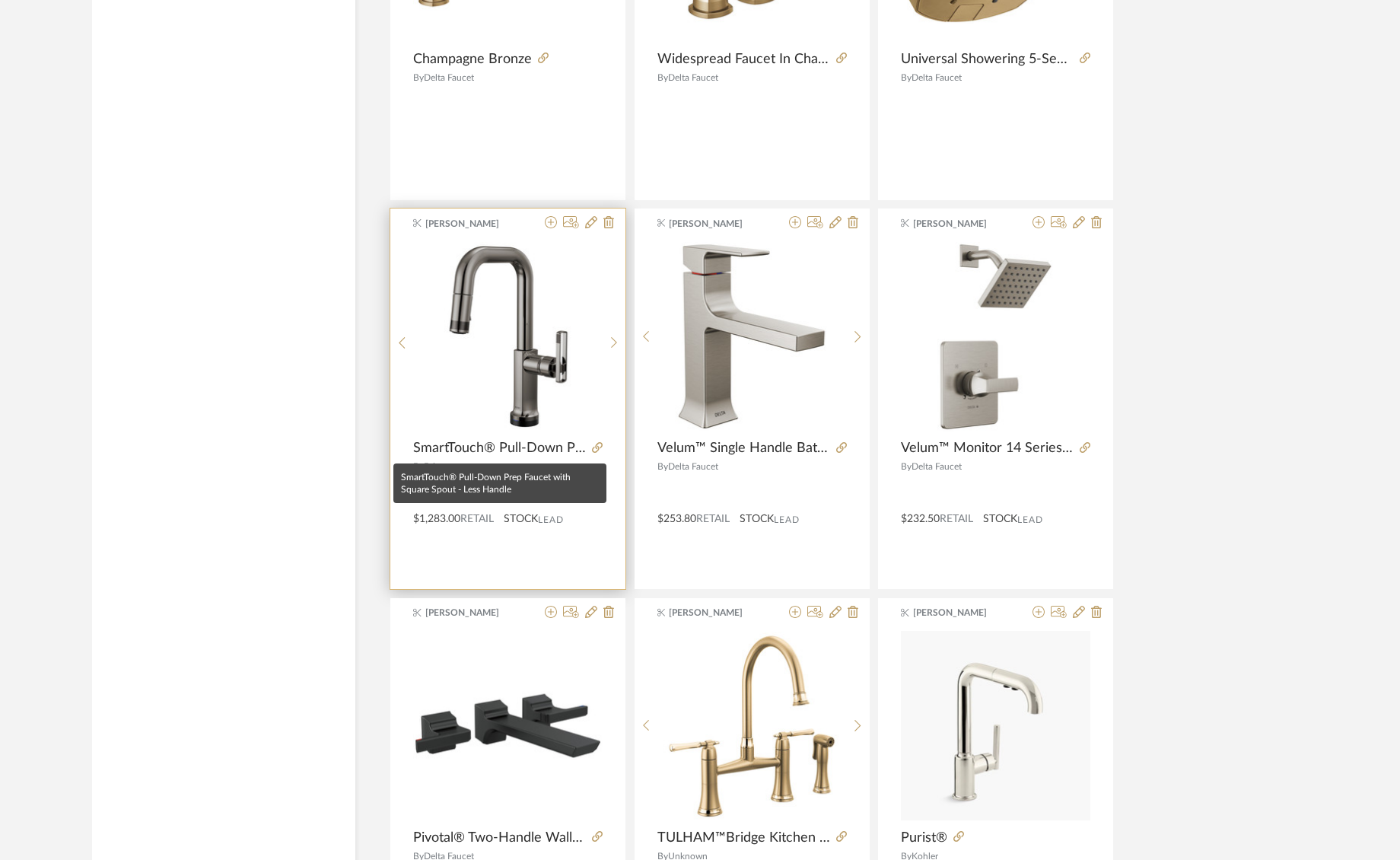
click at [517, 452] on span "SmartTouch® Pull-Down Prep Faucet with Square Spout - Less Handle" at bounding box center [500, 448] width 173 height 16
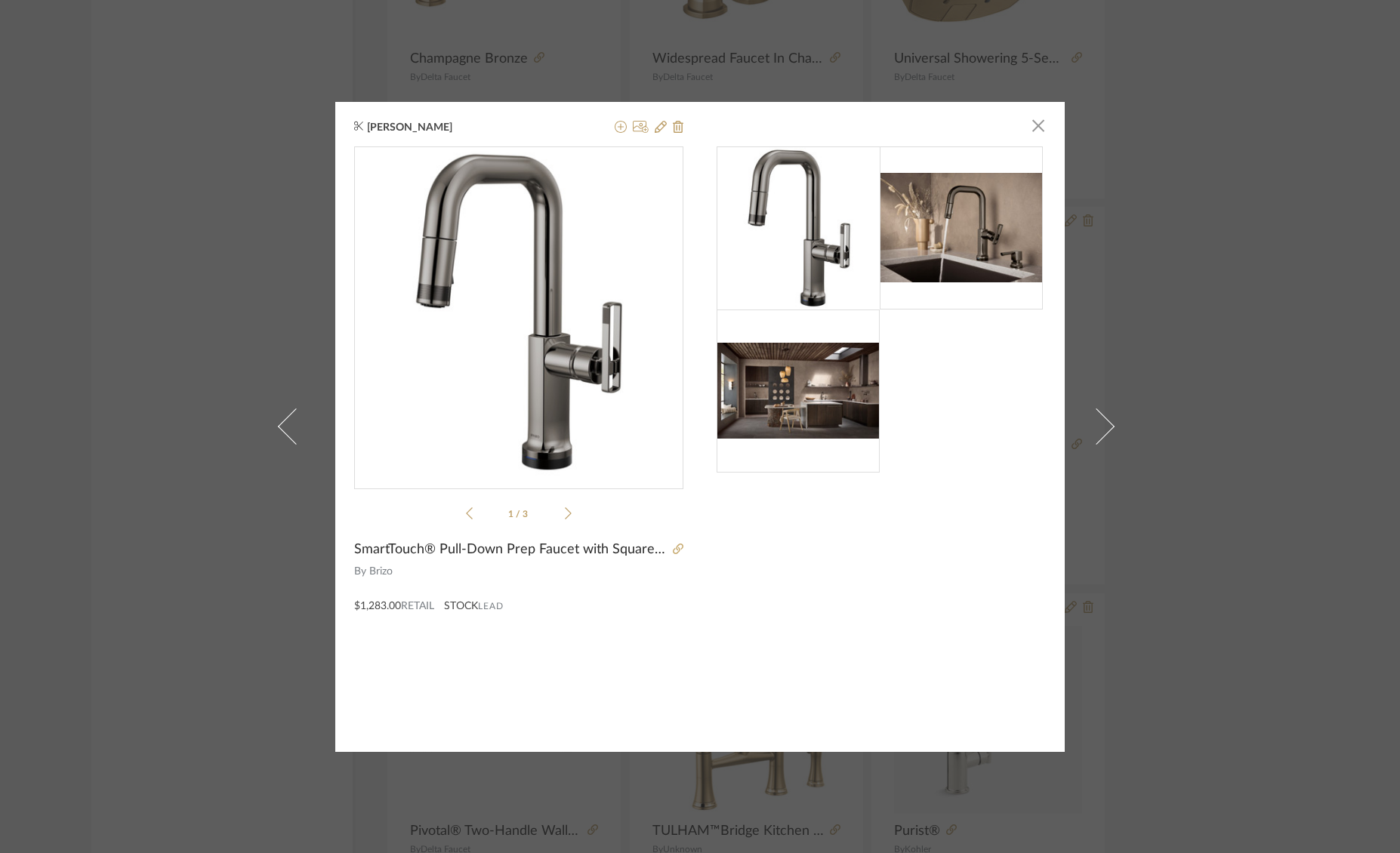
click at [623, 125] on div at bounding box center [646, 127] width 75 height 18
click at [615, 130] on icon at bounding box center [620, 126] width 12 height 12
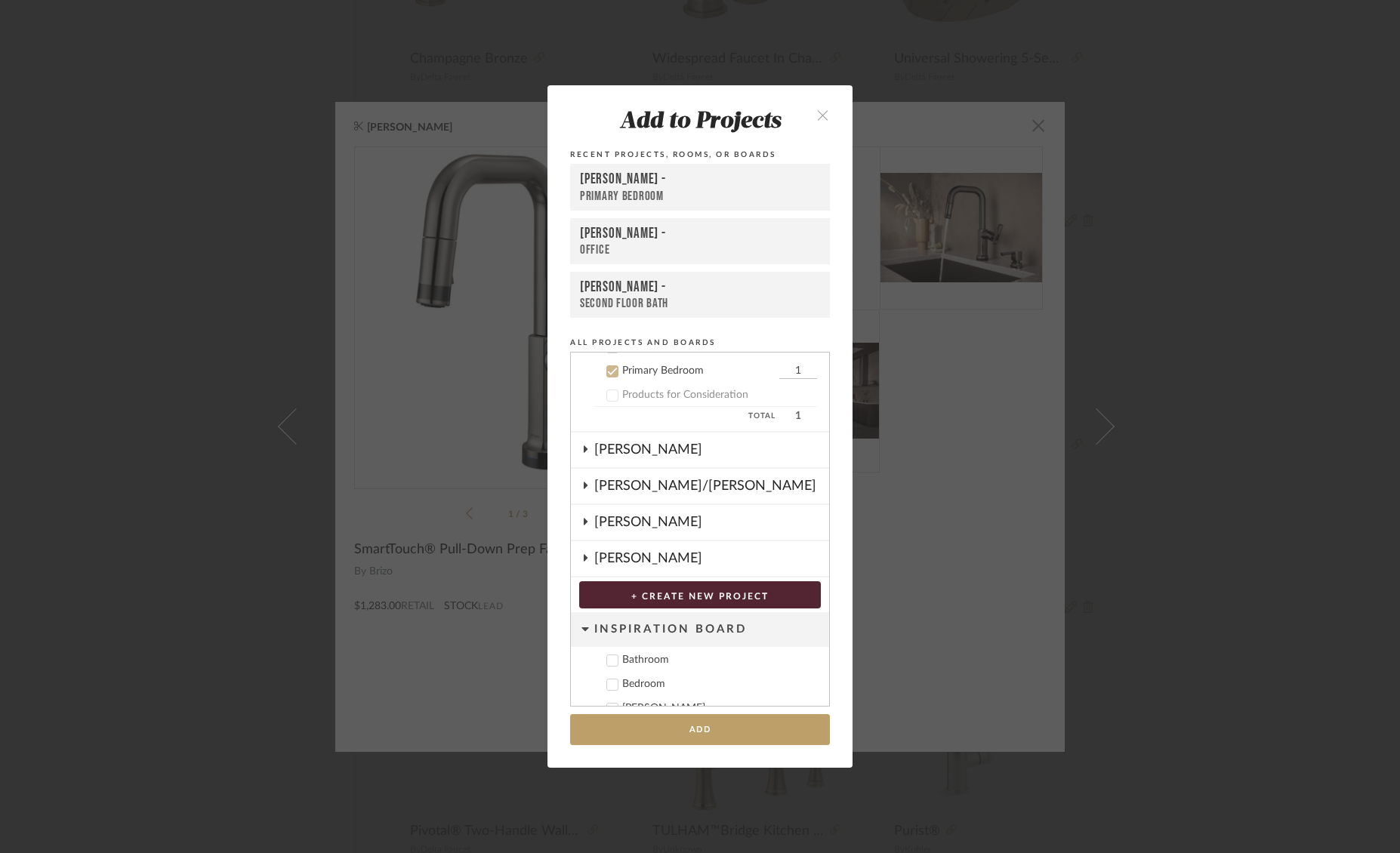
scroll to position [544, 0]
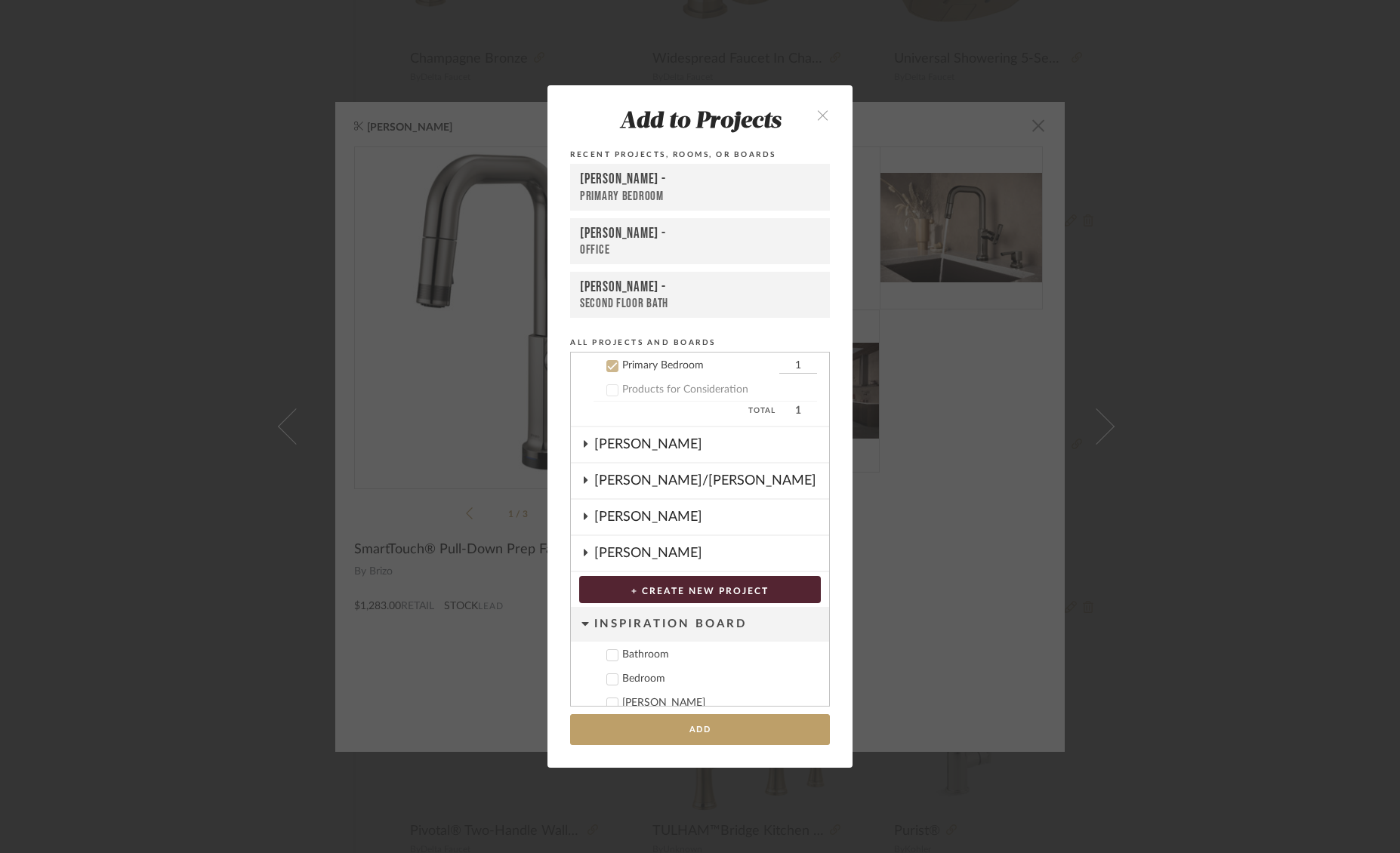
click at [612, 366] on div at bounding box center [612, 365] width 12 height 12
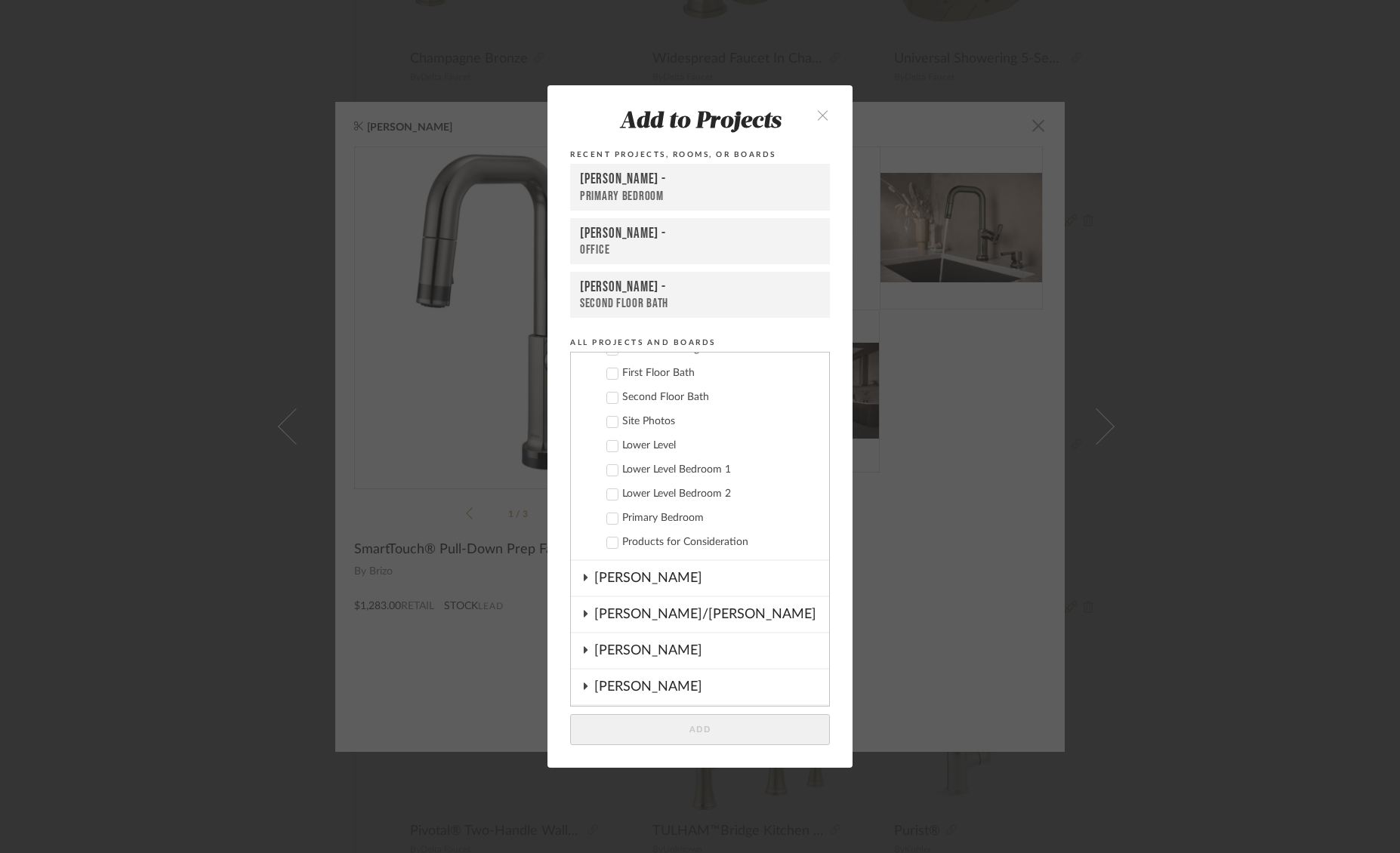
scroll to position [387, 0]
click at [611, 454] on icon at bounding box center [612, 450] width 11 height 11
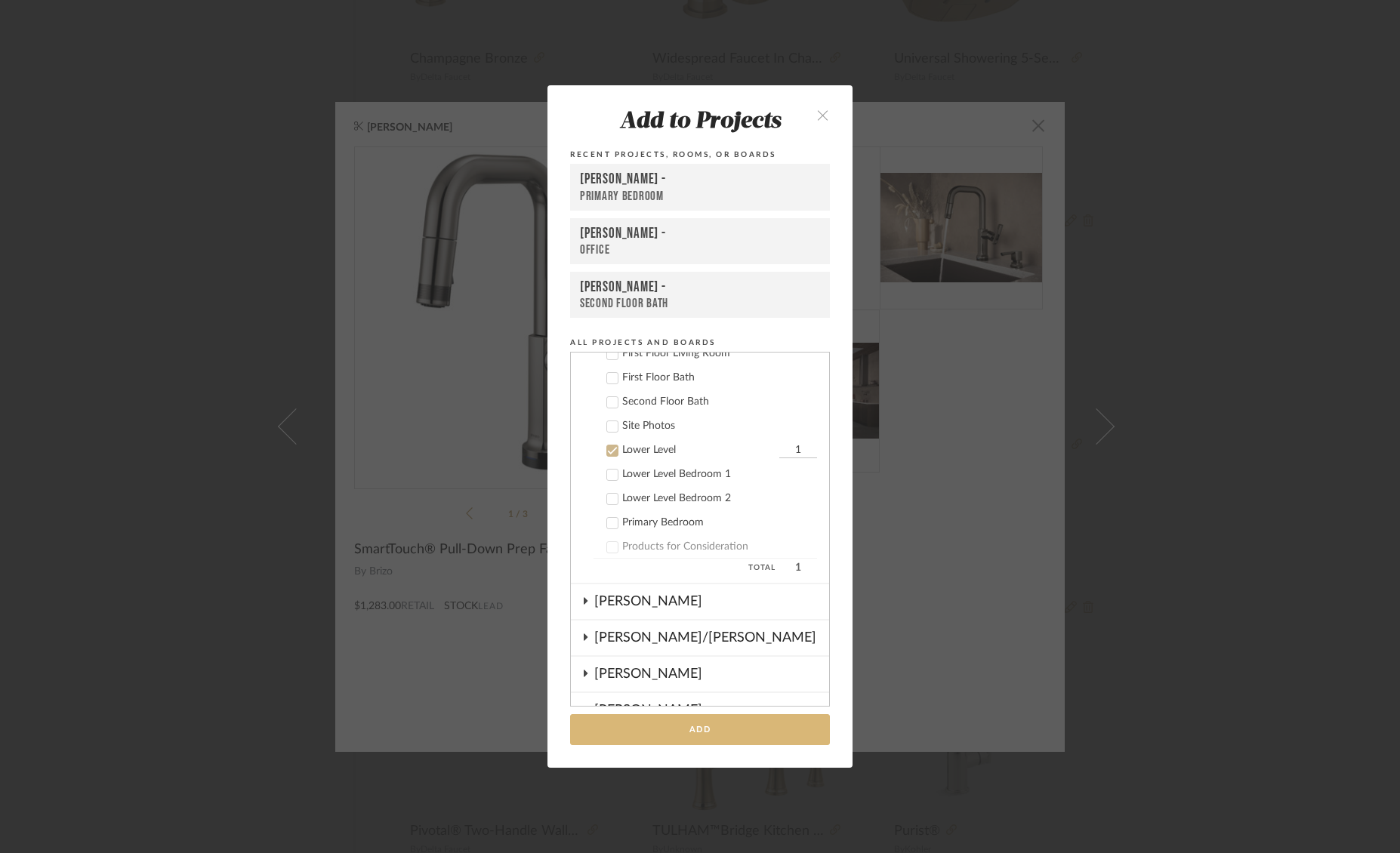
click at [702, 727] on button "Add" at bounding box center [699, 729] width 260 height 31
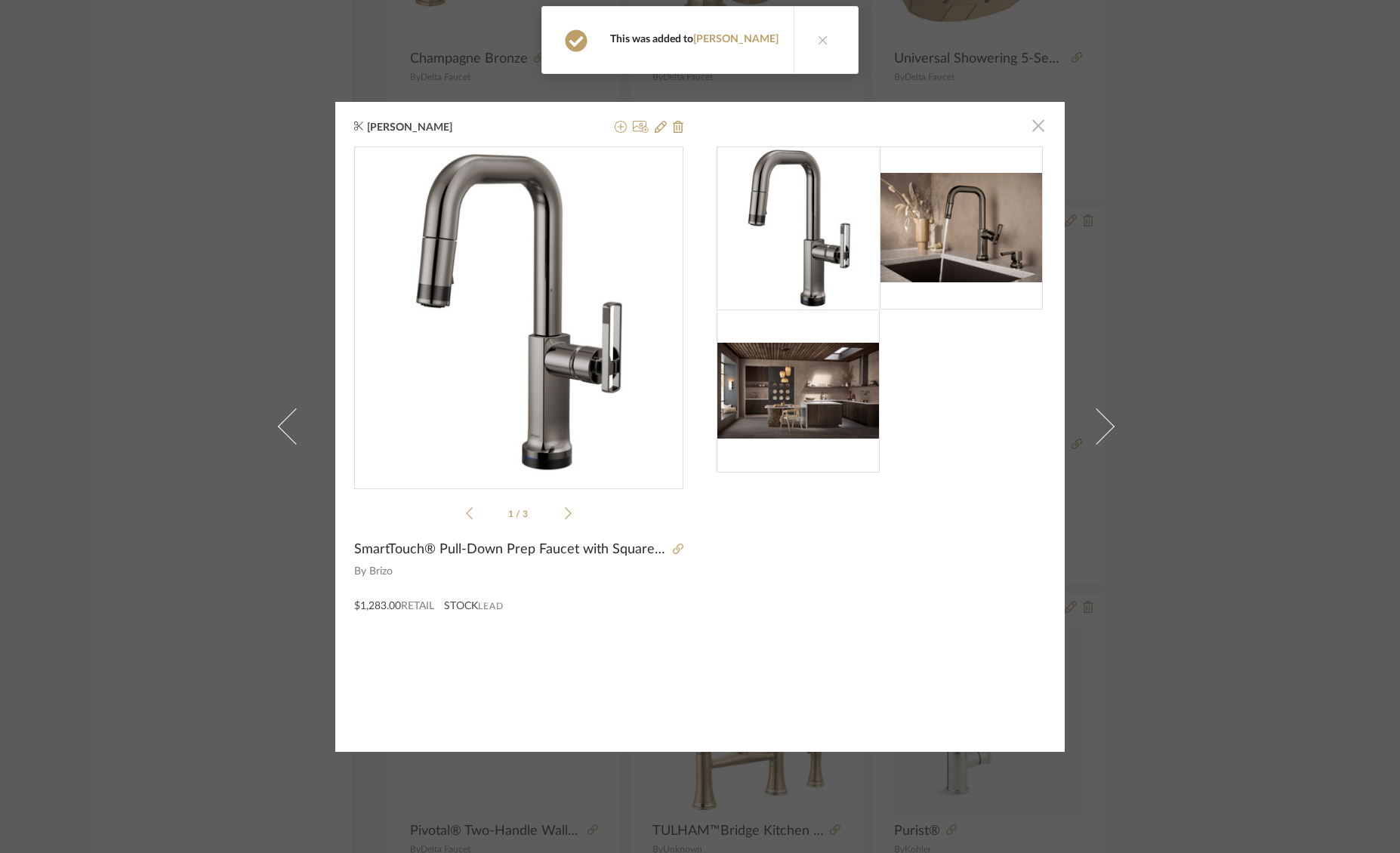
click at [1037, 131] on span "button" at bounding box center [1038, 126] width 30 height 30
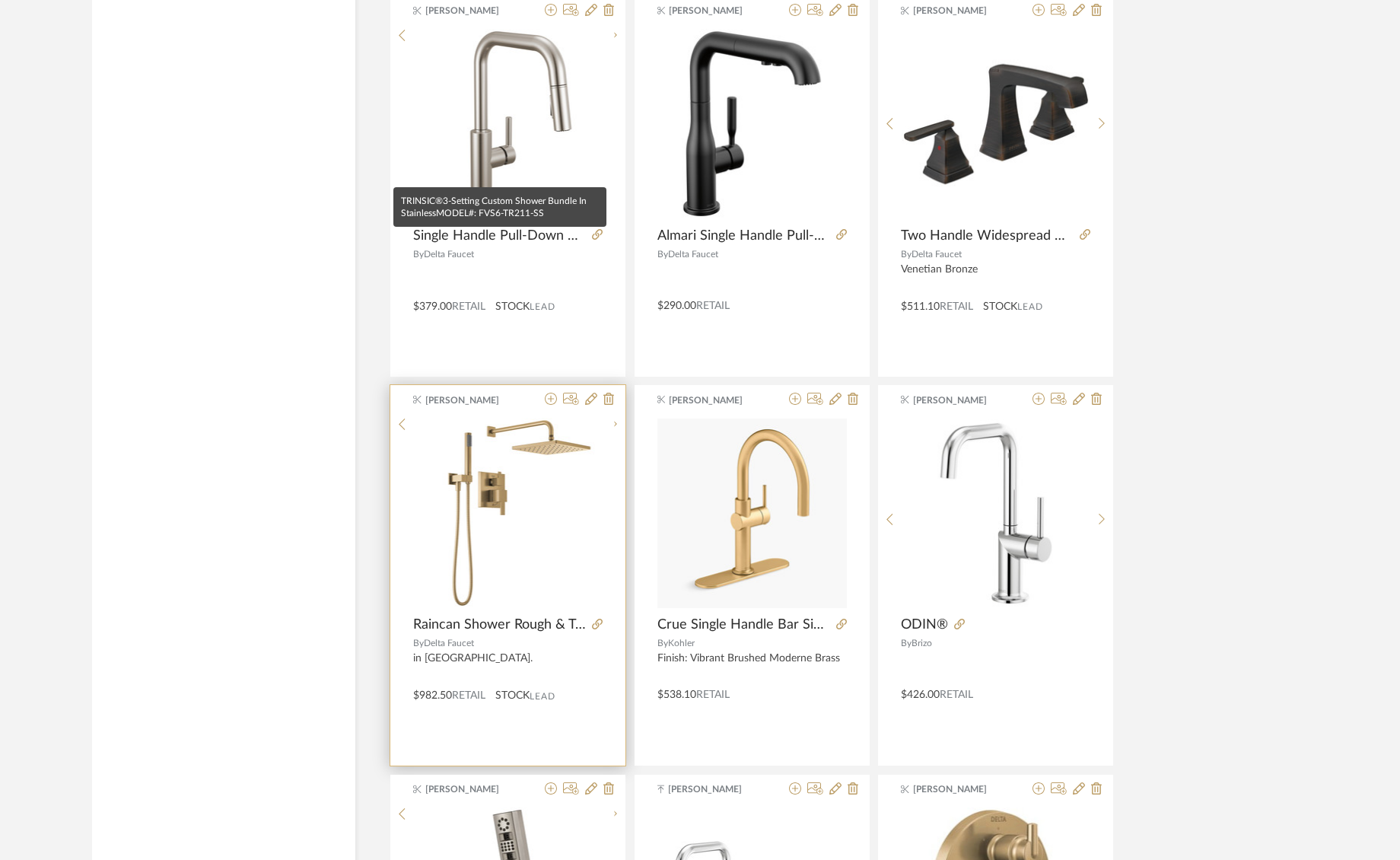
scroll to position [0, 0]
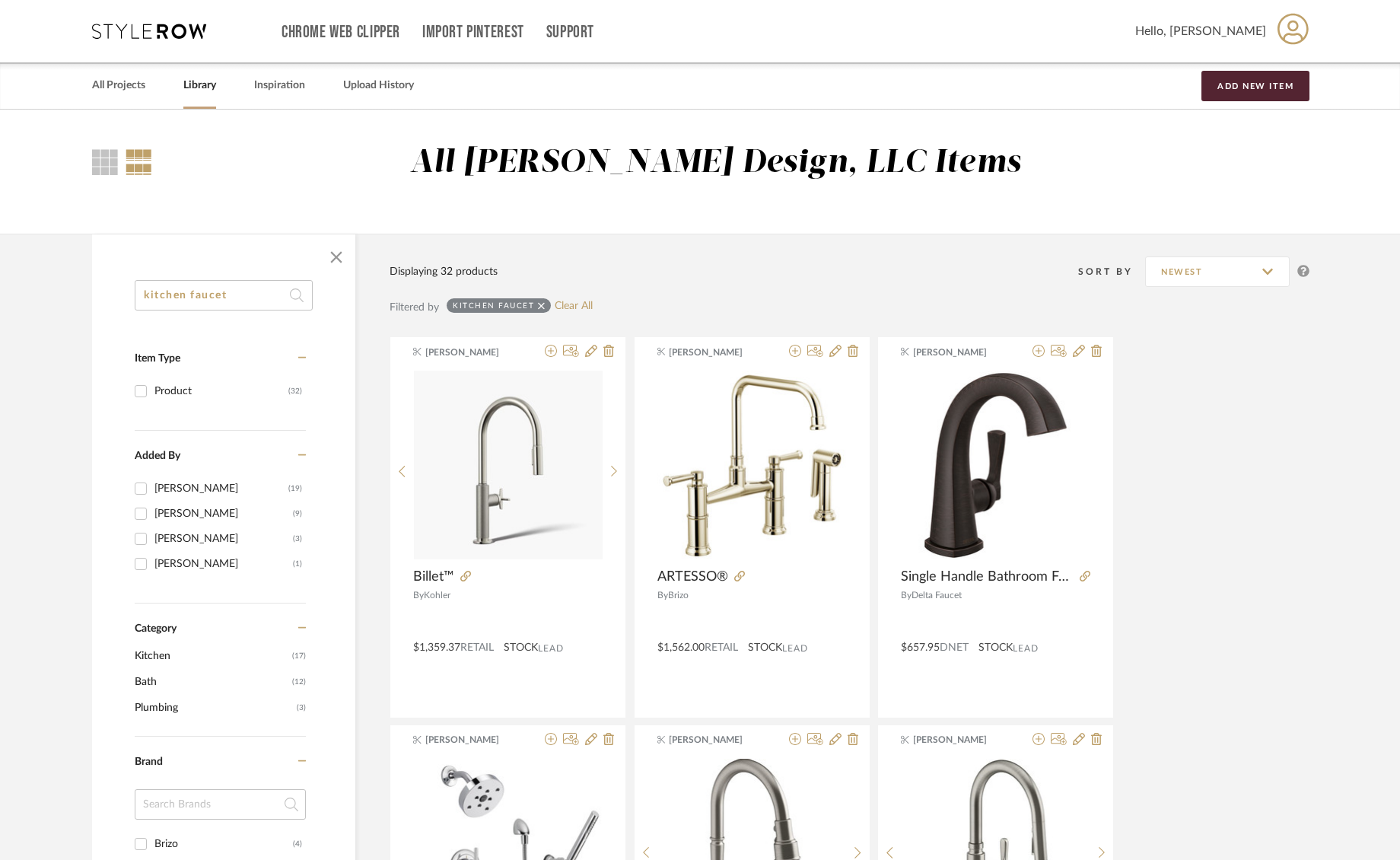
click at [248, 300] on input "kitchen faucet" at bounding box center [224, 295] width 178 height 30
drag, startPoint x: 248, startPoint y: 300, endPoint x: 80, endPoint y: 296, distance: 168.0
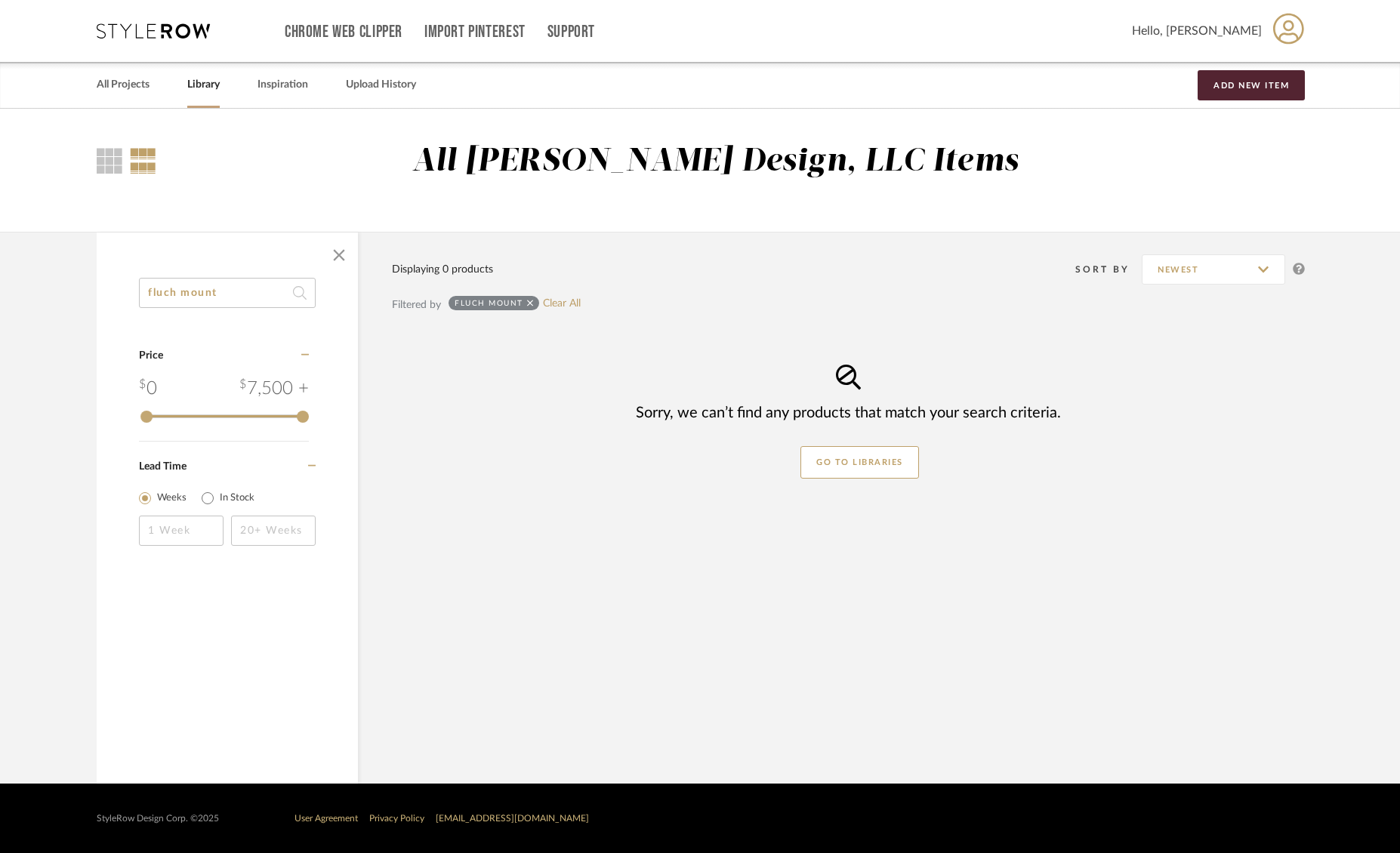
click at [177, 294] on input "fluch mount" at bounding box center [227, 292] width 177 height 30
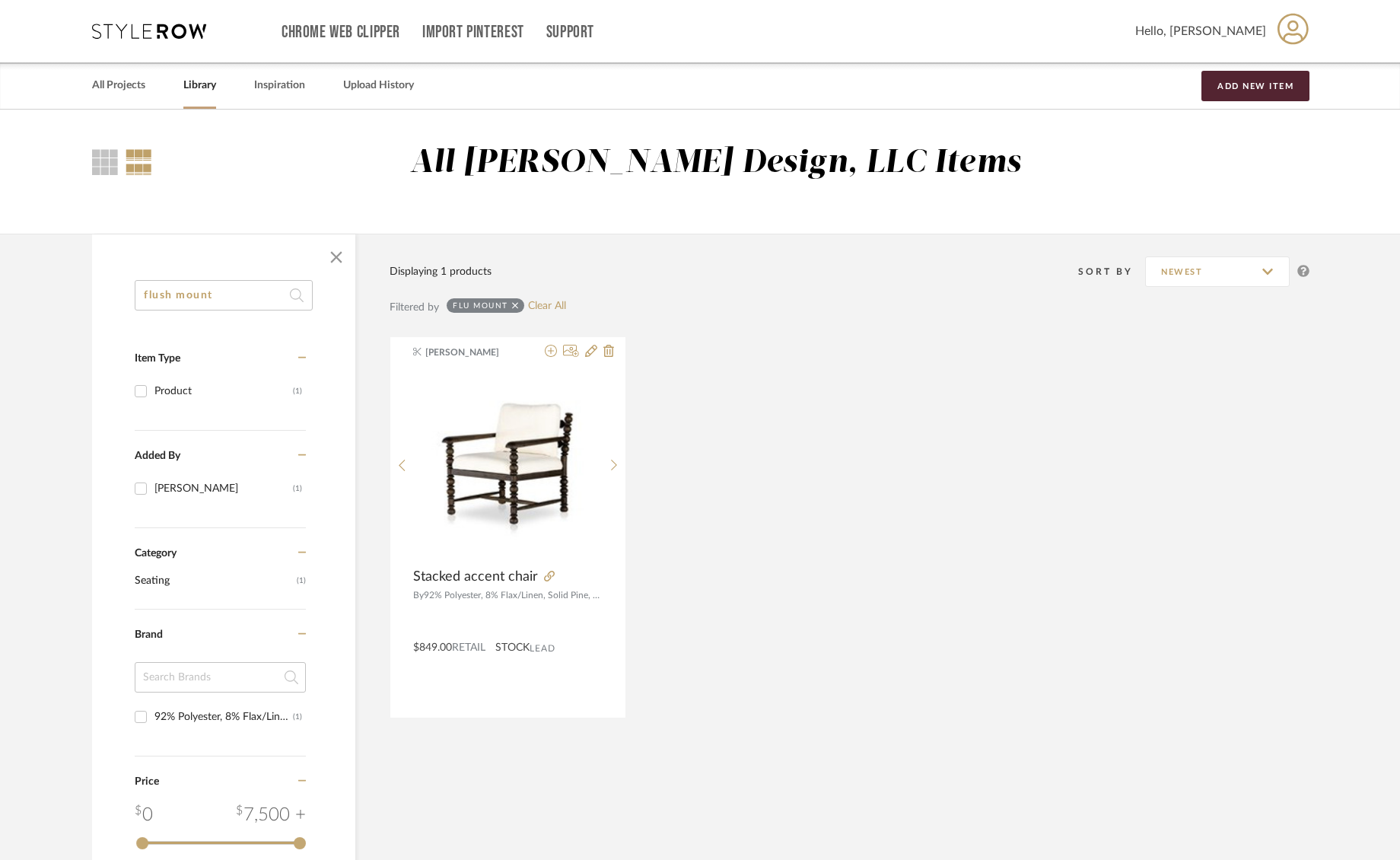
type input "flush mount"
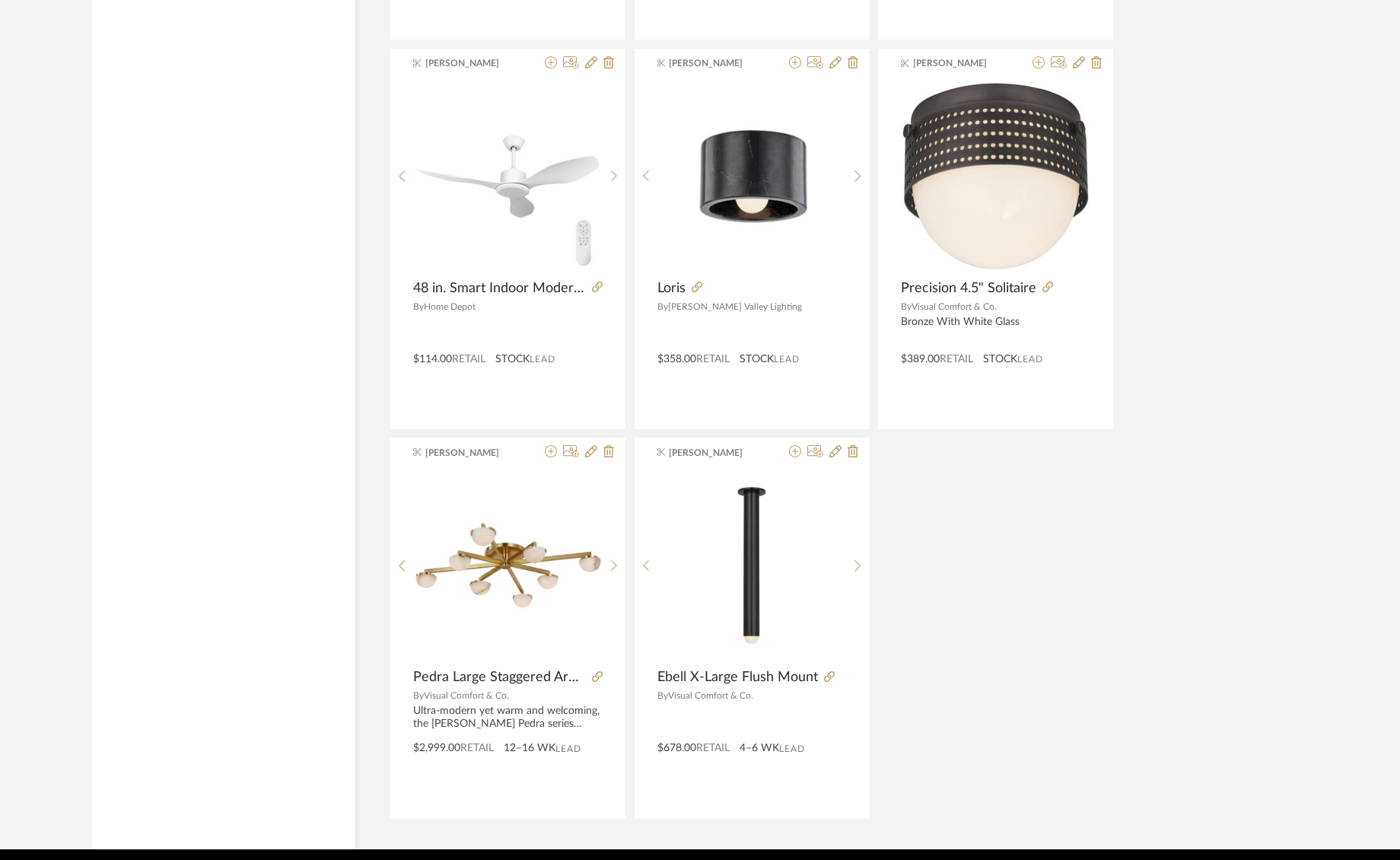
scroll to position [2293, 0]
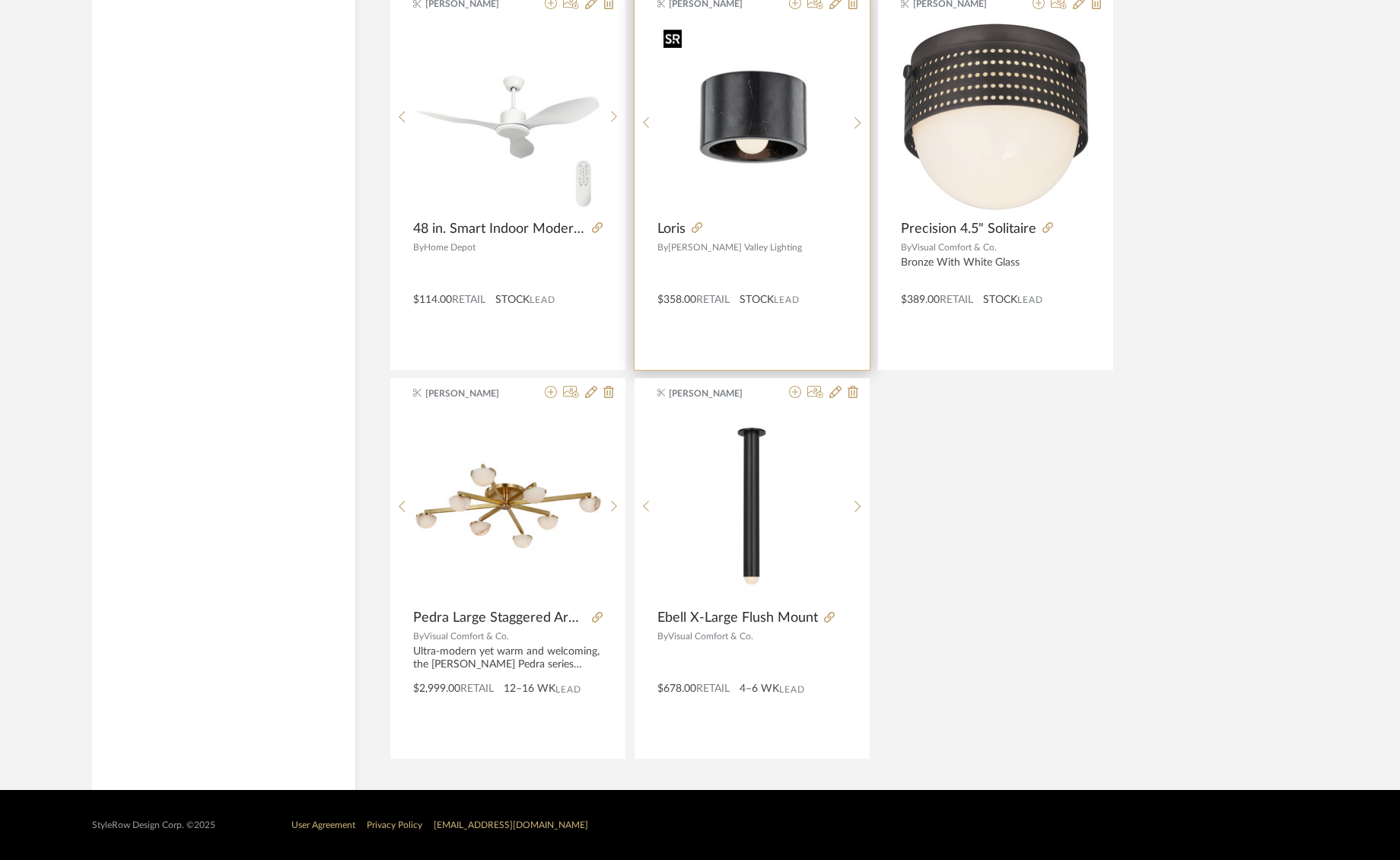
click at [0, 0] on img at bounding box center [0, 0] width 0 height 0
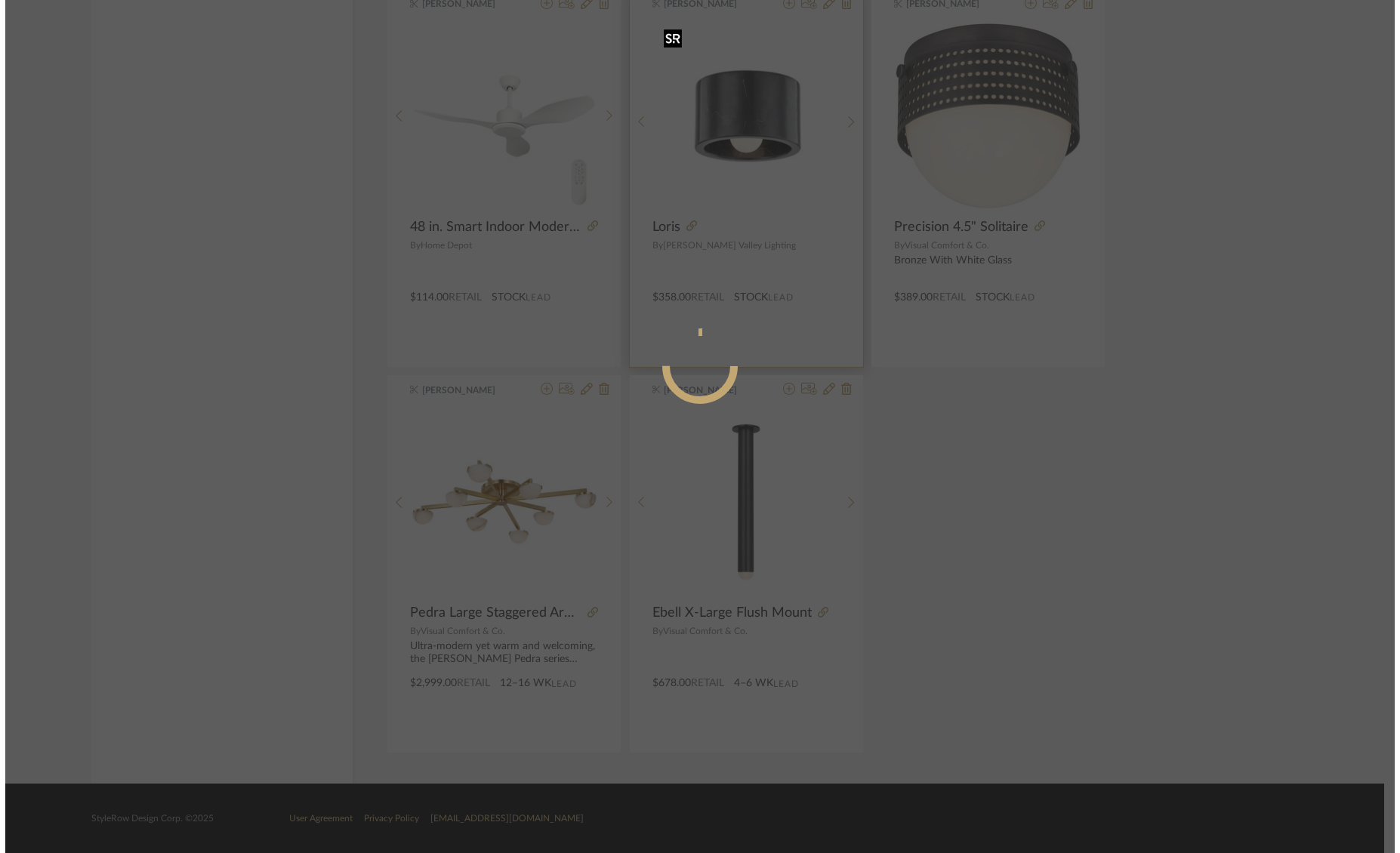
scroll to position [0, 0]
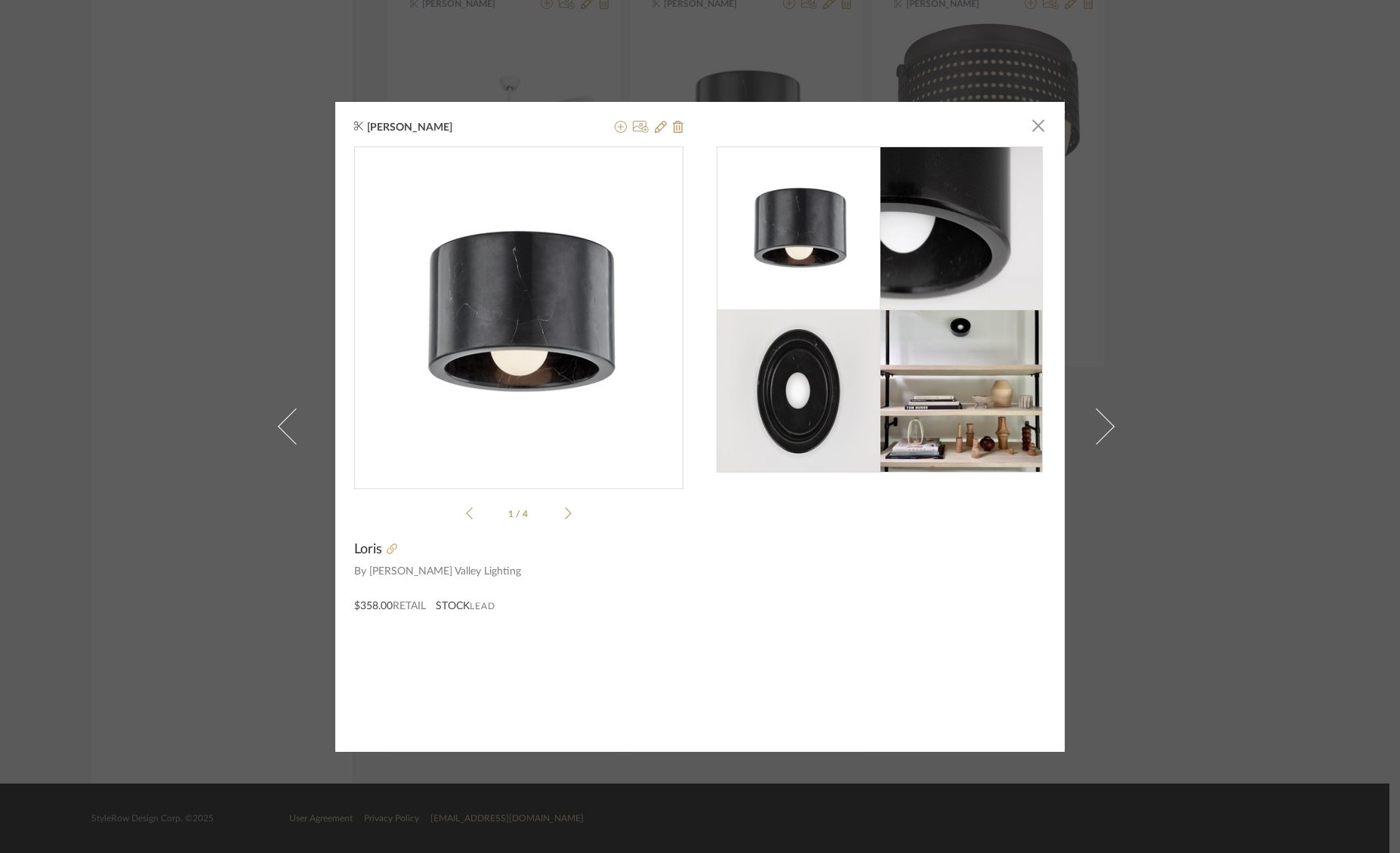
click at [390, 553] on icon at bounding box center [391, 548] width 11 height 11
click at [386, 552] on icon at bounding box center [391, 548] width 11 height 11
click at [911, 344] on img at bounding box center [961, 390] width 163 height 163
click at [828, 362] on img at bounding box center [798, 390] width 163 height 163
click at [588, 318] on img "0" at bounding box center [519, 312] width 329 height 329
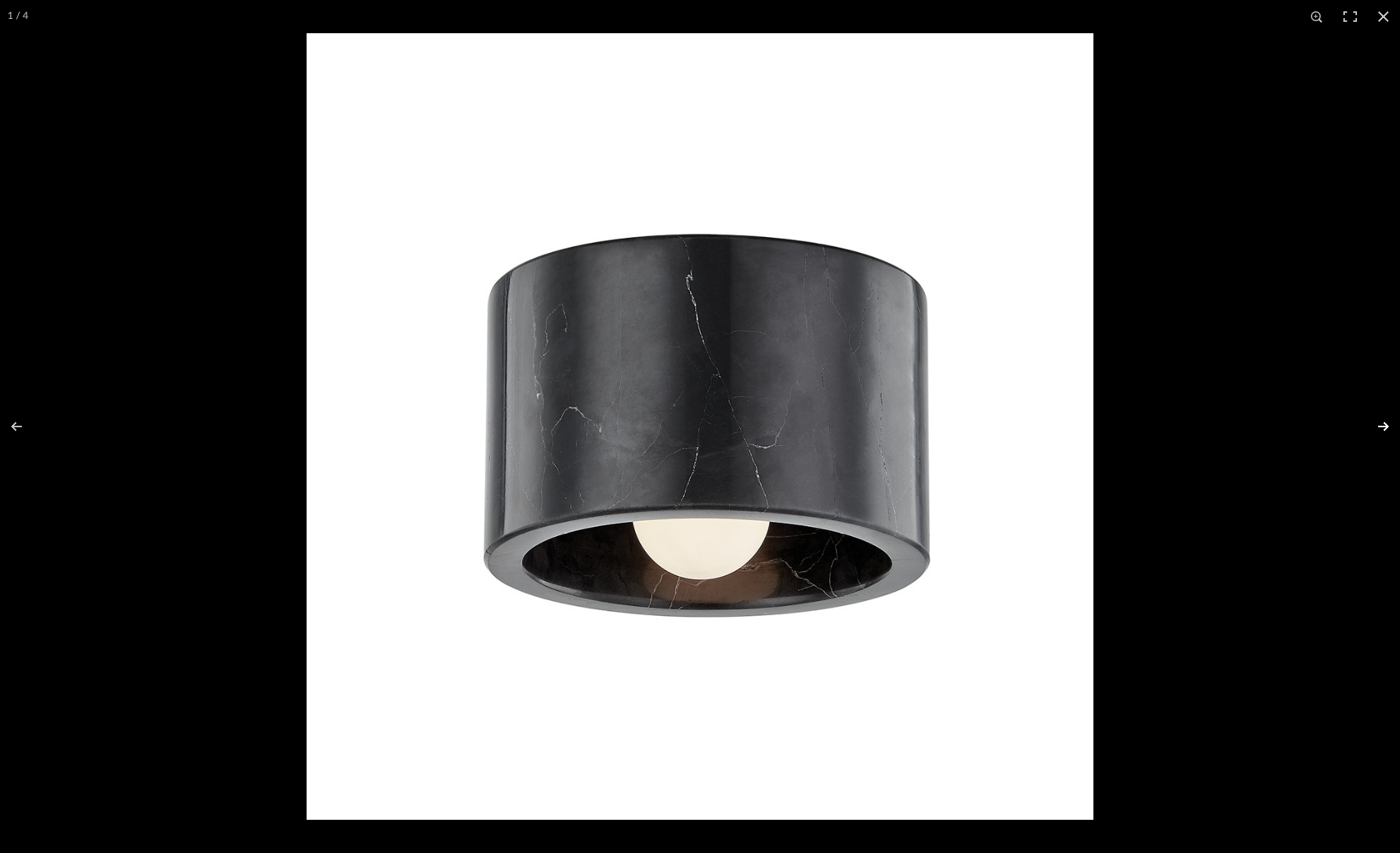
click at [1389, 416] on button at bounding box center [1372, 426] width 53 height 75
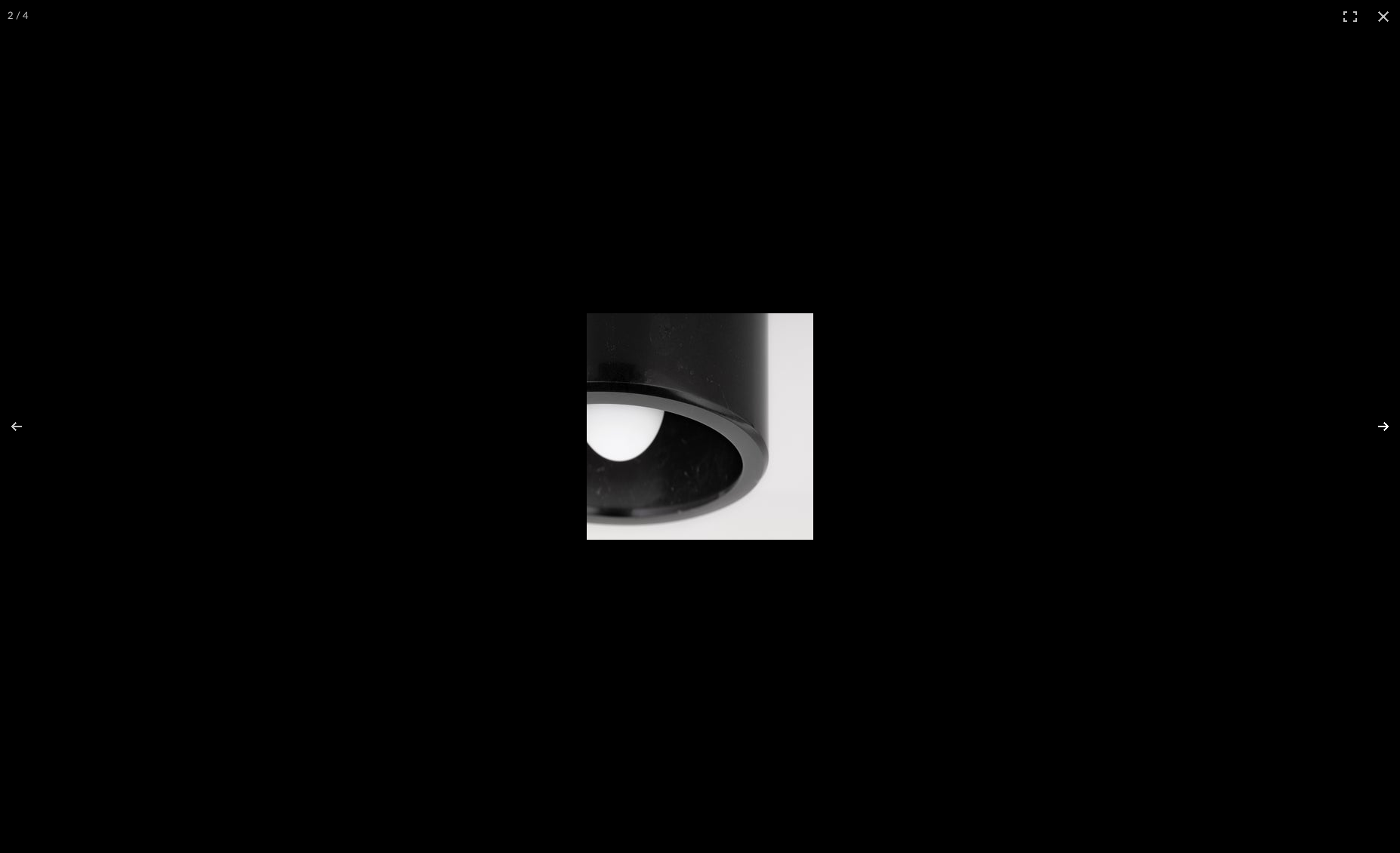
click at [1389, 416] on button at bounding box center [1372, 426] width 53 height 75
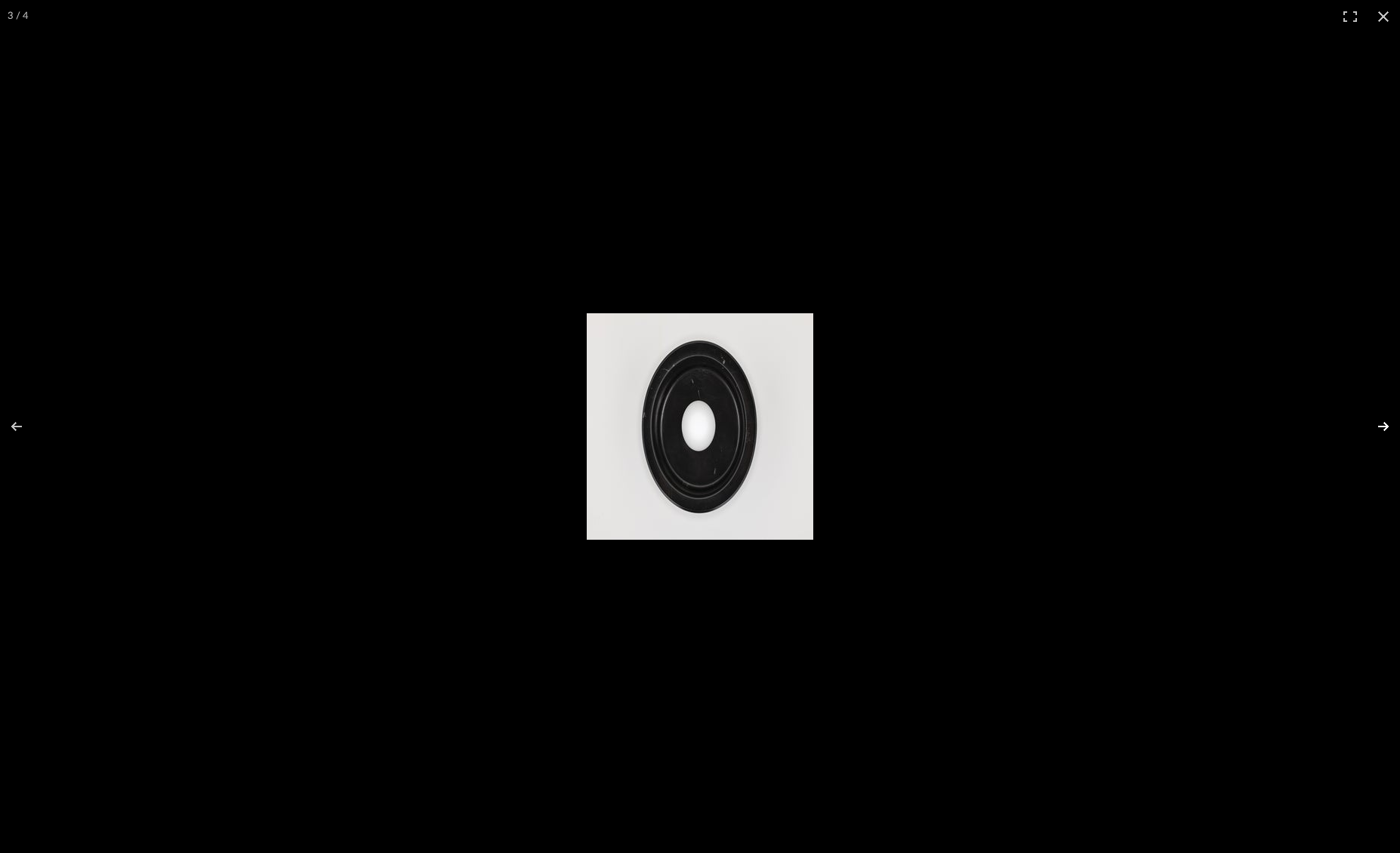
click at [1389, 416] on button at bounding box center [1372, 426] width 53 height 75
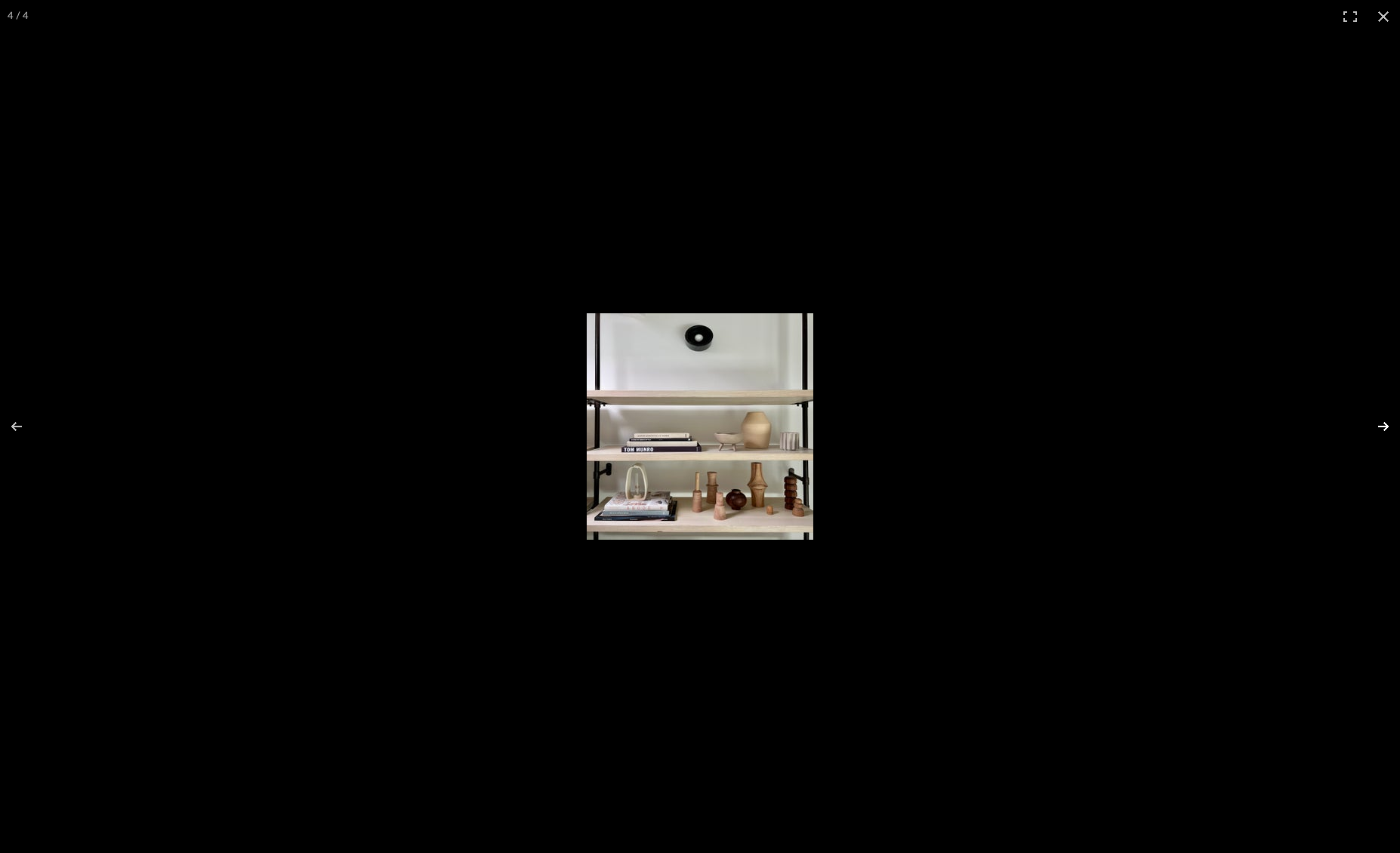
click at [1389, 416] on button at bounding box center [1372, 426] width 53 height 75
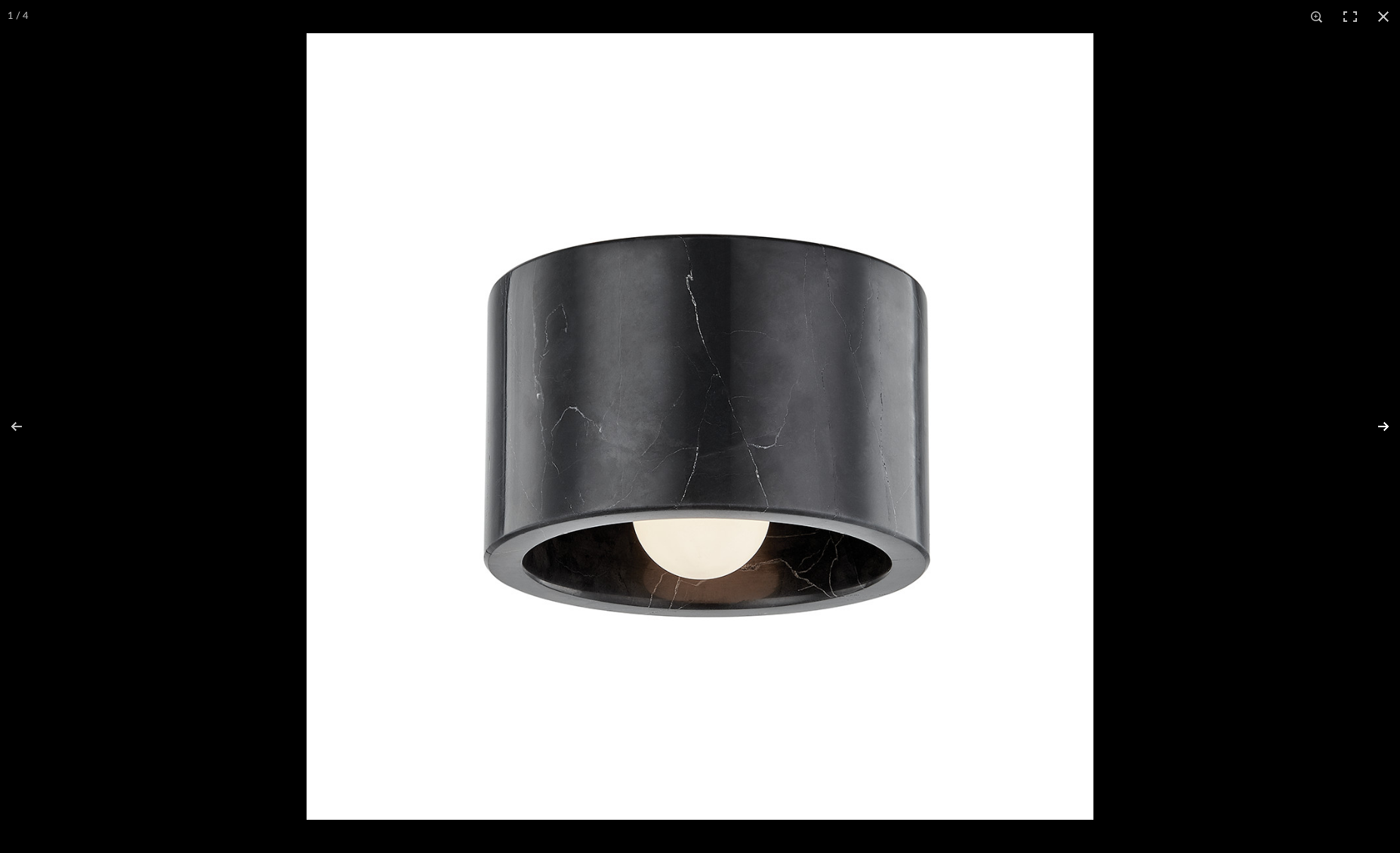
click at [1389, 416] on button at bounding box center [1372, 426] width 53 height 75
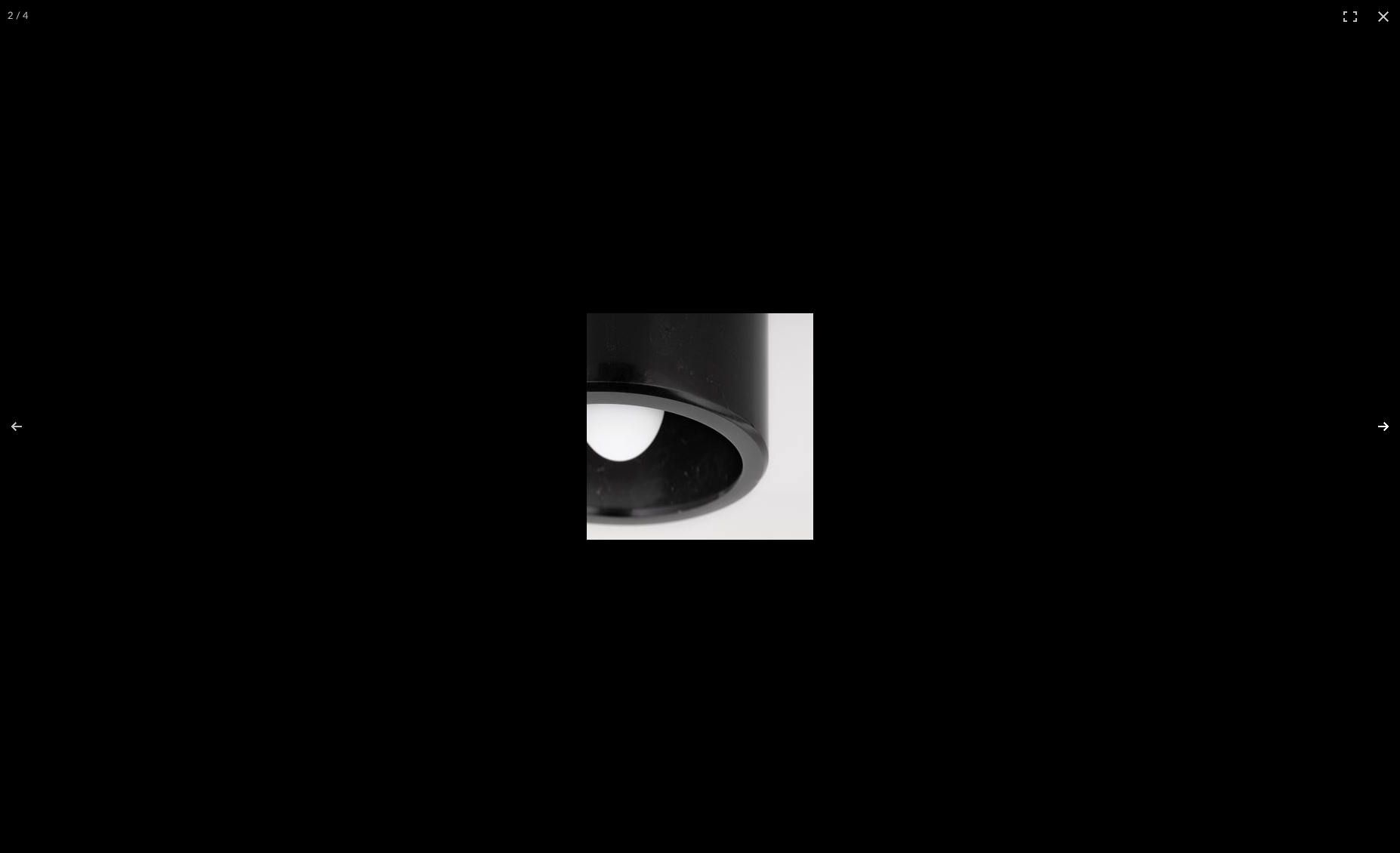
click at [1389, 416] on button at bounding box center [1372, 426] width 53 height 75
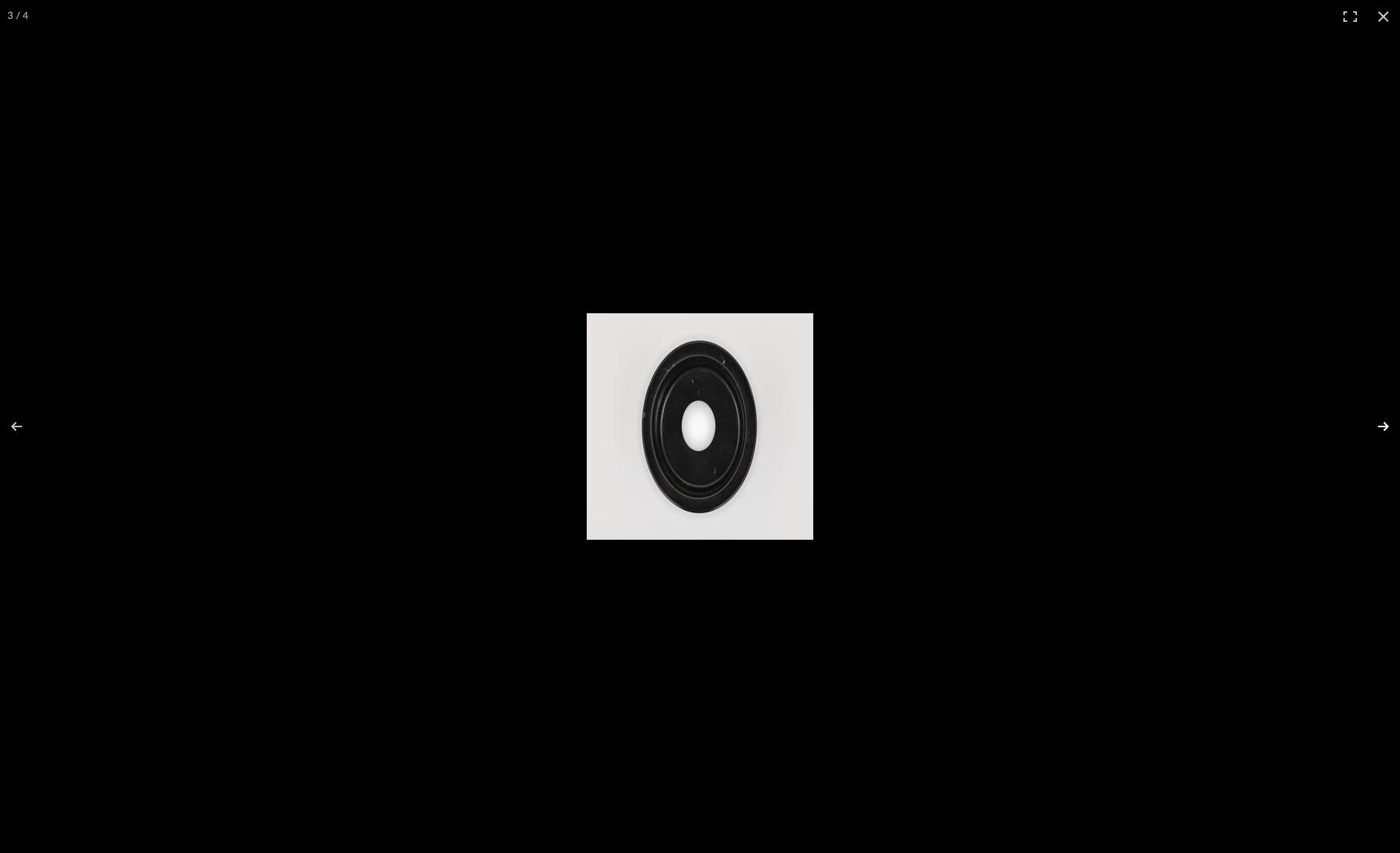
click at [1389, 416] on button at bounding box center [1372, 426] width 53 height 75
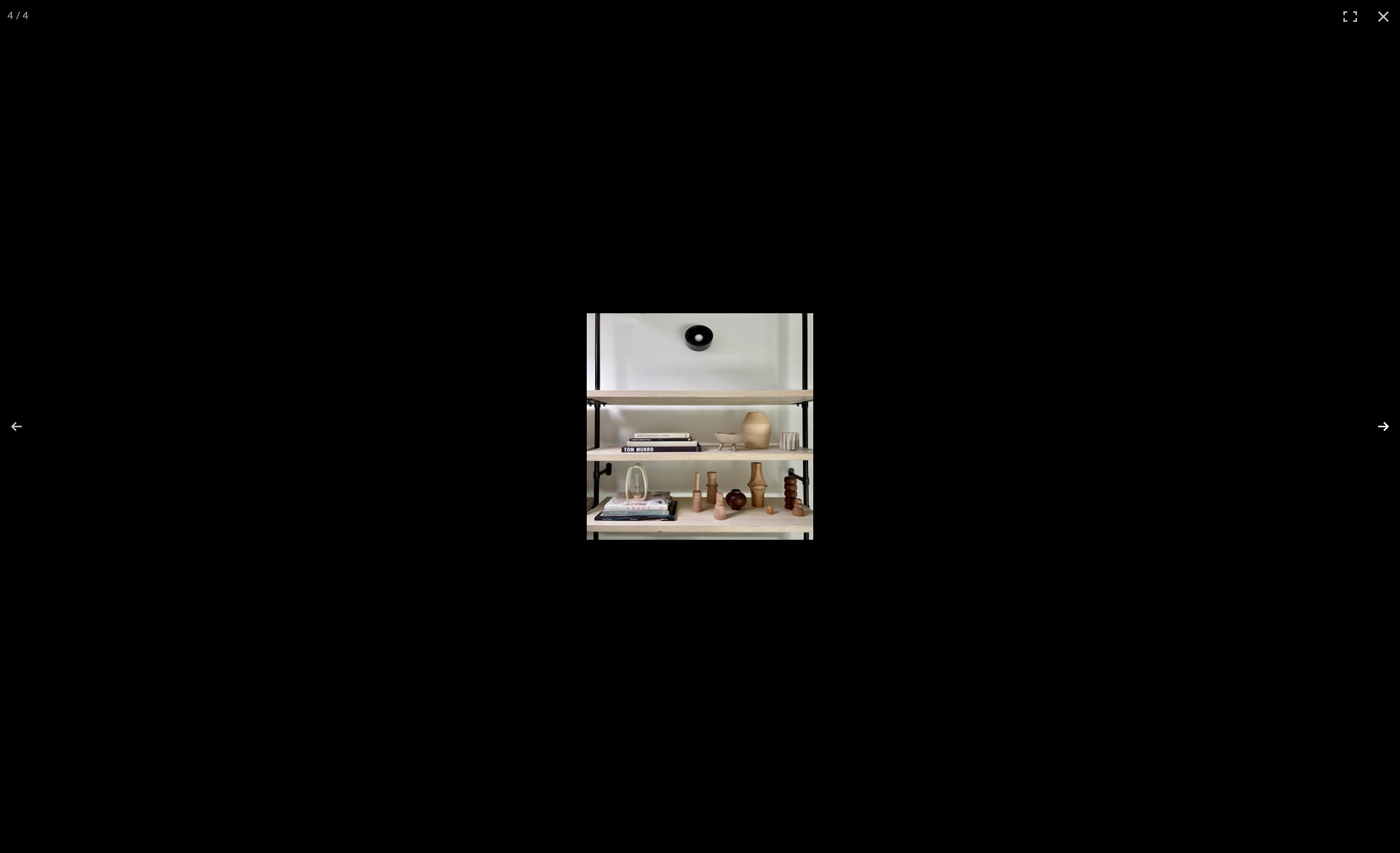
click at [1389, 416] on button at bounding box center [1372, 426] width 53 height 75
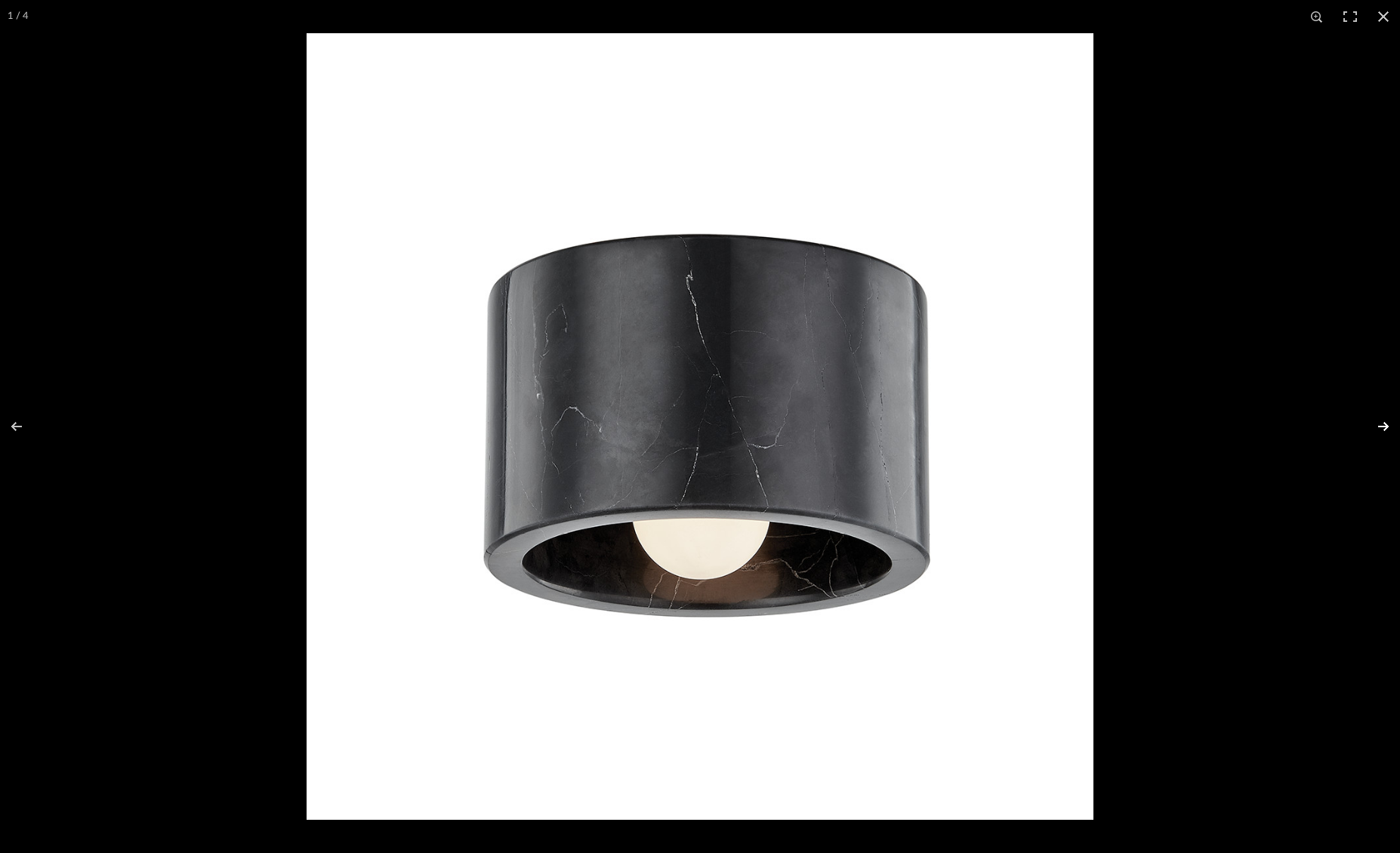
click at [1389, 416] on button at bounding box center [1372, 426] width 53 height 75
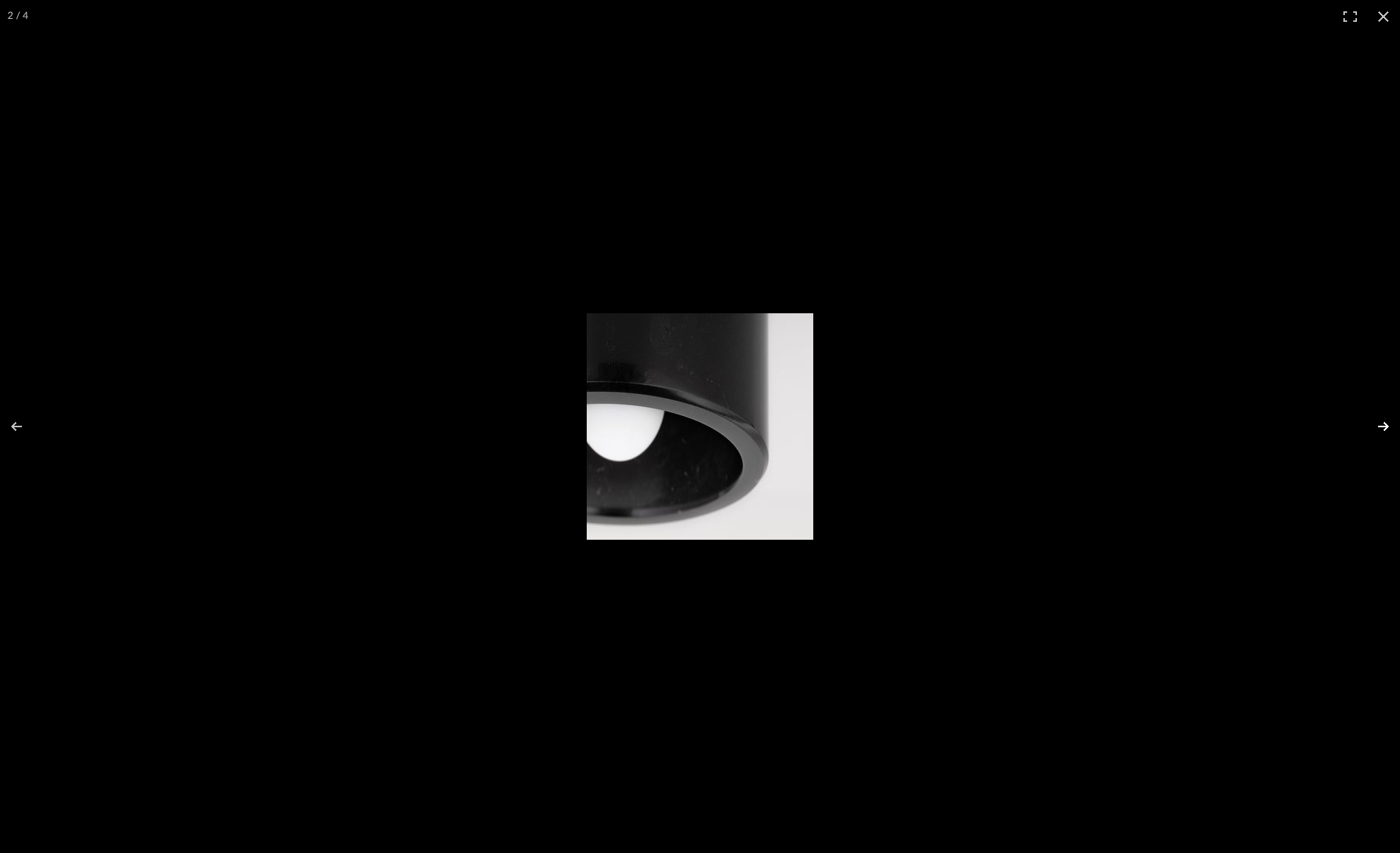
click at [1389, 416] on button at bounding box center [1372, 426] width 53 height 75
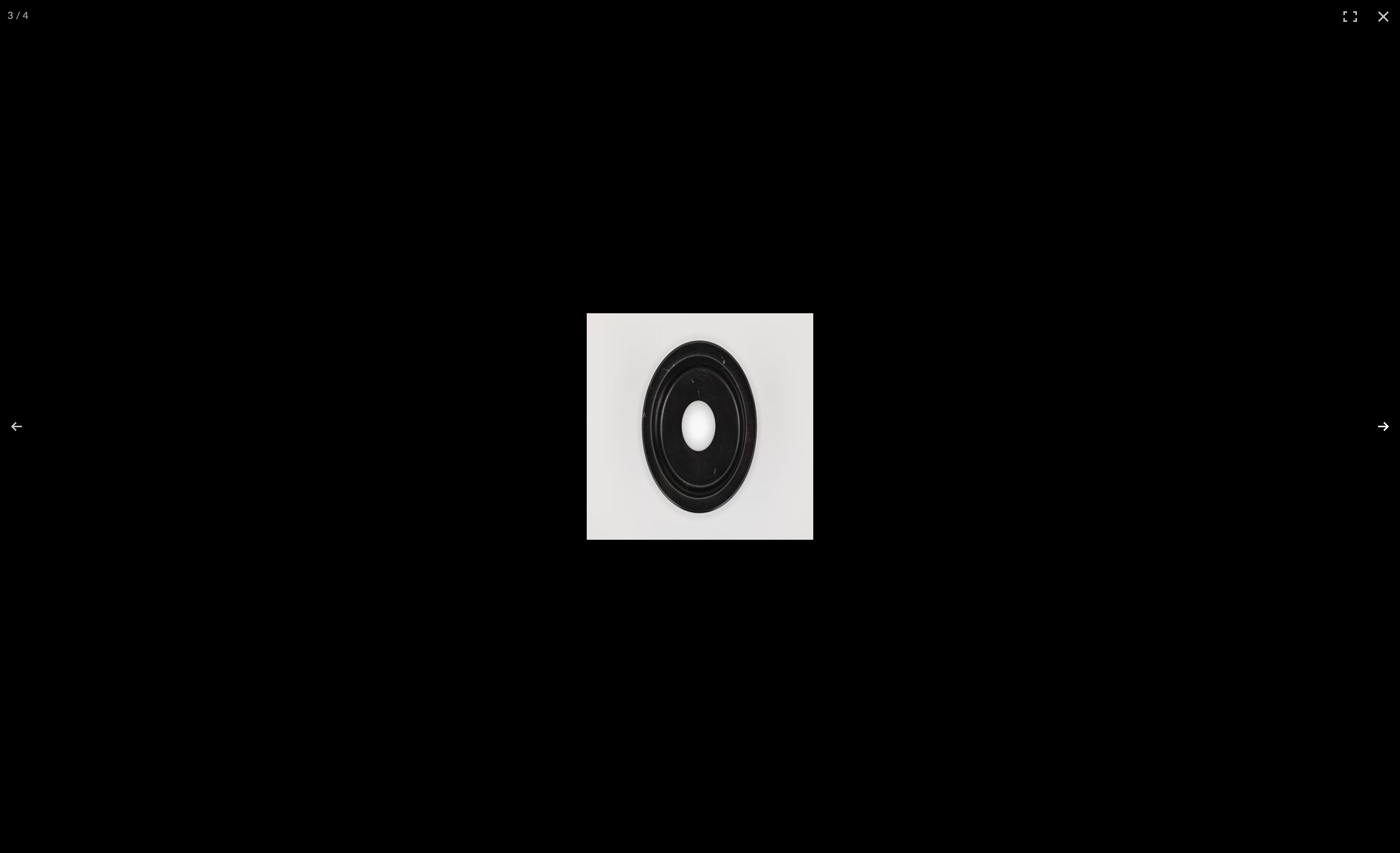
click at [1389, 416] on button at bounding box center [1372, 426] width 53 height 75
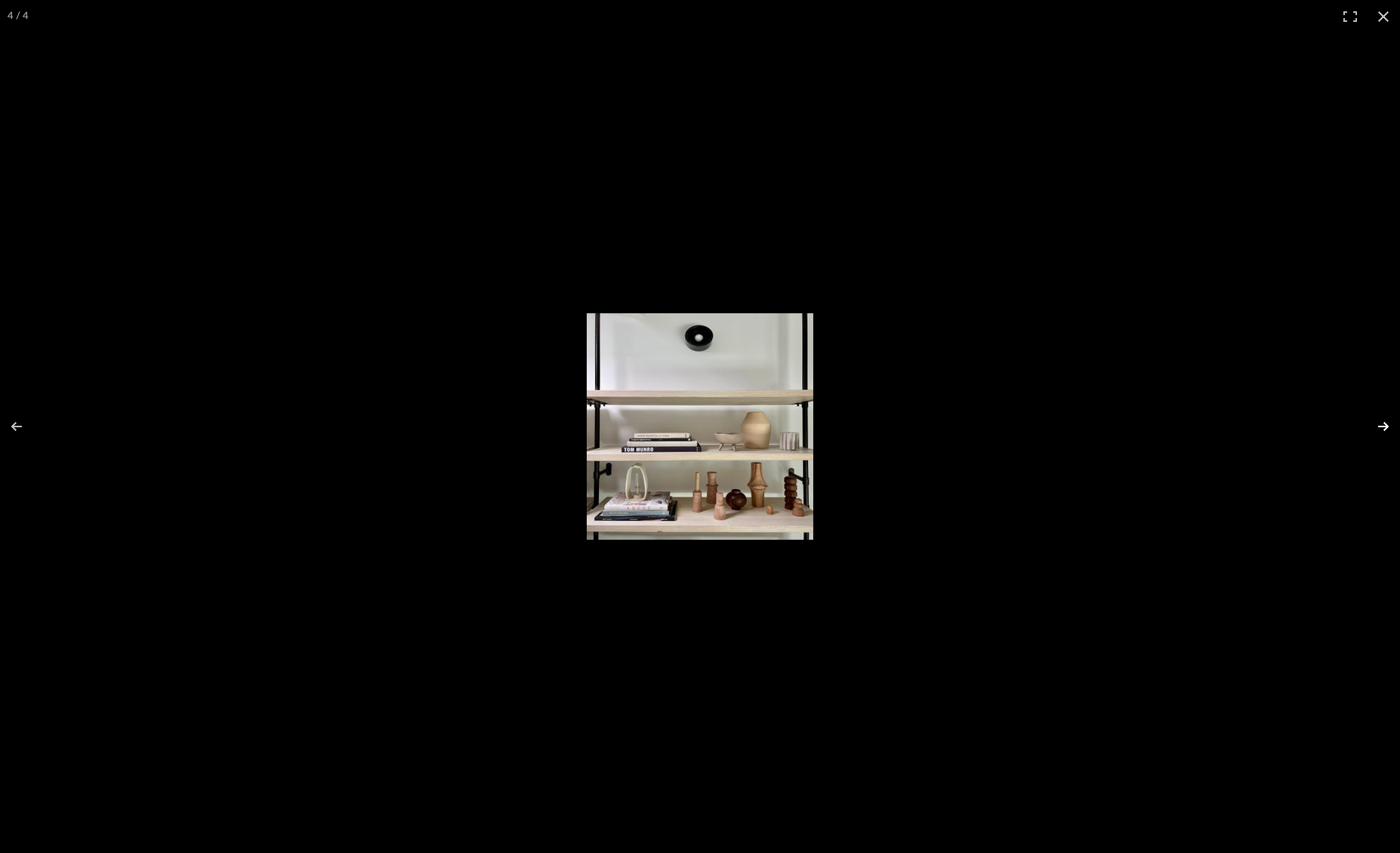
click at [1389, 416] on button at bounding box center [1372, 426] width 53 height 75
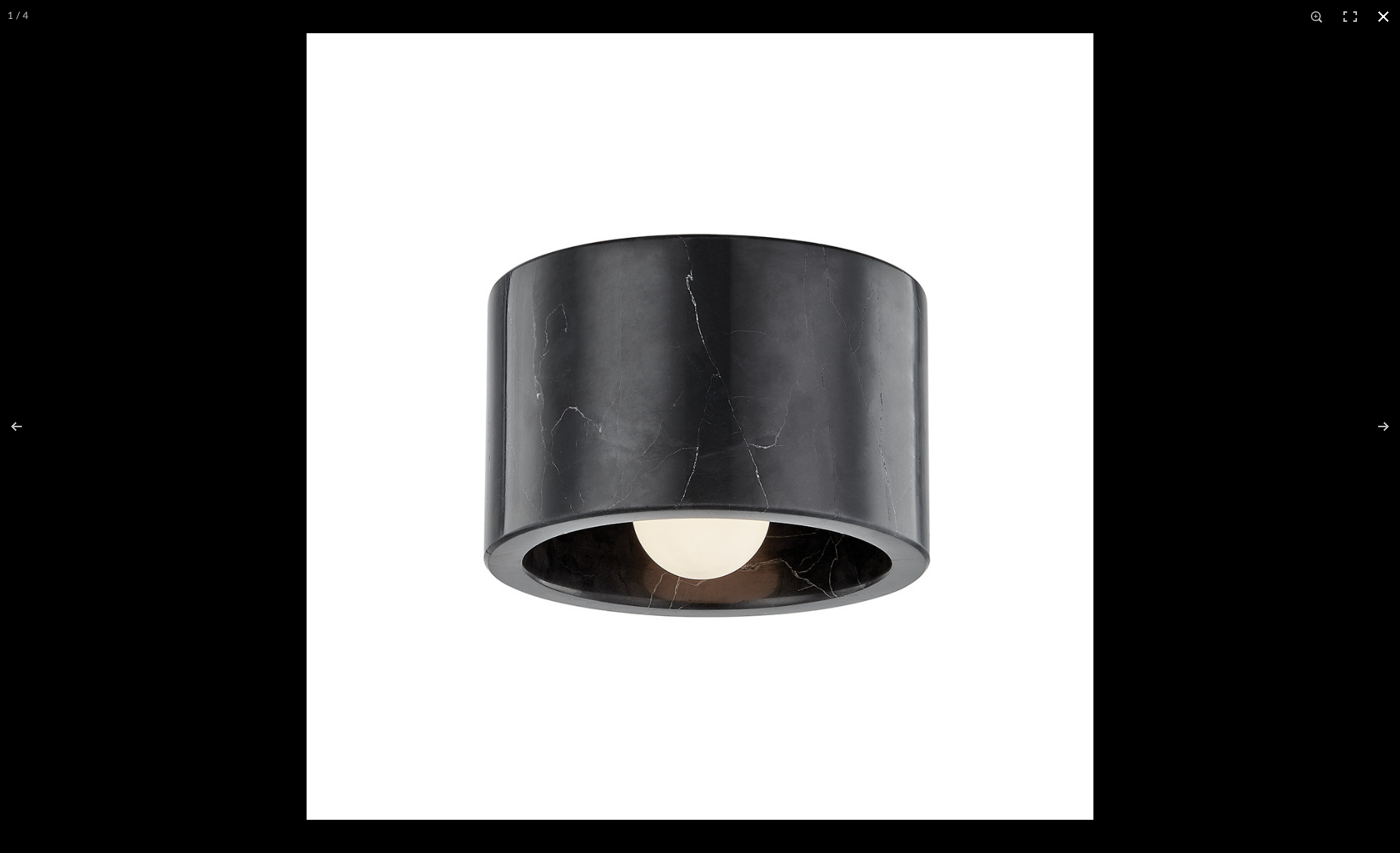
click at [1379, 19] on button at bounding box center [1383, 16] width 33 height 33
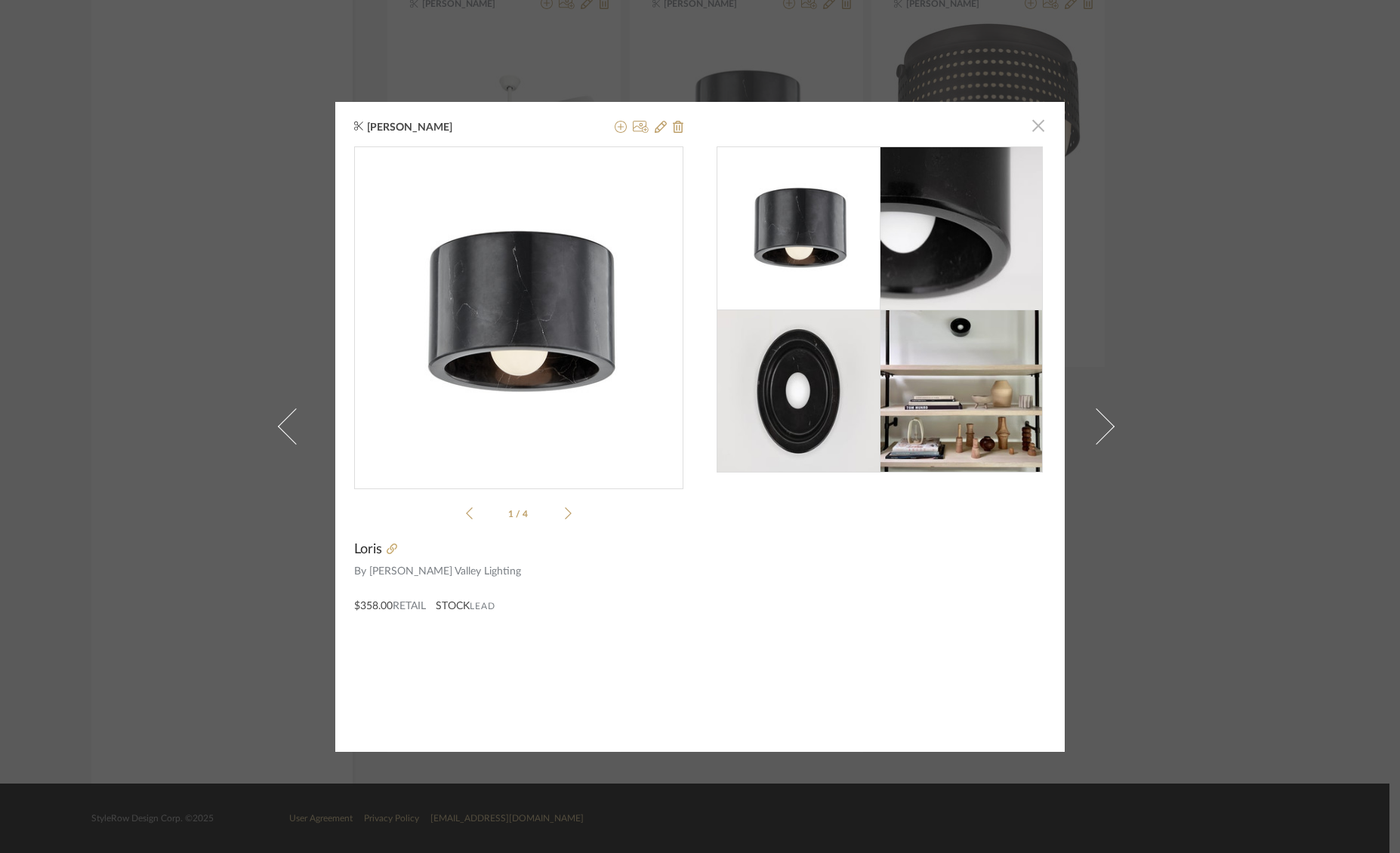
click at [1033, 126] on span "button" at bounding box center [1038, 126] width 30 height 30
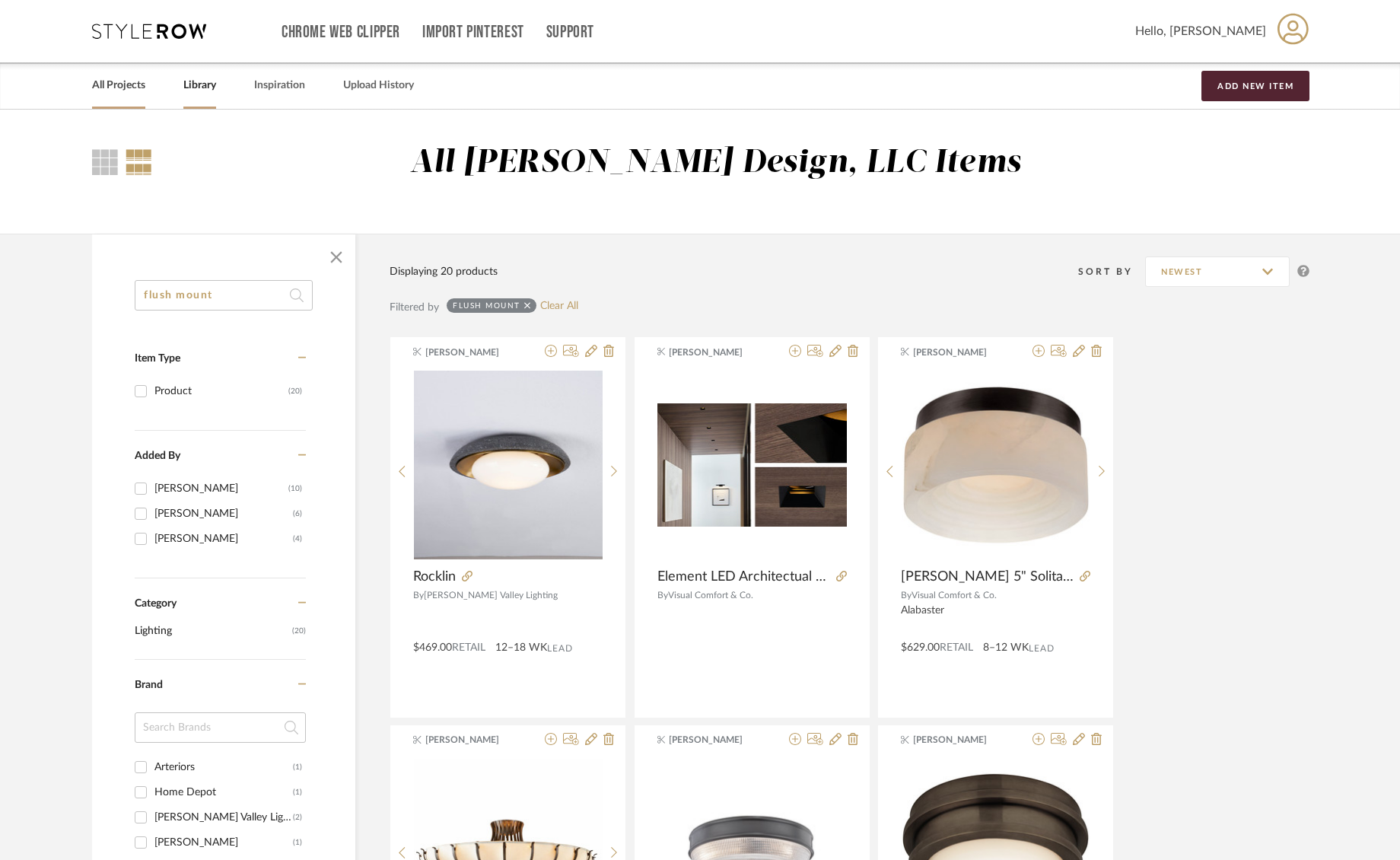
click at [132, 87] on link "All Projects" at bounding box center [118, 85] width 53 height 20
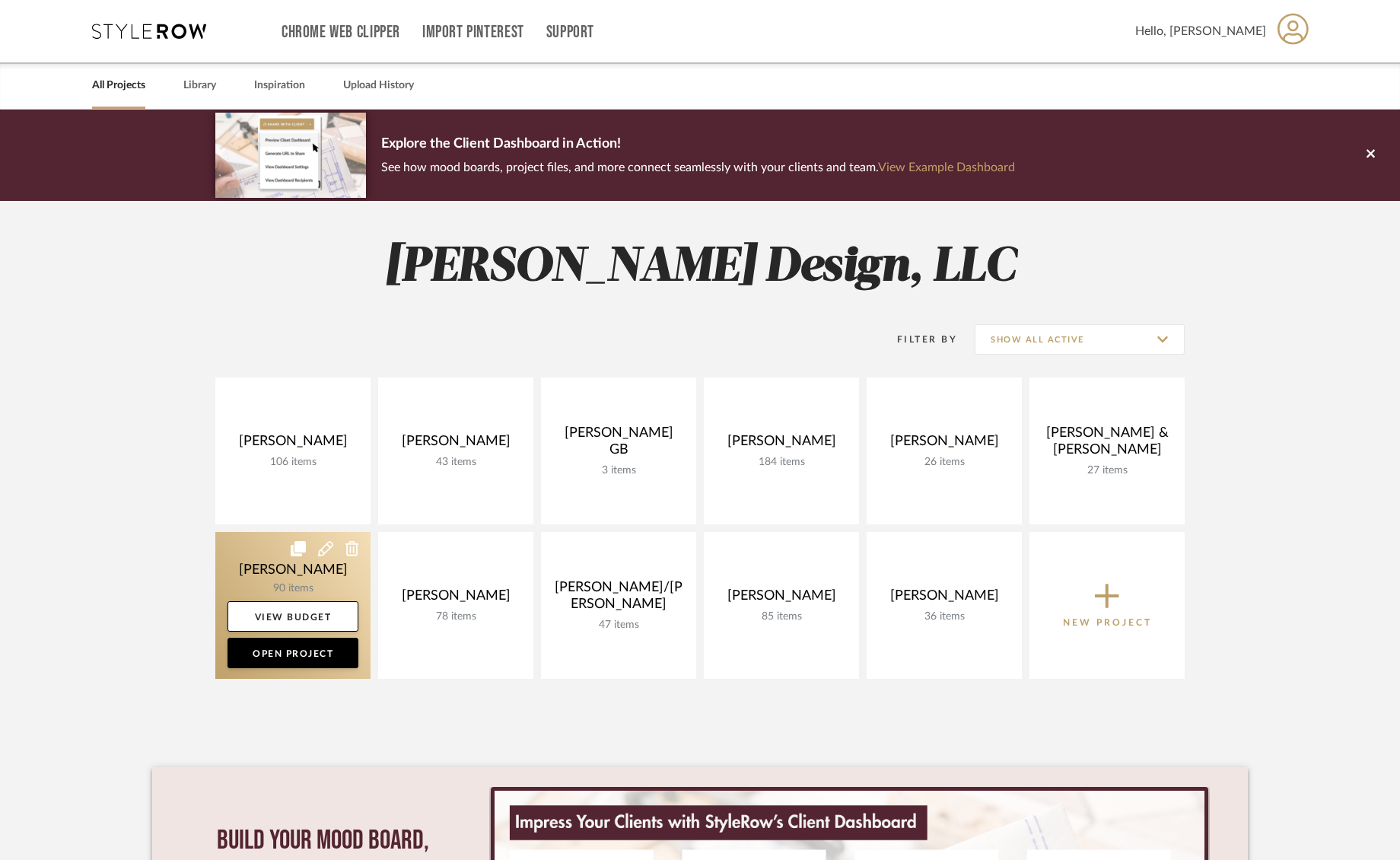
click at [261, 564] on link at bounding box center [293, 605] width 155 height 147
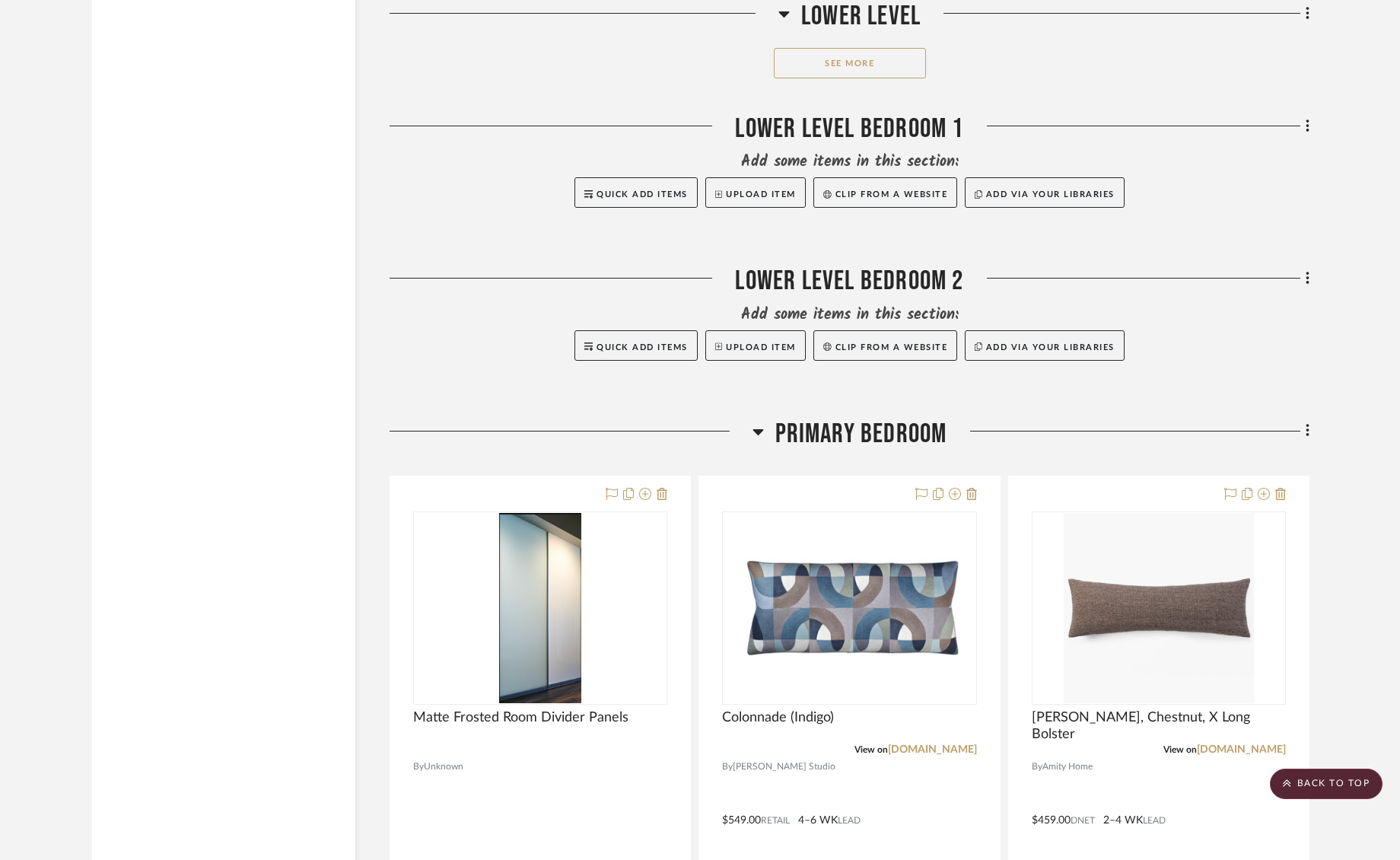
scroll to position [18169, 0]
click at [1309, 424] on icon at bounding box center [1309, 432] width 5 height 16
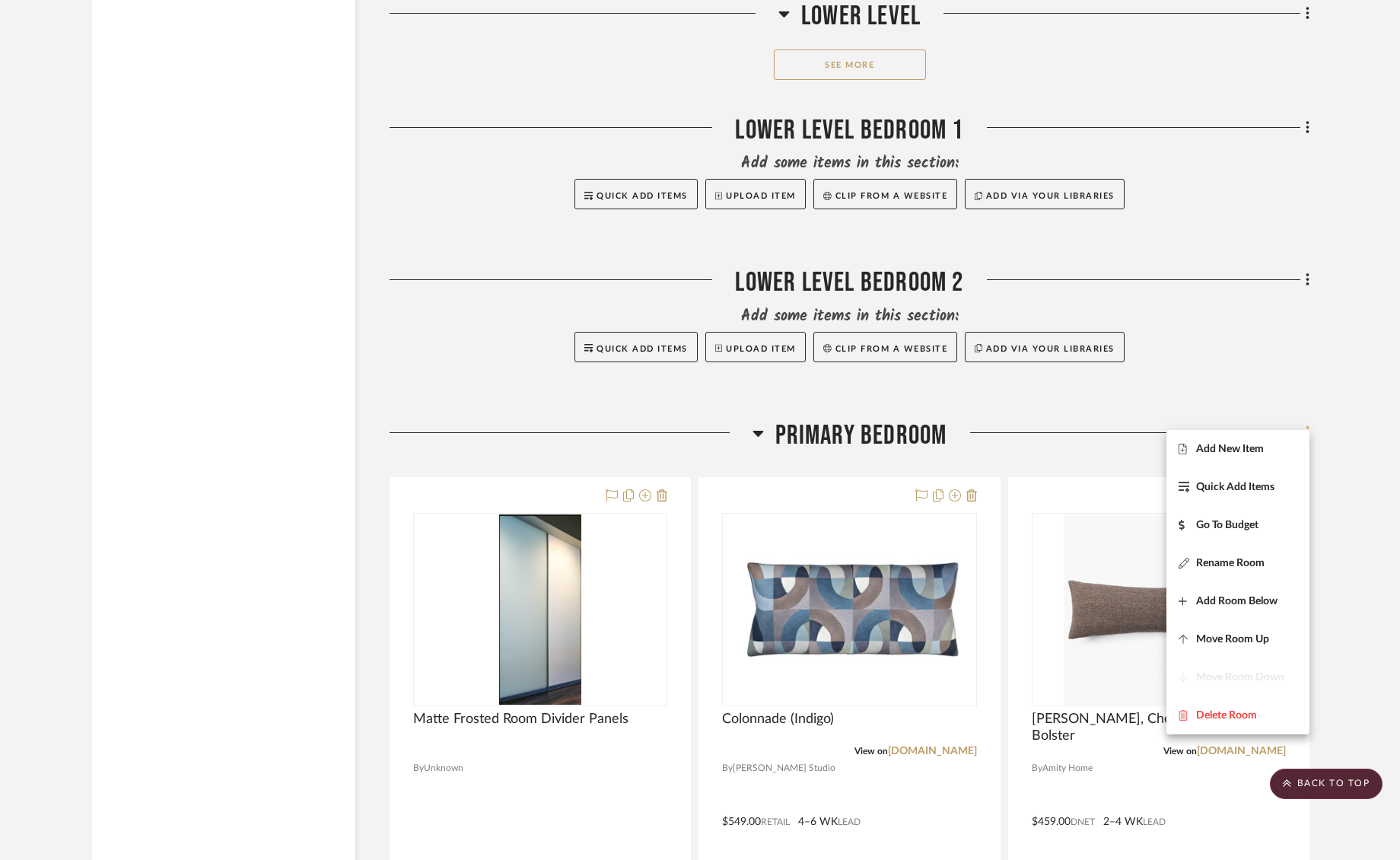
scroll to position [18167, 0]
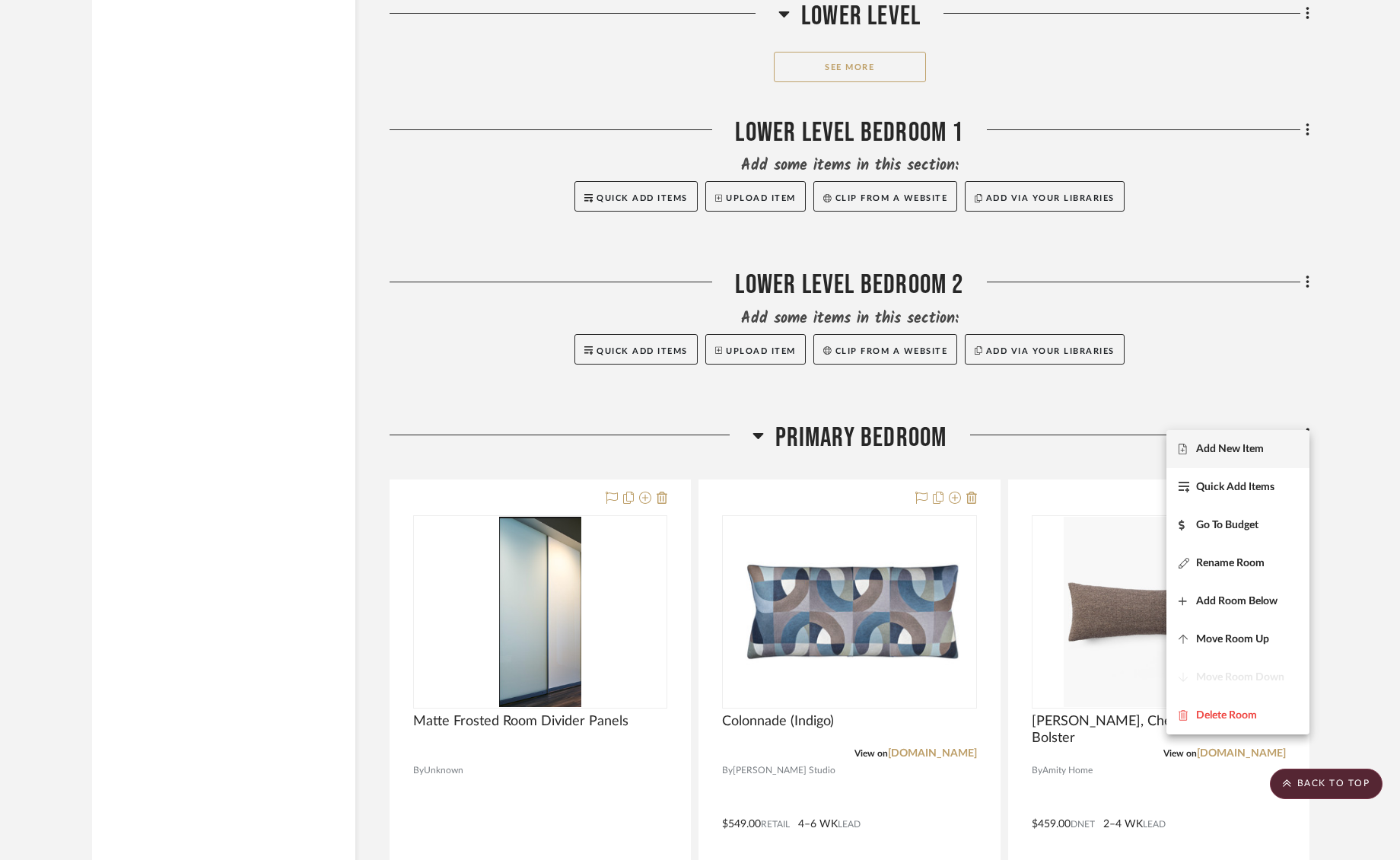
click at [1216, 452] on span "Add New Item" at bounding box center [1230, 448] width 68 height 13
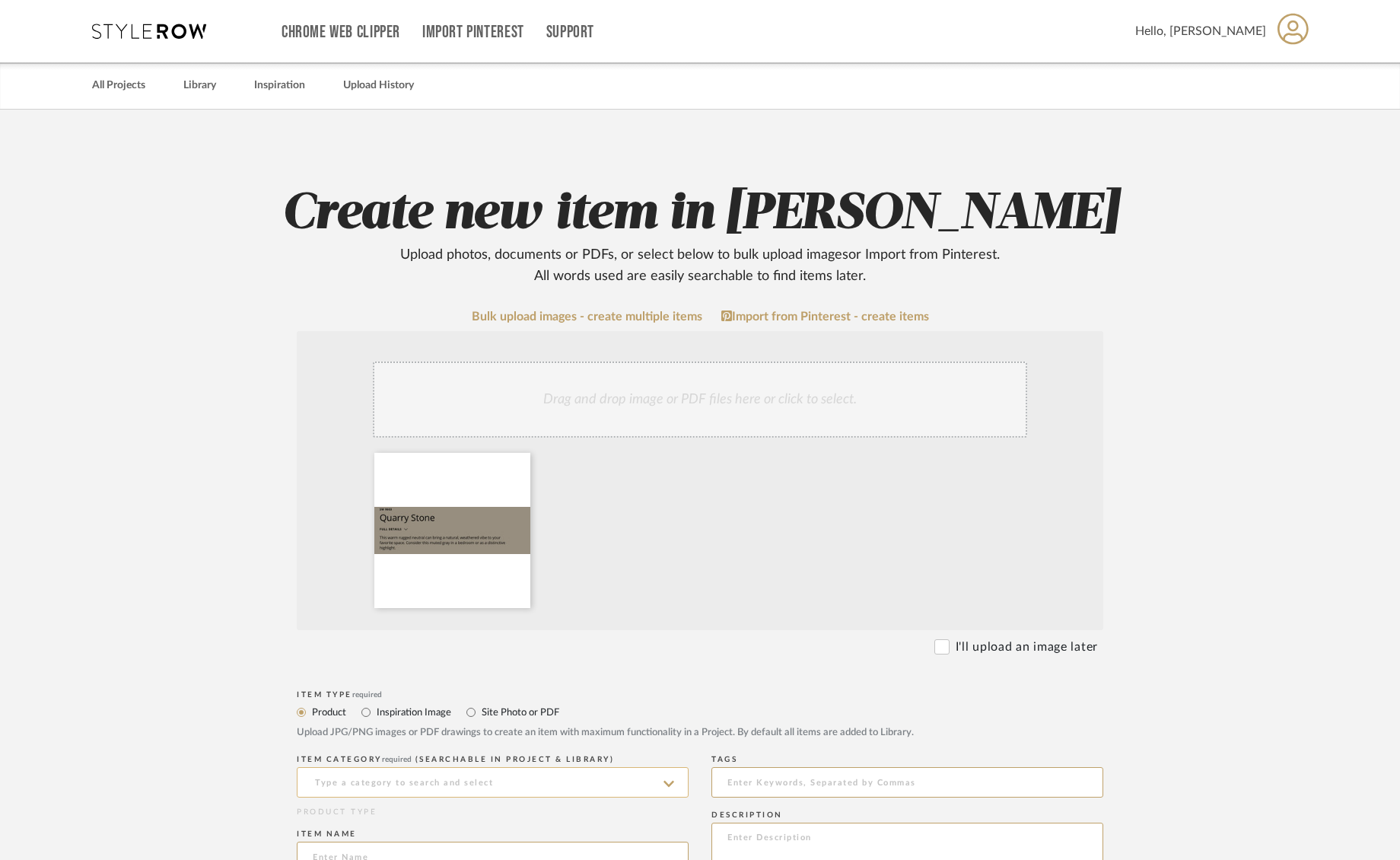
click at [467, 788] on input at bounding box center [493, 782] width 392 height 30
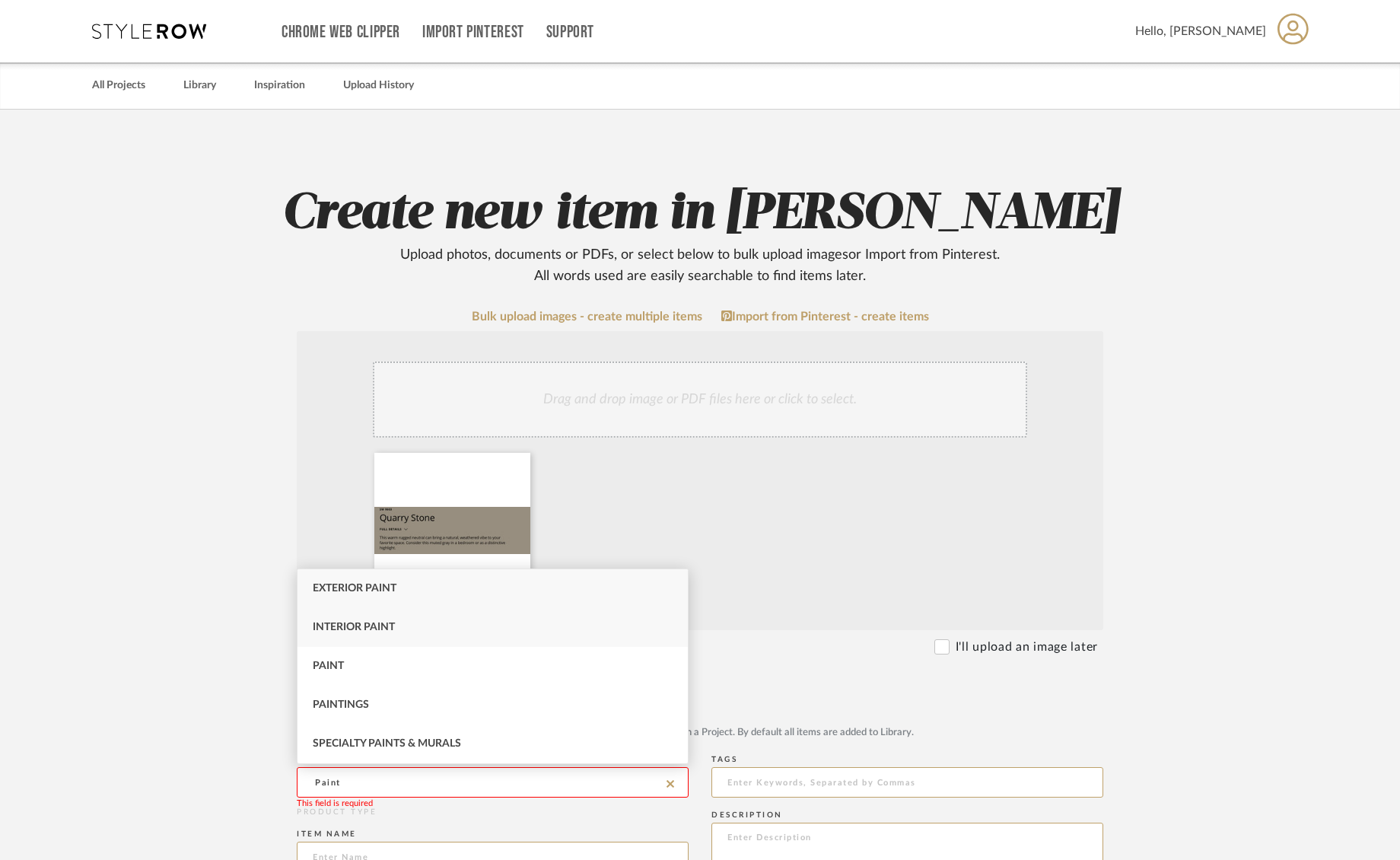
click at [381, 631] on span "Interior Paint" at bounding box center [354, 626] width 82 height 11
type input "Interior Paint"
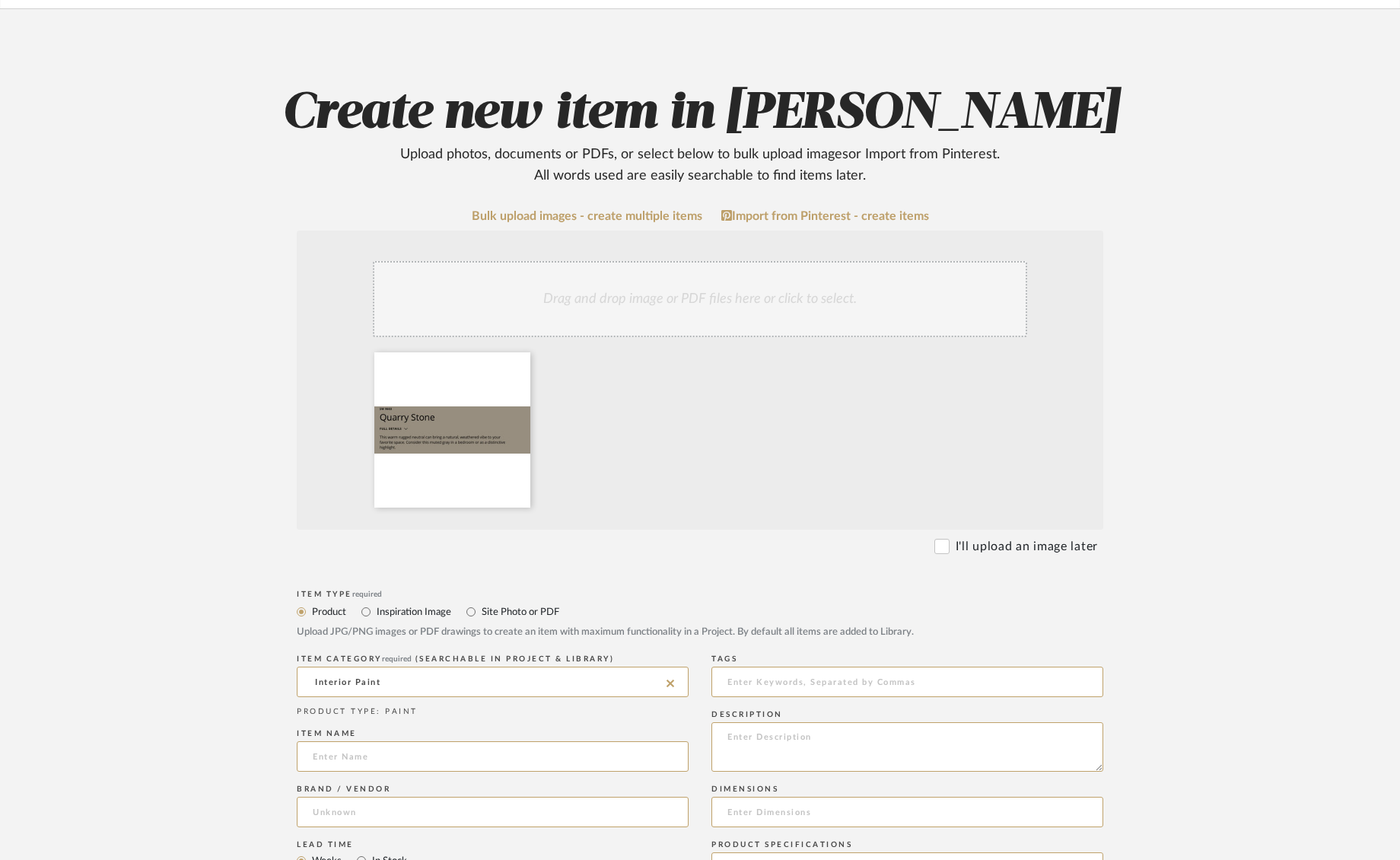
scroll to position [102, 0]
click at [515, 763] on input at bounding box center [493, 755] width 392 height 30
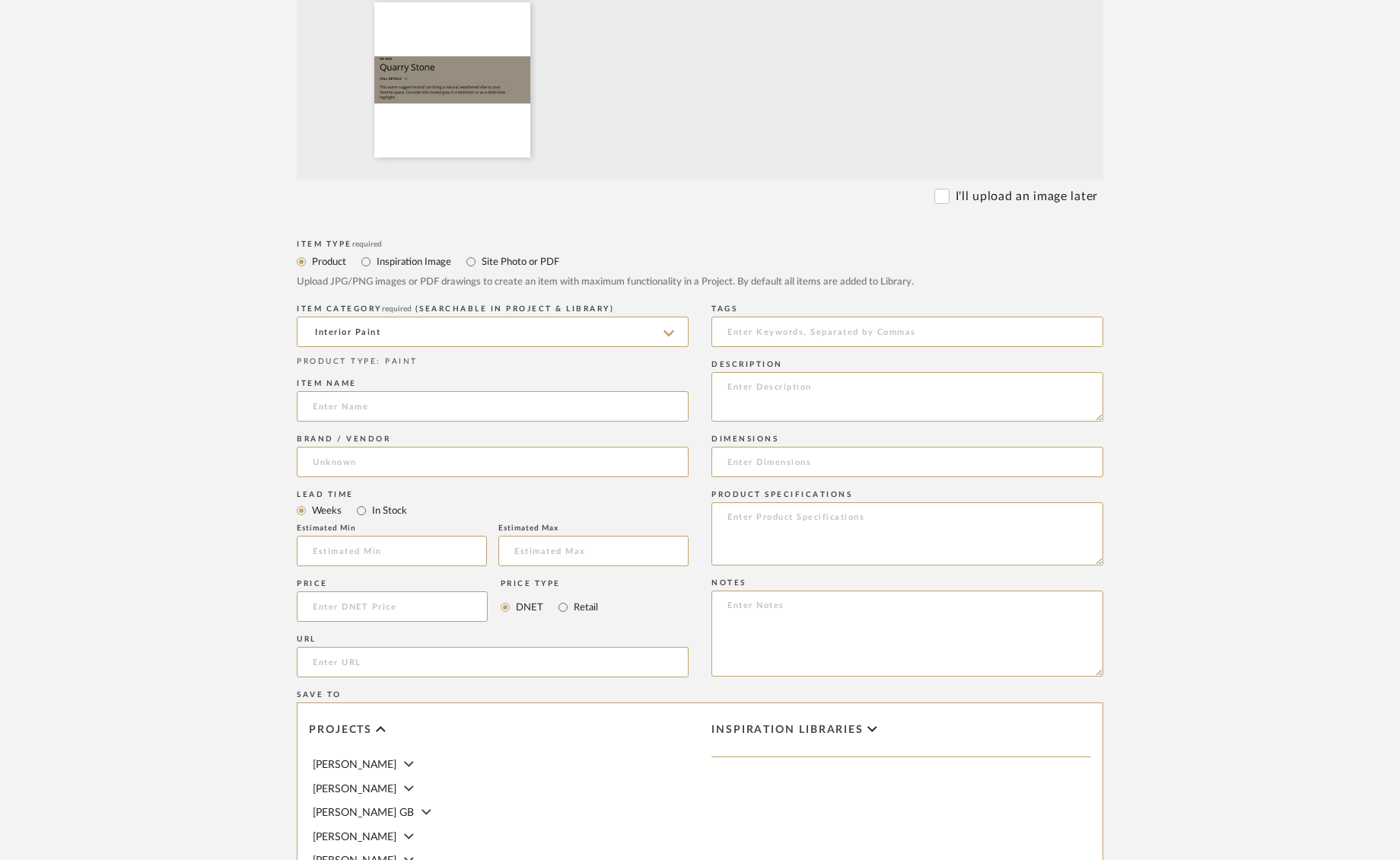
scroll to position [456, 0]
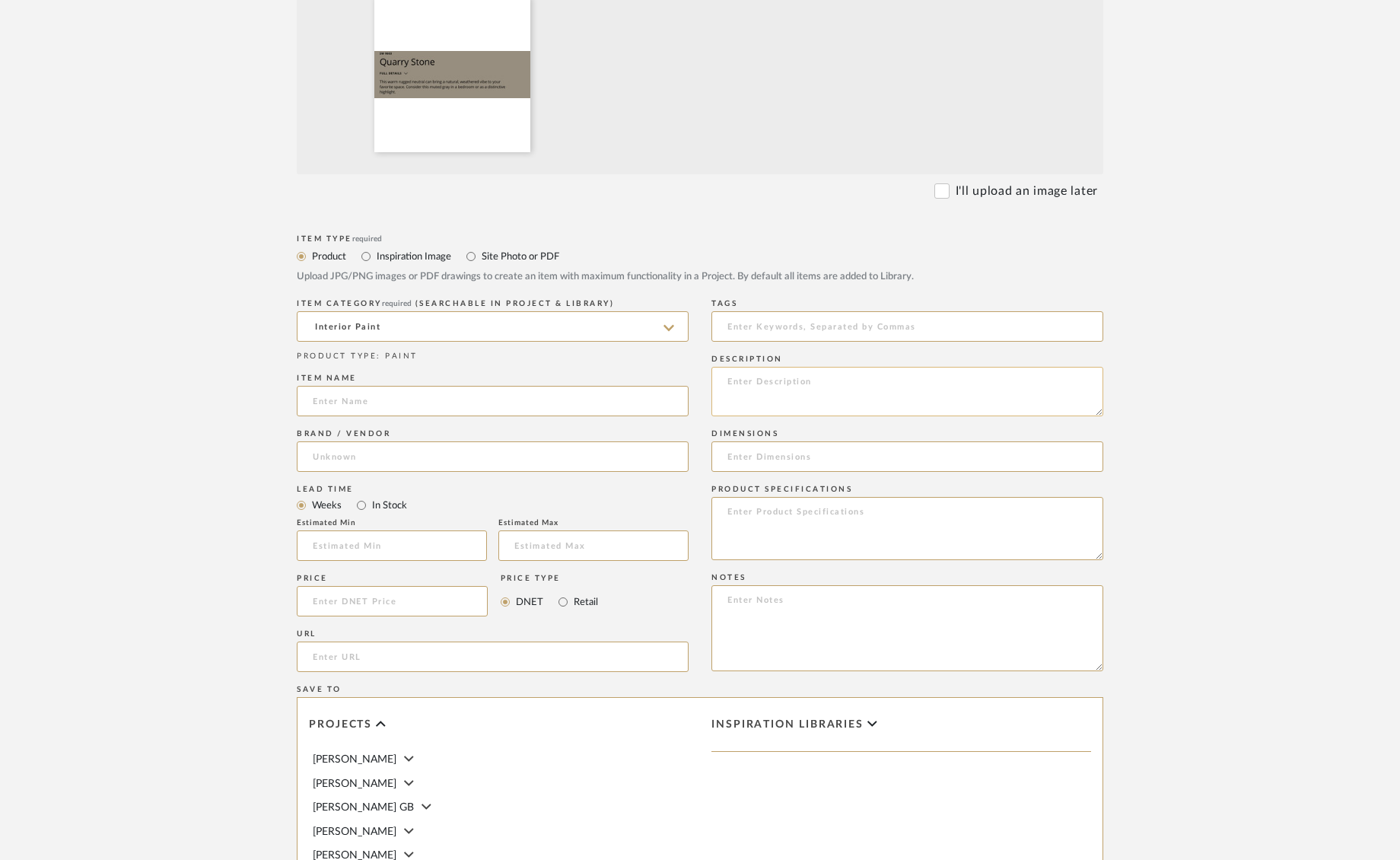
click at [849, 404] on textarea at bounding box center [907, 391] width 392 height 50
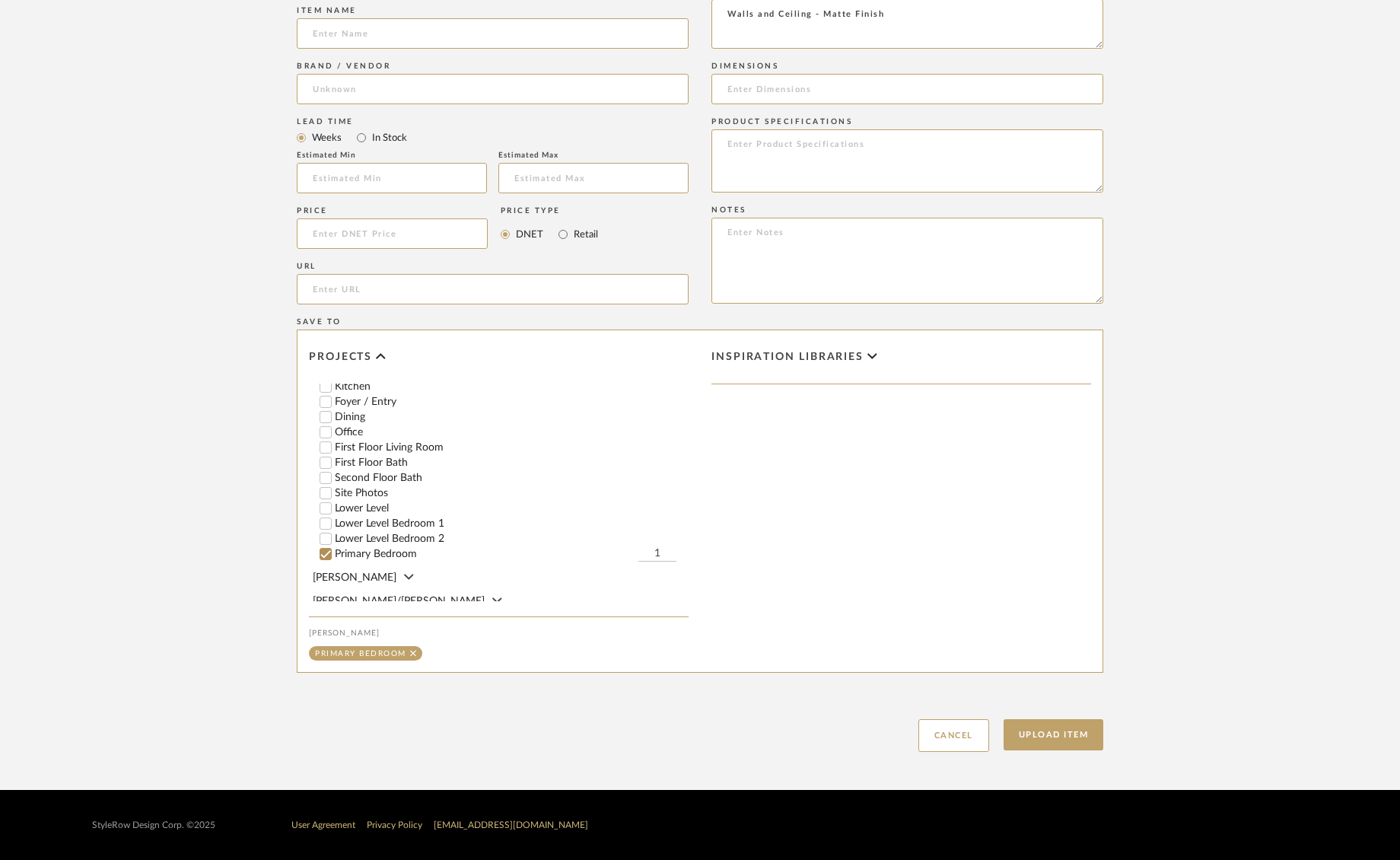
scroll to position [207, 0]
type textarea "Walls and Ceiling - Matte Finish"
click at [1097, 734] on button "Upload Item" at bounding box center [1054, 735] width 100 height 31
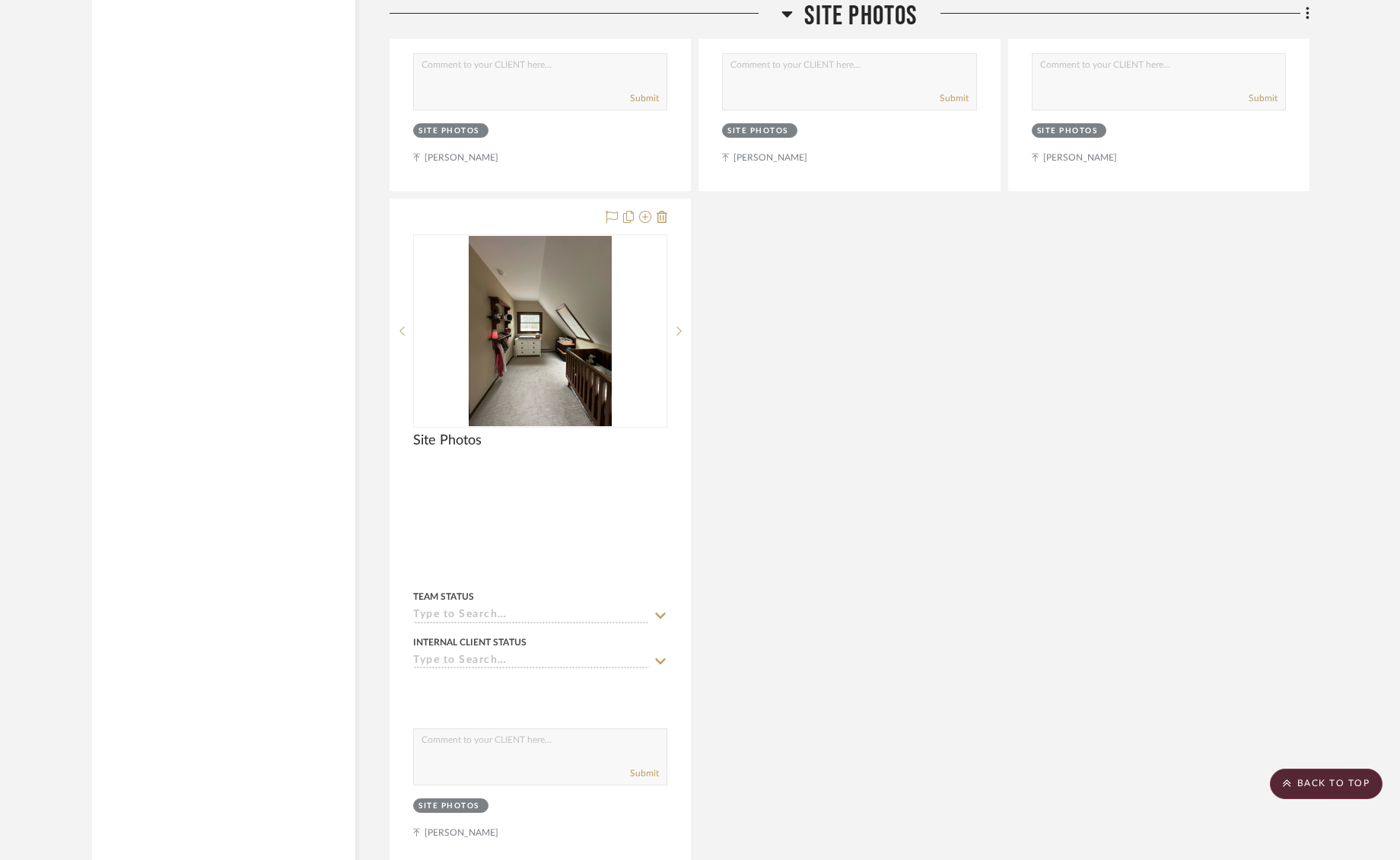
scroll to position [15236, 0]
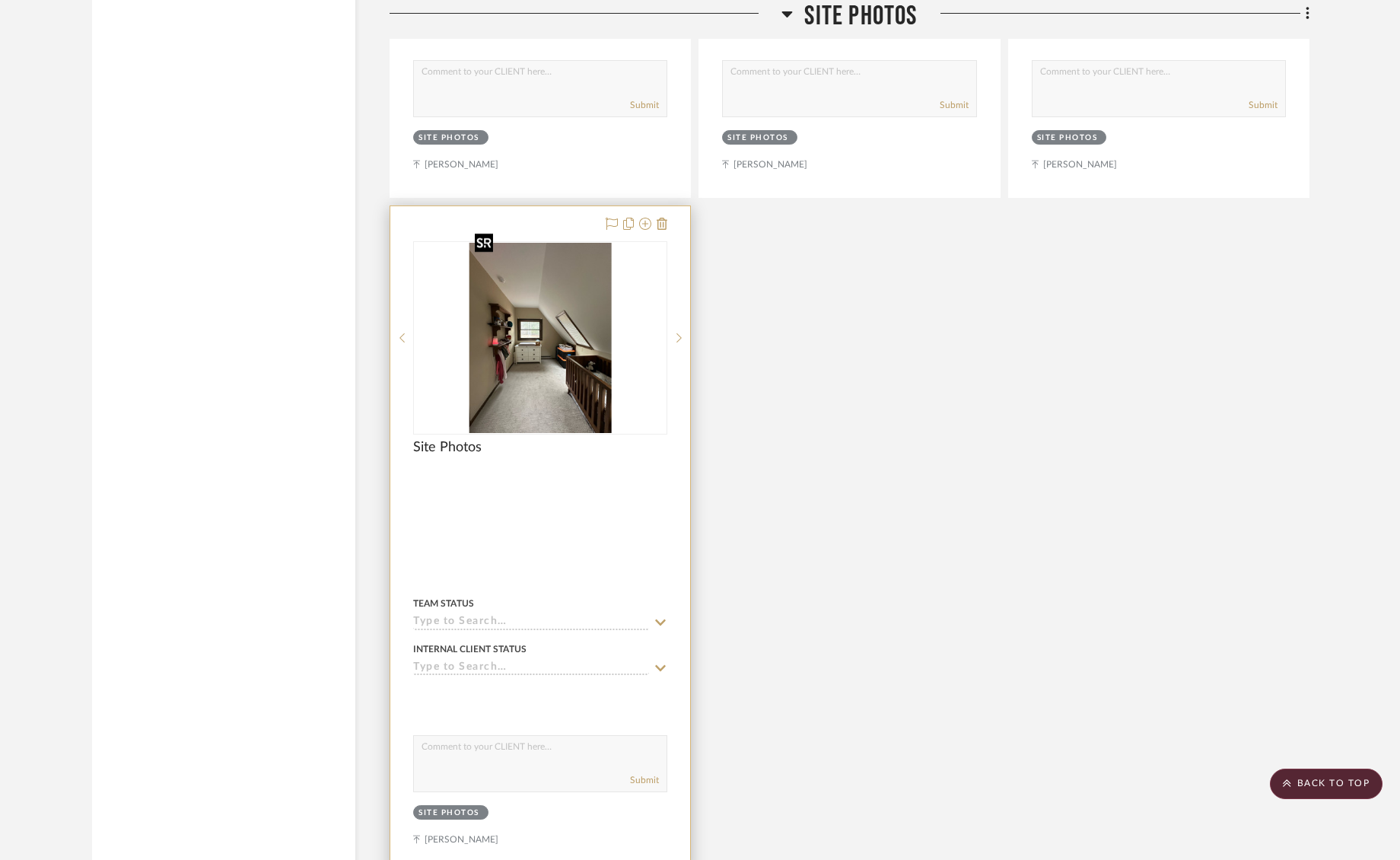
click at [565, 373] on img "0" at bounding box center [540, 337] width 143 height 190
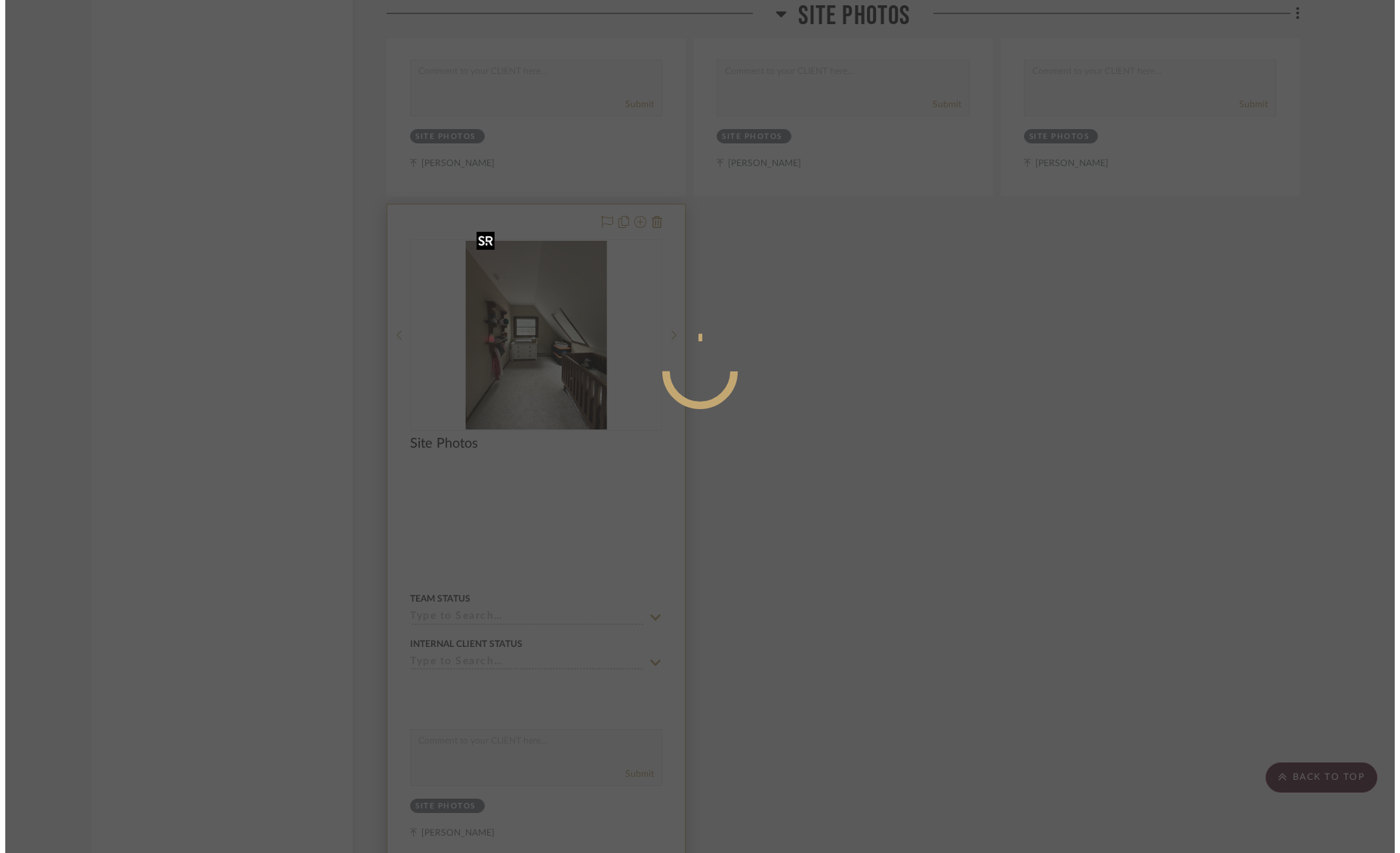
scroll to position [0, 0]
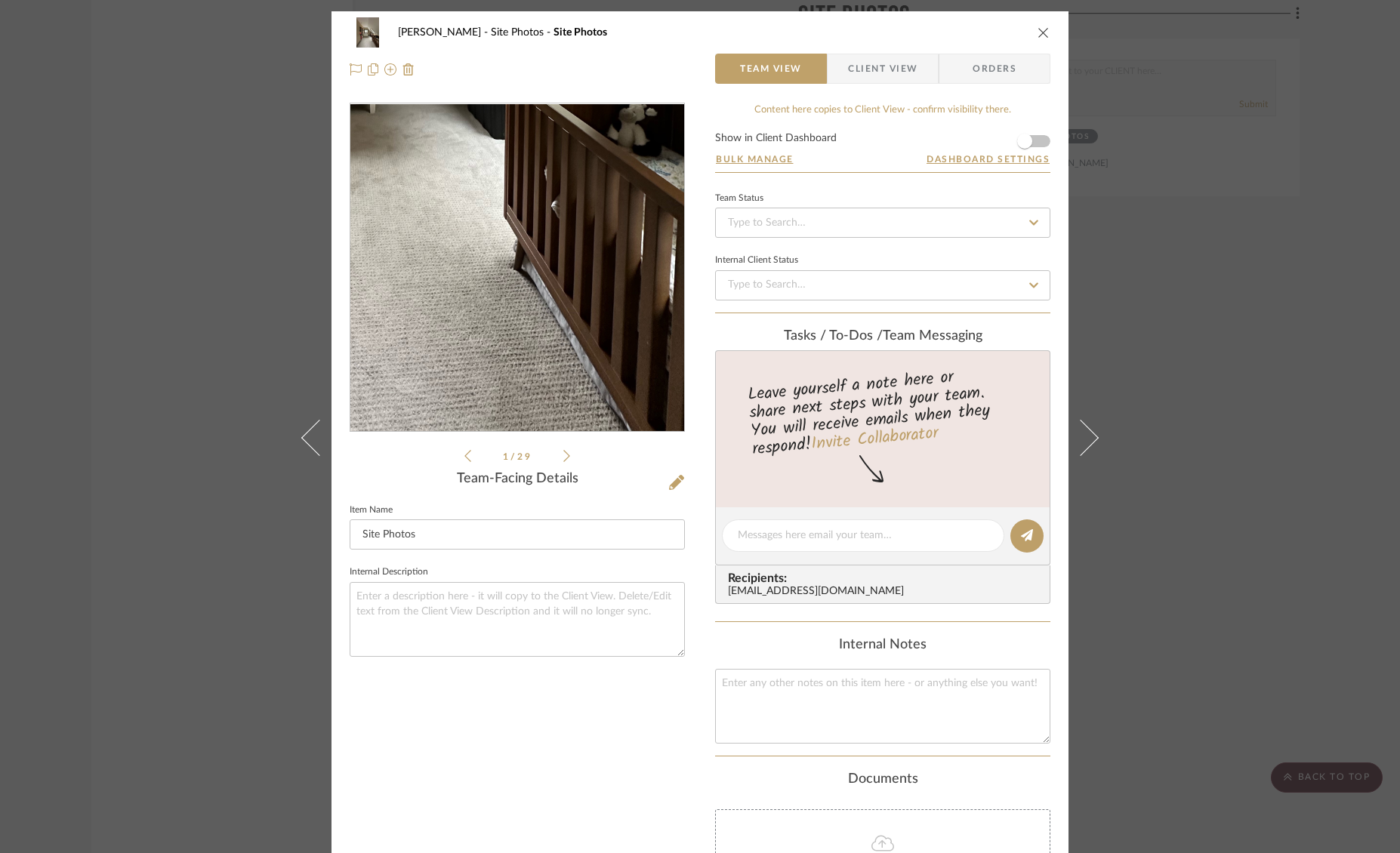
click at [560, 364] on img "0" at bounding box center [516, 268] width 245 height 327
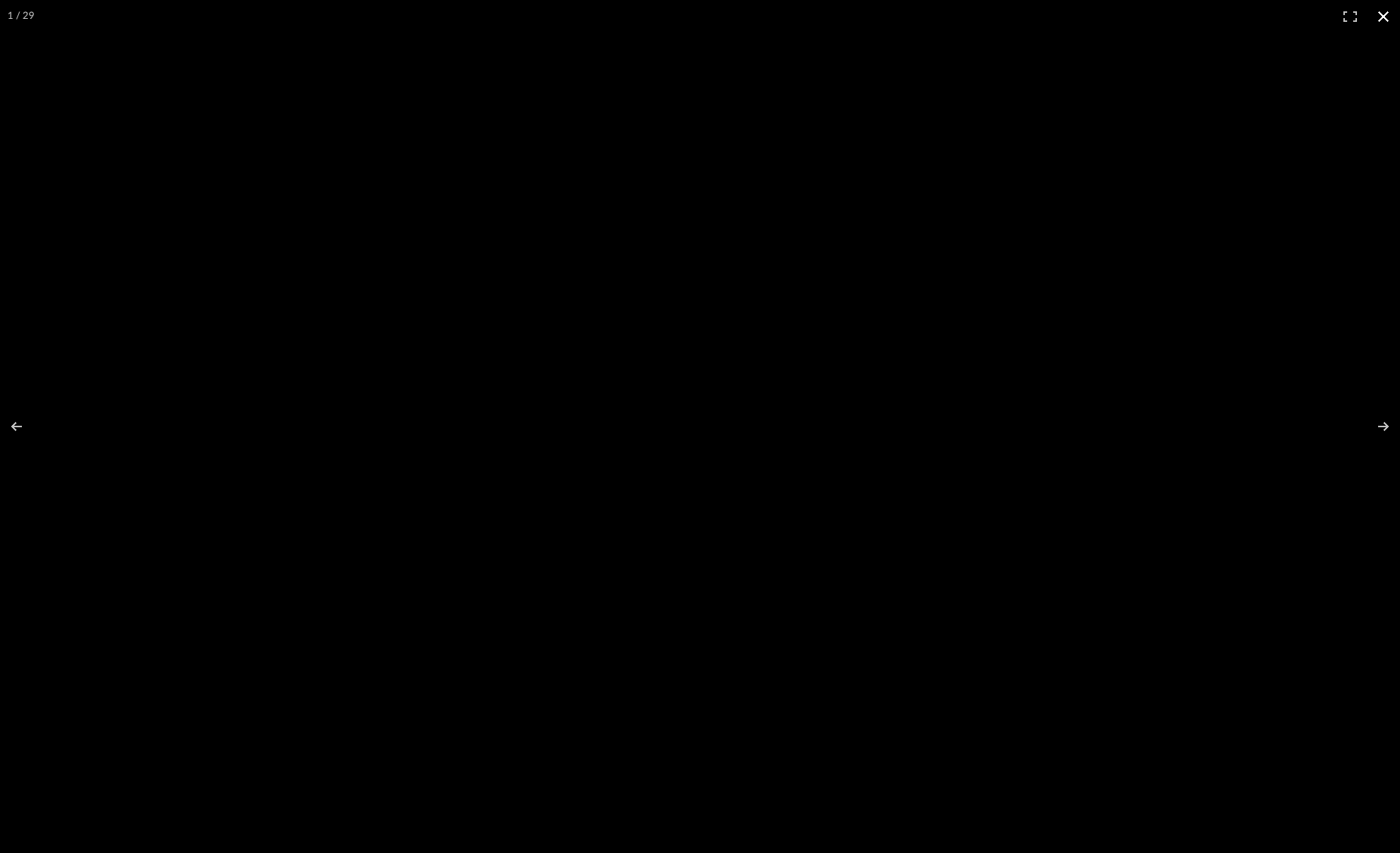
click at [958, 403] on div at bounding box center [700, 426] width 1400 height 853
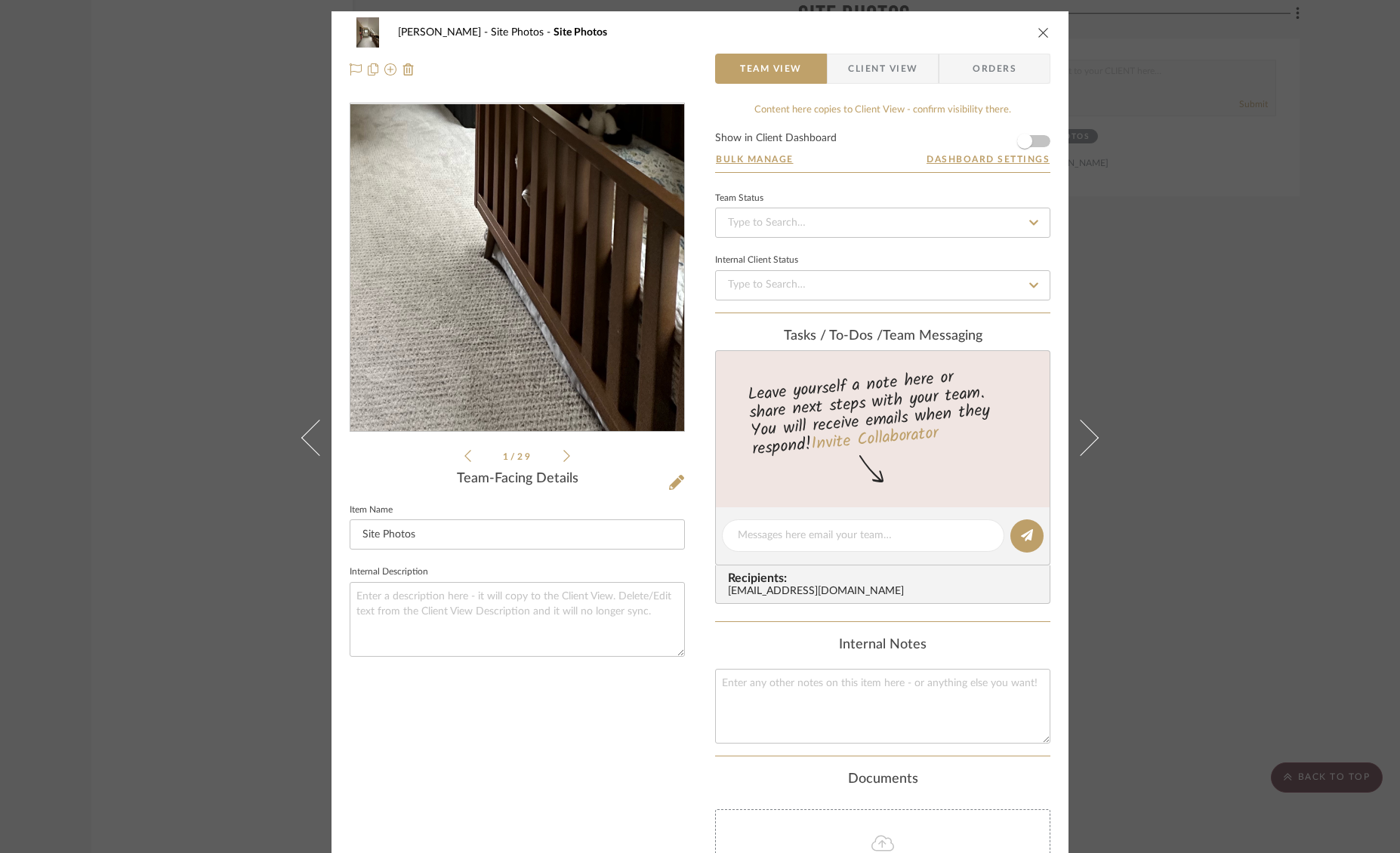
click at [570, 368] on img "0" at bounding box center [516, 268] width 245 height 327
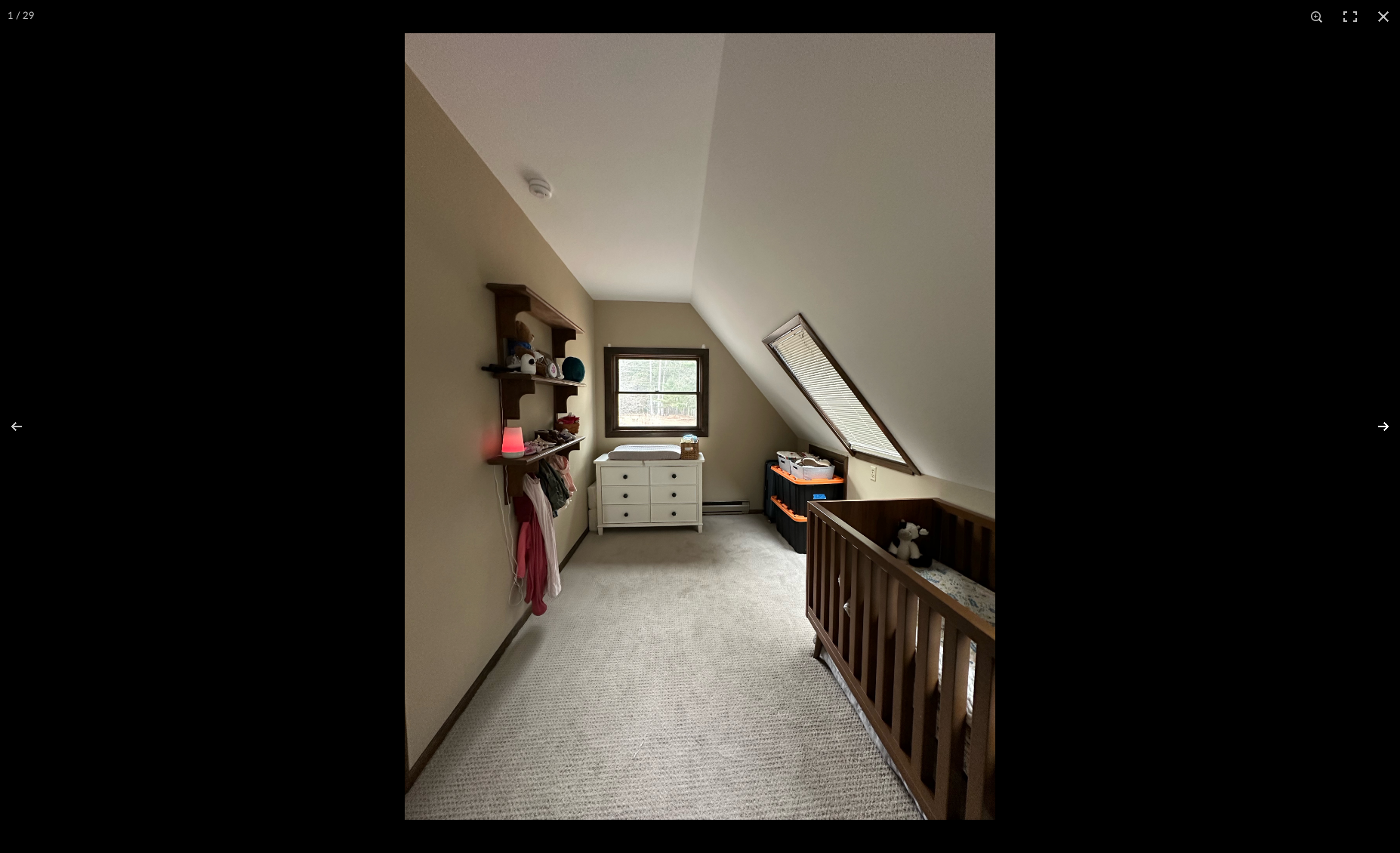
click at [1385, 421] on button at bounding box center [1372, 426] width 53 height 75
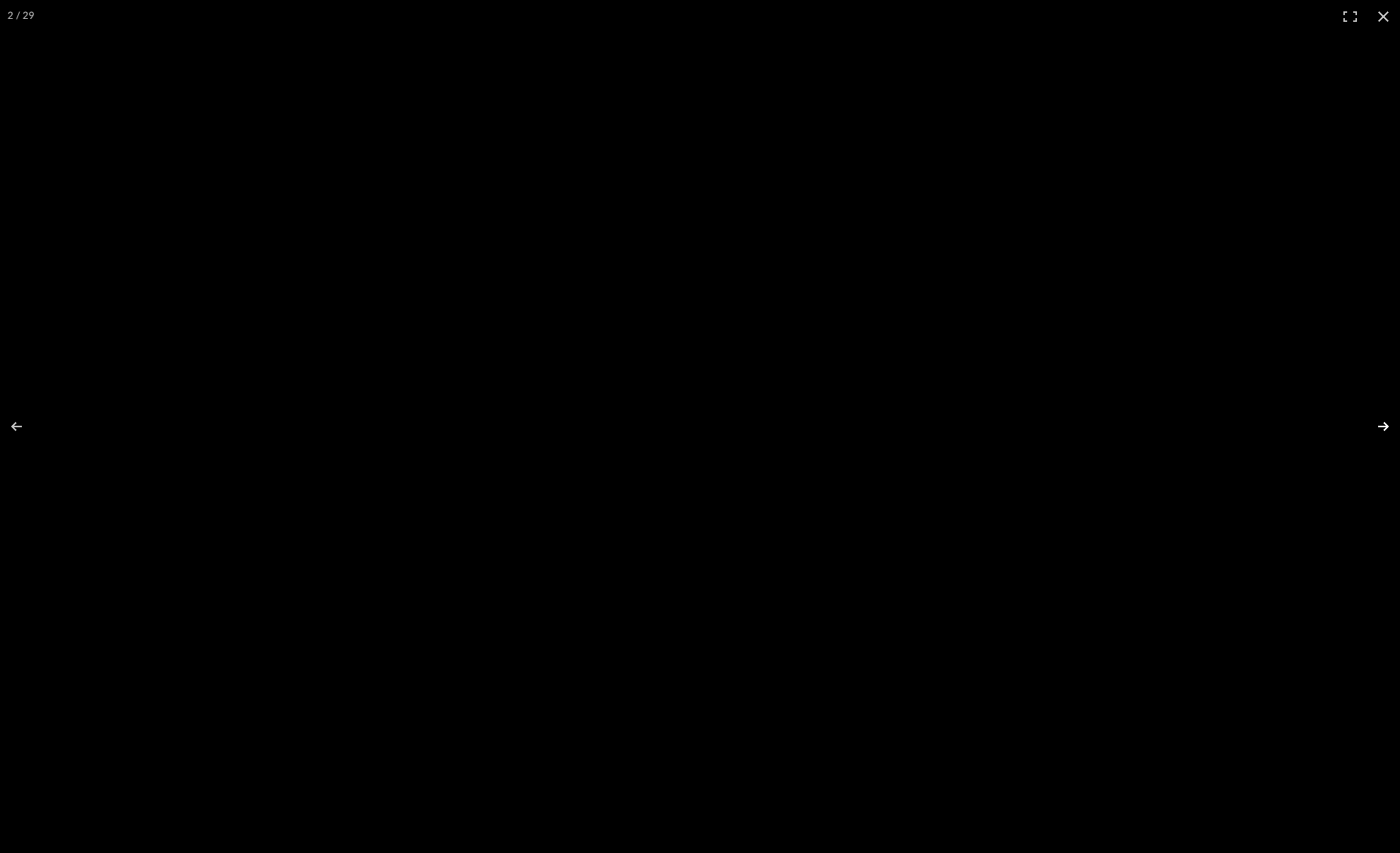
click at [1385, 421] on button at bounding box center [1372, 426] width 53 height 75
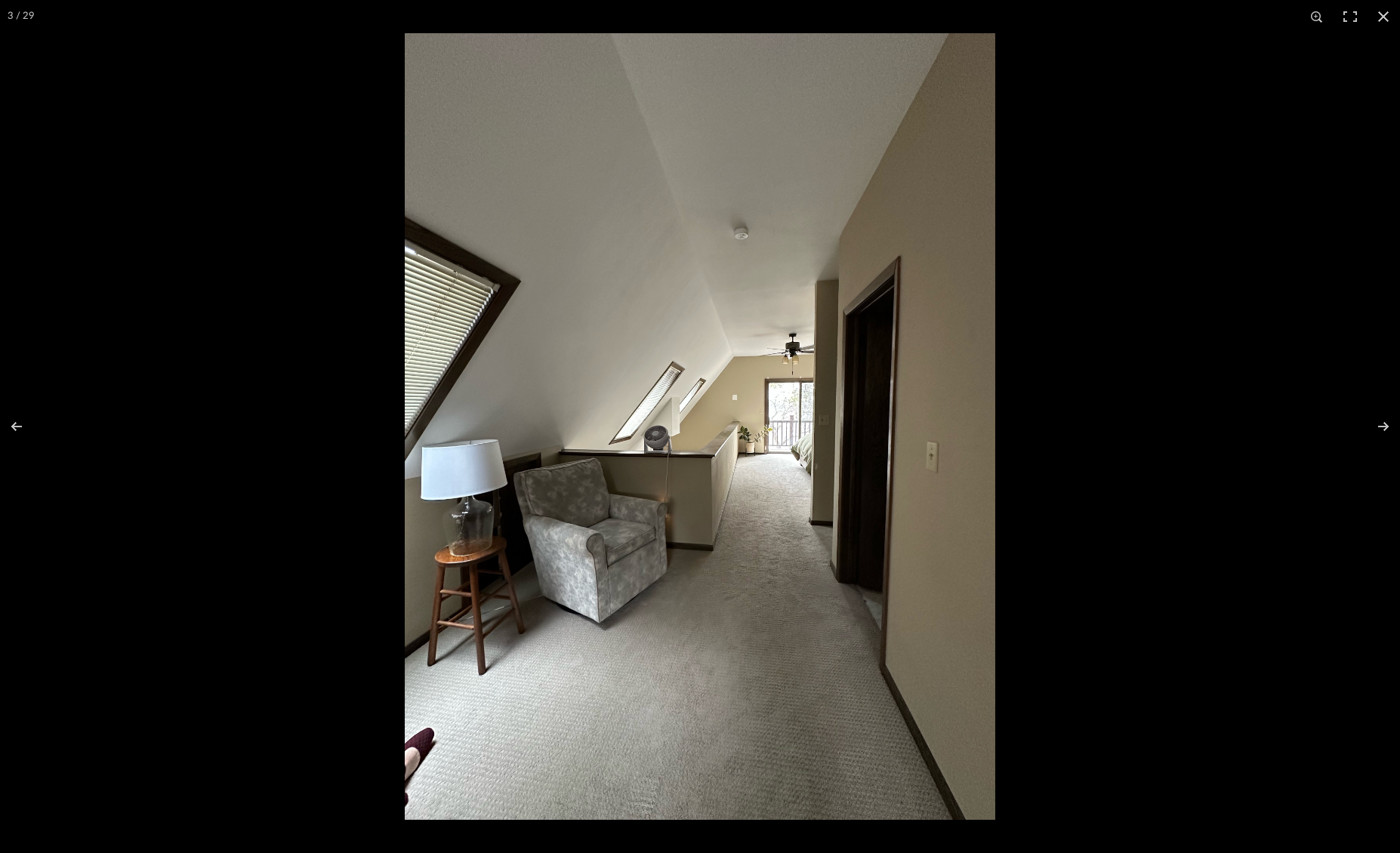
click at [742, 429] on img at bounding box center [699, 426] width 591 height 787
click at [1383, 424] on button at bounding box center [1372, 426] width 53 height 75
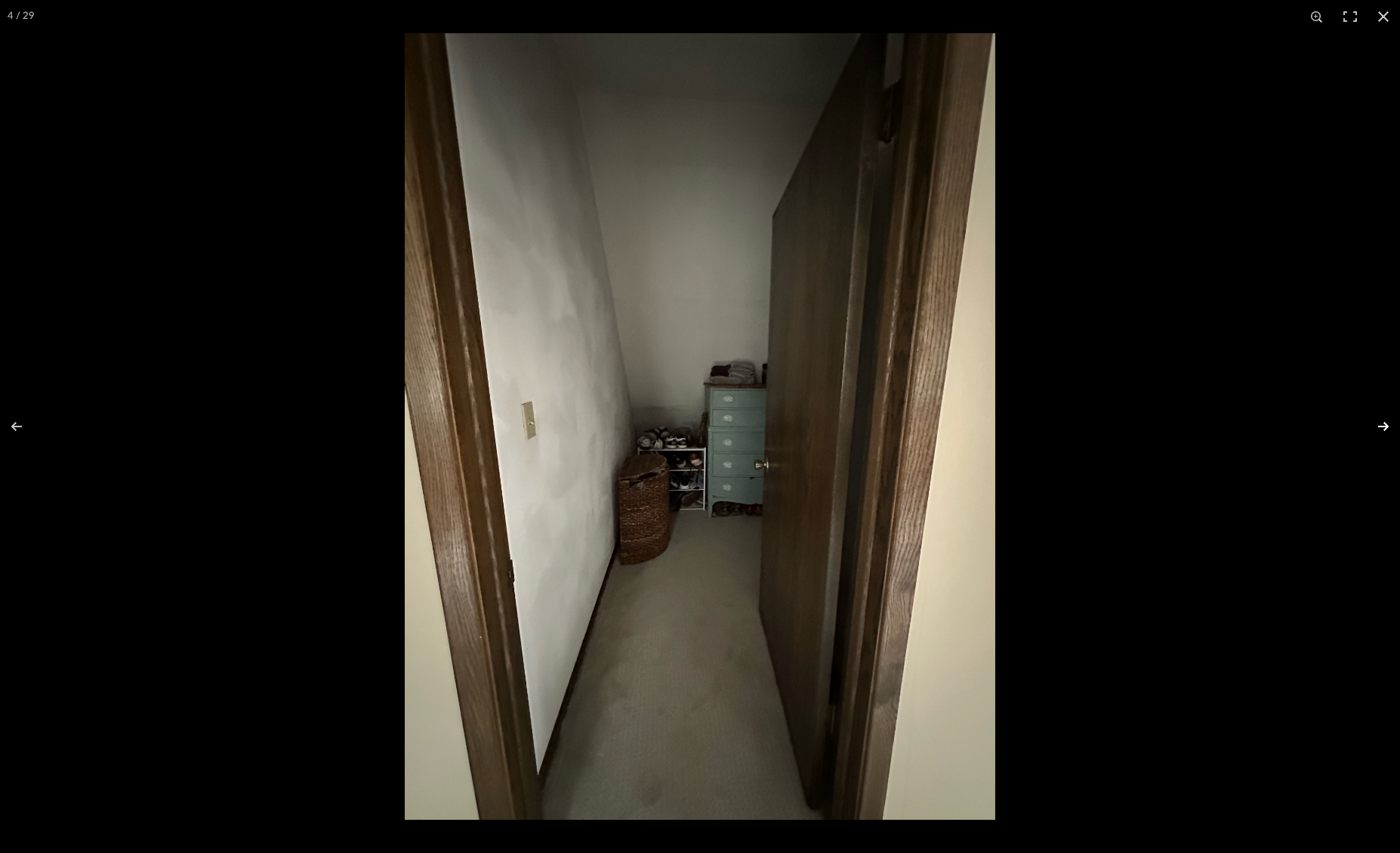
click at [1383, 424] on button at bounding box center [1372, 426] width 53 height 75
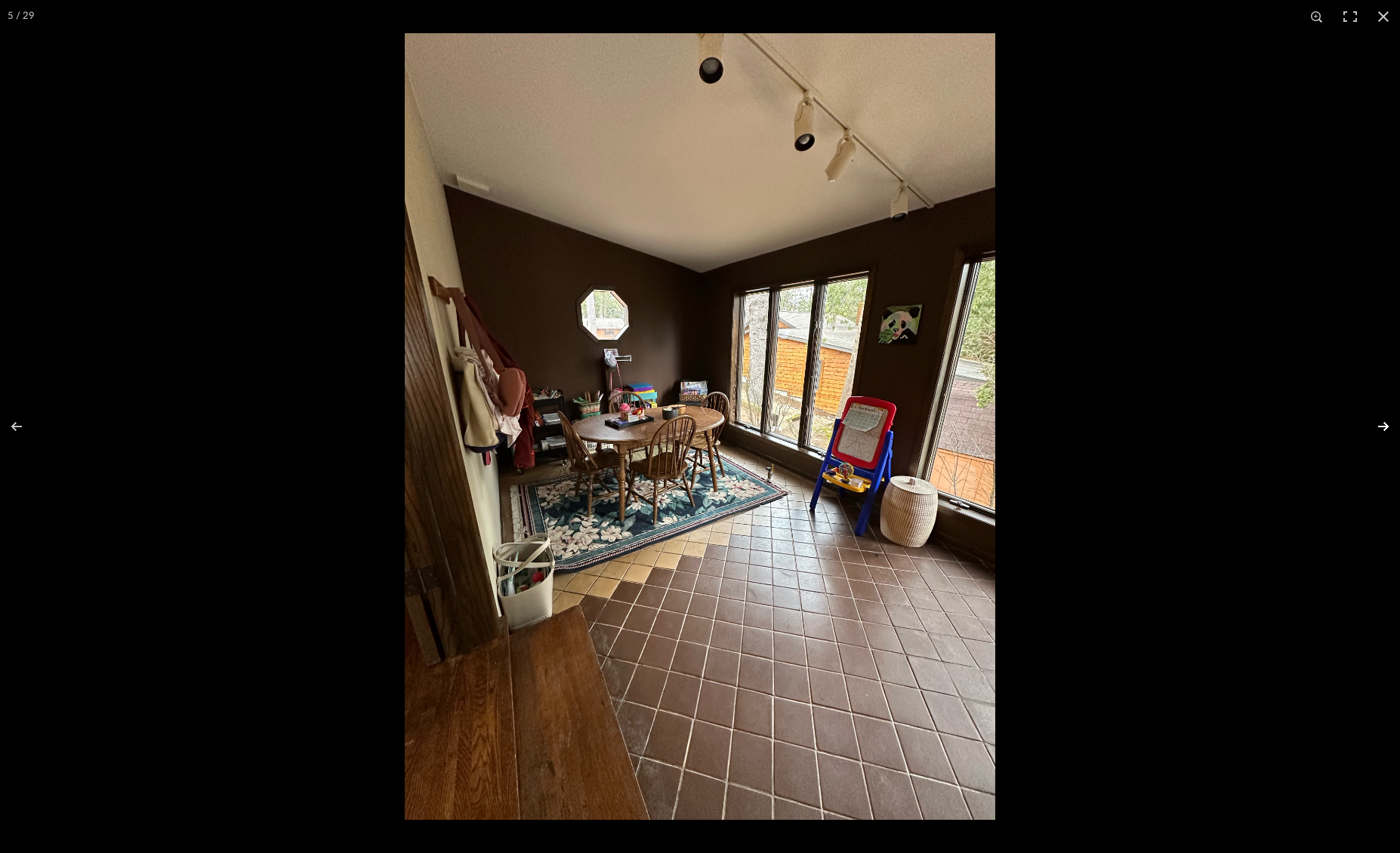
click at [1383, 424] on button at bounding box center [1372, 426] width 53 height 75
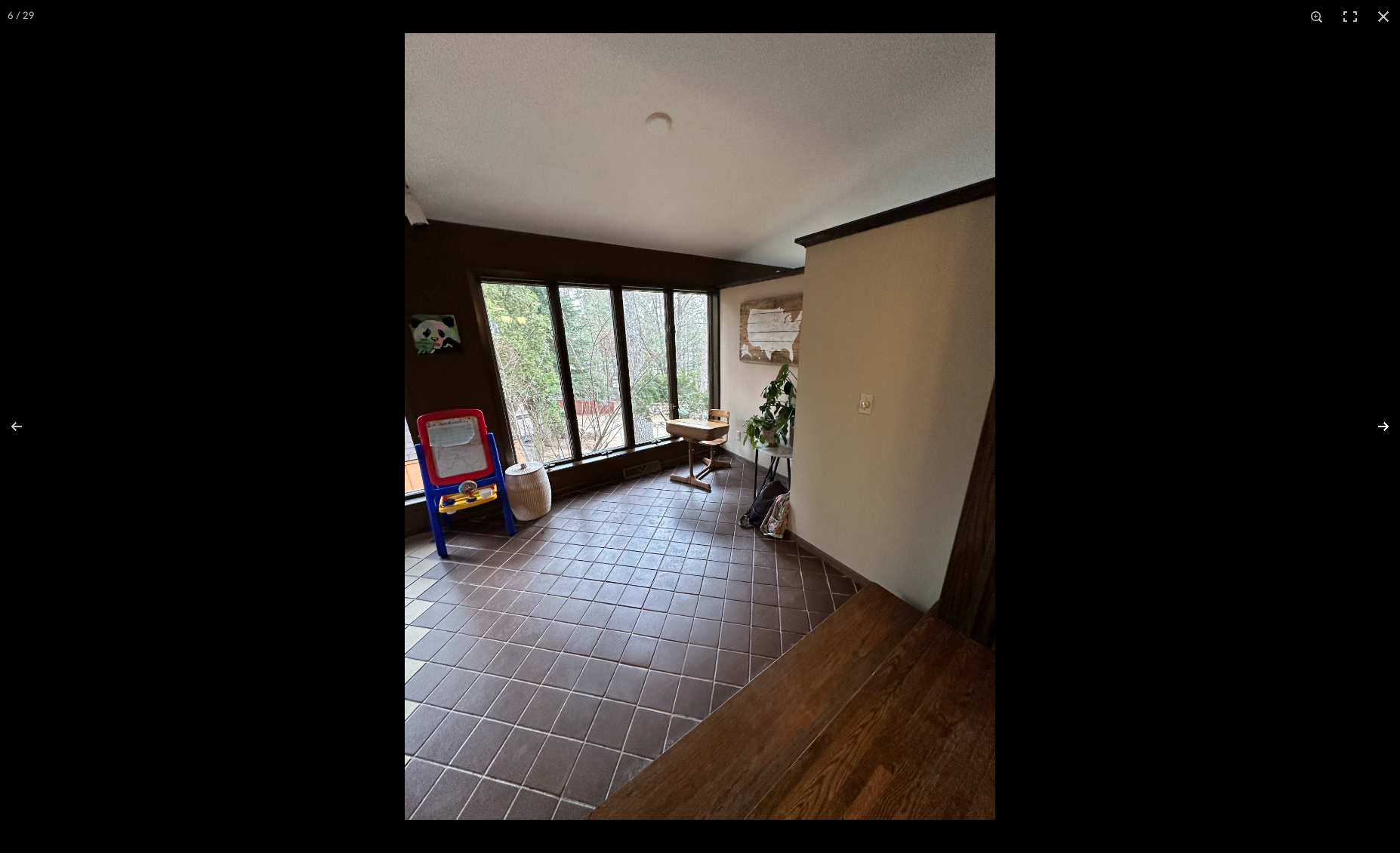
click at [1383, 424] on button at bounding box center [1372, 426] width 53 height 75
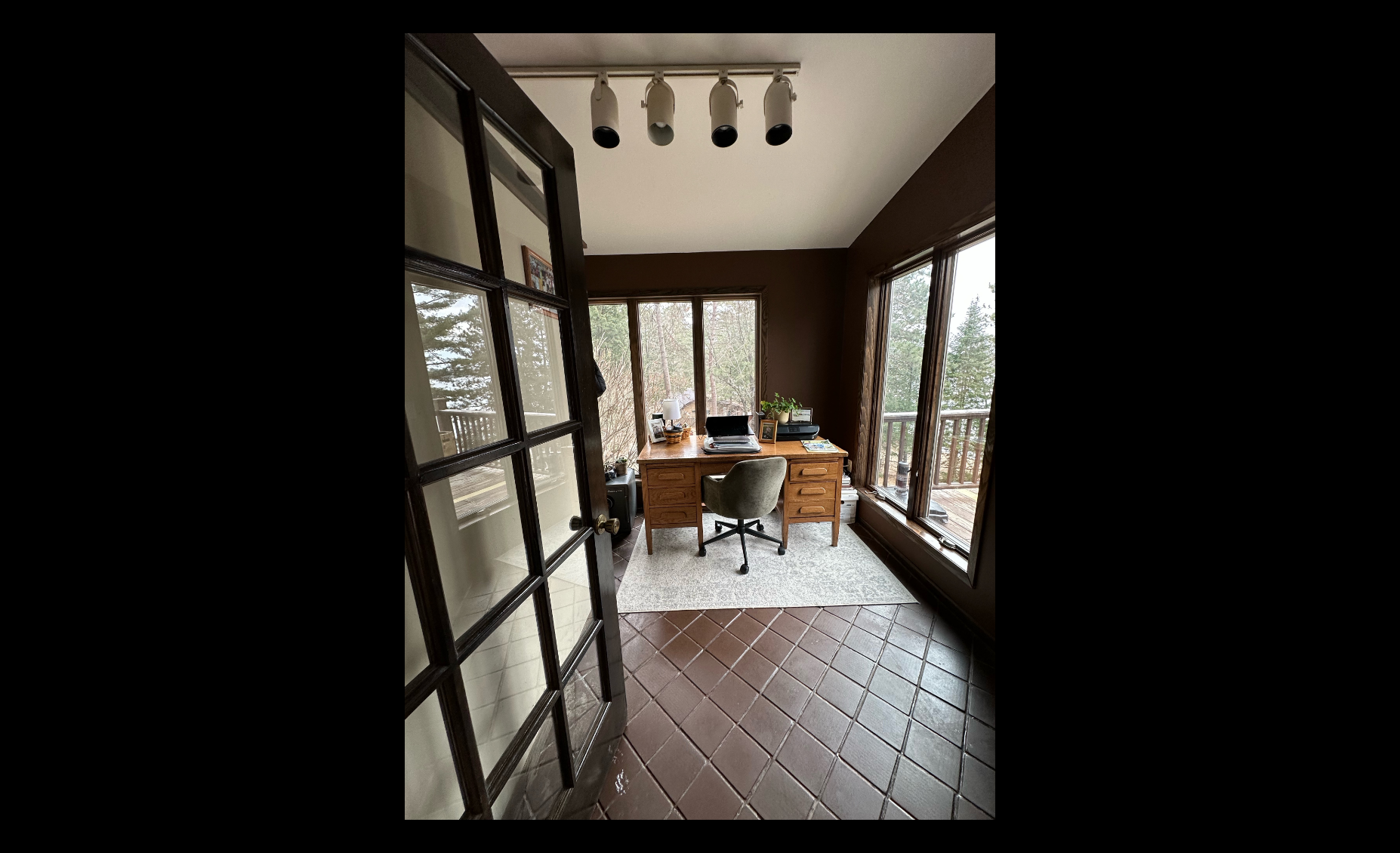
click at [1383, 424] on button at bounding box center [1372, 426] width 53 height 75
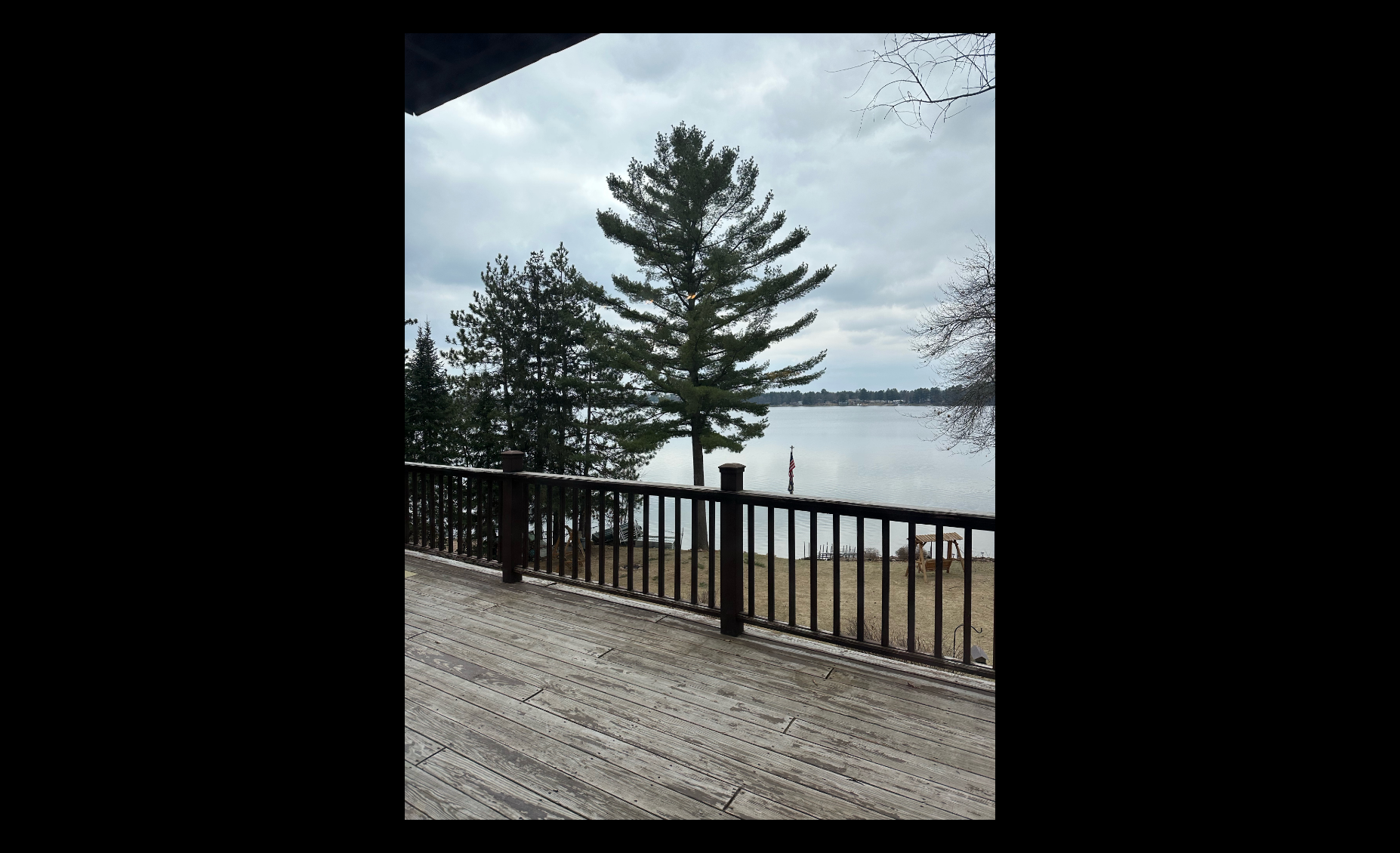
click at [1383, 424] on button at bounding box center [1372, 426] width 53 height 75
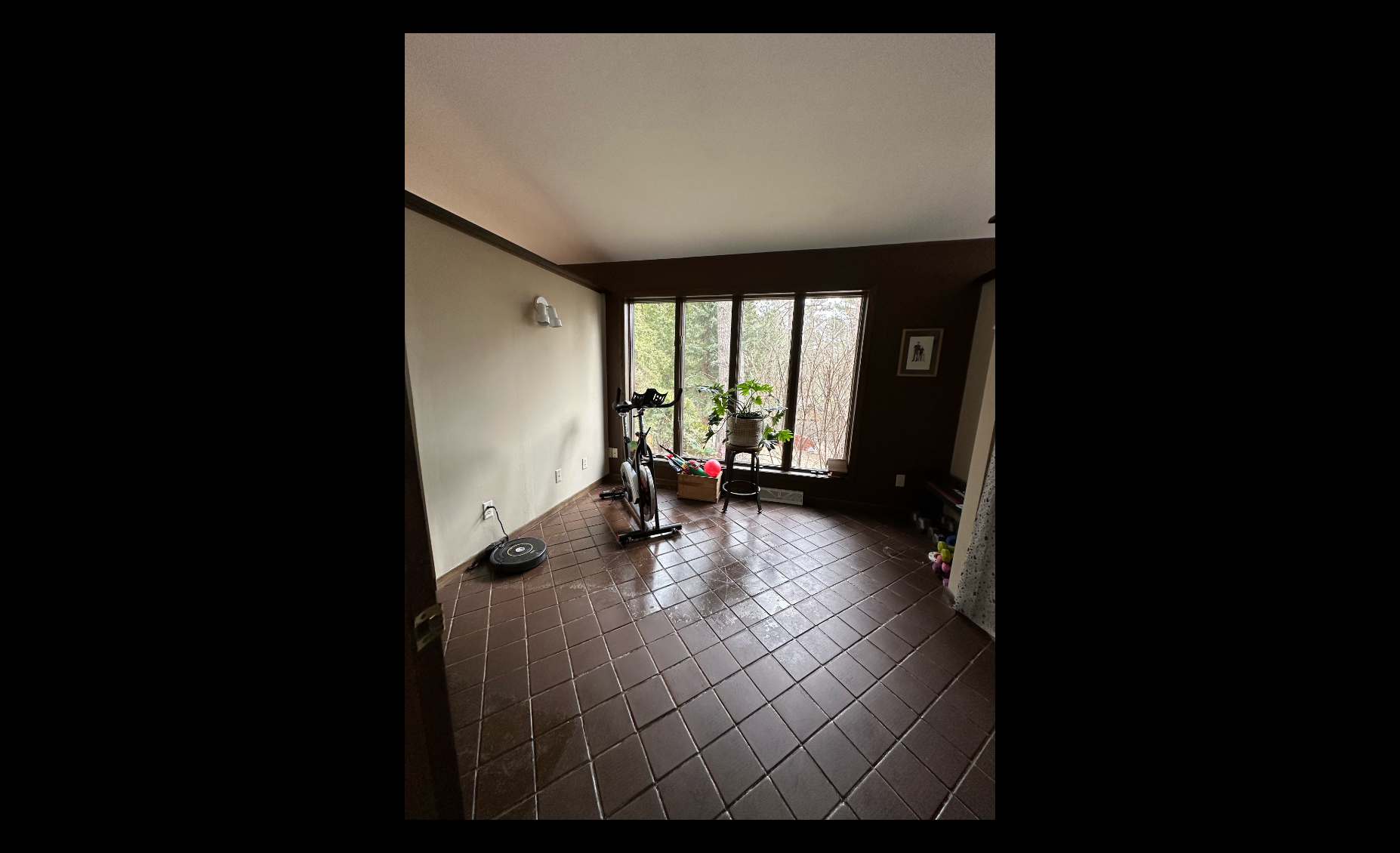
click at [1383, 424] on button at bounding box center [1372, 426] width 53 height 75
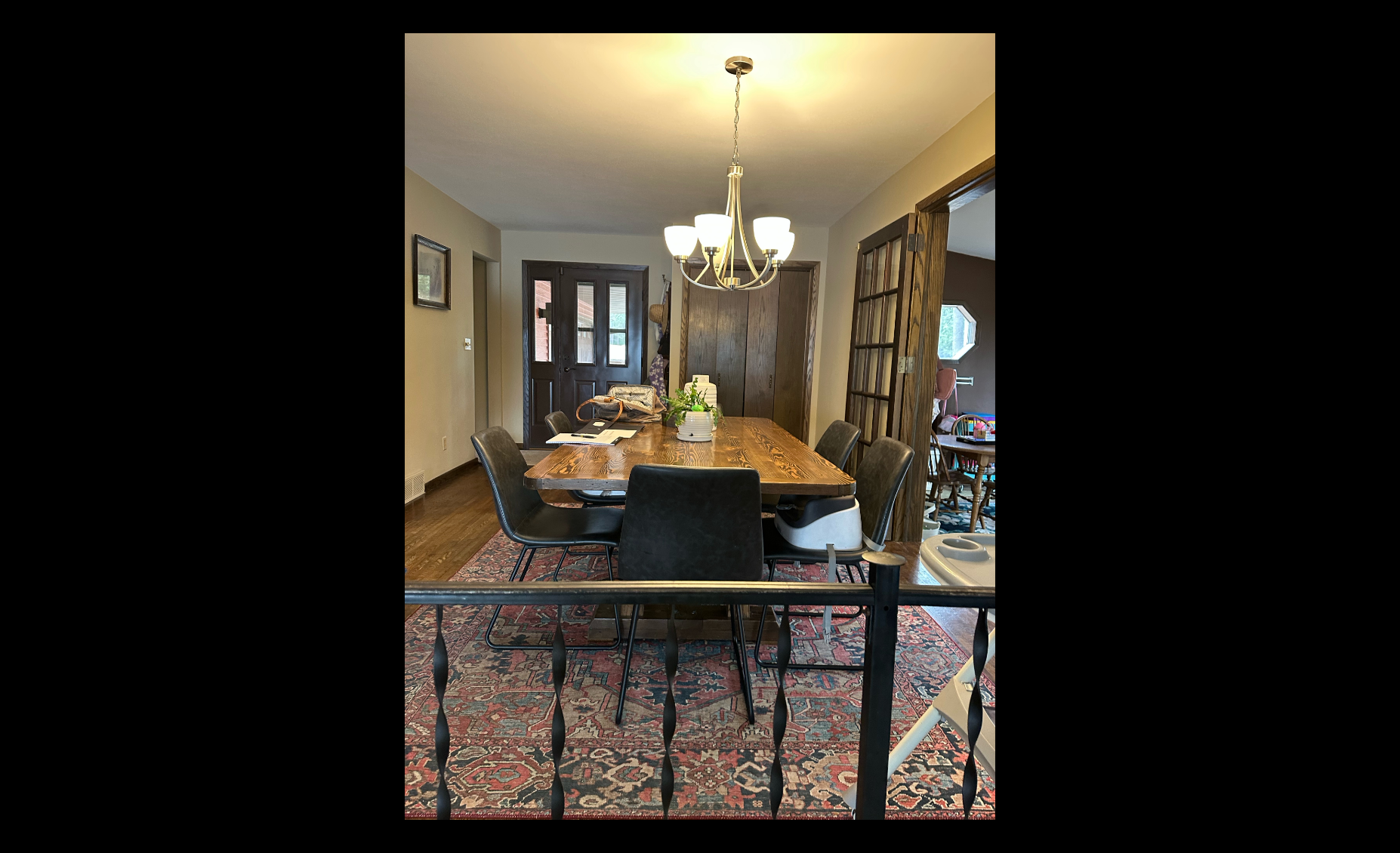
click at [1383, 424] on button at bounding box center [1372, 426] width 53 height 75
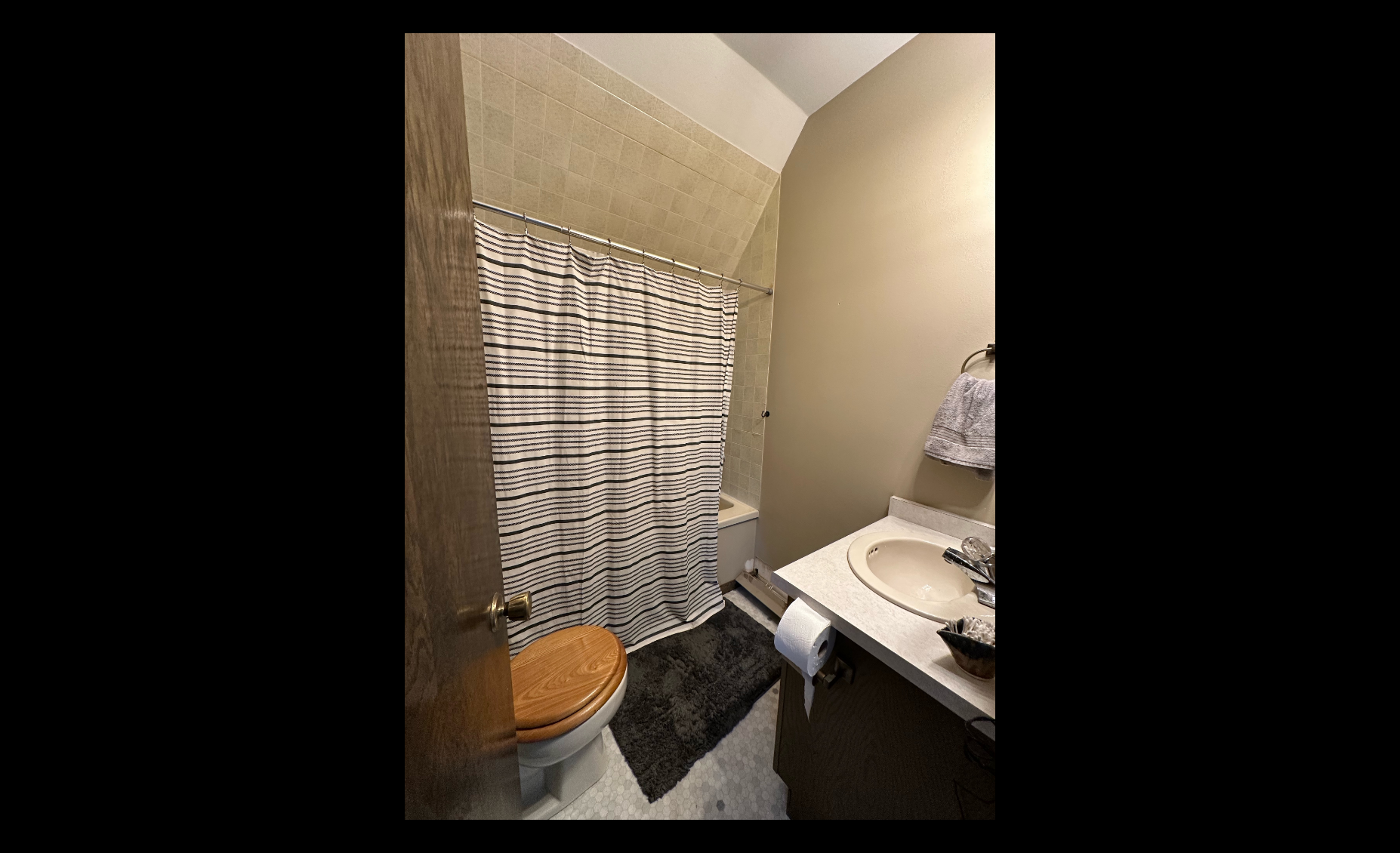
click at [1383, 424] on button at bounding box center [1372, 426] width 53 height 75
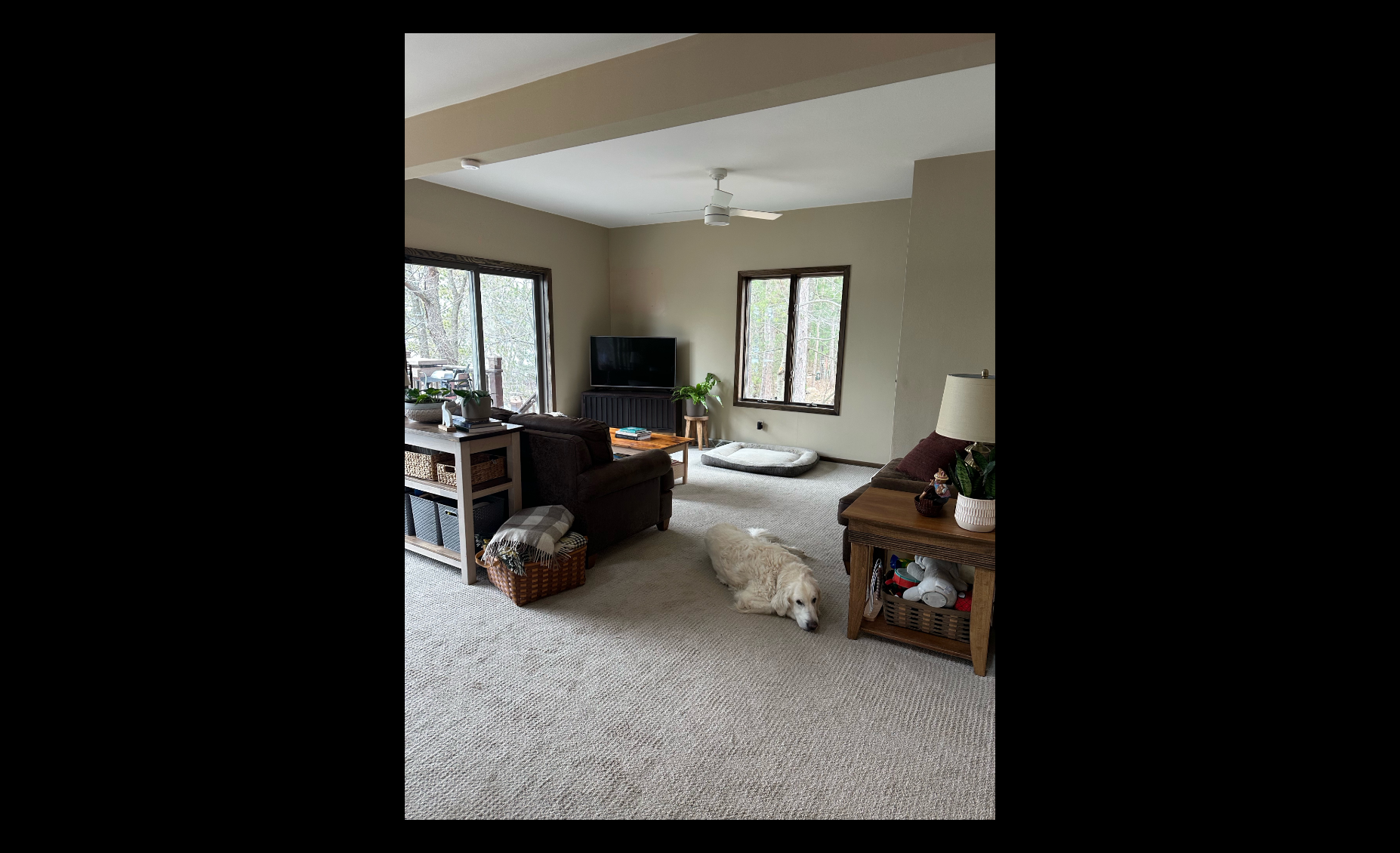
click at [1383, 424] on button at bounding box center [1372, 426] width 53 height 75
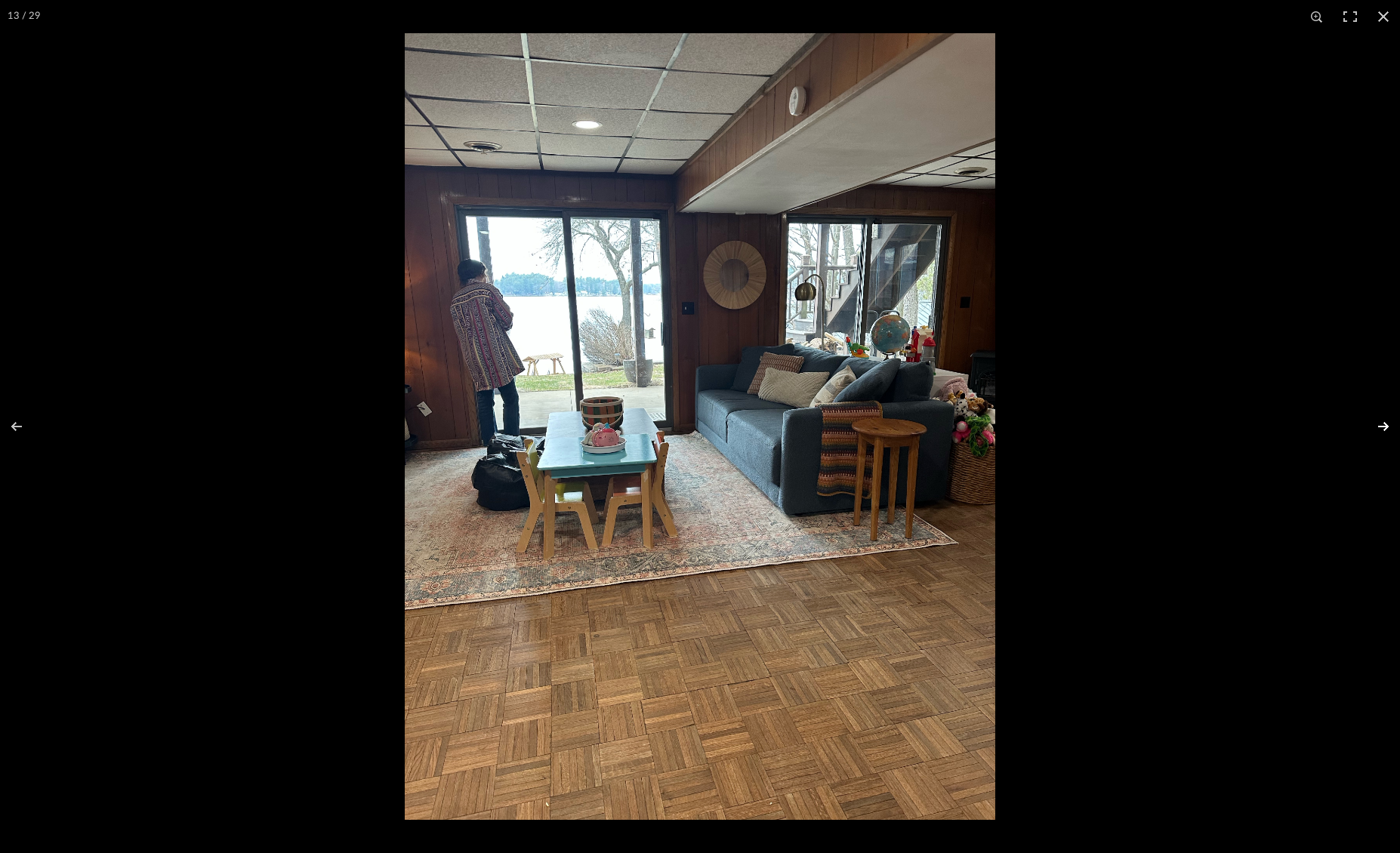
click at [1382, 423] on button at bounding box center [1372, 426] width 53 height 75
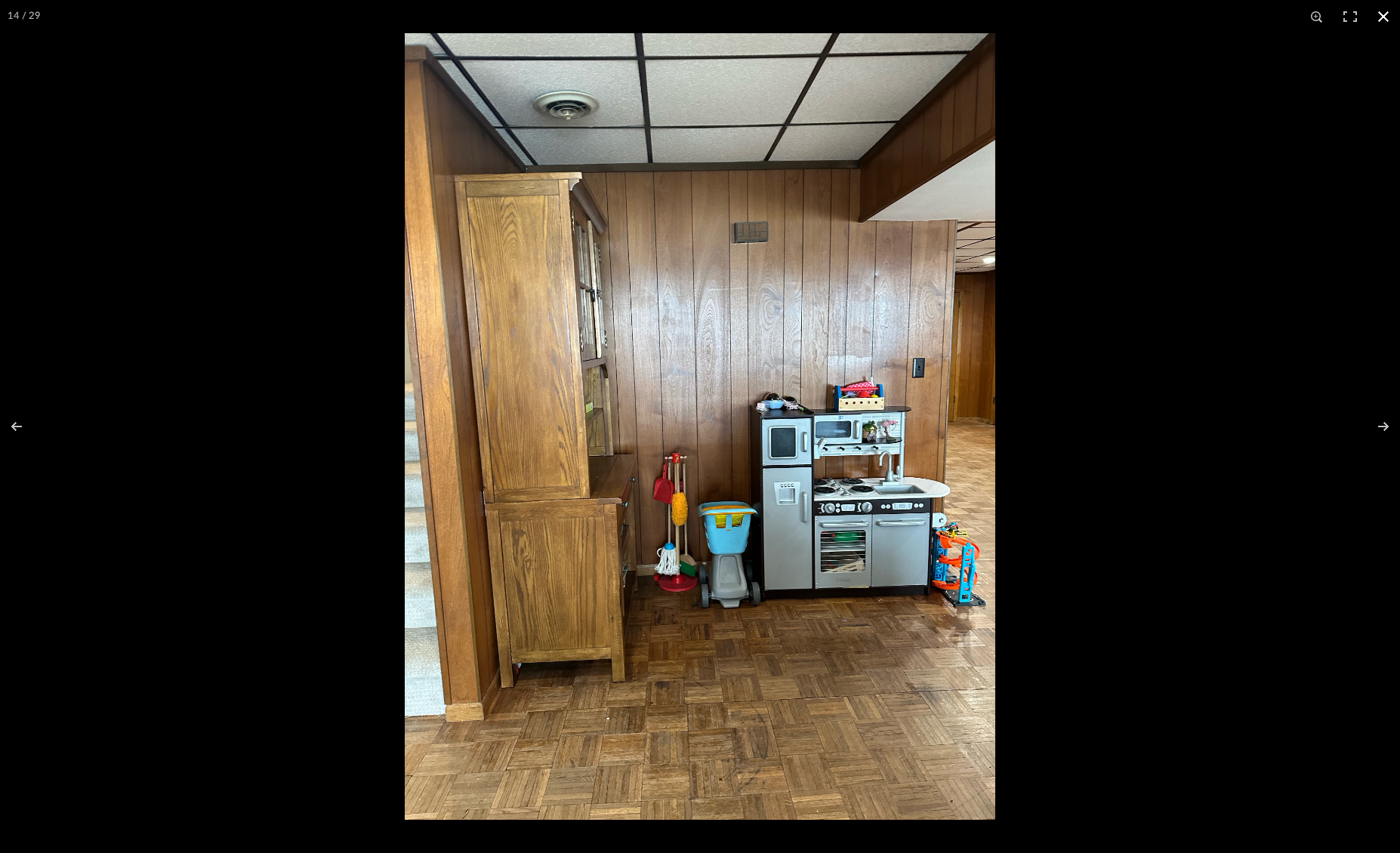
click at [1384, 14] on button at bounding box center [1383, 16] width 33 height 33
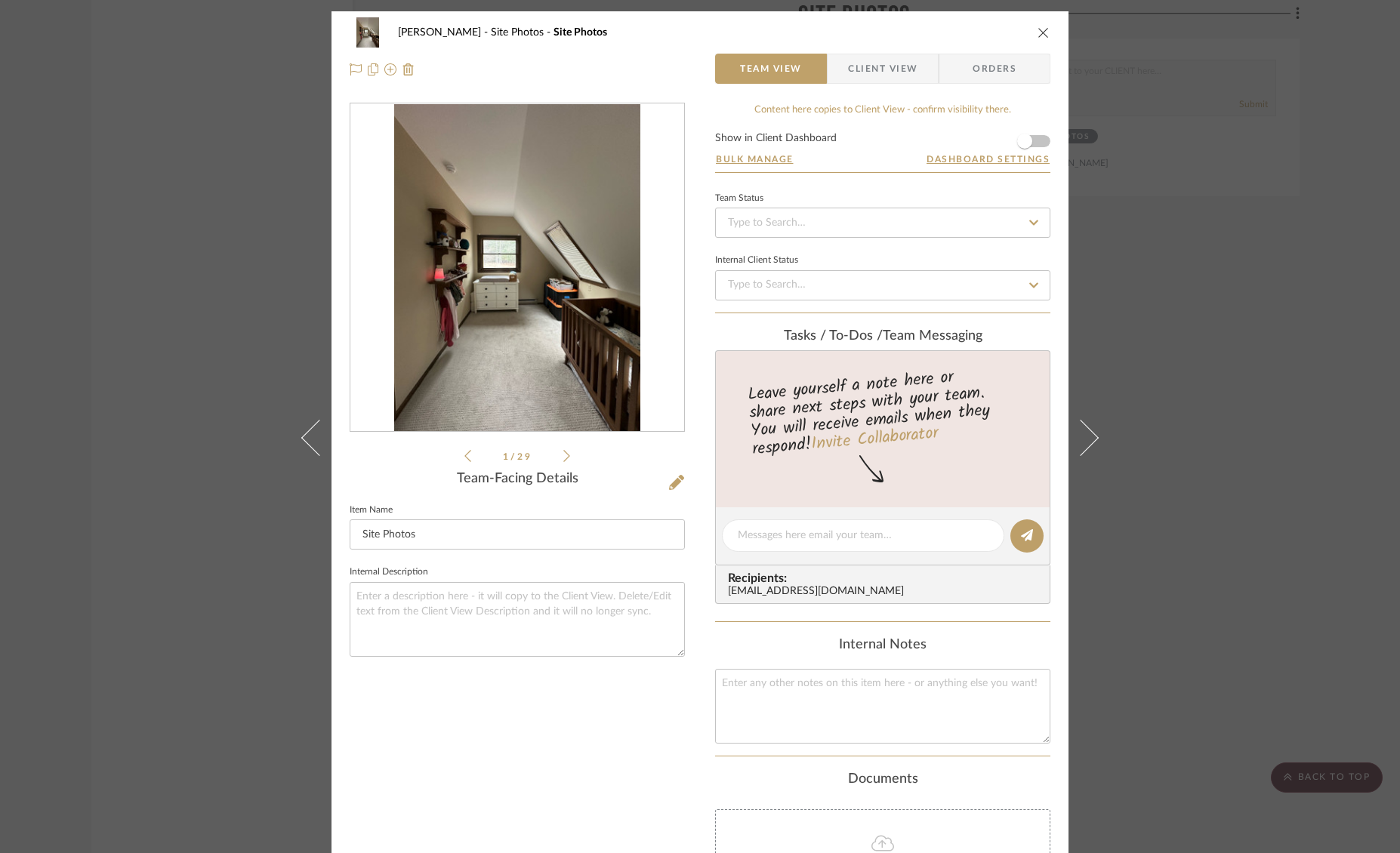
click at [1037, 31] on icon "close" at bounding box center [1043, 32] width 12 height 12
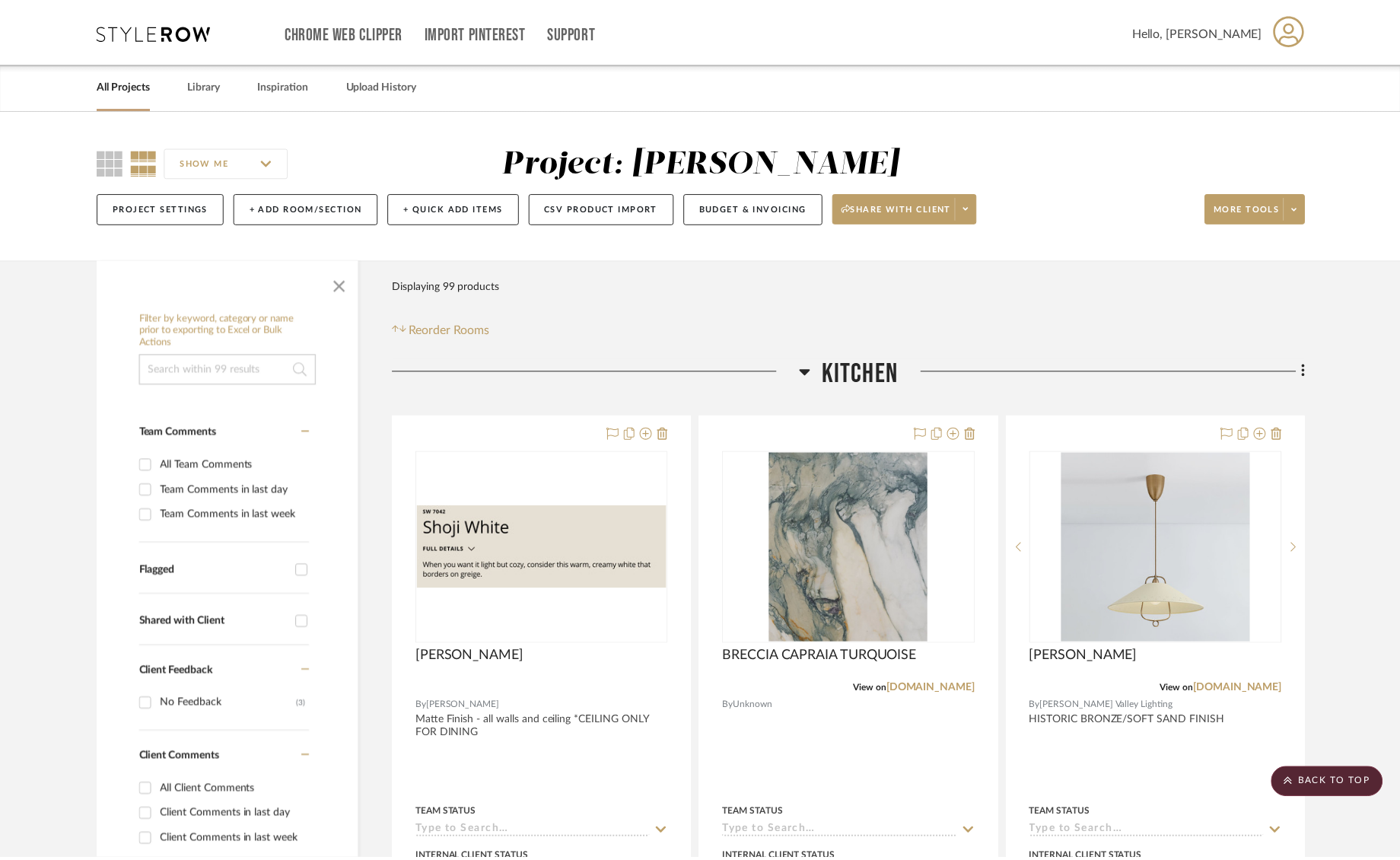
scroll to position [15236, 0]
